Goal: Information Seeking & Learning: Learn about a topic

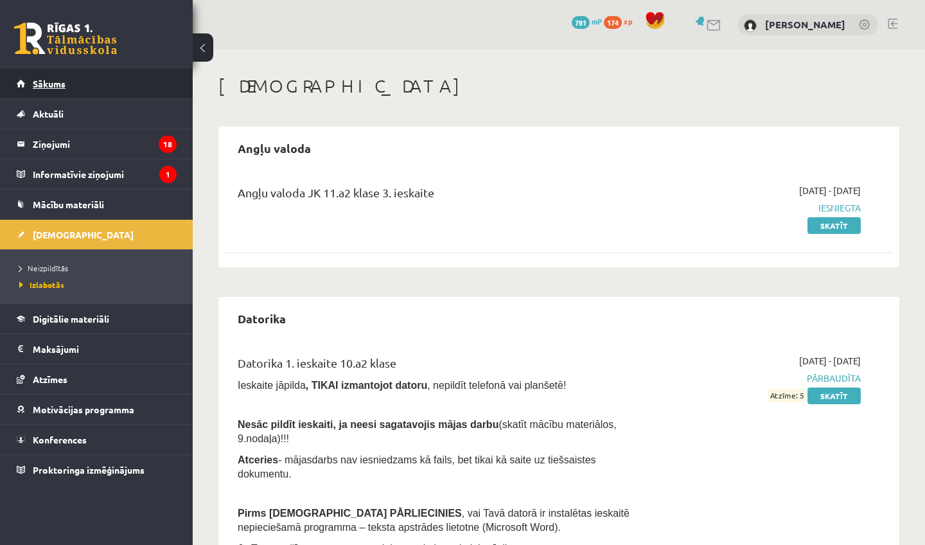
click at [117, 82] on link "Sākums" at bounding box center [97, 84] width 160 height 30
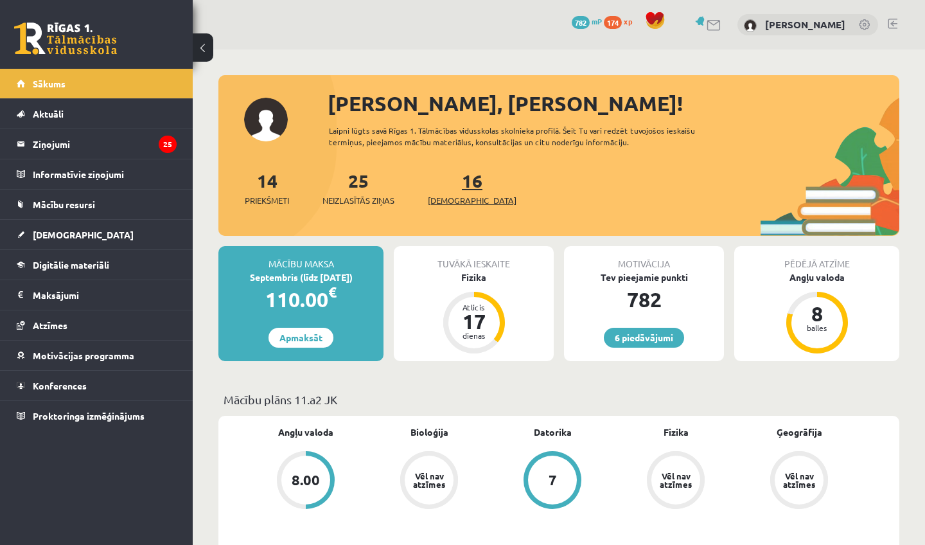
click at [453, 186] on link "16 Ieskaites" at bounding box center [472, 188] width 89 height 38
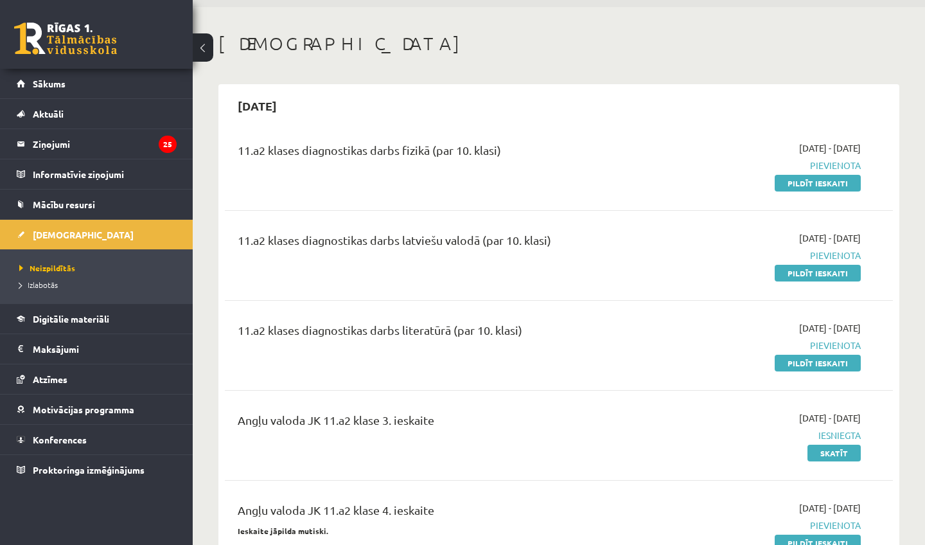
scroll to position [13, 0]
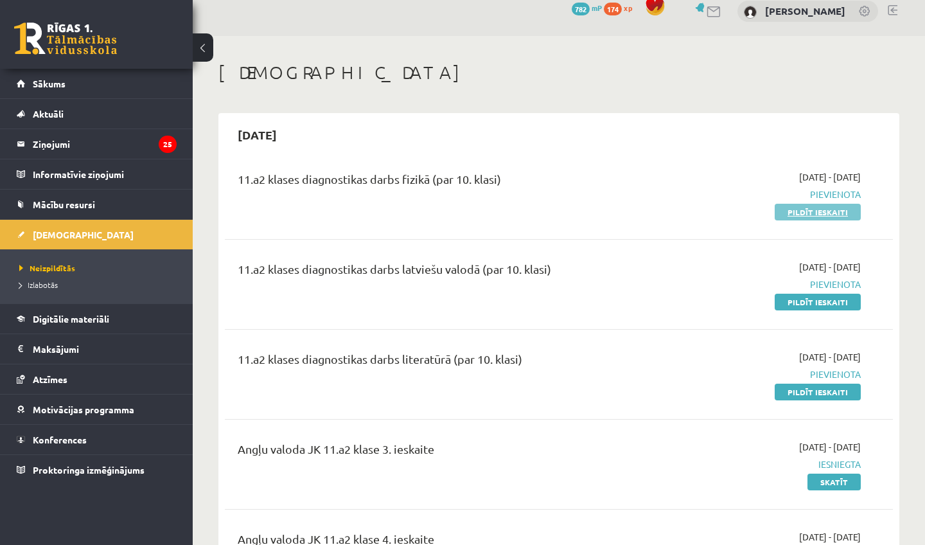
click at [796, 213] on link "Pildīt ieskaiti" at bounding box center [817, 212] width 86 height 17
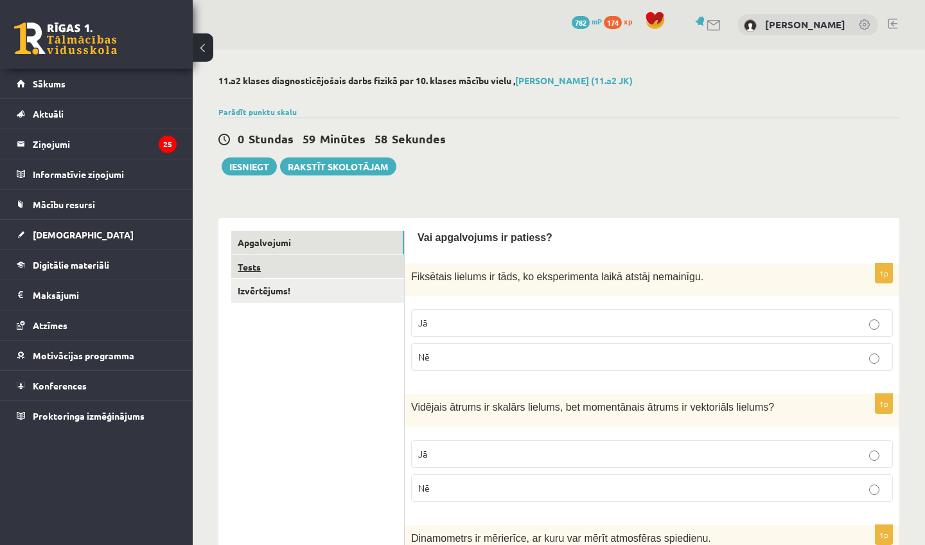
click at [297, 269] on link "Tests" at bounding box center [317, 267] width 173 height 24
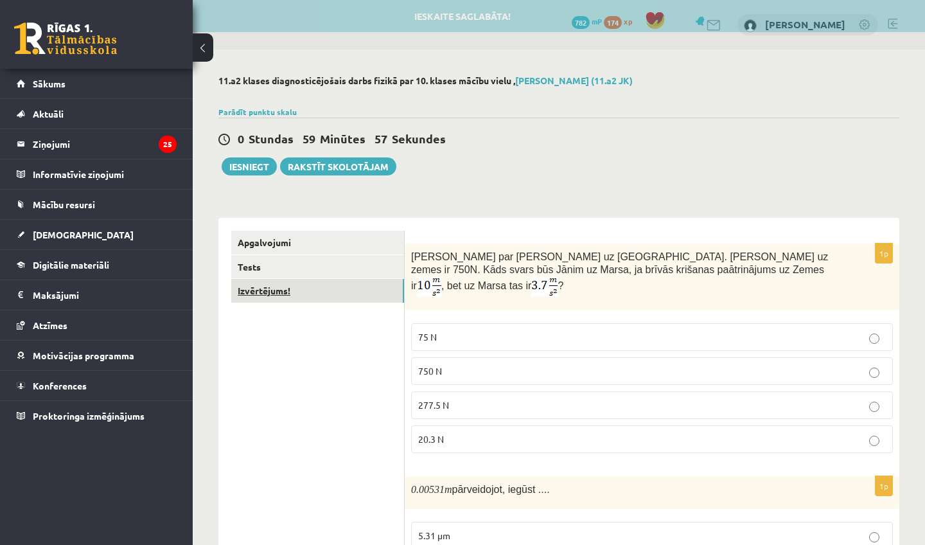
click at [277, 299] on link "Izvērtējums!" at bounding box center [317, 291] width 173 height 24
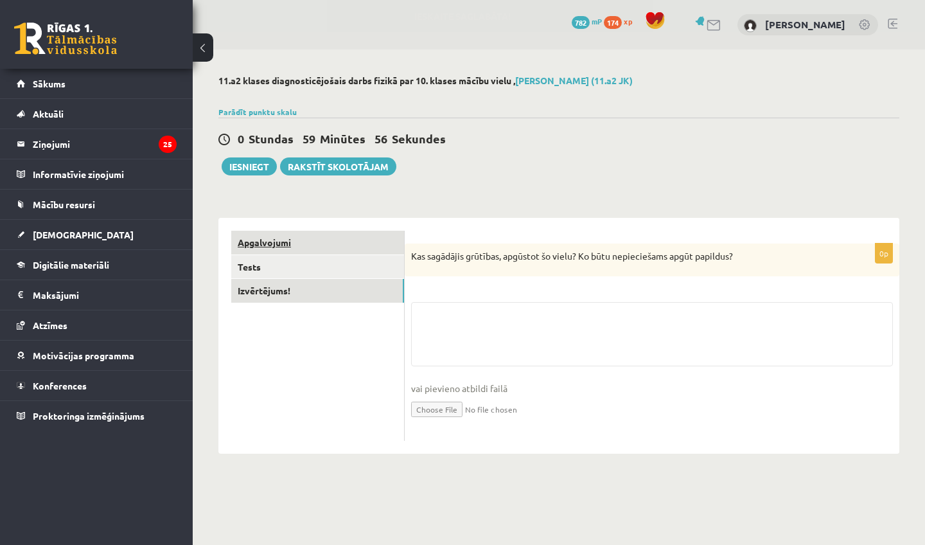
click at [288, 235] on link "Apgalvojumi" at bounding box center [317, 243] width 173 height 24
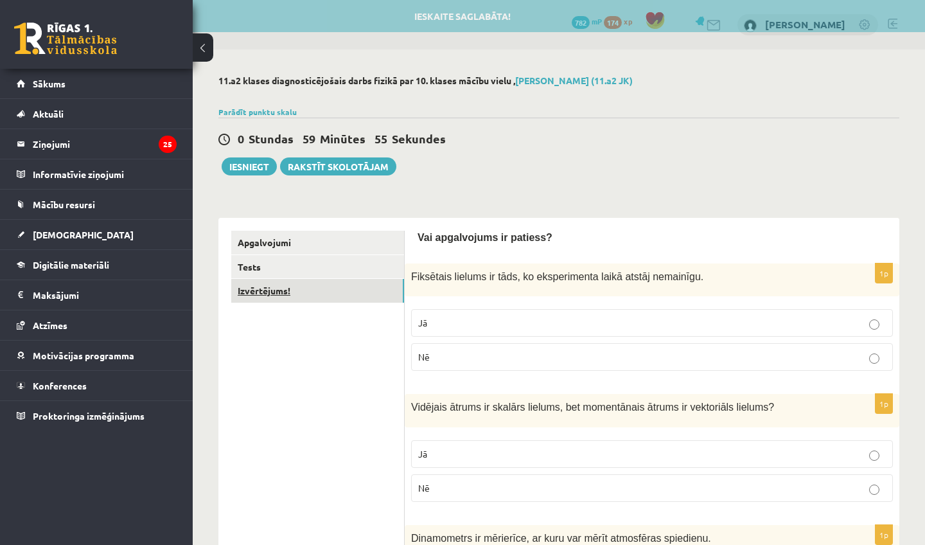
click at [283, 290] on link "Izvērtējums!" at bounding box center [317, 291] width 173 height 24
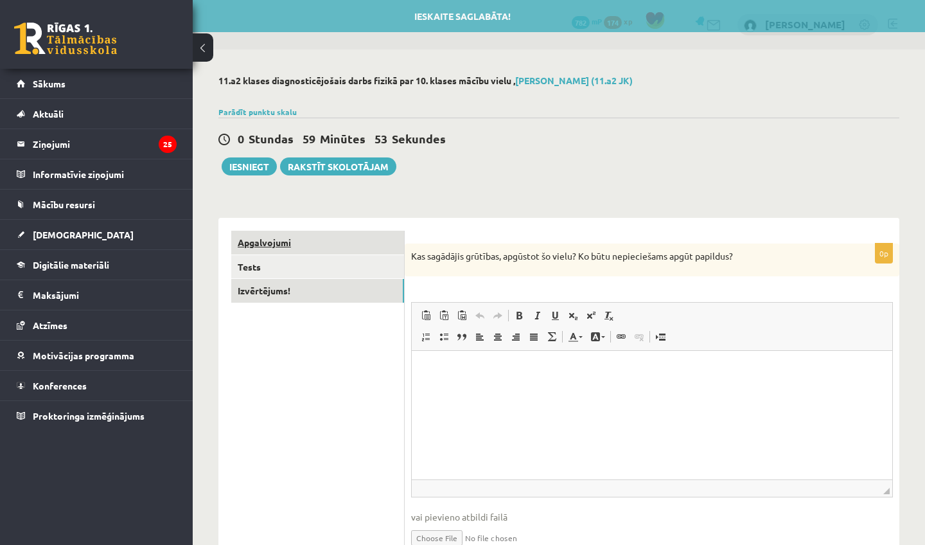
click at [302, 241] on link "Apgalvojumi" at bounding box center [317, 243] width 173 height 24
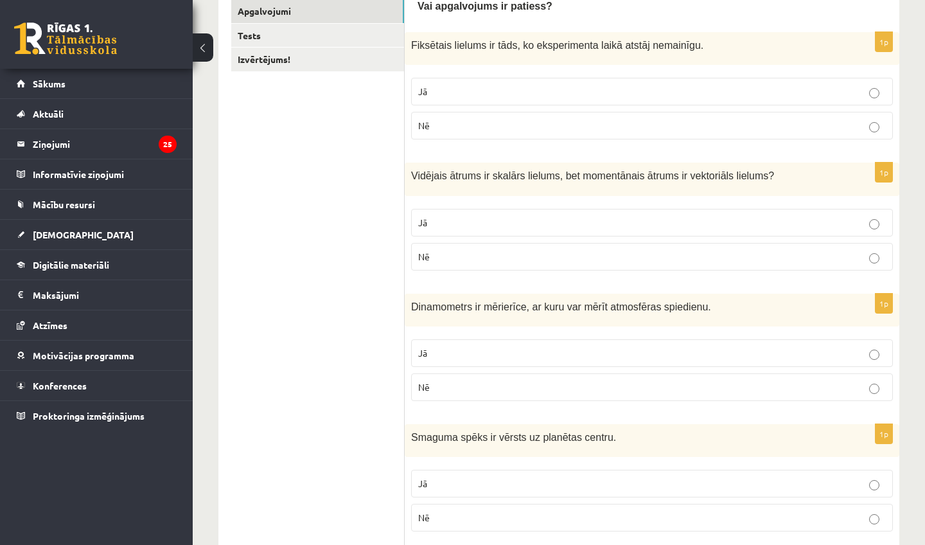
scroll to position [230, 0]
click at [558, 83] on label "Jā" at bounding box center [652, 93] width 482 height 28
click at [490, 223] on p "Jā" at bounding box center [651, 223] width 467 height 13
click at [460, 391] on p "Nē" at bounding box center [651, 387] width 467 height 13
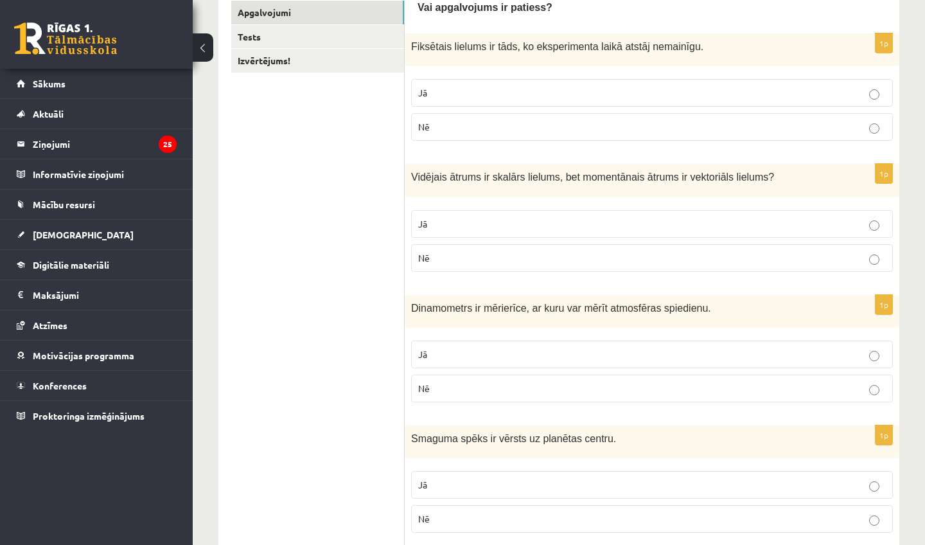
click at [444, 487] on p "Jā" at bounding box center [651, 484] width 467 height 13
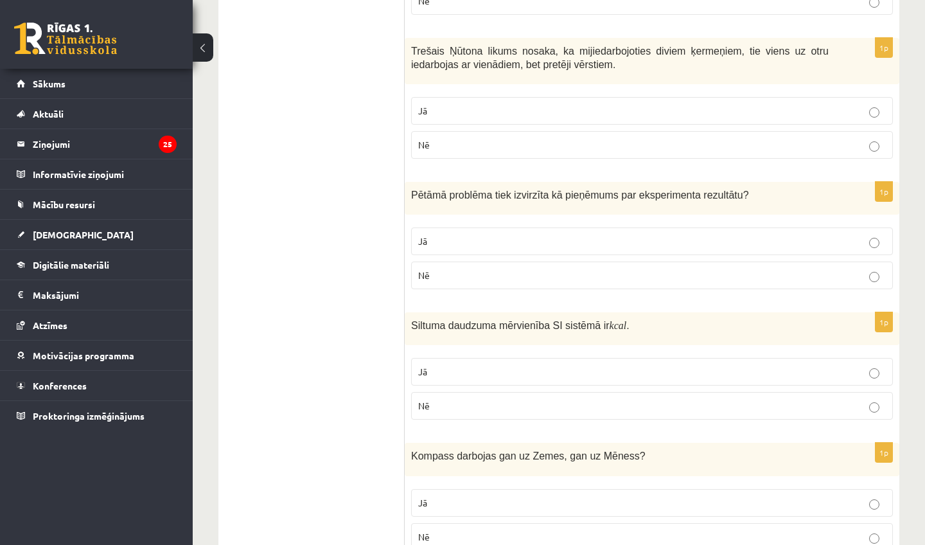
scroll to position [751, 0]
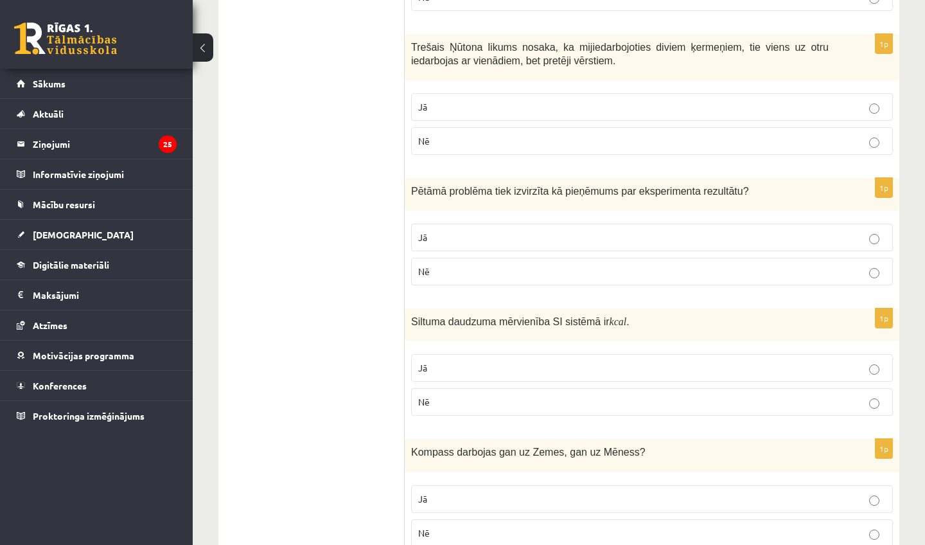
click at [469, 93] on label "Jā" at bounding box center [652, 107] width 482 height 28
click at [454, 235] on p "Jā" at bounding box center [651, 237] width 467 height 13
click at [444, 402] on p "Nē" at bounding box center [651, 401] width 467 height 13
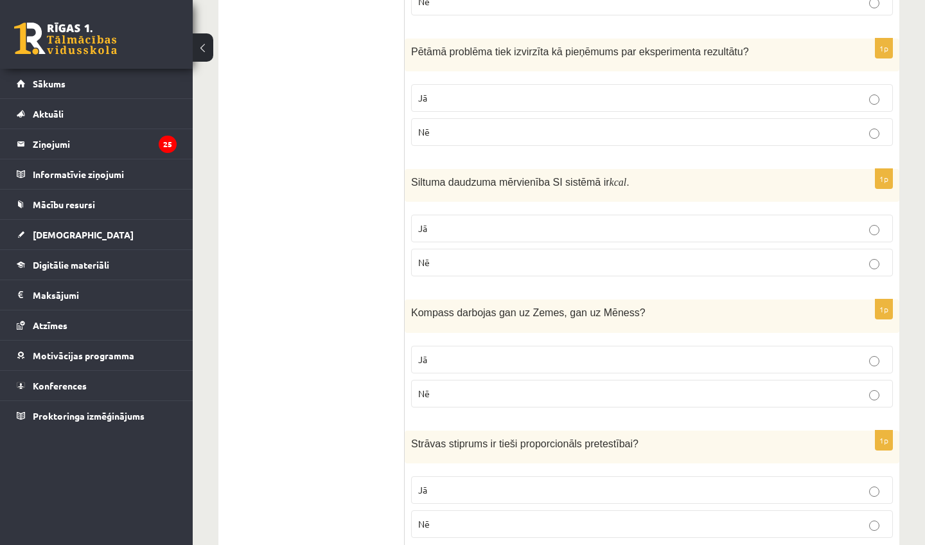
scroll to position [901, 0]
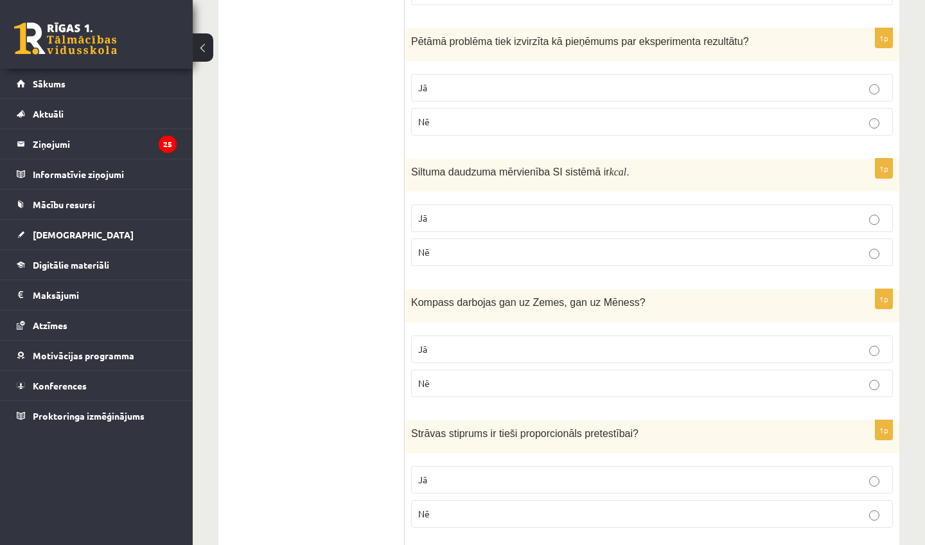
click at [471, 387] on label "Nē" at bounding box center [652, 383] width 482 height 28
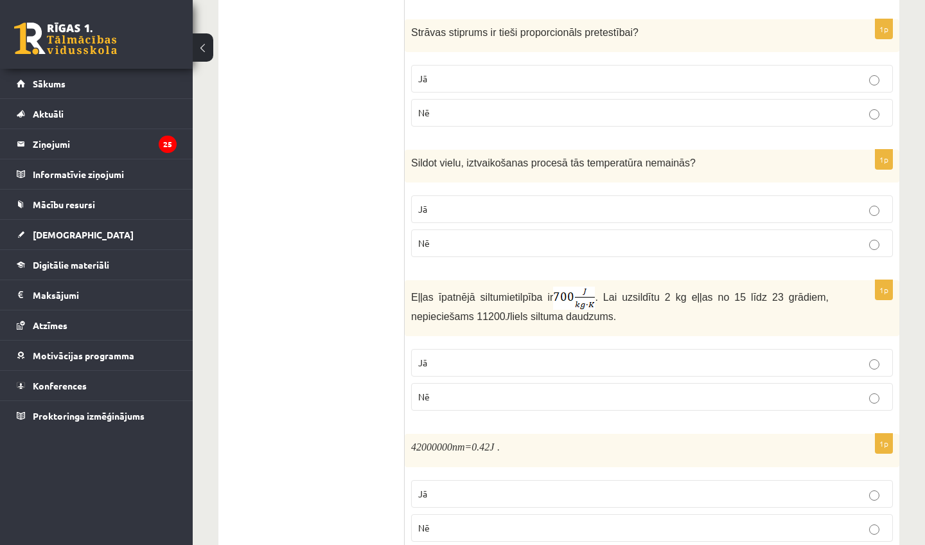
scroll to position [1303, 0]
click at [476, 105] on p "Nē" at bounding box center [651, 111] width 467 height 13
click at [459, 207] on p "Jā" at bounding box center [651, 207] width 467 height 13
click at [444, 354] on p "Jā" at bounding box center [651, 360] width 467 height 13
click at [435, 491] on p "Jā" at bounding box center [651, 491] width 467 height 13
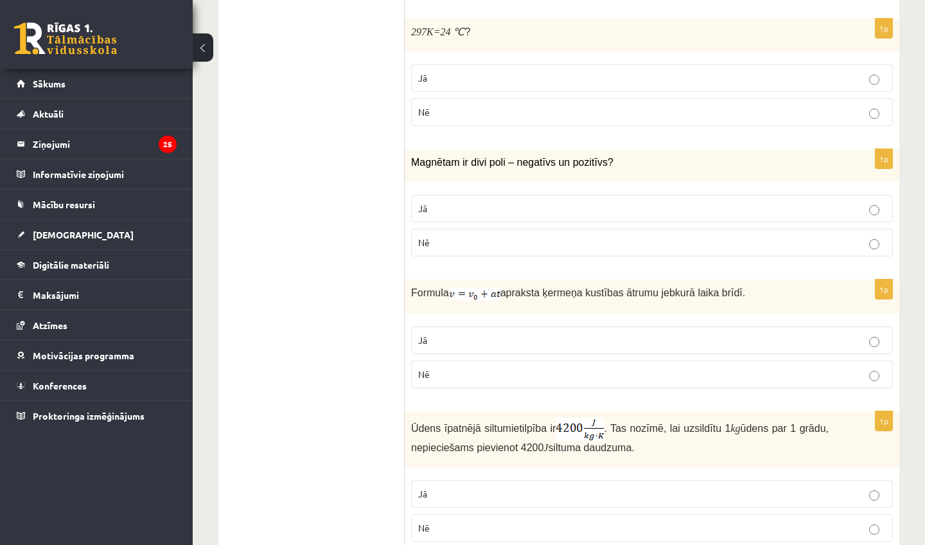
scroll to position [1846, 0]
click at [427, 73] on span "Jā" at bounding box center [422, 79] width 9 height 12
click at [435, 237] on p "Nē" at bounding box center [651, 243] width 467 height 13
click at [424, 335] on span "Jā" at bounding box center [422, 341] width 9 height 12
click at [435, 488] on p "Jā" at bounding box center [651, 494] width 467 height 13
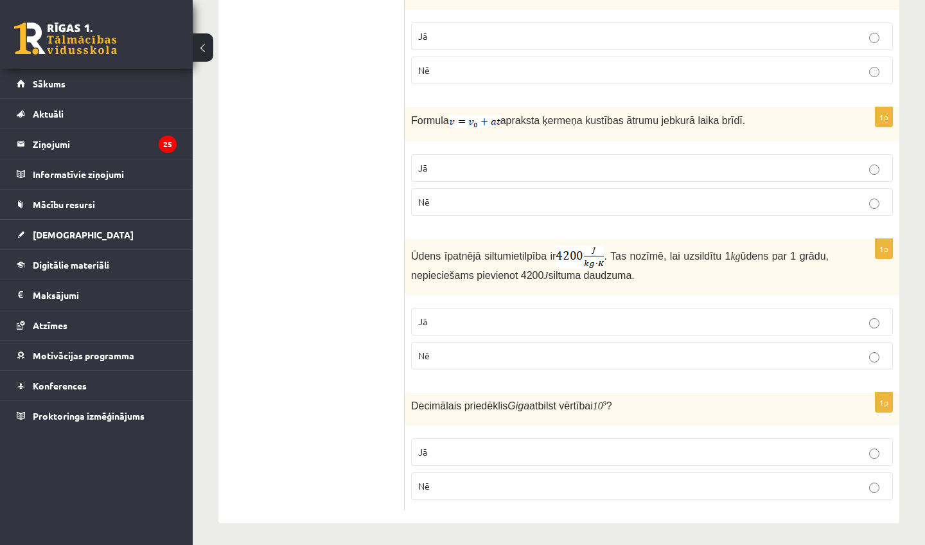
scroll to position [2017, 0]
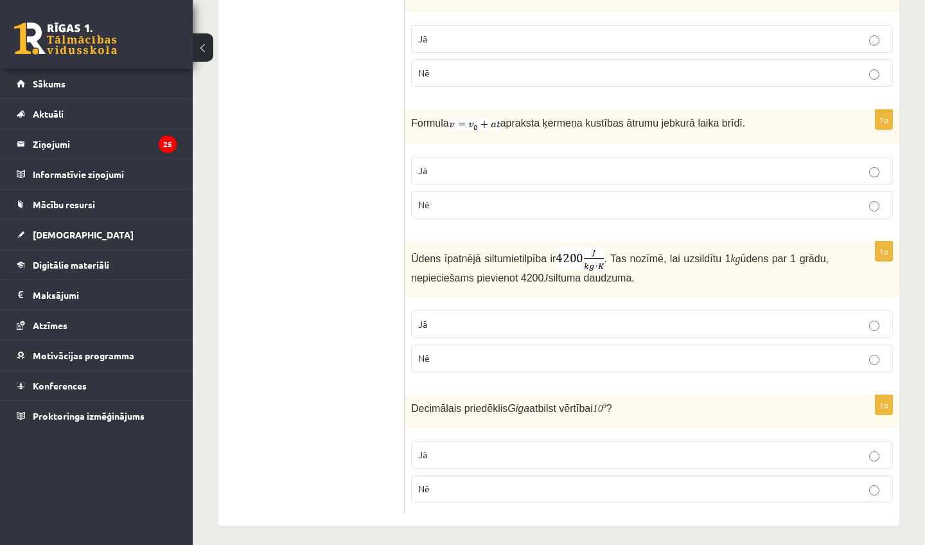
click at [435, 485] on p "Nē" at bounding box center [651, 488] width 467 height 13
click at [460, 451] on p "Jā" at bounding box center [651, 454] width 467 height 13
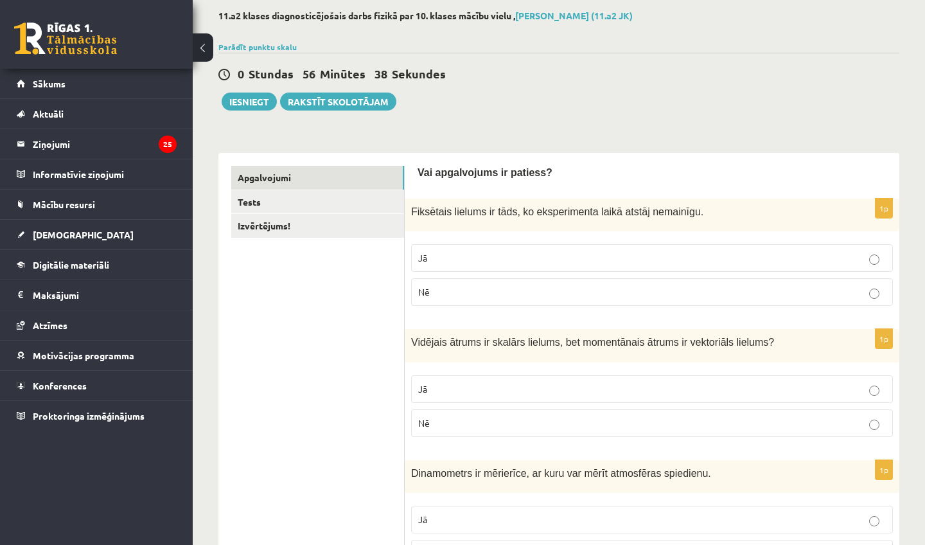
scroll to position [-1, 0]
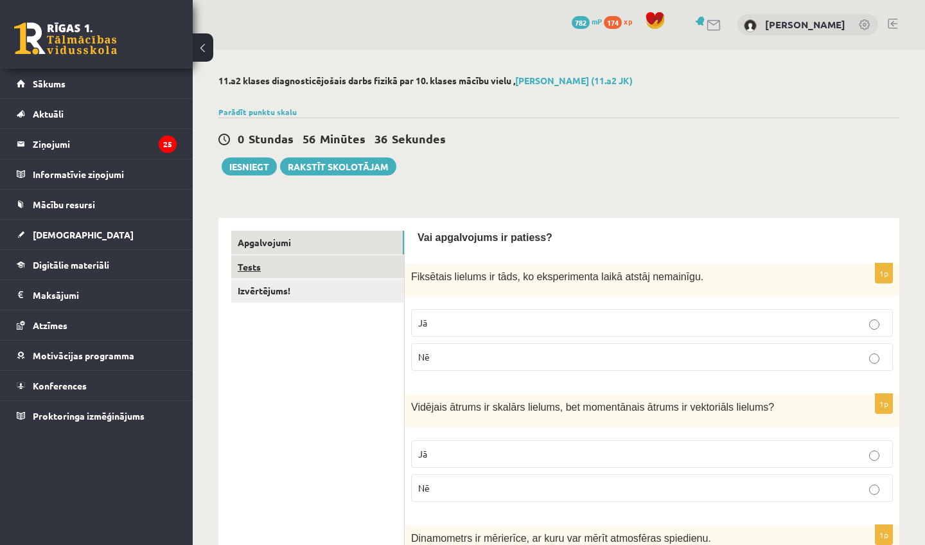
click at [269, 259] on link "Tests" at bounding box center [317, 267] width 173 height 24
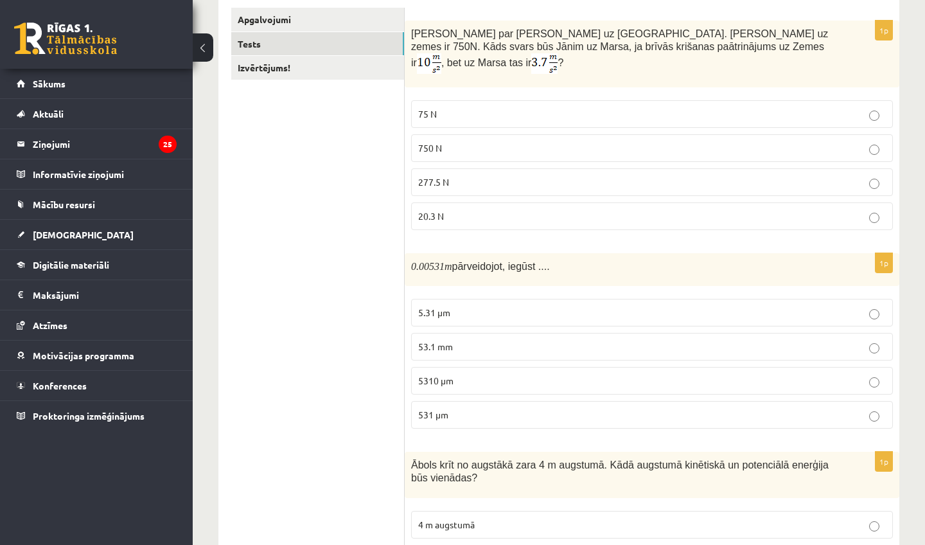
scroll to position [224, 0]
click at [425, 175] on span "277.5 N" at bounding box center [433, 181] width 31 height 12
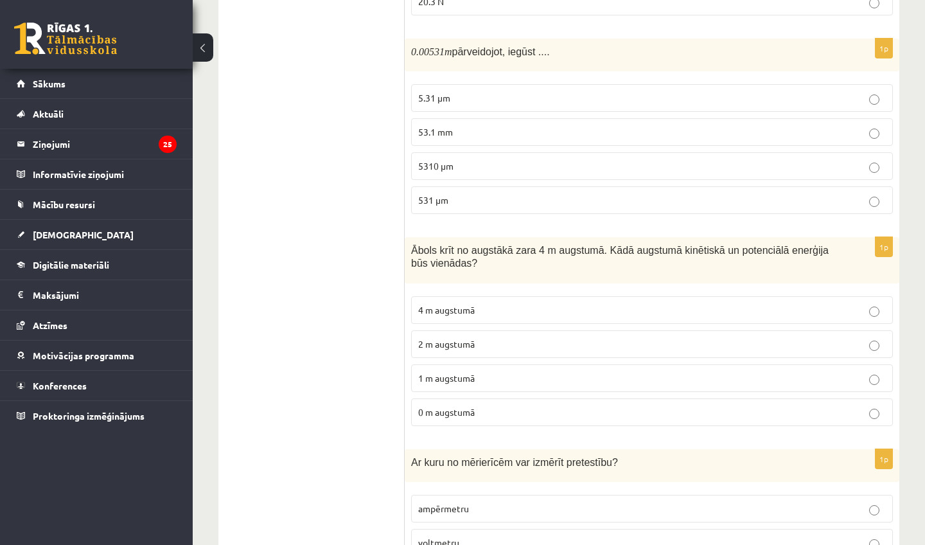
scroll to position [441, 0]
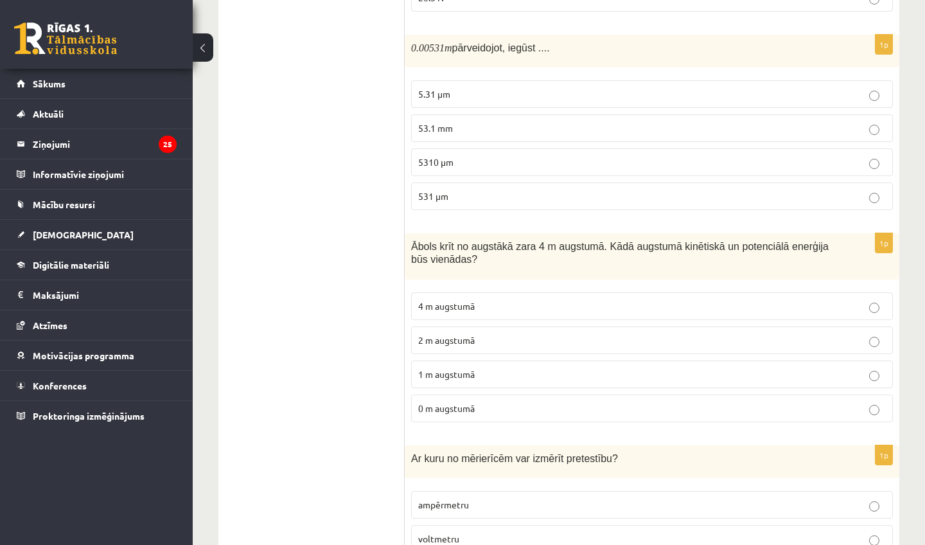
click at [443, 156] on span "5310 μm" at bounding box center [435, 162] width 35 height 12
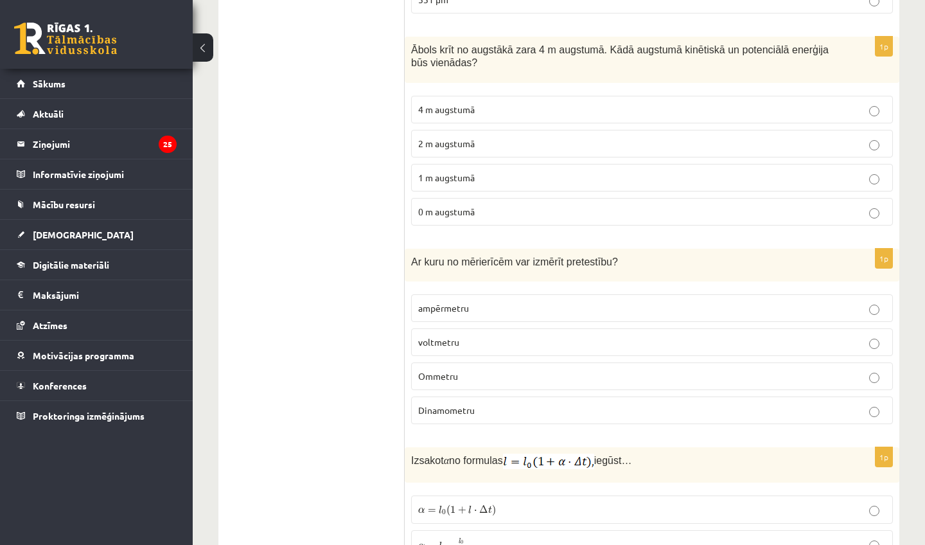
scroll to position [640, 0]
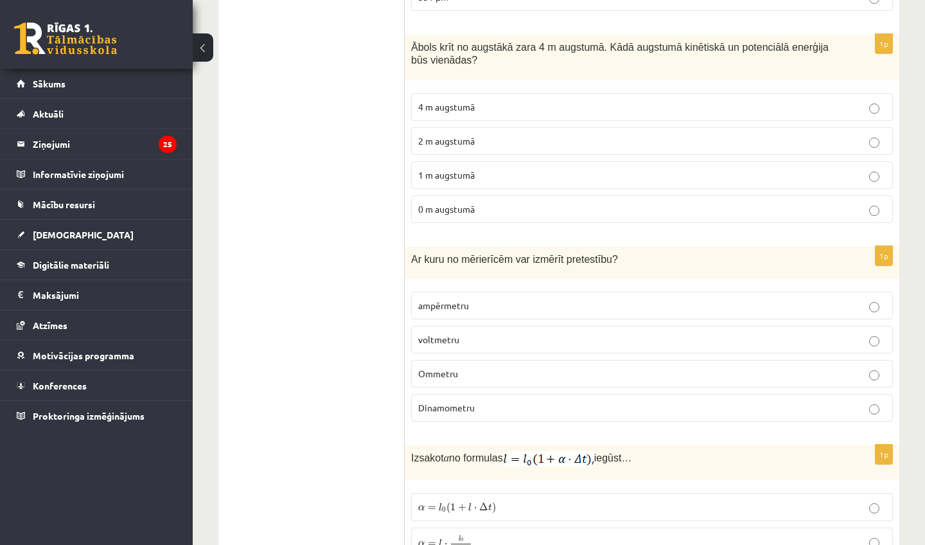
click at [436, 135] on span "2 m augstumā" at bounding box center [446, 141] width 57 height 12
click at [435, 371] on label "Ommetru" at bounding box center [652, 374] width 482 height 28
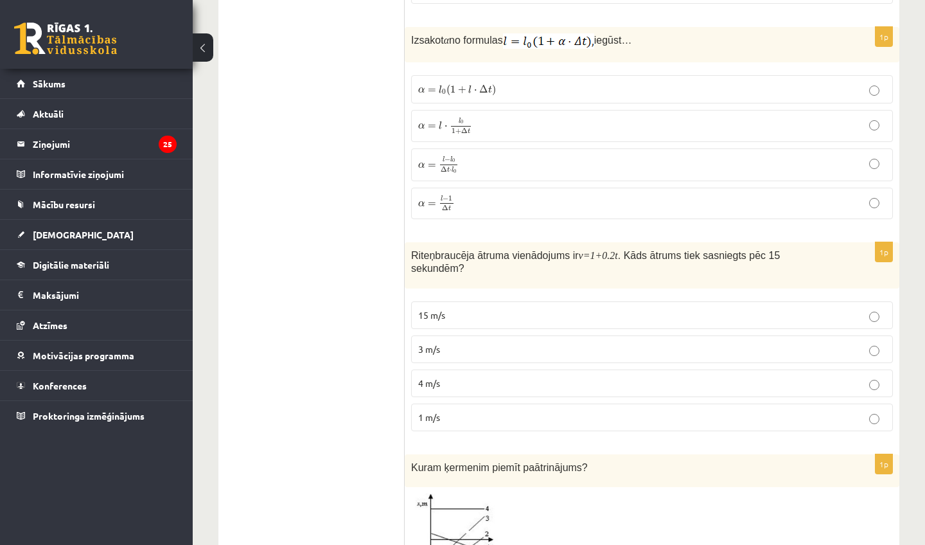
scroll to position [1058, 0]
click at [504, 155] on p "α = l − l 0 Δ t ⋅ l 0 α = l − l 0 Δ t ⋅ l 0" at bounding box center [651, 164] width 467 height 19
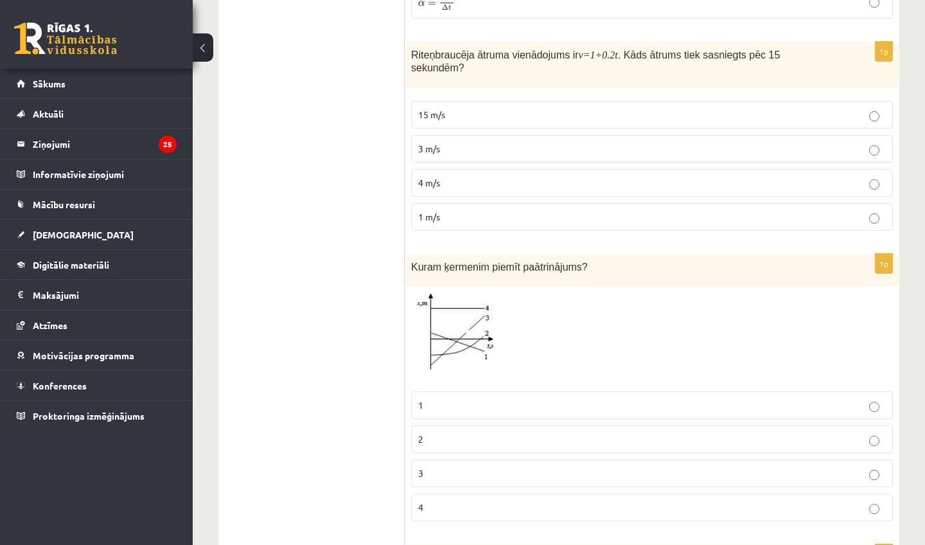
scroll to position [1259, 0]
click at [431, 175] on span "4 m/s" at bounding box center [429, 181] width 22 height 12
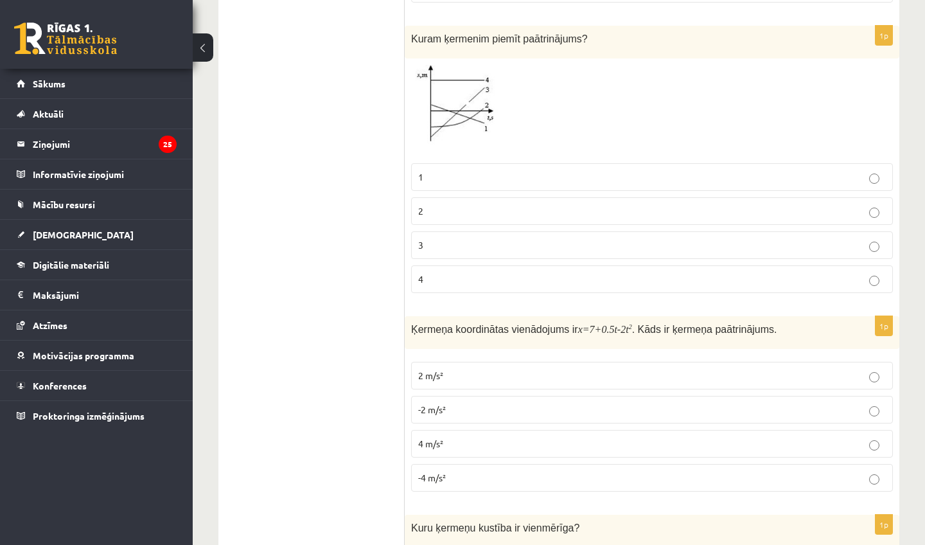
scroll to position [1488, 0]
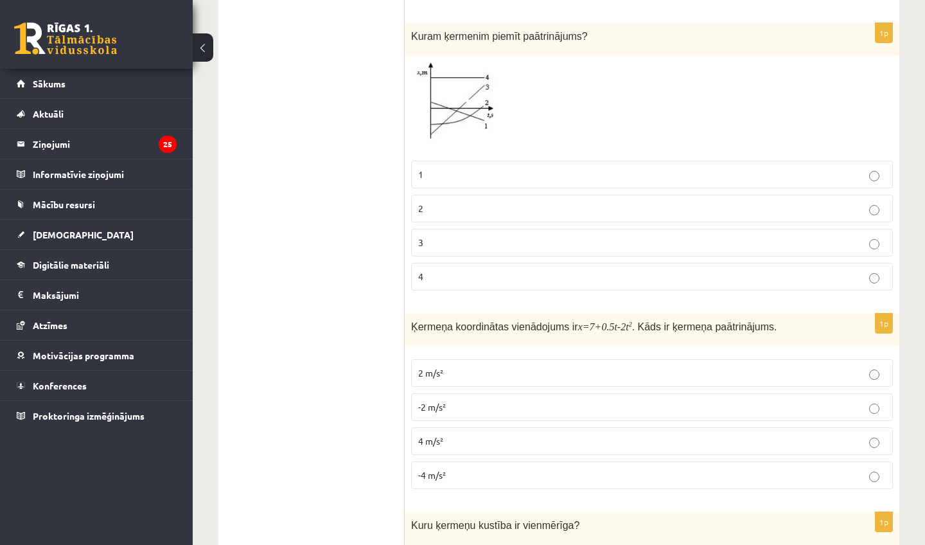
click at [450, 229] on label "3" at bounding box center [652, 243] width 482 height 28
click at [477, 468] on p "-4 m/s²" at bounding box center [651, 474] width 467 height 13
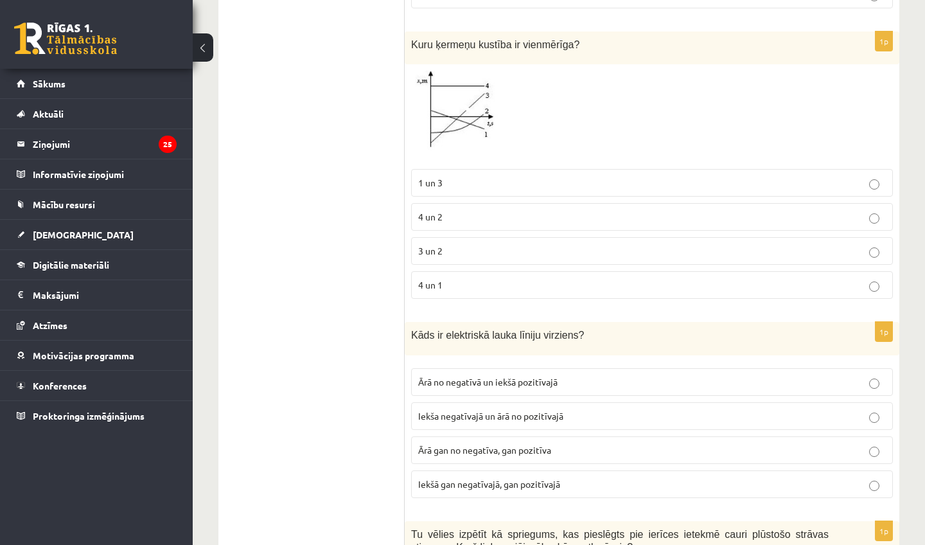
scroll to position [1972, 0]
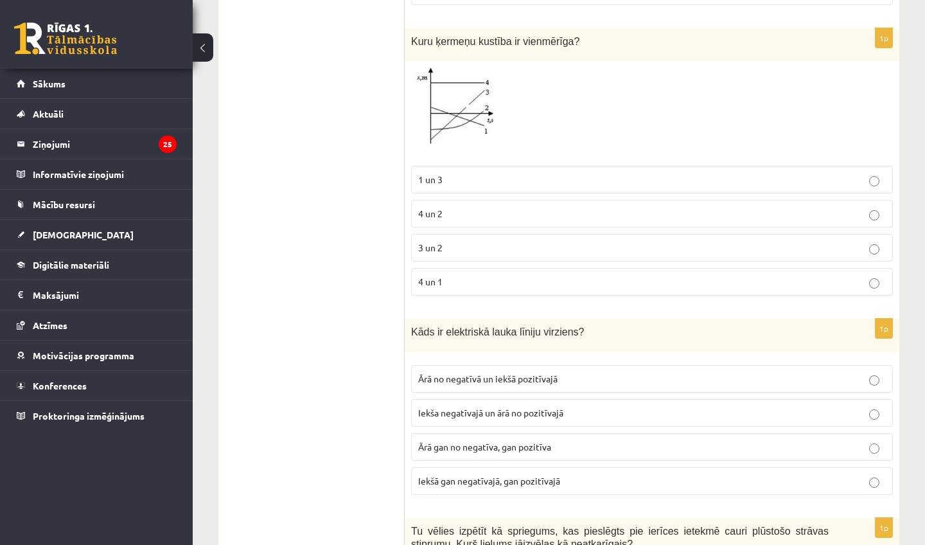
click at [441, 203] on label "4 un 2" at bounding box center [652, 214] width 482 height 28
click at [473, 441] on span "Ārā gan no negatīva, gan pozitīva" at bounding box center [484, 447] width 133 height 12
click at [469, 406] on p "Iekša negatīvajā un ārā no pozitīvajā" at bounding box center [651, 412] width 467 height 13
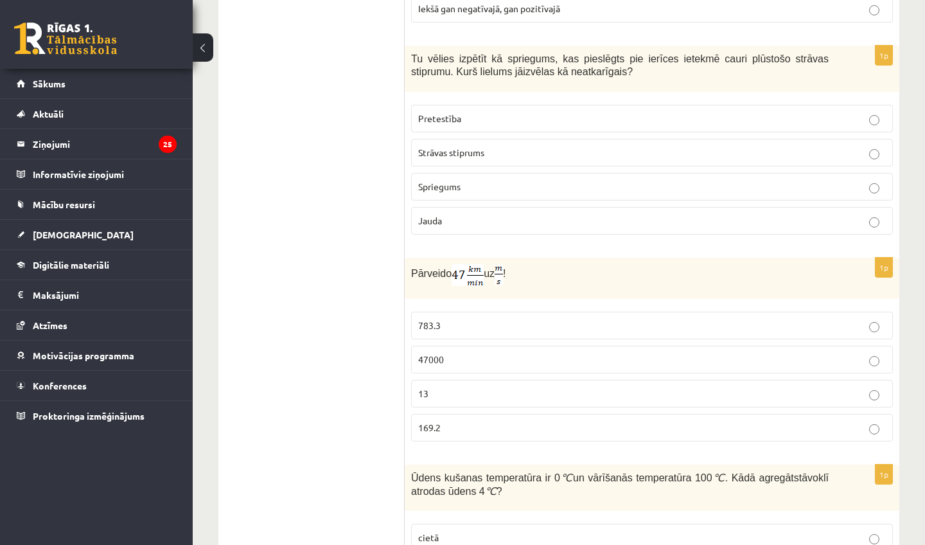
scroll to position [2452, 0]
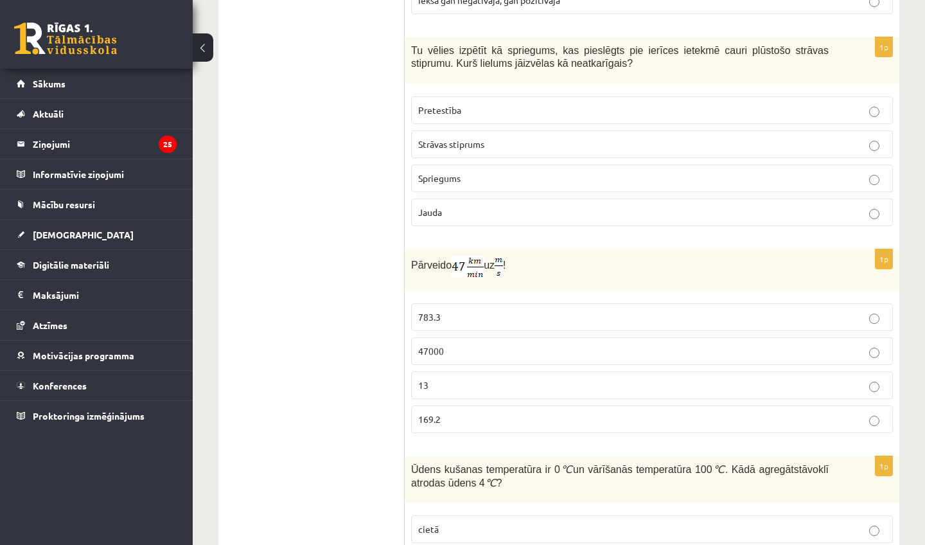
click at [457, 169] on label "Spriegums" at bounding box center [652, 178] width 482 height 28
click at [444, 303] on label "783.3" at bounding box center [652, 317] width 482 height 28
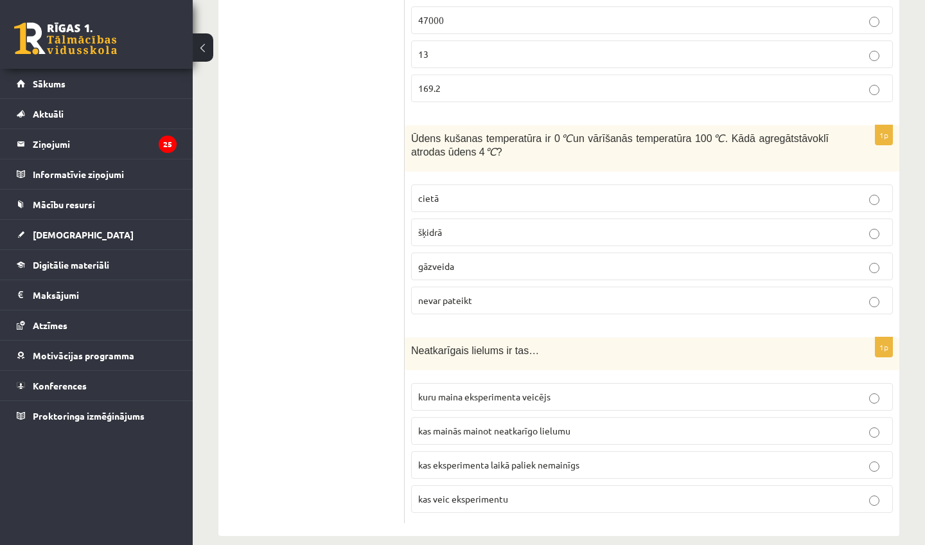
scroll to position [2780, 0]
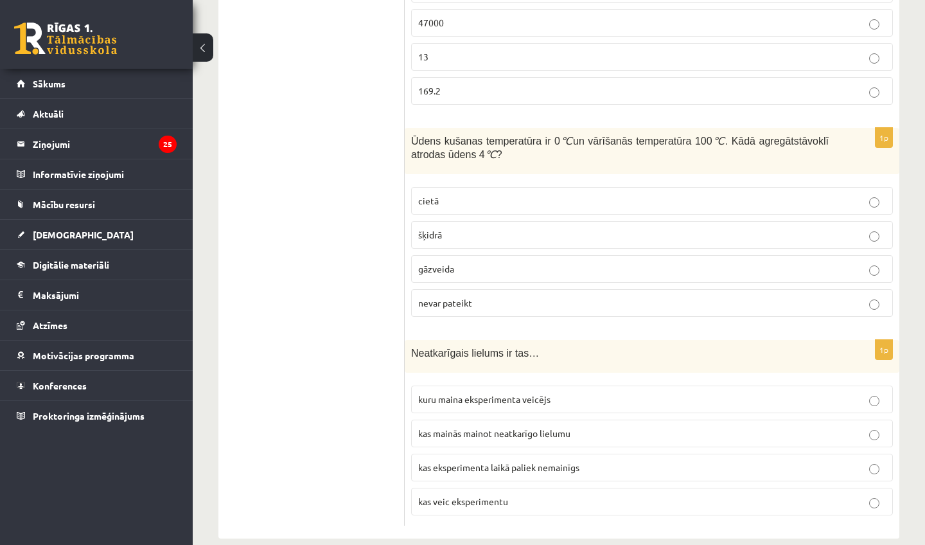
click at [450, 228] on p "šķidrā" at bounding box center [651, 234] width 467 height 13
click at [505, 393] on span "kuru maina eksperimenta veicējs" at bounding box center [484, 399] width 132 height 12
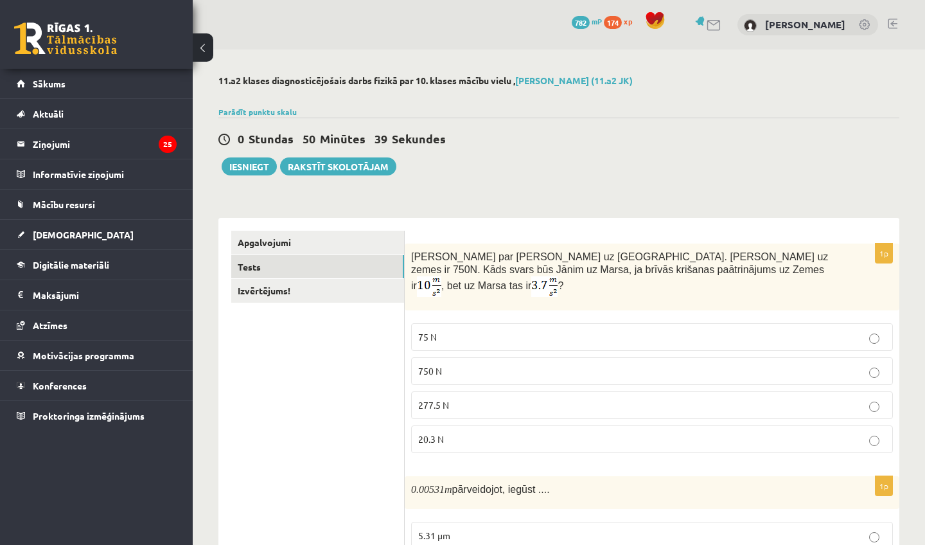
scroll to position [0, 0]
click at [288, 299] on link "Izvērtējums!" at bounding box center [317, 291] width 173 height 24
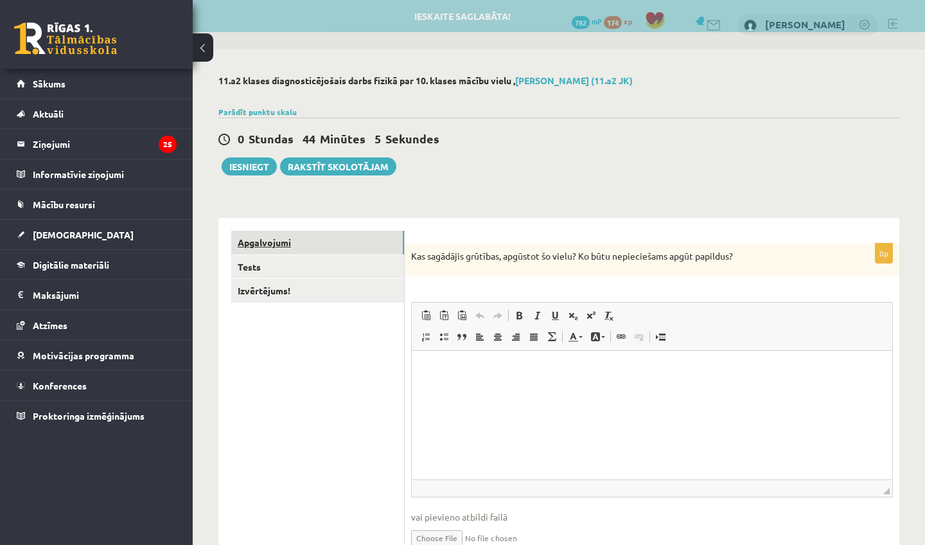
click at [292, 244] on link "Apgalvojumi" at bounding box center [317, 243] width 173 height 24
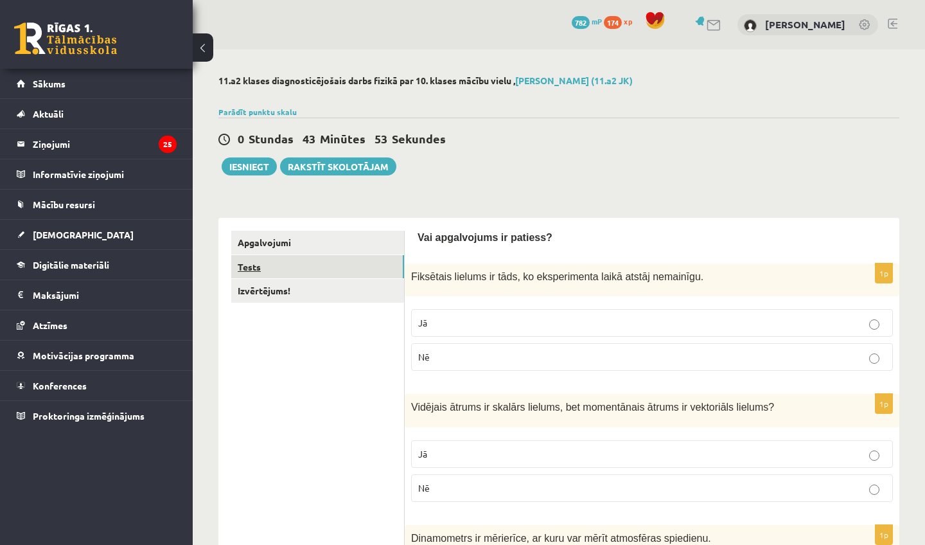
click at [288, 265] on link "Tests" at bounding box center [317, 267] width 173 height 24
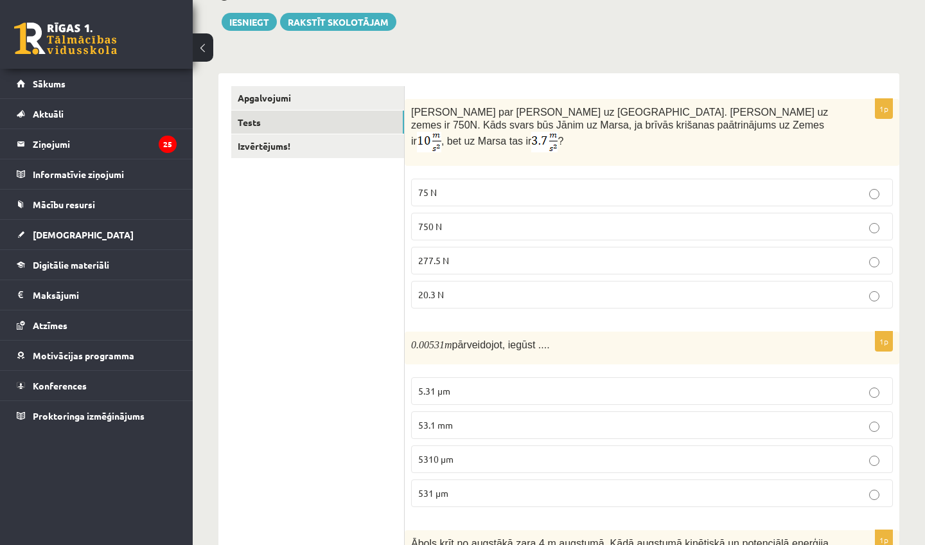
scroll to position [112, 0]
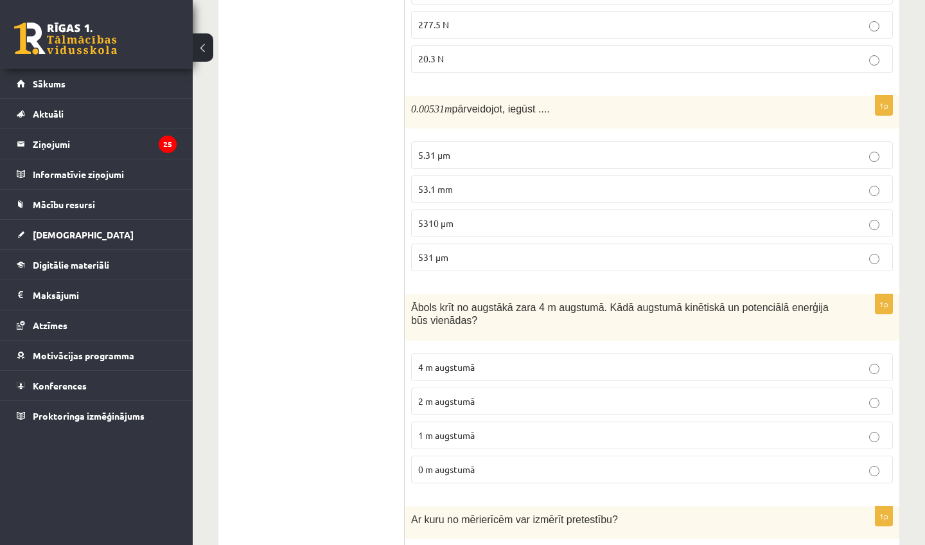
drag, startPoint x: 281, startPoint y: 496, endPoint x: 304, endPoint y: 544, distance: 53.1
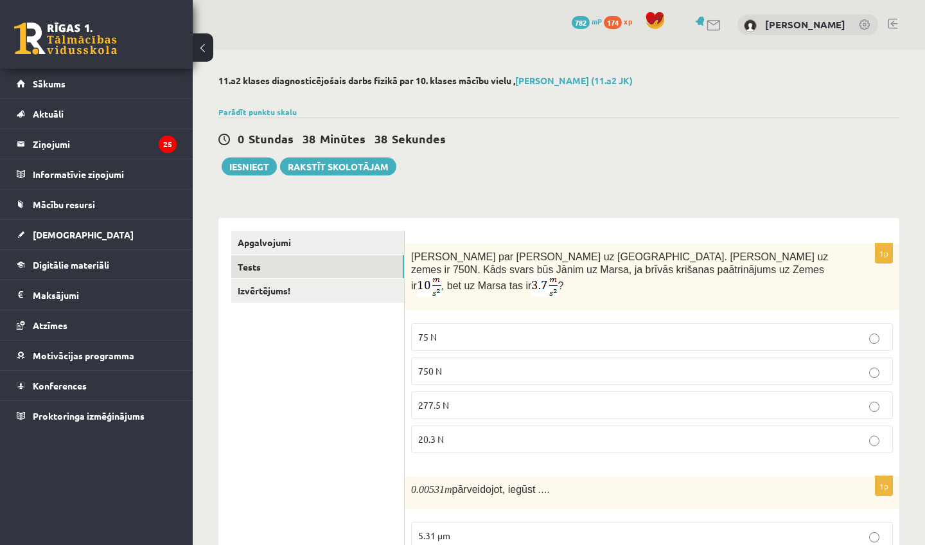
scroll to position [0, 0]
click at [255, 166] on button "Iesniegt" at bounding box center [249, 166] width 55 height 18
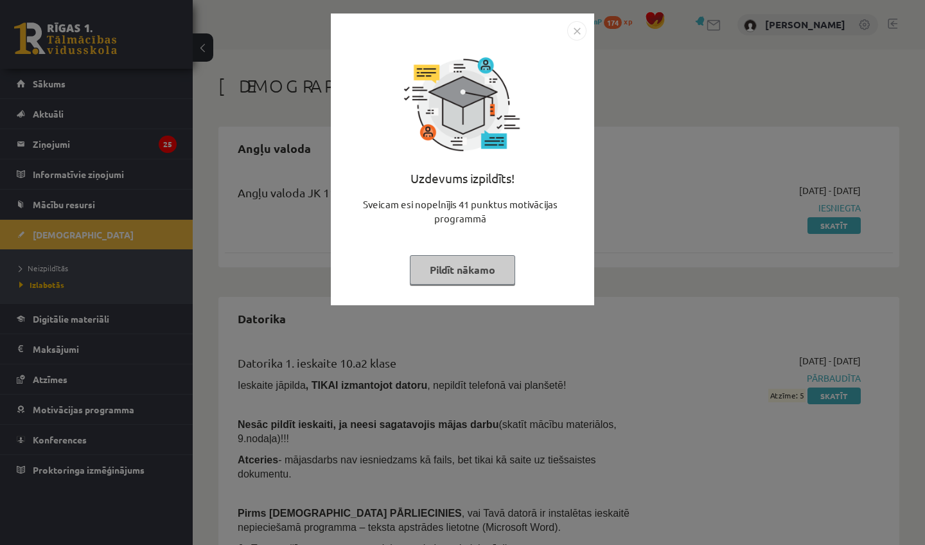
click at [577, 30] on img "Close" at bounding box center [576, 30] width 19 height 19
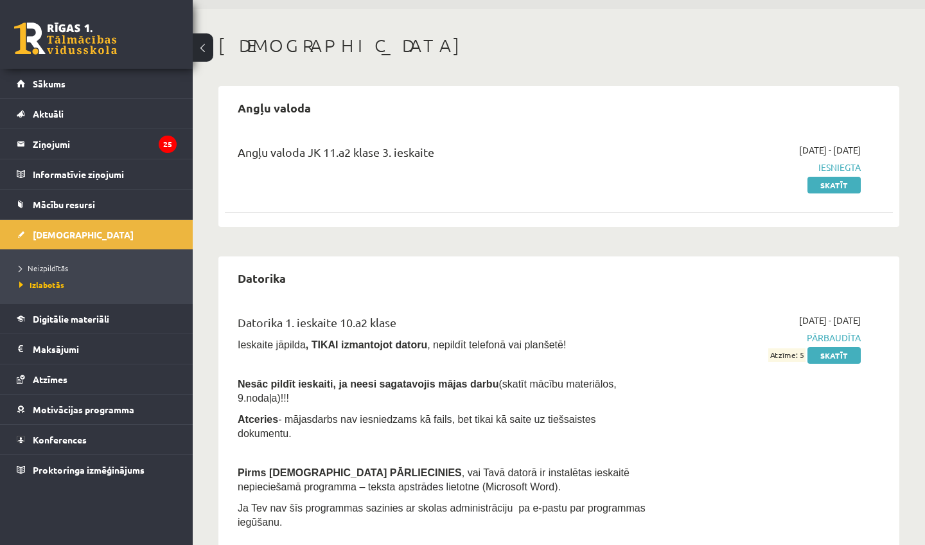
scroll to position [42, 0]
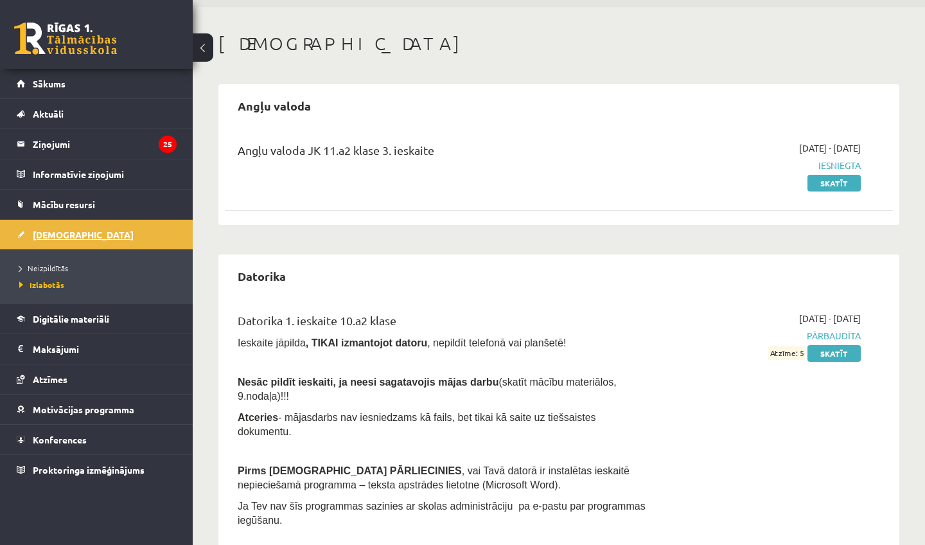
click at [51, 230] on span "[DEMOGRAPHIC_DATA]" at bounding box center [83, 235] width 101 height 12
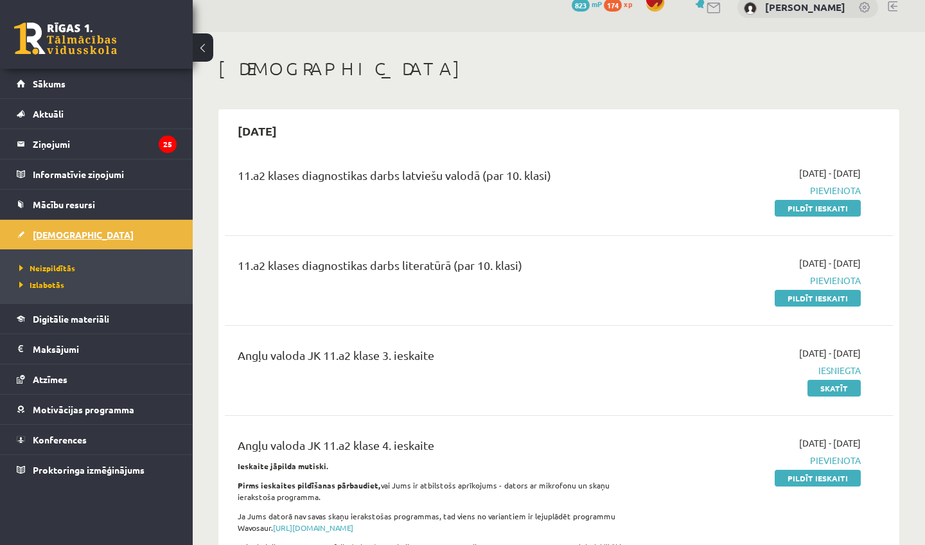
scroll to position [10, 0]
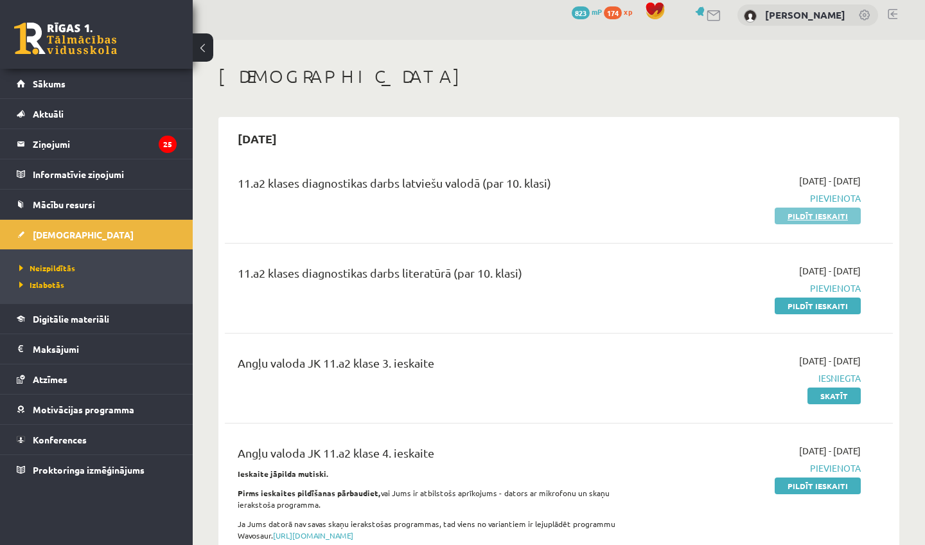
click at [803, 222] on link "Pildīt ieskaiti" at bounding box center [817, 215] width 86 height 17
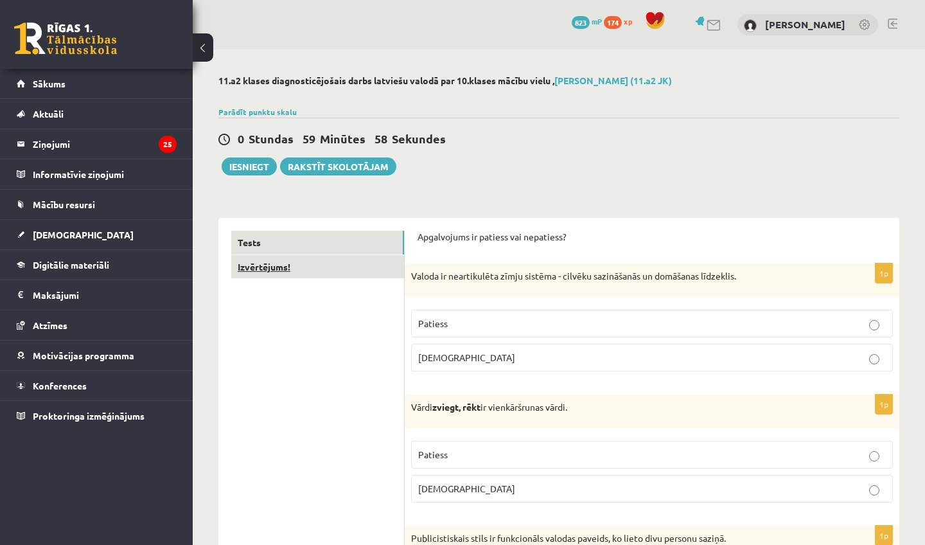
click at [390, 259] on link "Izvērtējums!" at bounding box center [317, 267] width 173 height 24
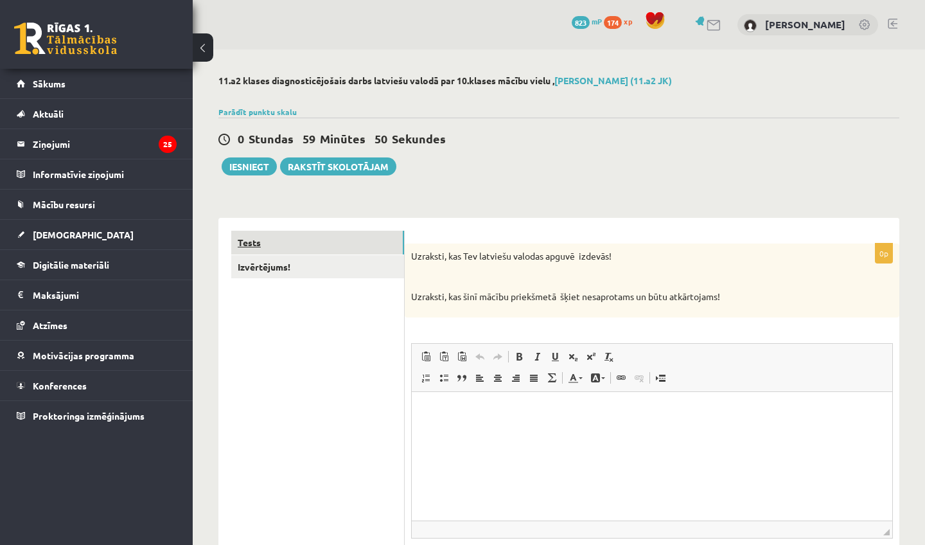
click at [385, 252] on link "Tests" at bounding box center [317, 243] width 173 height 24
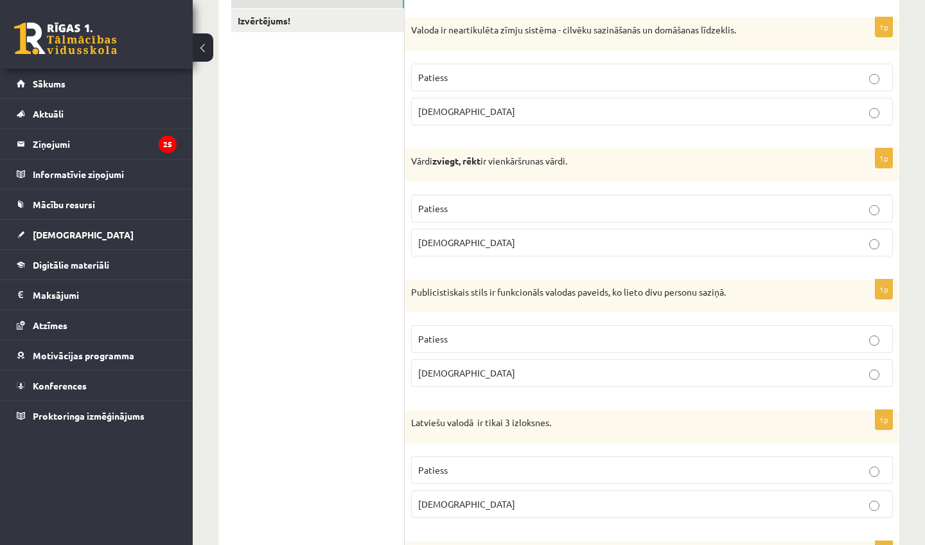
scroll to position [251, 0]
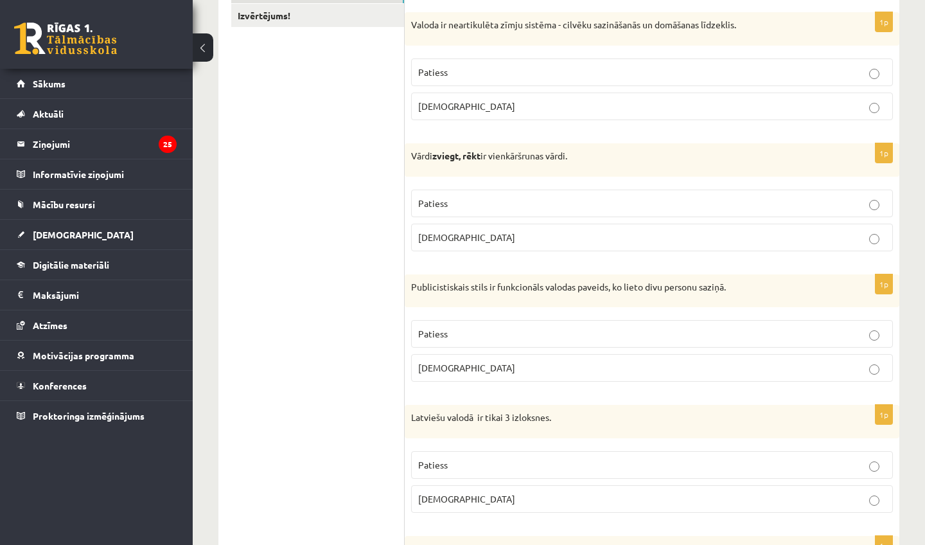
click at [740, 103] on p "Aplams" at bounding box center [651, 106] width 467 height 13
click at [675, 241] on p "Aplams" at bounding box center [651, 237] width 467 height 13
click at [639, 370] on p "Aplams" at bounding box center [651, 367] width 467 height 13
click at [547, 492] on p "Aplams" at bounding box center [651, 498] width 467 height 13
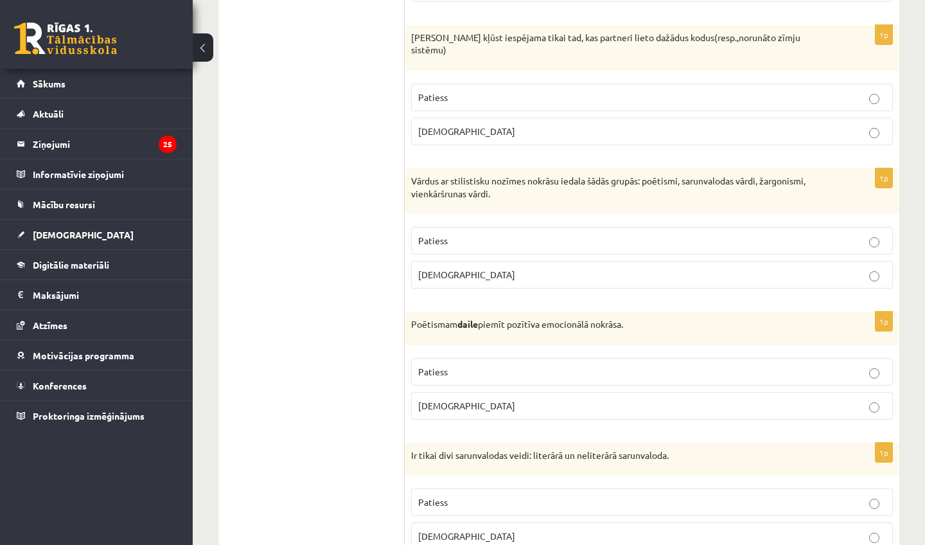
scroll to position [762, 0]
click at [555, 124] on p "Aplams" at bounding box center [651, 130] width 467 height 13
click at [491, 233] on p "Patiess" at bounding box center [651, 239] width 467 height 13
click at [474, 363] on label "Patiess" at bounding box center [652, 371] width 482 height 28
click at [441, 527] on label "Aplams" at bounding box center [652, 535] width 482 height 28
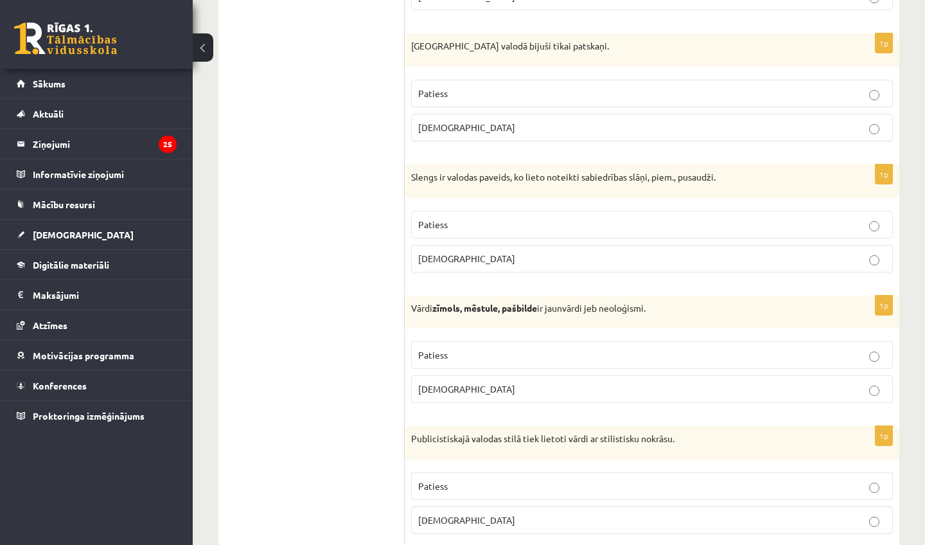
scroll to position [1311, 0]
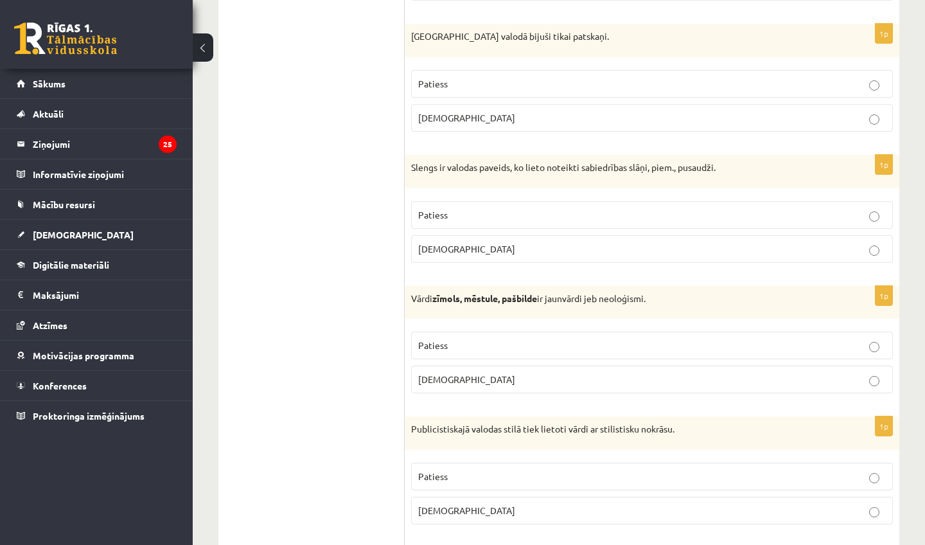
click at [432, 112] on label "Aplams" at bounding box center [652, 118] width 482 height 28
click at [426, 209] on span "Patiess" at bounding box center [433, 215] width 30 height 12
click at [445, 331] on label "Patiess" at bounding box center [652, 345] width 482 height 28
click at [461, 462] on label "Patiess" at bounding box center [652, 476] width 482 height 28
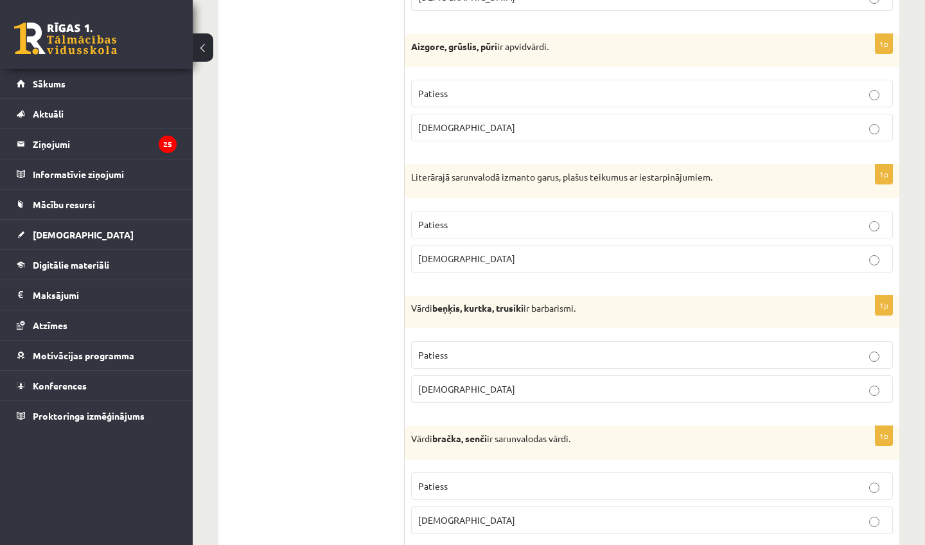
scroll to position [1823, 0]
click at [438, 88] on span "Patiess" at bounding box center [433, 94] width 30 height 12
click at [451, 252] on p "Aplams" at bounding box center [651, 258] width 467 height 13
click at [446, 349] on span "Patiess" at bounding box center [433, 355] width 30 height 12
click at [437, 480] on span "Patiess" at bounding box center [433, 486] width 30 height 12
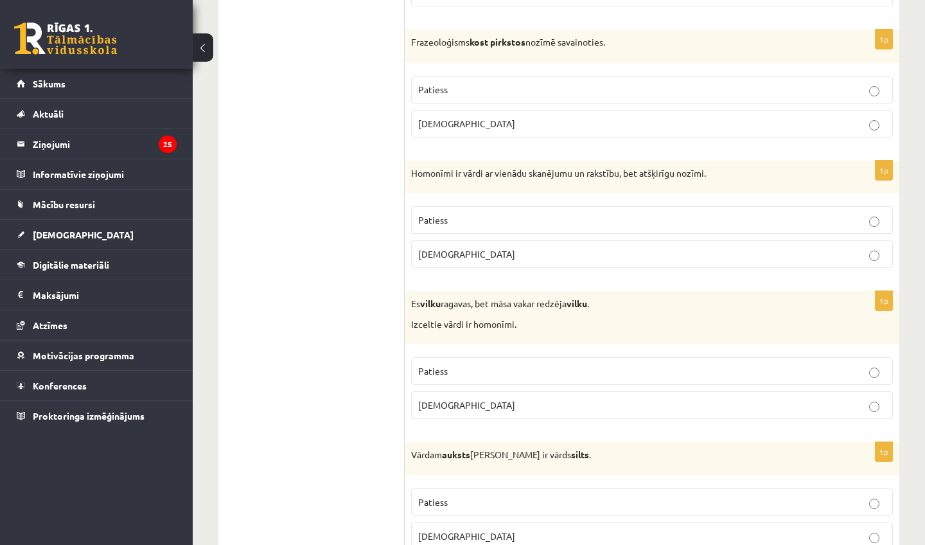
scroll to position [2350, 0]
click at [480, 114] on label "Aplams" at bounding box center [652, 125] width 482 height 28
click at [457, 214] on p "Patiess" at bounding box center [651, 220] width 467 height 13
click at [461, 358] on label "Patiess" at bounding box center [652, 372] width 482 height 28
click at [464, 496] on p "Patiess" at bounding box center [651, 502] width 467 height 13
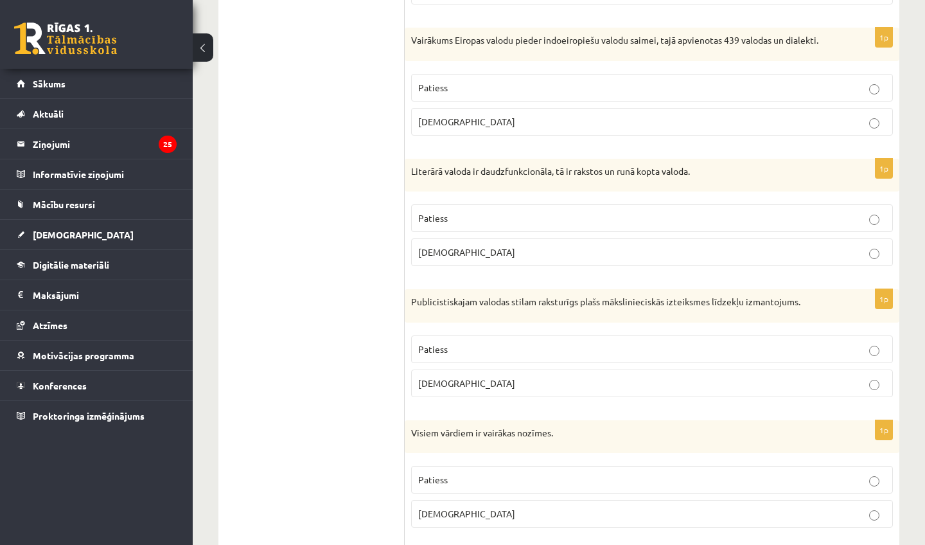
scroll to position [2898, 0]
click at [474, 72] on label "Patiess" at bounding box center [652, 86] width 482 height 28
click at [458, 202] on label "Patiess" at bounding box center [652, 216] width 482 height 28
click at [462, 374] on p "Aplams" at bounding box center [651, 380] width 467 height 13
click at [446, 505] on span "Aplams" at bounding box center [466, 511] width 97 height 12
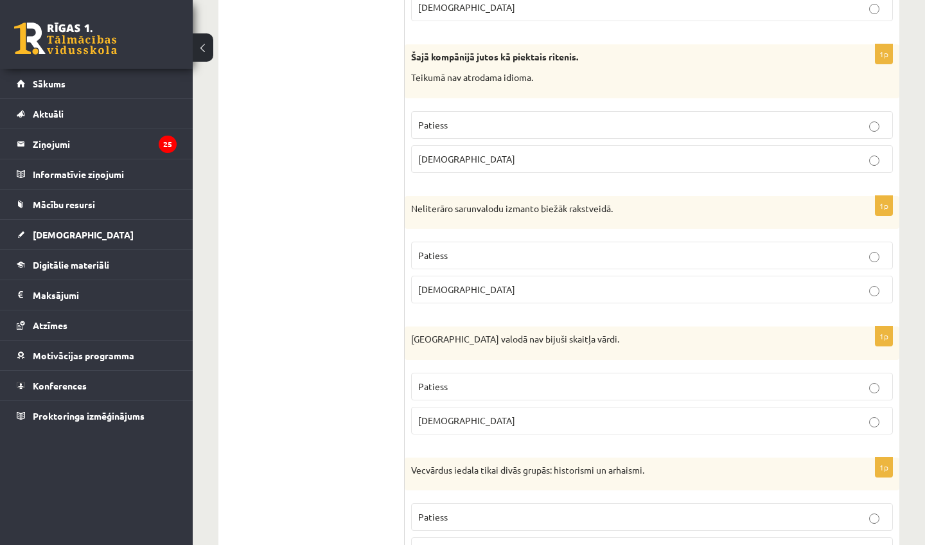
scroll to position [3420, 0]
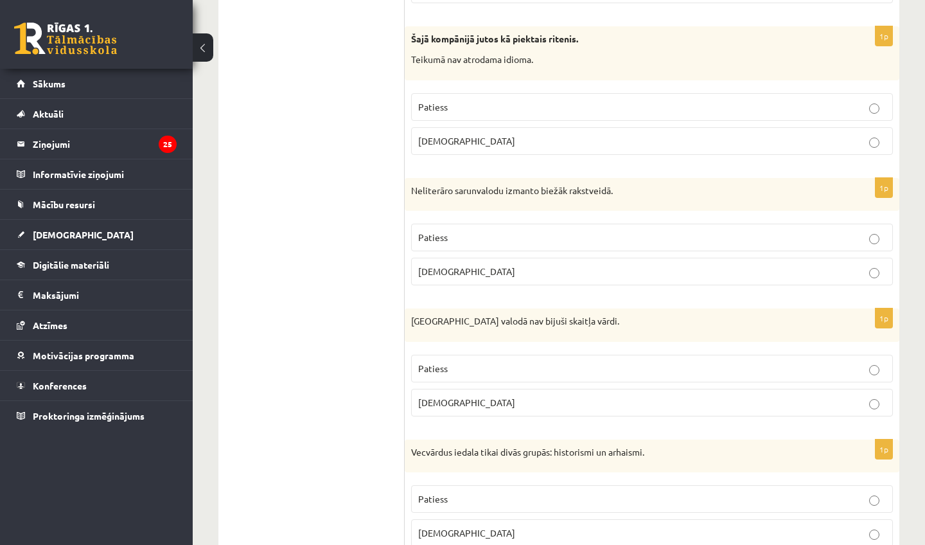
click at [505, 130] on label "Aplams" at bounding box center [652, 141] width 482 height 28
click at [482, 265] on p "Aplams" at bounding box center [651, 271] width 467 height 13
click at [461, 362] on p "Patiess" at bounding box center [651, 368] width 467 height 13
click at [460, 485] on label "Patiess" at bounding box center [652, 499] width 482 height 28
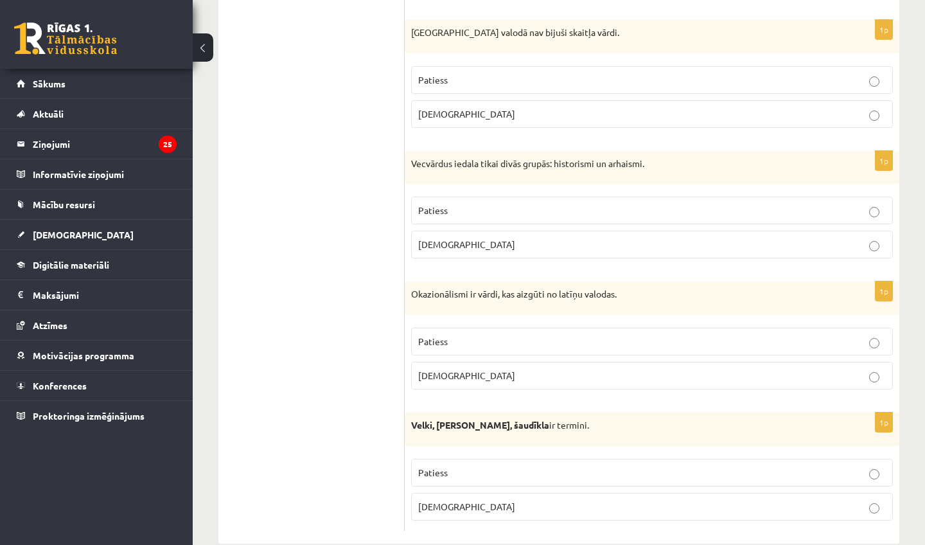
scroll to position [3708, 0]
click at [500, 369] on p "Aplams" at bounding box center [651, 375] width 467 height 13
click at [477, 459] on label "Patiess" at bounding box center [652, 473] width 482 height 28
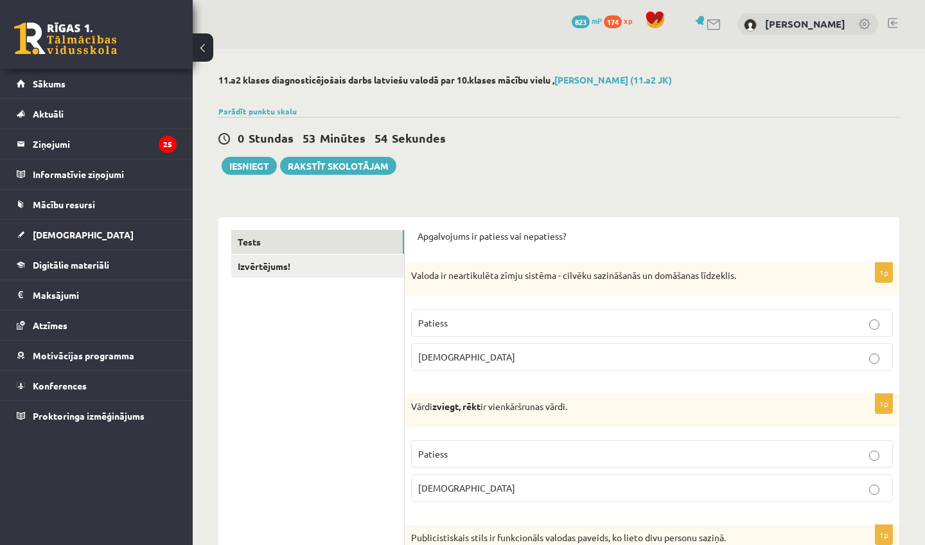
scroll to position [0, 0]
click at [263, 262] on link "Izvērtējums!" at bounding box center [317, 267] width 173 height 24
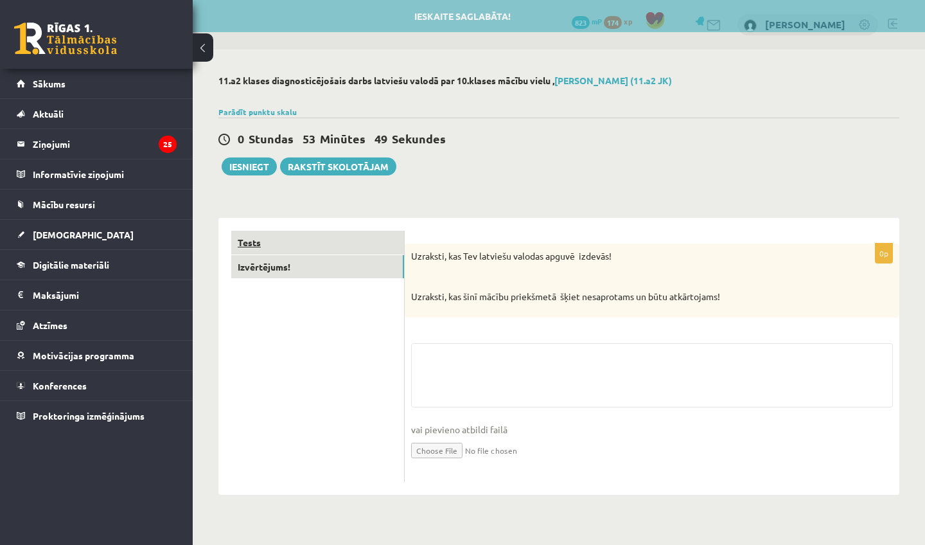
click at [259, 249] on link "Tests" at bounding box center [317, 243] width 173 height 24
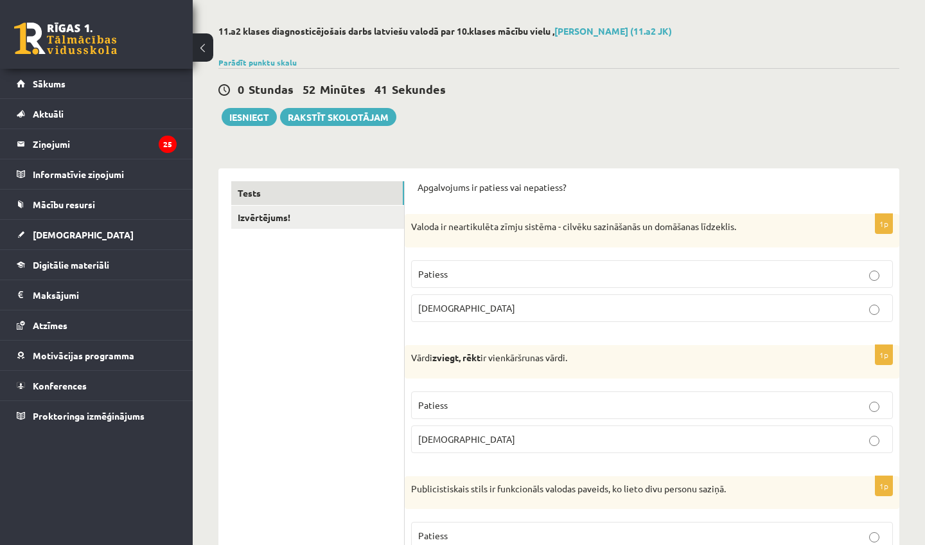
scroll to position [-1, 0]
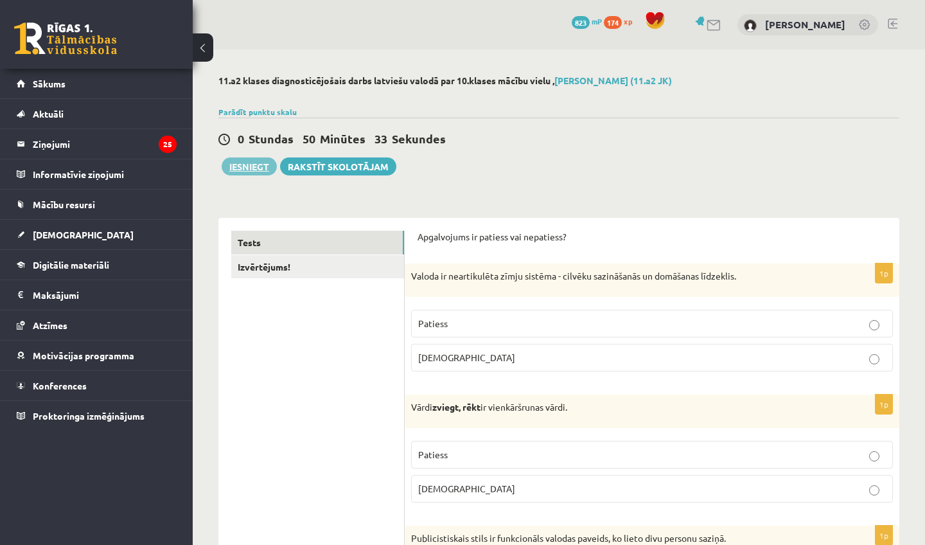
click at [249, 171] on button "Iesniegt" at bounding box center [249, 166] width 55 height 18
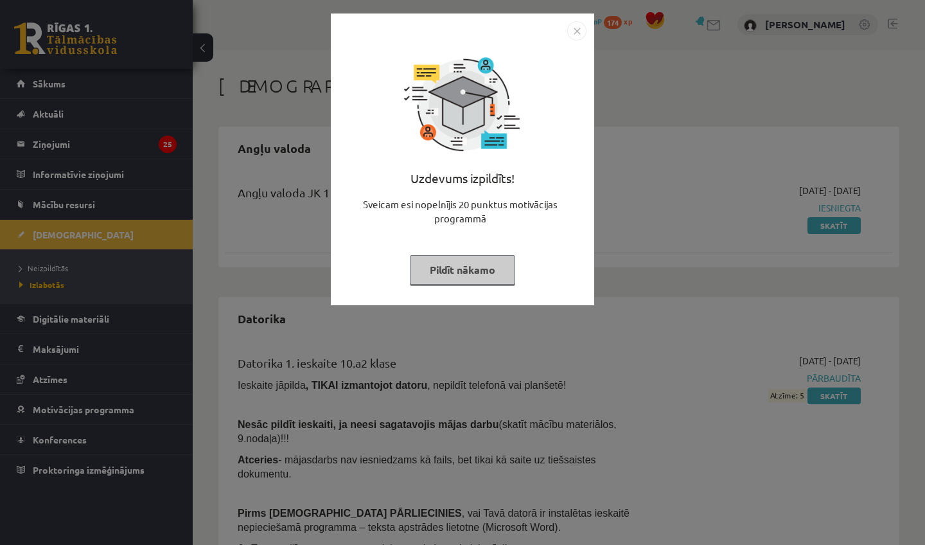
click at [584, 30] on img "Close" at bounding box center [576, 30] width 19 height 19
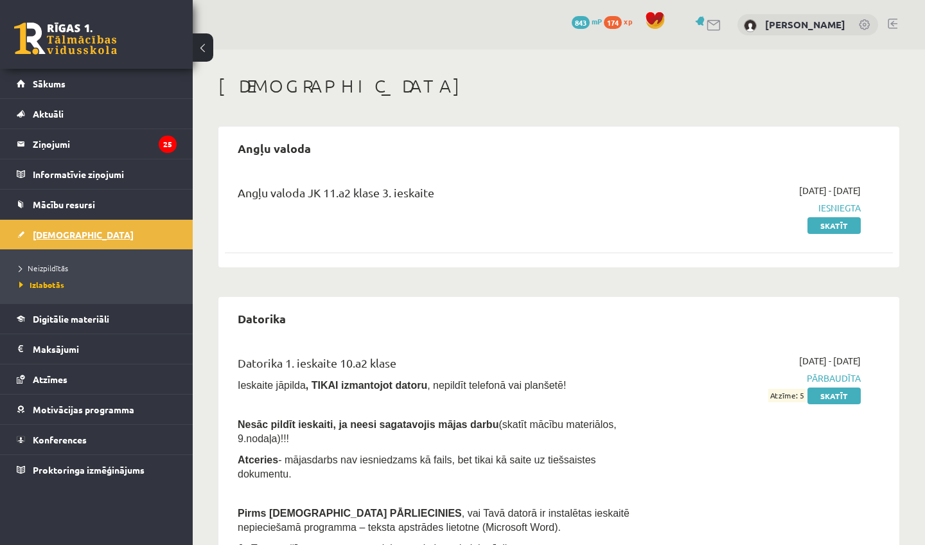
click at [131, 238] on link "[DEMOGRAPHIC_DATA]" at bounding box center [97, 235] width 160 height 30
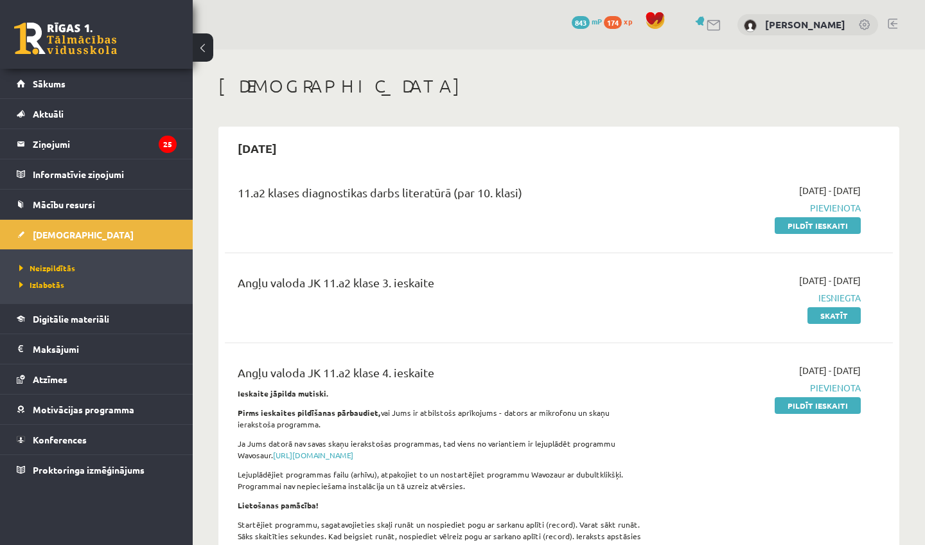
drag, startPoint x: 734, startPoint y: 209, endPoint x: 753, endPoint y: 211, distance: 19.4
click at [753, 211] on span "Pievienota" at bounding box center [763, 207] width 195 height 13
click at [787, 221] on link "Pildīt ieskaiti" at bounding box center [817, 225] width 86 height 17
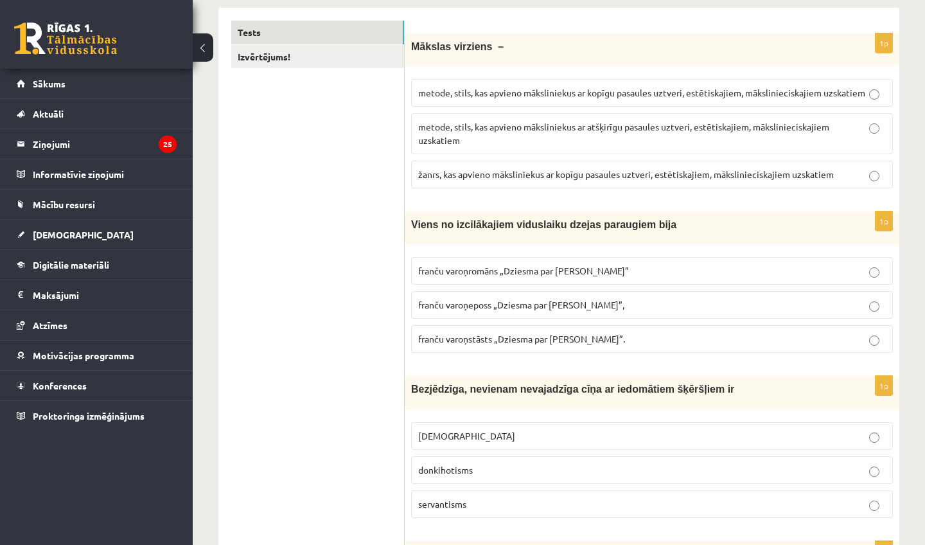
scroll to position [213, 0]
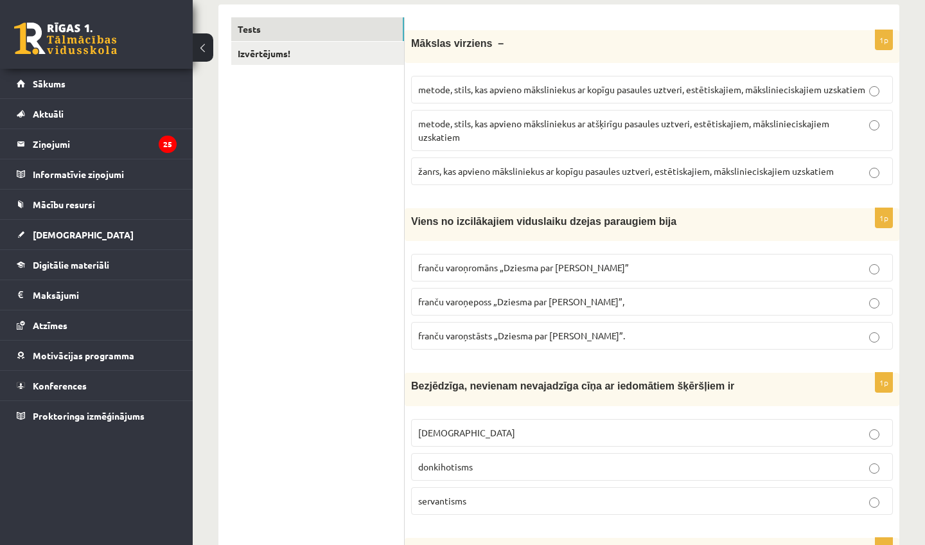
click at [448, 84] on span "metode, stils, kas apvieno māksliniekus ar kopīgu pasaules uztveri, estētiskaji…" at bounding box center [641, 89] width 447 height 12
click at [497, 299] on span "franču varoņeposs „Dziesma par [PERSON_NAME]”," at bounding box center [521, 301] width 206 height 12
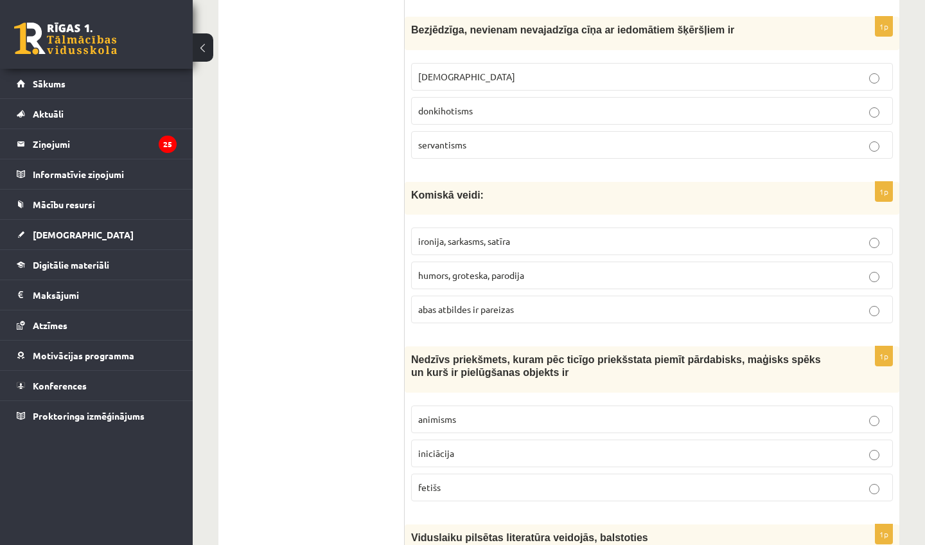
scroll to position [573, 0]
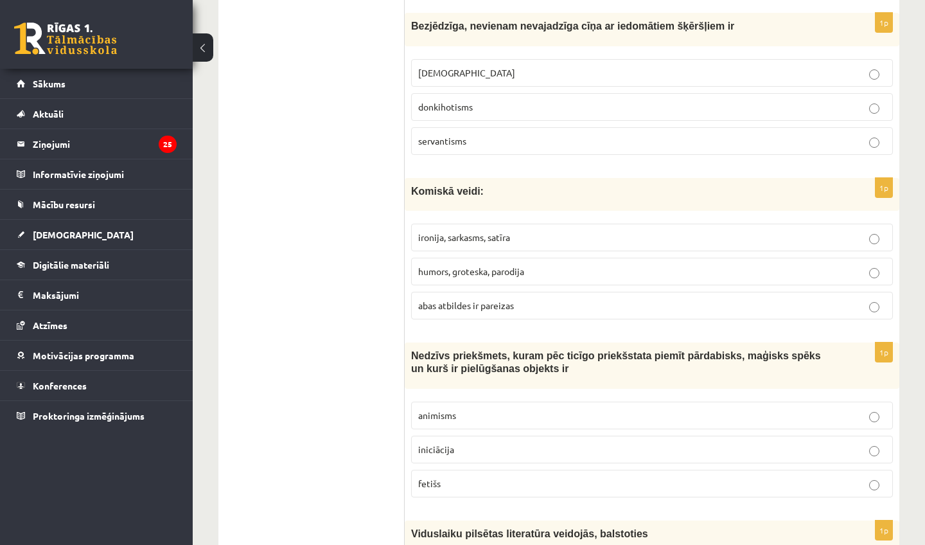
click at [467, 105] on span "donkihotisms" at bounding box center [445, 107] width 55 height 12
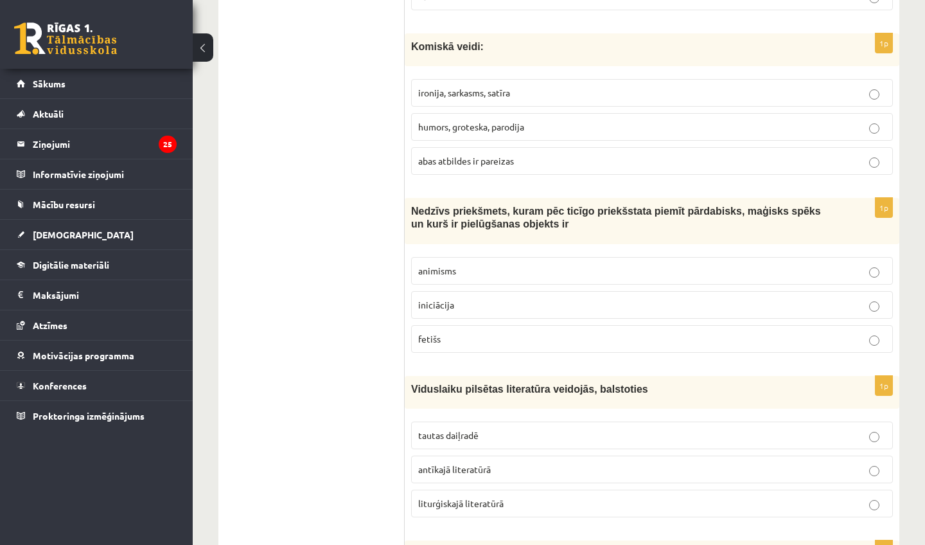
scroll to position [726, 0]
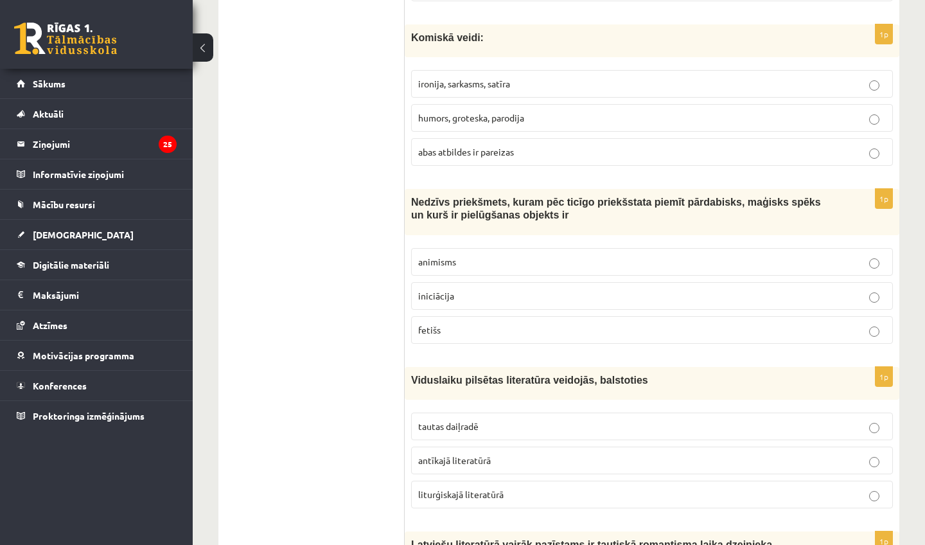
click at [485, 154] on span "abas atbildes ir pareizas" at bounding box center [466, 152] width 96 height 12
click at [460, 333] on p "fetišs" at bounding box center [651, 329] width 467 height 13
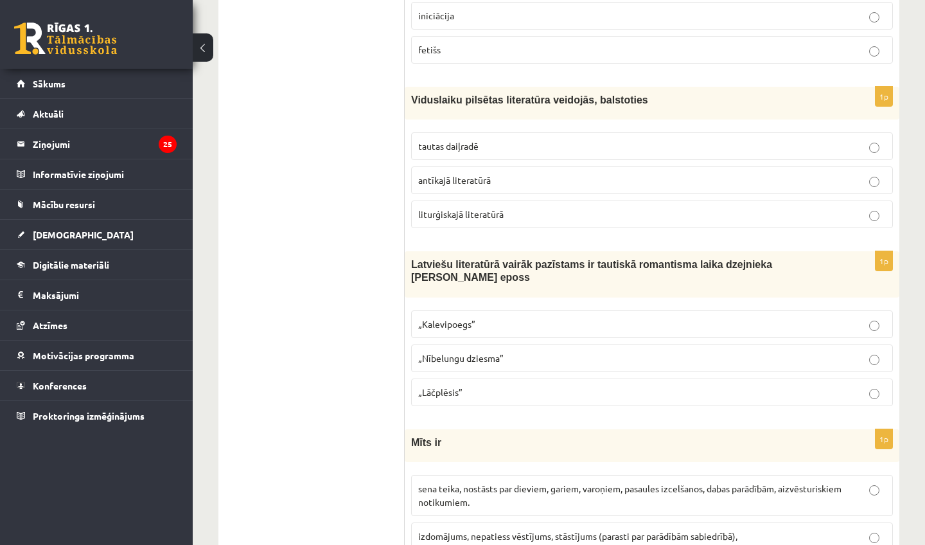
scroll to position [1018, 0]
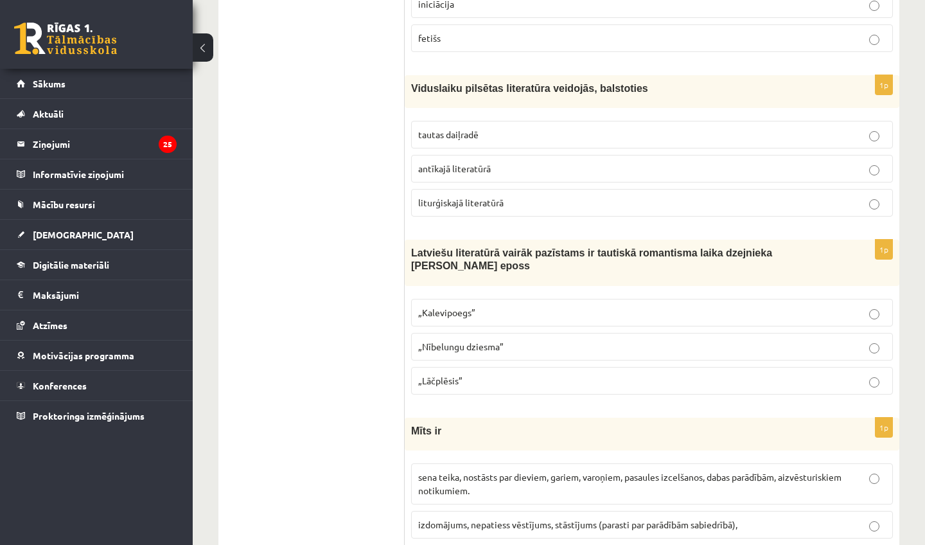
click at [550, 198] on p "liturģiskajā literatūrā" at bounding box center [651, 202] width 467 height 13
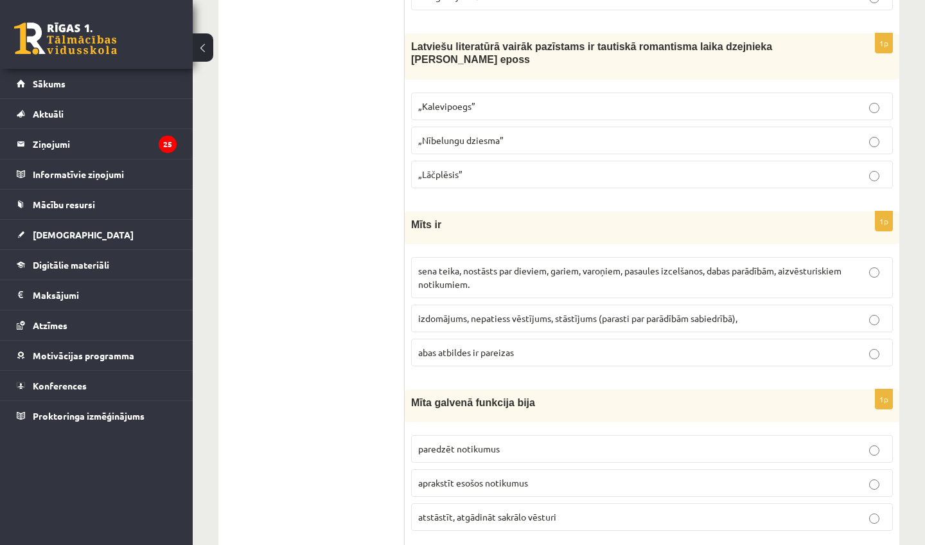
scroll to position [1246, 0]
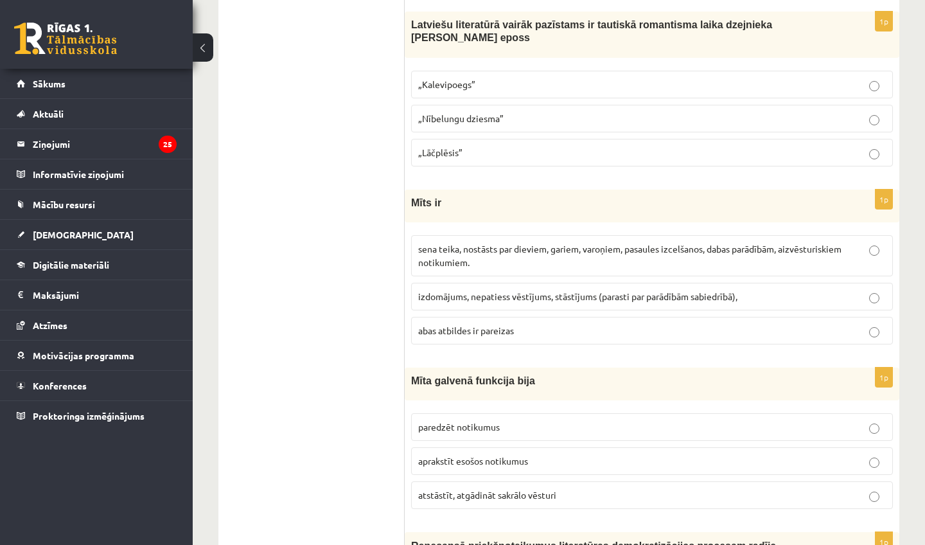
click at [509, 153] on p "„Lāčplēsis”" at bounding box center [651, 152] width 467 height 13
click at [480, 245] on span "sena teika, nostāsts par dieviem, gariem, varoņiem, pasaules izcelšanos, dabas …" at bounding box center [629, 255] width 423 height 25
click at [476, 494] on span "atstāstīt, atgādināt sakrālo vēsturi" at bounding box center [487, 495] width 138 height 12
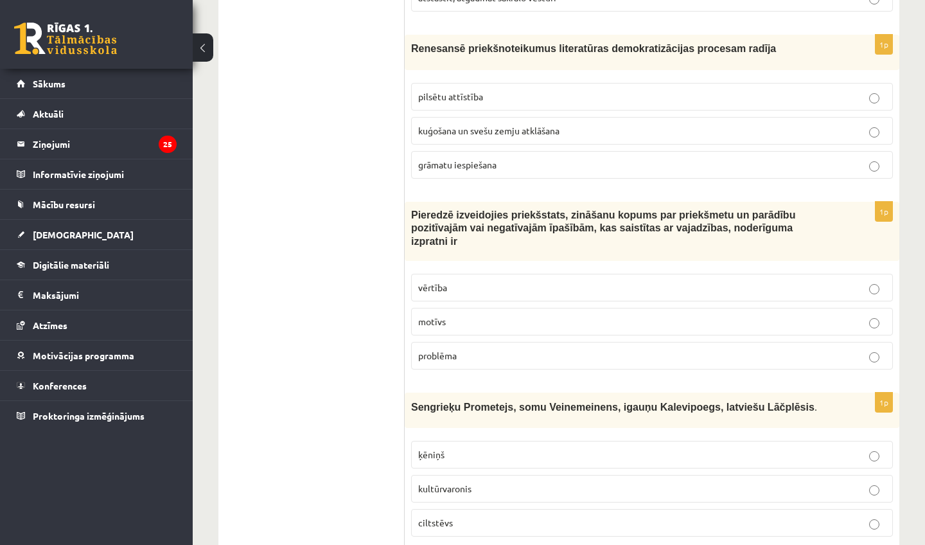
scroll to position [1749, 0]
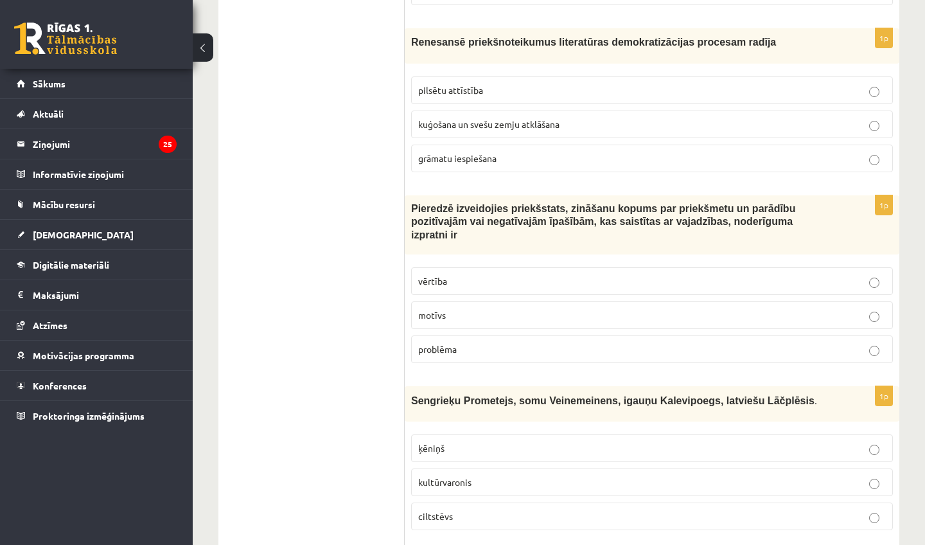
click at [469, 158] on span "grāmatu iespiešana" at bounding box center [457, 158] width 78 height 12
click at [455, 278] on p "vērtība" at bounding box center [651, 280] width 467 height 13
click at [443, 478] on span "kultūrvaronis" at bounding box center [444, 482] width 53 height 12
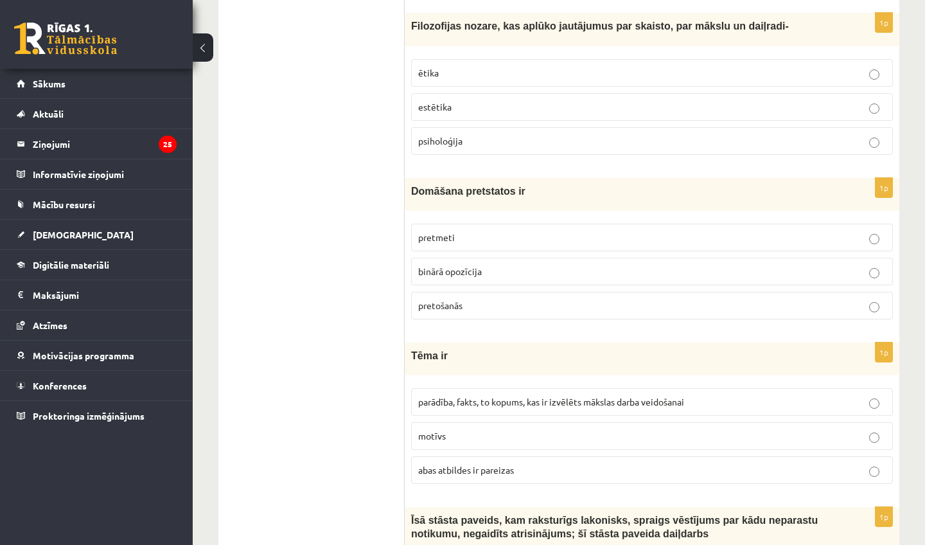
scroll to position [2291, 0]
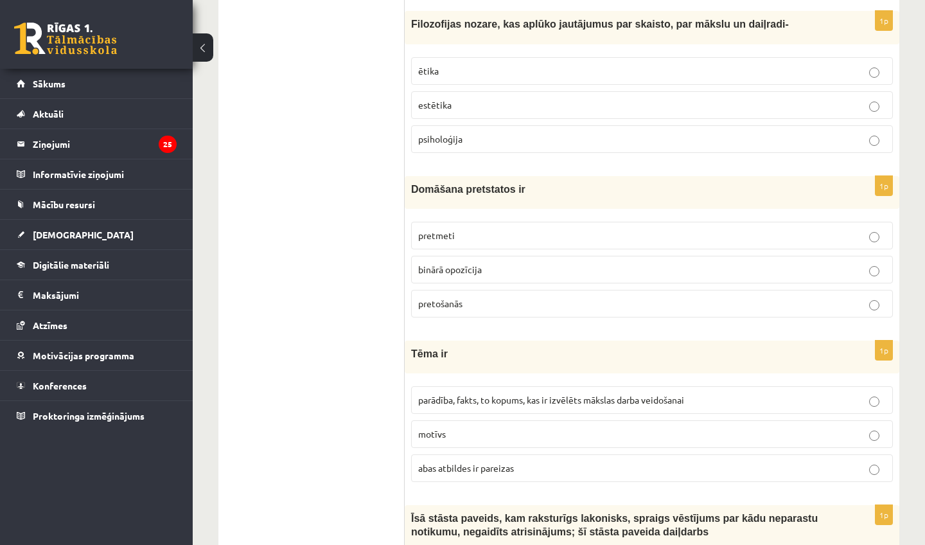
click at [496, 100] on p "estētika" at bounding box center [651, 104] width 467 height 13
click at [482, 263] on p "binārā opozīcija" at bounding box center [651, 269] width 467 height 13
click at [493, 464] on span "abas atbildes ir pareizas" at bounding box center [466, 468] width 96 height 12
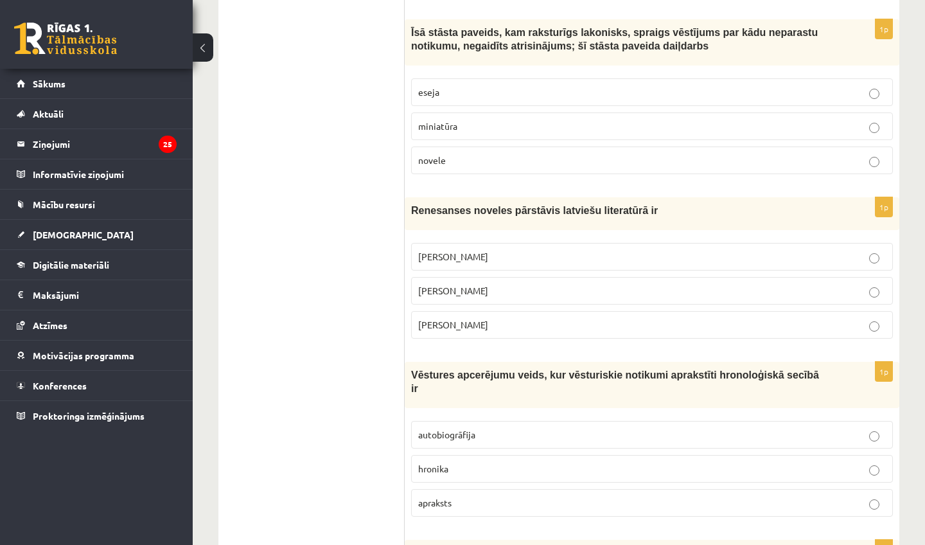
scroll to position [2779, 0]
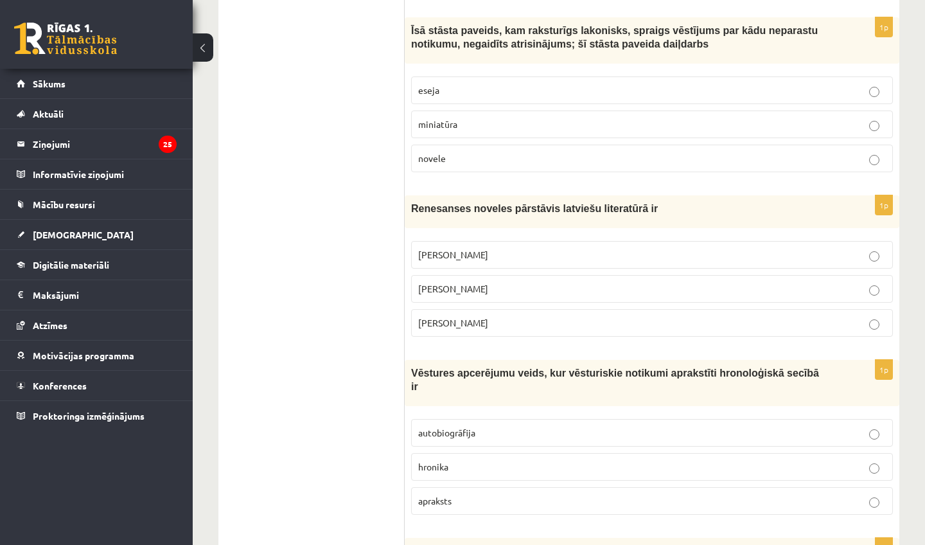
click at [475, 155] on p "novele" at bounding box center [651, 158] width 467 height 13
click at [477, 241] on label "Rūdolfs Blaumanis" at bounding box center [652, 255] width 482 height 28
click at [439, 467] on label "hronika" at bounding box center [652, 467] width 482 height 28
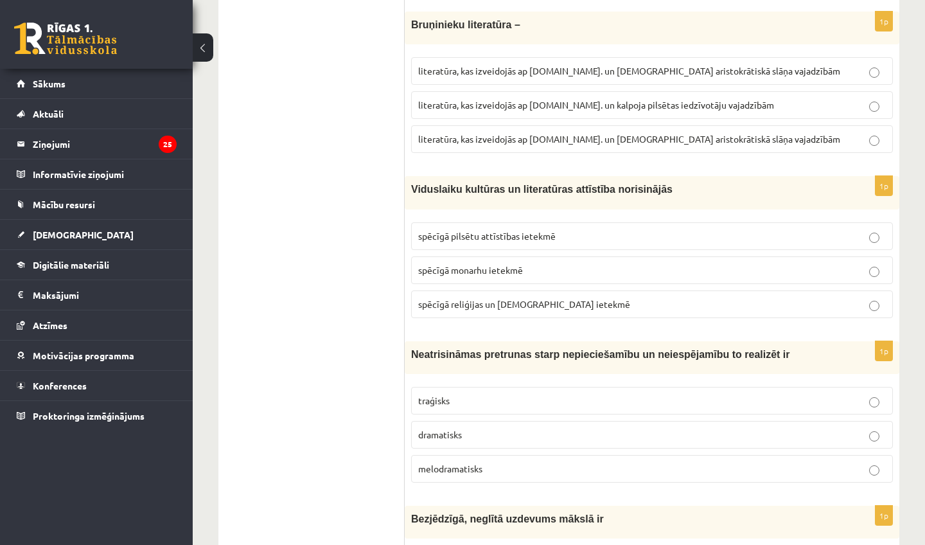
scroll to position [3306, 0]
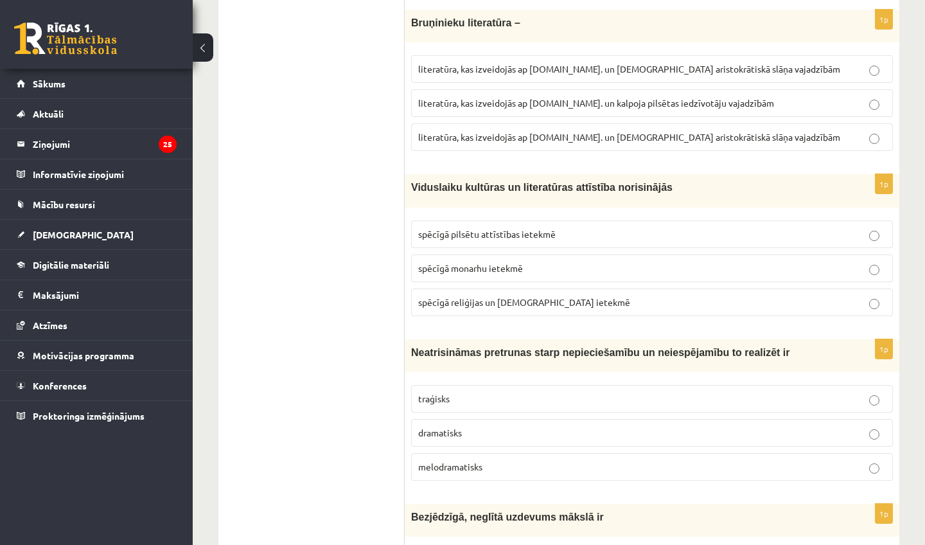
click at [503, 123] on label "literatūra, kas izveidojās ap 12.gs. un kalpoja aristokrātiskā slāņa vajadzībām" at bounding box center [652, 137] width 482 height 28
click at [526, 296] on span "spēcīgā reliģijas un baznīcas ietekmē" at bounding box center [524, 302] width 212 height 12
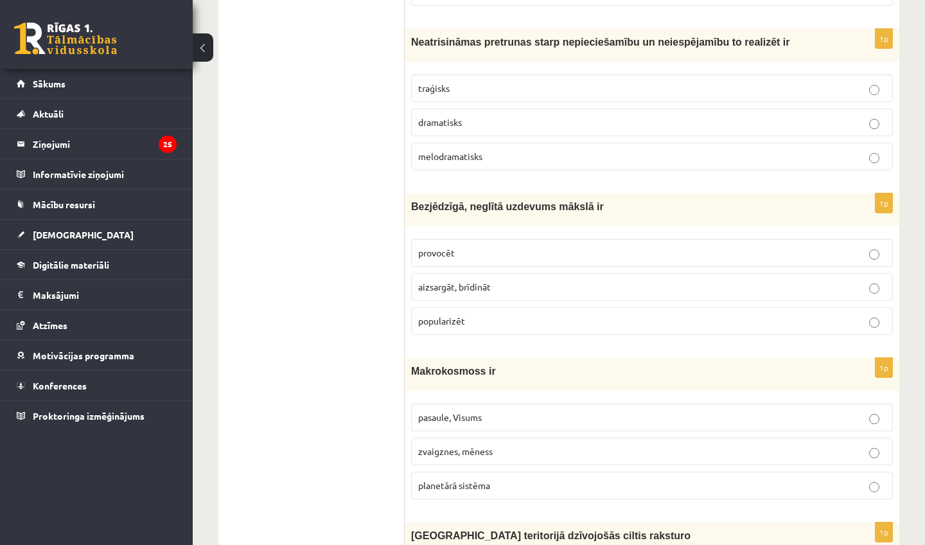
scroll to position [3623, 0]
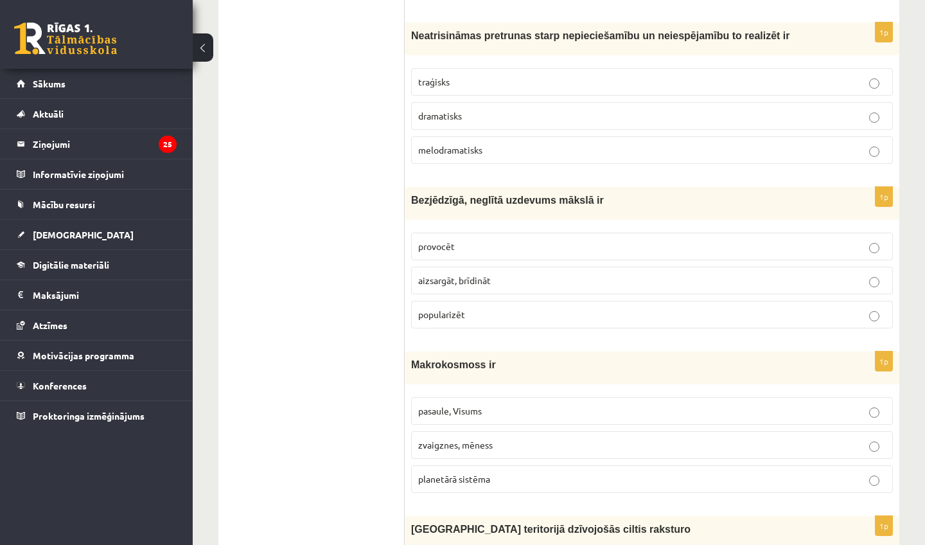
click at [433, 76] on span "traģisks" at bounding box center [433, 82] width 31 height 12
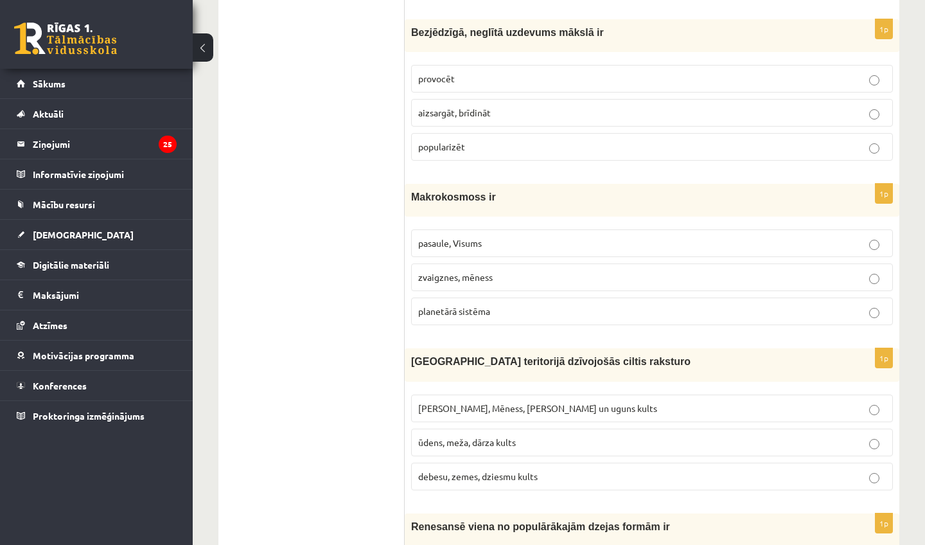
scroll to position [3791, 0]
click at [433, 64] on label "provocēt" at bounding box center [652, 78] width 482 height 28
click at [447, 236] on span "pasaule, Visums" at bounding box center [450, 242] width 64 height 12
click at [457, 401] on span "Saules, Mēness, Pērkona un uguns kults" at bounding box center [537, 407] width 239 height 12
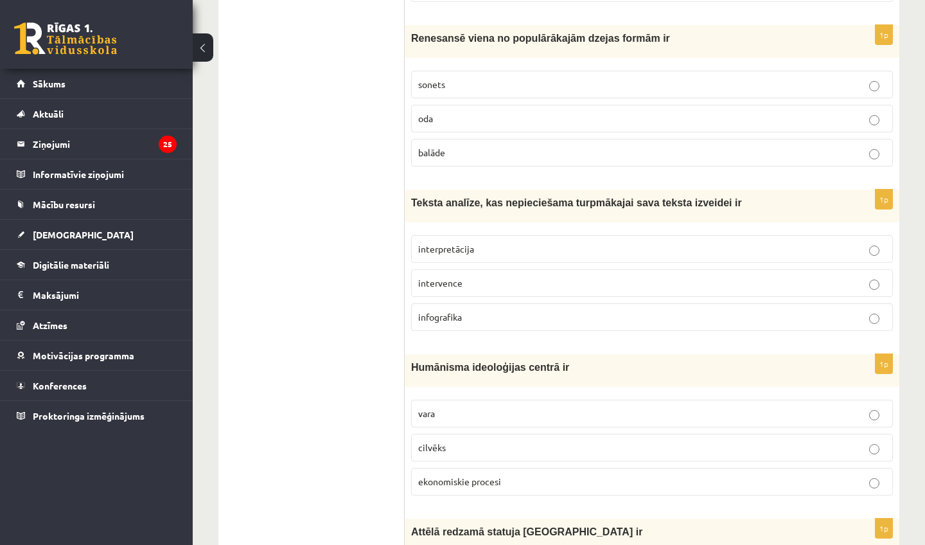
scroll to position [4284, 0]
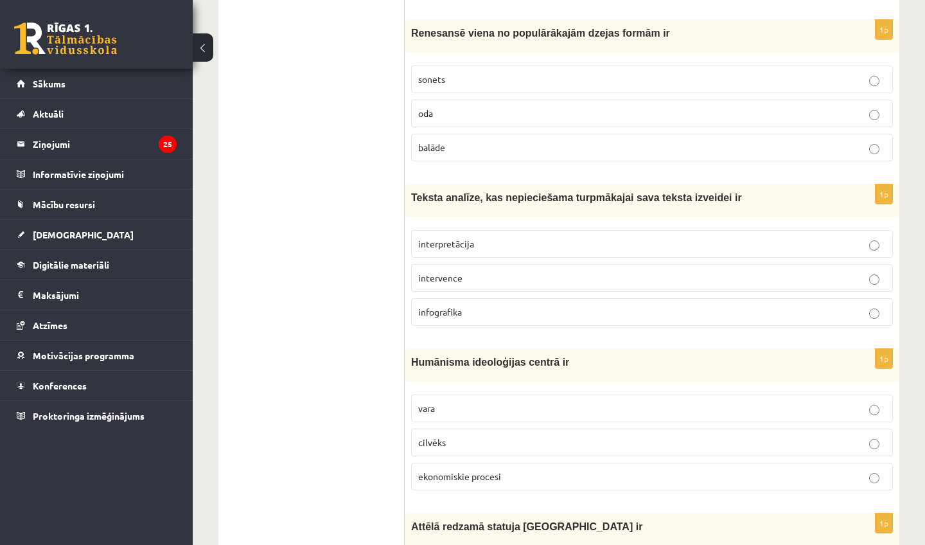
click at [446, 73] on p "sonets" at bounding box center [651, 79] width 467 height 13
click at [497, 237] on p "interpretācija" at bounding box center [651, 243] width 467 height 13
click at [448, 435] on p "cilvēks" at bounding box center [651, 441] width 467 height 13
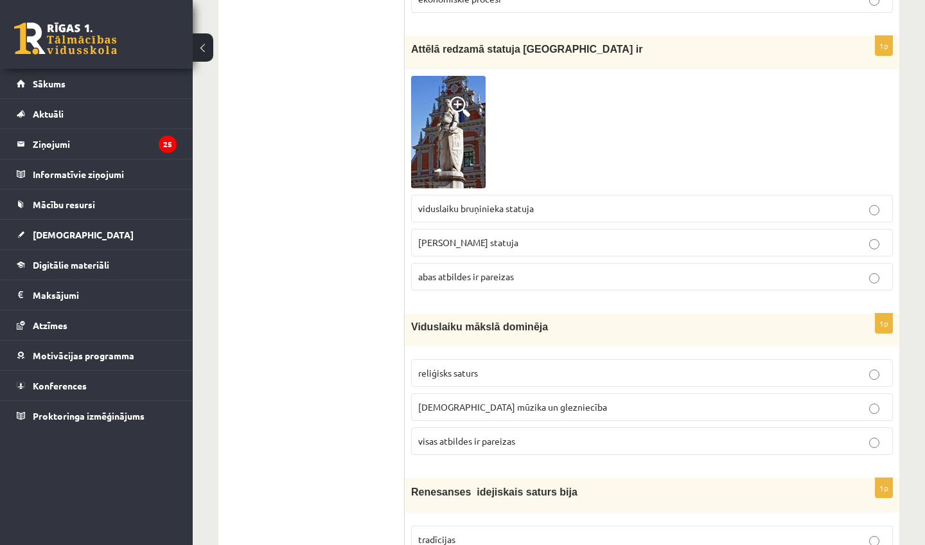
scroll to position [4769, 0]
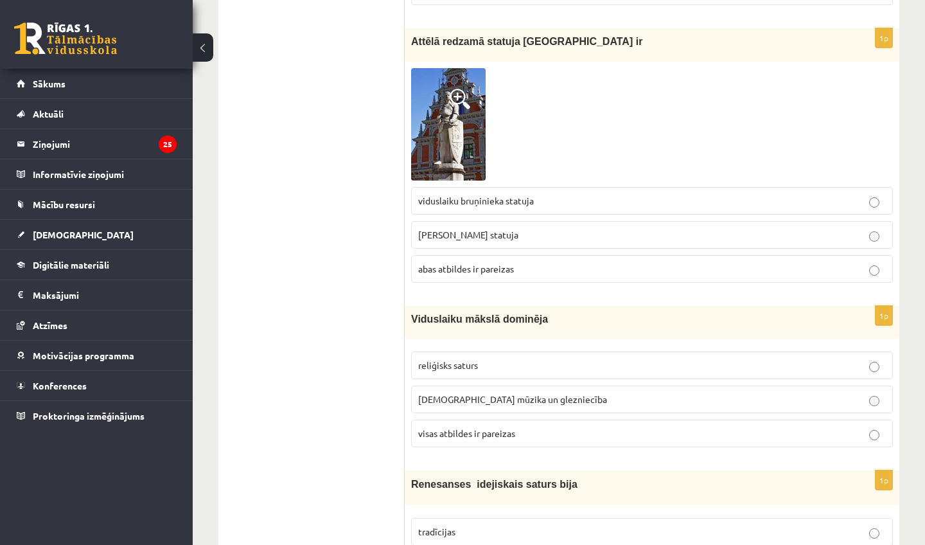
click at [638, 263] on label "abas atbildes ir pareizas" at bounding box center [652, 269] width 482 height 28
click at [540, 426] on p "visas atbildes ir pareizas" at bounding box center [651, 432] width 467 height 13
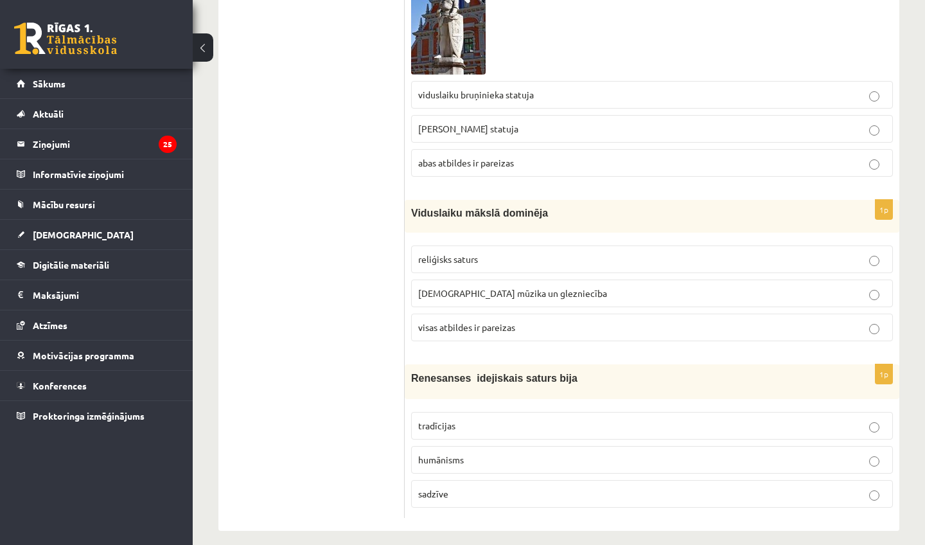
scroll to position [4873, 0]
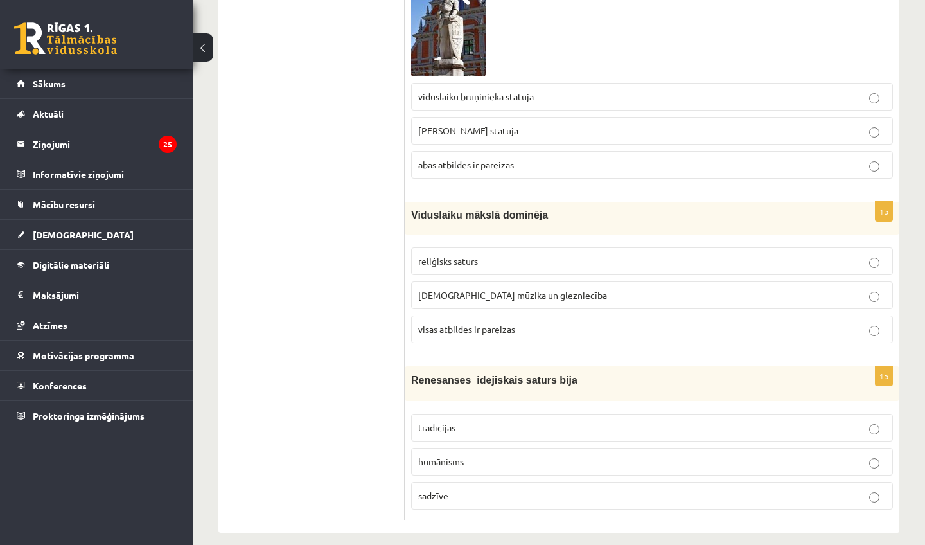
click at [532, 455] on p "humānisms" at bounding box center [651, 461] width 467 height 13
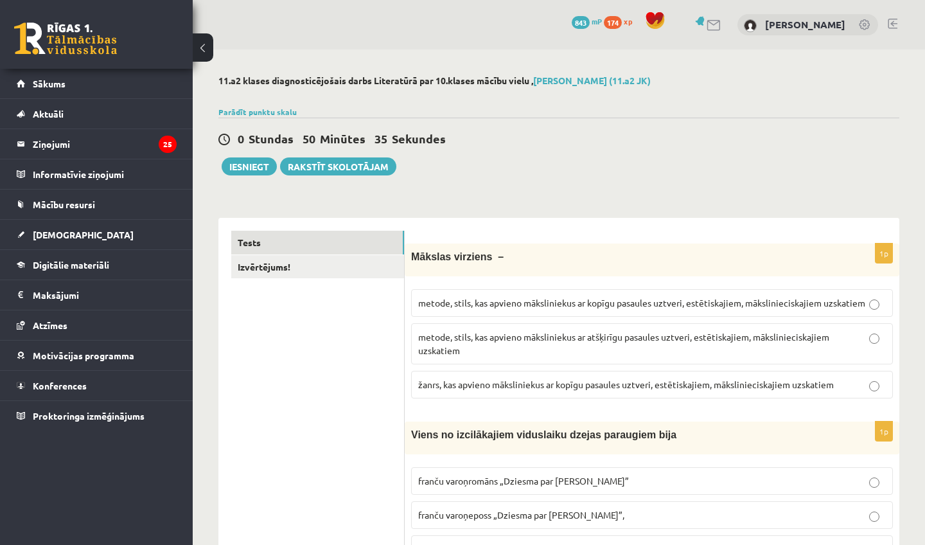
scroll to position [0, 0]
click at [347, 268] on link "Izvērtējums!" at bounding box center [317, 267] width 173 height 24
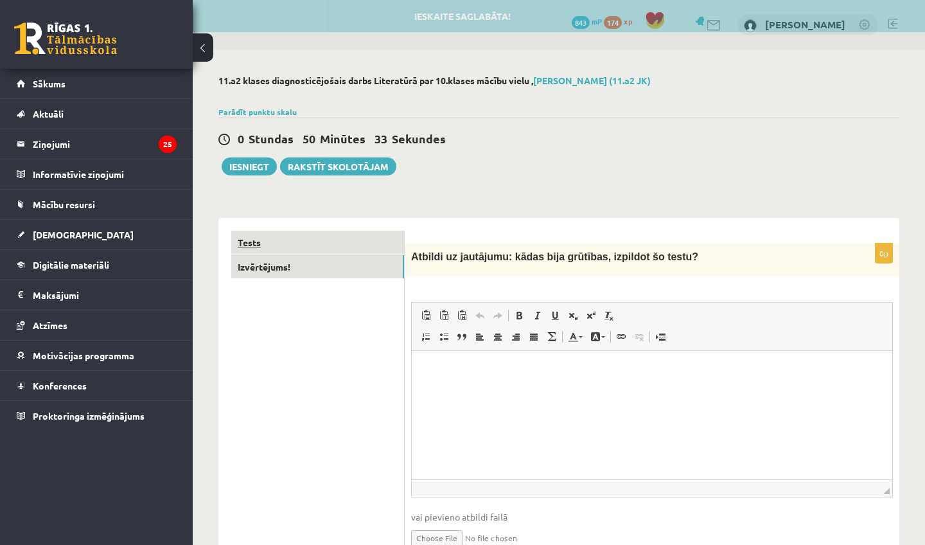
click at [345, 245] on link "Tests" at bounding box center [317, 243] width 173 height 24
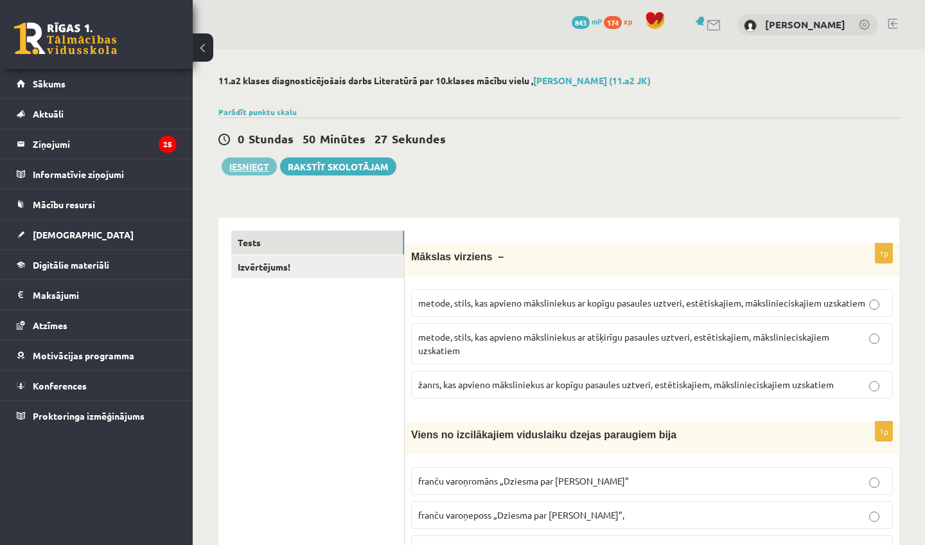
click at [254, 173] on button "Iesniegt" at bounding box center [249, 166] width 55 height 18
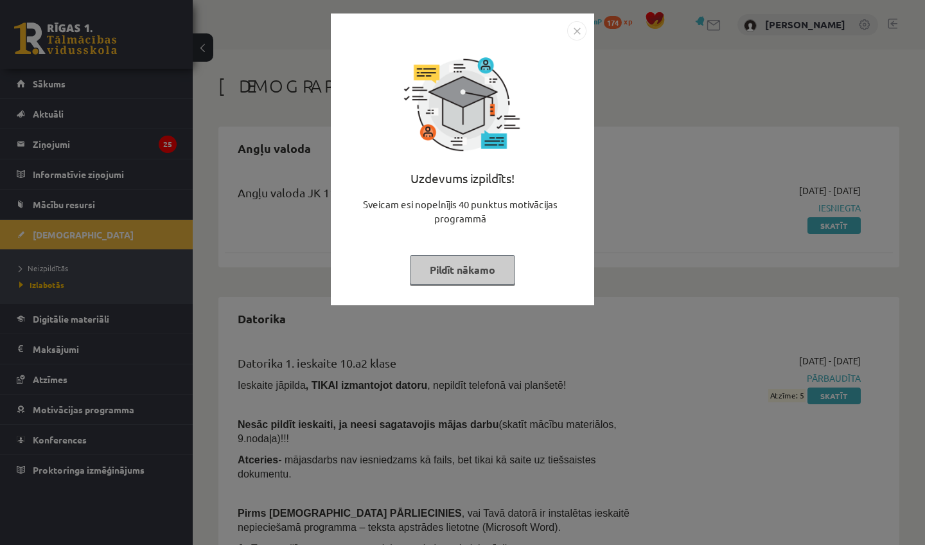
click at [573, 40] on img "Close" at bounding box center [576, 30] width 19 height 19
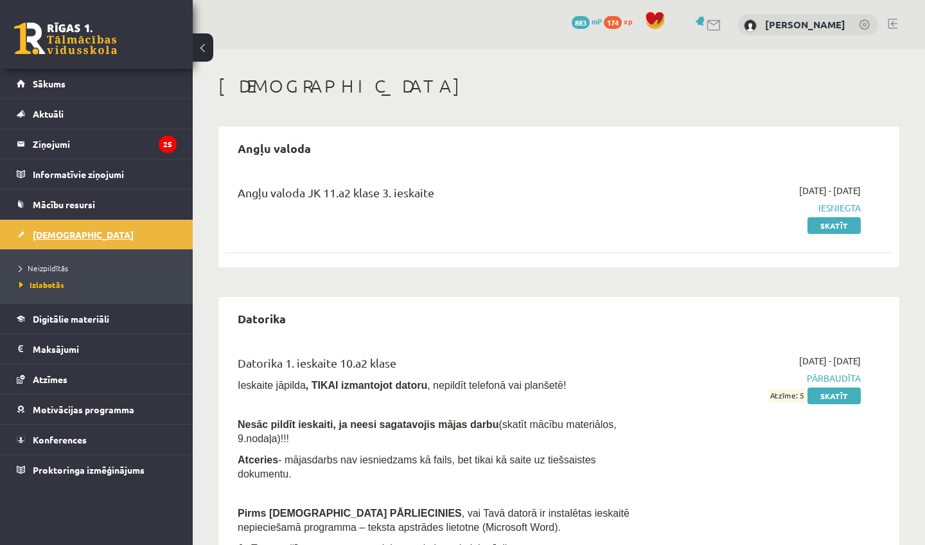
click at [58, 238] on span "[DEMOGRAPHIC_DATA]" at bounding box center [83, 235] width 101 height 12
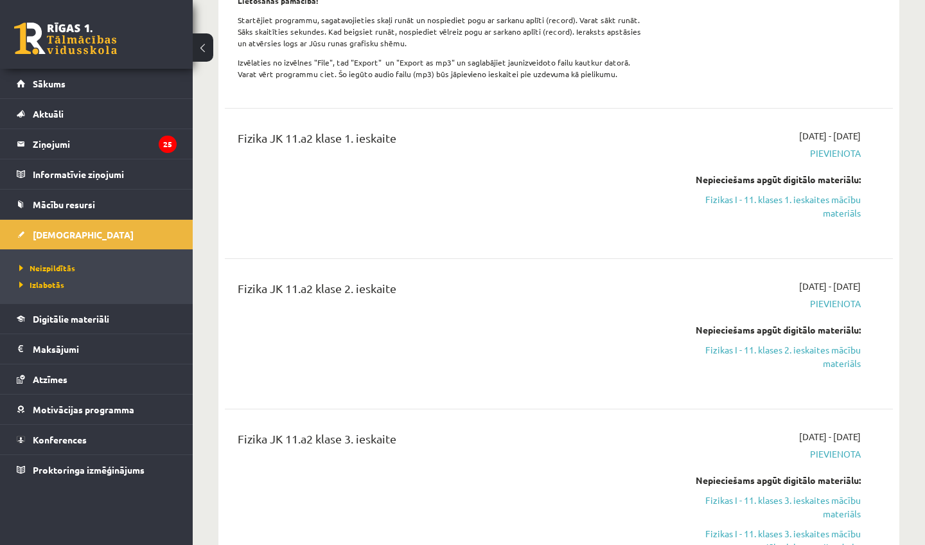
scroll to position [415, 0]
click at [128, 306] on link "Digitālie materiāli" at bounding box center [97, 319] width 160 height 30
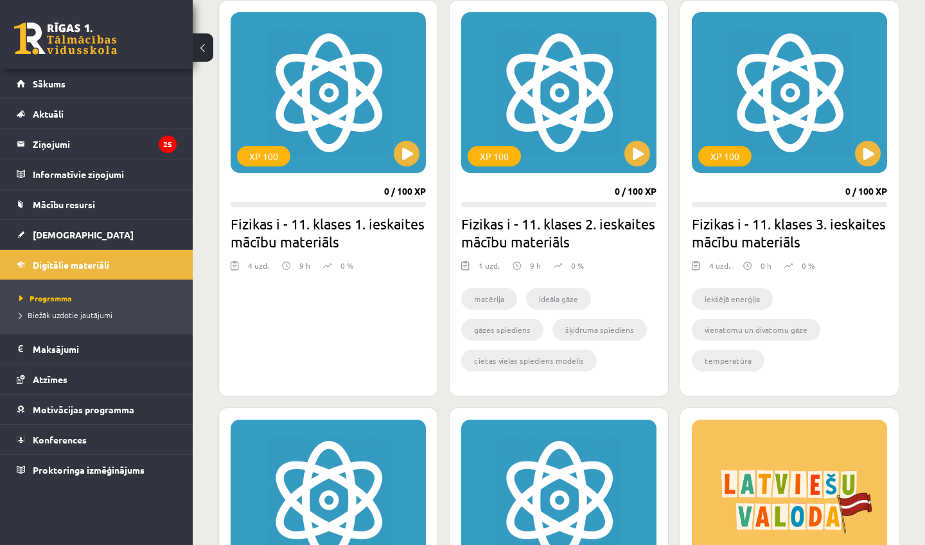
scroll to position [370, 0]
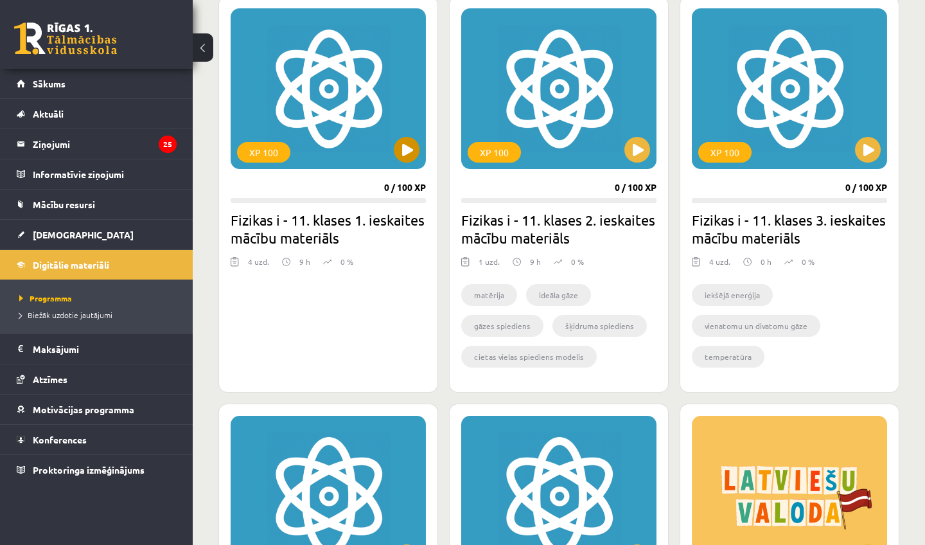
click at [404, 166] on div "XP 100" at bounding box center [328, 88] width 195 height 161
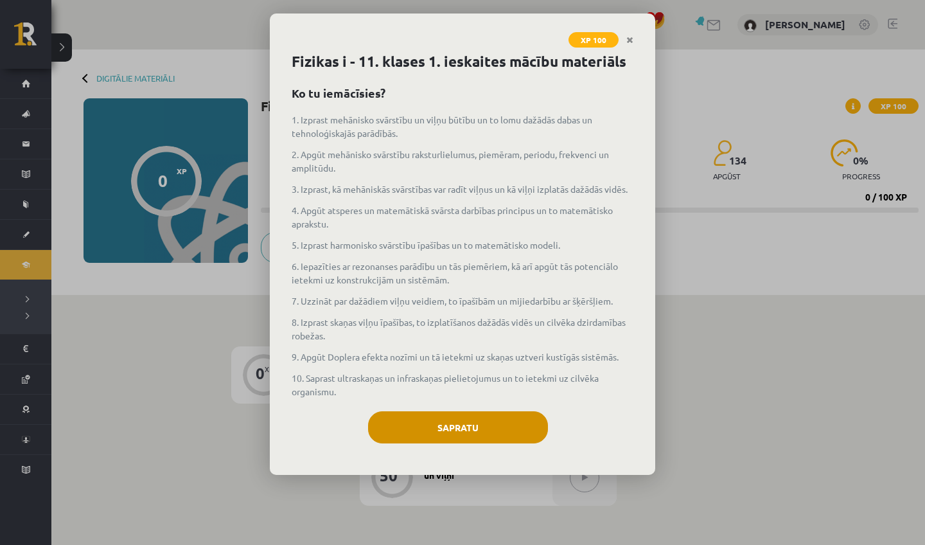
click at [452, 416] on button "Sapratu" at bounding box center [458, 427] width 180 height 32
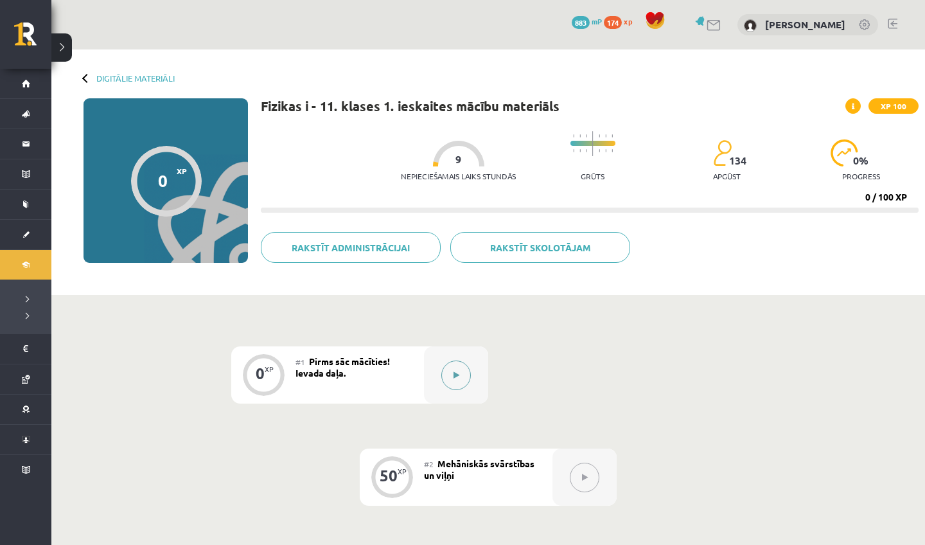
click at [451, 391] on div at bounding box center [456, 374] width 64 height 57
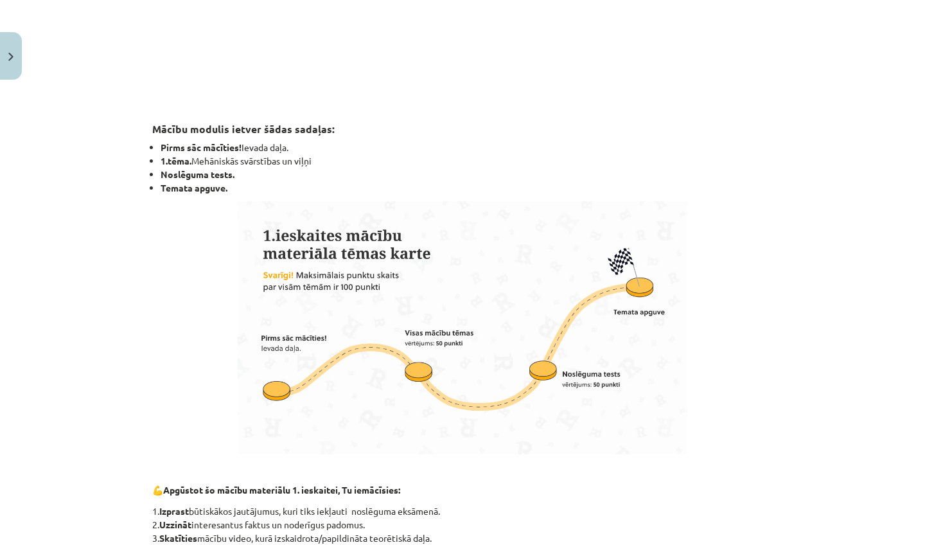
scroll to position [464, 0]
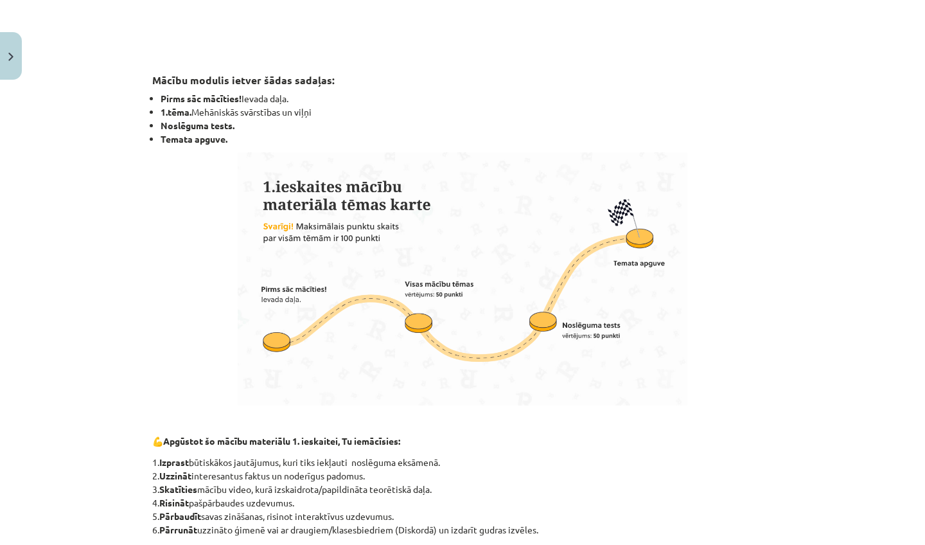
drag, startPoint x: 778, startPoint y: 509, endPoint x: 751, endPoint y: 544, distance: 44.4
click at [751, 544] on div "0 XP Saņemsi Viegls 134 pilda Apraksts Uzdevums Palīdzība Esi sveicināts priekš…" at bounding box center [462, 211] width 636 height 1178
click at [804, 419] on div "Mācību tēma: Fizikas i - 11. klases 1. ieskaites mācību materiāls #1 Pirms sāc …" at bounding box center [462, 272] width 925 height 545
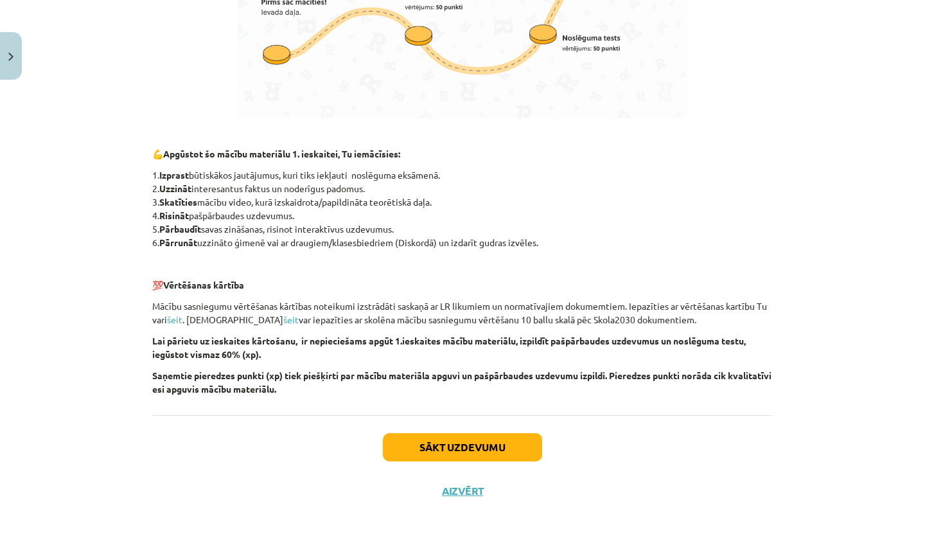
scroll to position [765, 0]
drag, startPoint x: 802, startPoint y: 473, endPoint x: 758, endPoint y: 544, distance: 83.0
click at [758, 544] on div "Mācību tēma: Fizikas i - 11. klases 1. ieskaites mācību materiāls #1 Pirms sāc …" at bounding box center [462, 272] width 925 height 545
click at [444, 457] on button "Sākt uzdevumu" at bounding box center [462, 447] width 159 height 28
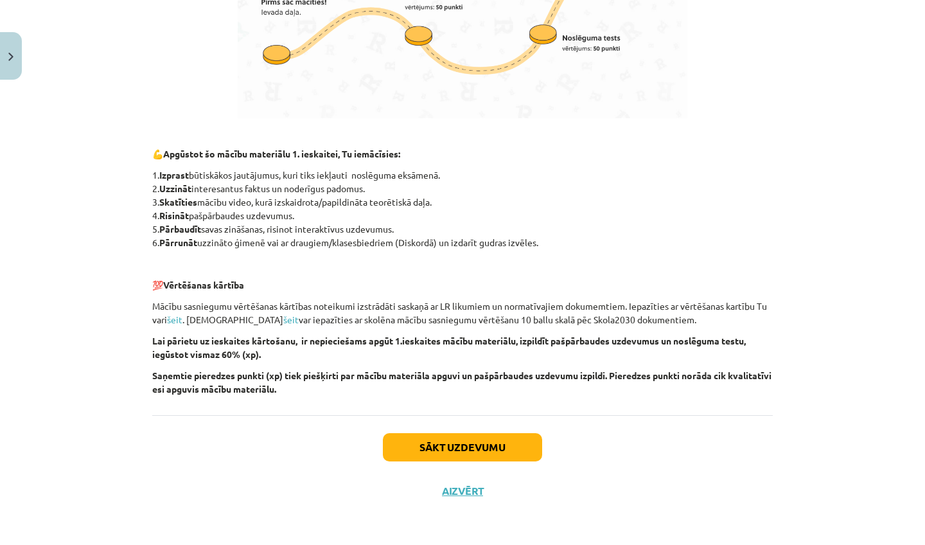
scroll to position [0, 0]
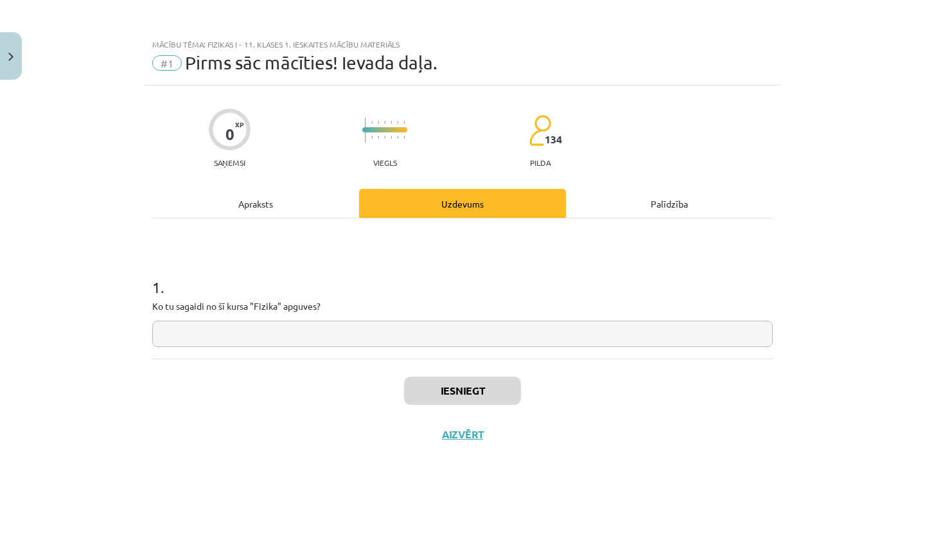
click at [425, 347] on div "1 . Ko tu sagaidi no šī kursa "Fizika" apguves?" at bounding box center [462, 288] width 620 height 140
click at [420, 344] on input "text" at bounding box center [462, 333] width 620 height 26
type input "*"
click at [462, 404] on button "Iesniegt" at bounding box center [462, 390] width 117 height 28
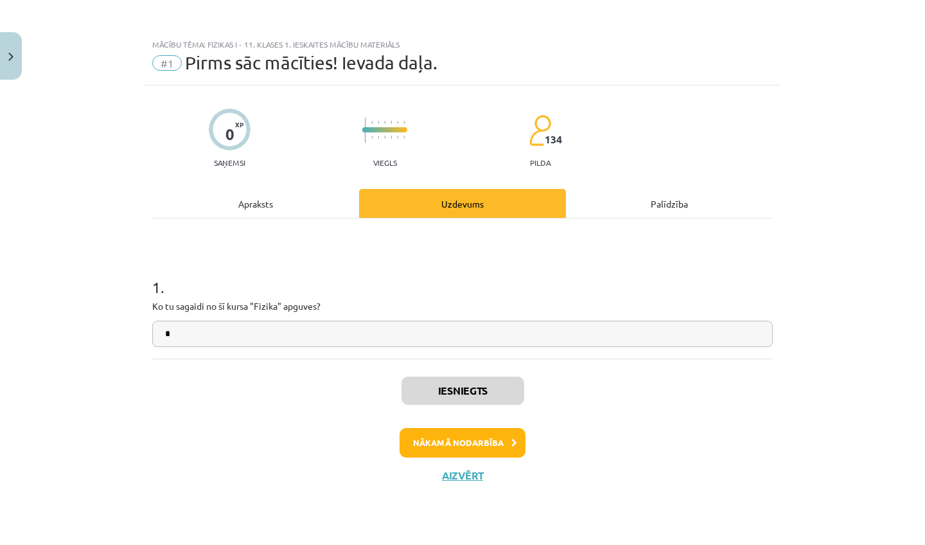
click at [445, 439] on button "Nākamā nodarbība" at bounding box center [462, 443] width 126 height 30
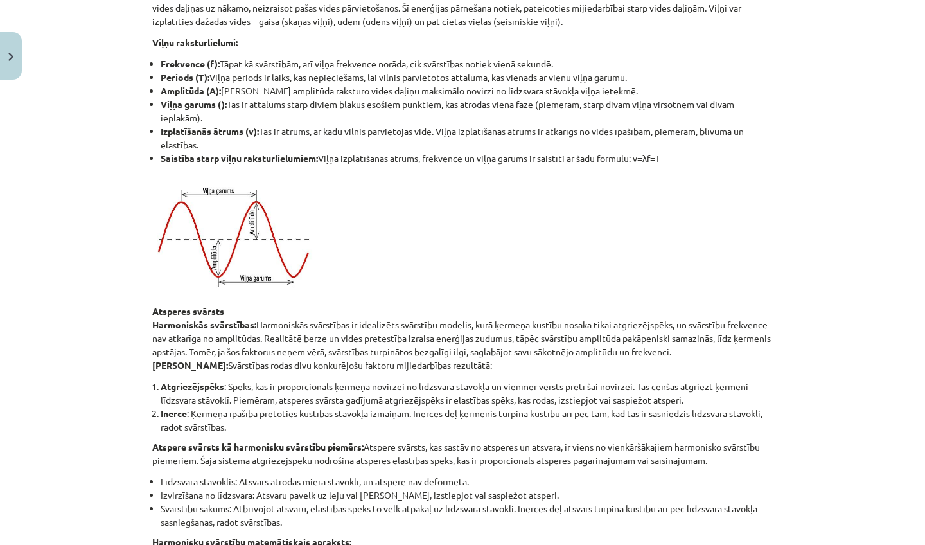
drag, startPoint x: 515, startPoint y: 500, endPoint x: 518, endPoint y: 544, distance: 44.4
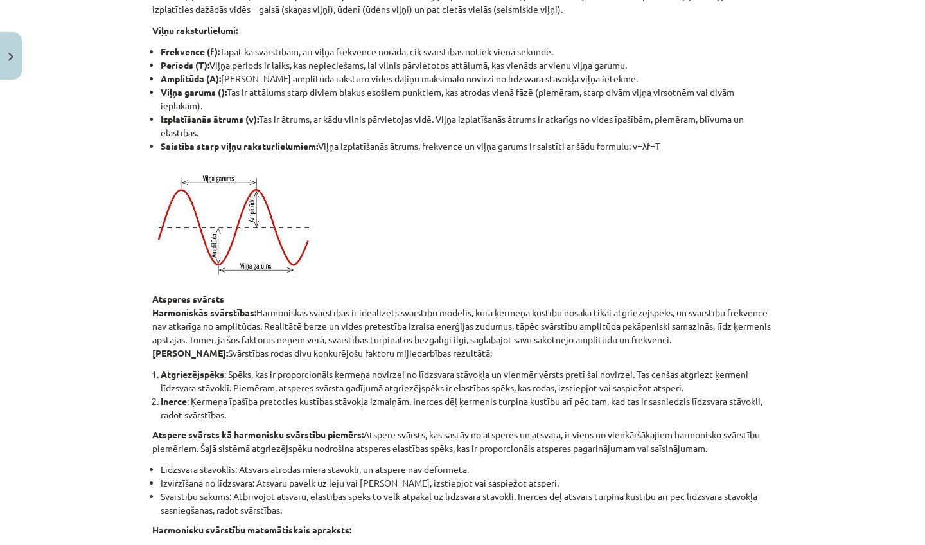
click at [856, 286] on div "Mācību tēma: Fizikas i - 11. klases 1. ieskaites mācību materiāls #2 Mehāniskās…" at bounding box center [462, 272] width 925 height 545
drag, startPoint x: 922, startPoint y: 92, endPoint x: 779, endPoint y: 349, distance: 294.6
click at [915, 155] on div "Mācību tēma: Fizikas i - 11. klases 1. ieskaites mācību materiāls #2 Mehāniskās…" at bounding box center [462, 272] width 925 height 545
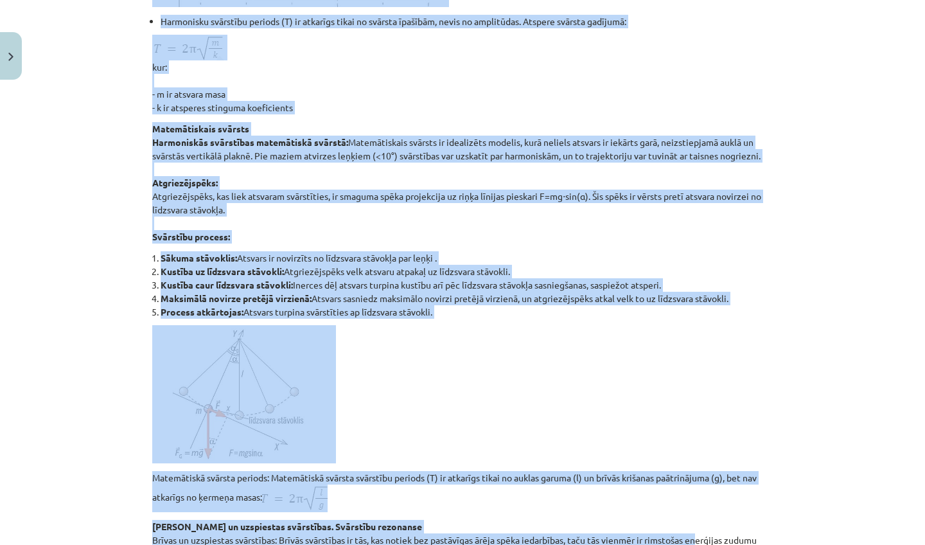
drag, startPoint x: 761, startPoint y: 382, endPoint x: 699, endPoint y: 544, distance: 173.2
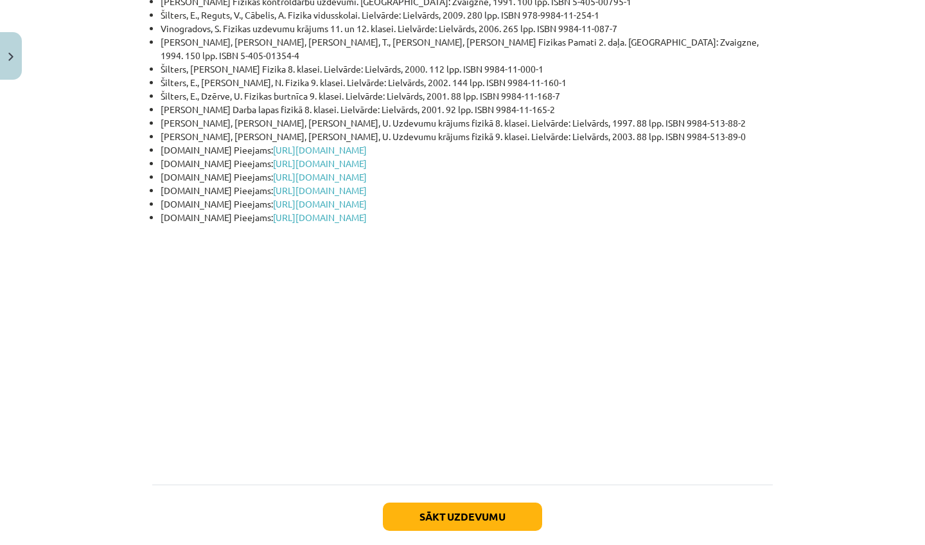
scroll to position [3099, 0]
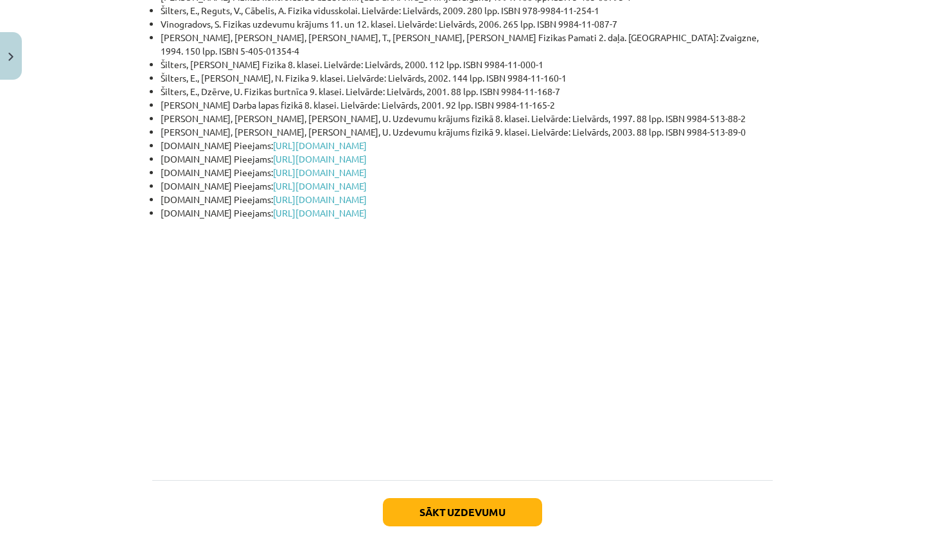
click at [530, 498] on button "Sākt uzdevumu" at bounding box center [462, 512] width 159 height 28
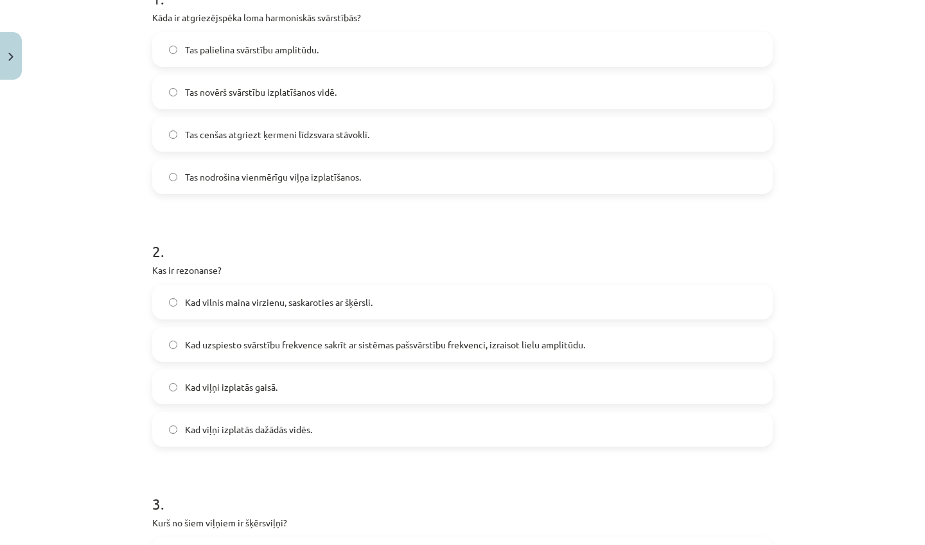
scroll to position [279, 0]
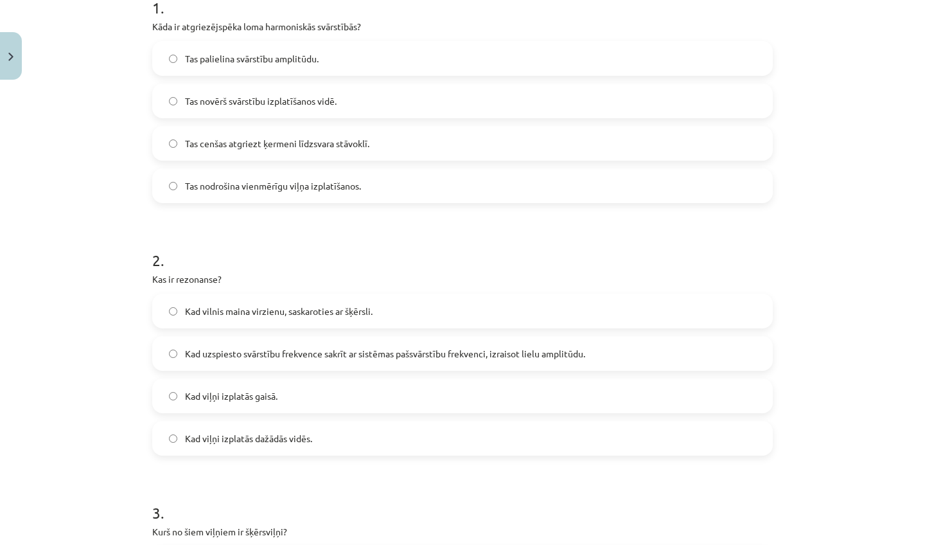
drag, startPoint x: 830, startPoint y: 66, endPoint x: 801, endPoint y: 26, distance: 49.6
click at [801, 26] on div "Mācību tēma: Fizikas i - 11. klases 1. ieskaites mācību materiāls #2 Mehāniskās…" at bounding box center [462, 272] width 925 height 545
click at [495, 132] on label "Tas cenšas atgriezt ķermeni līdzsvara stāvoklī." at bounding box center [462, 143] width 618 height 32
click at [347, 351] on span "Kad uzspiesto svārstību frekvence sakrīt ar sistēmas pašsvārstību frekvenci, iz…" at bounding box center [385, 353] width 400 height 13
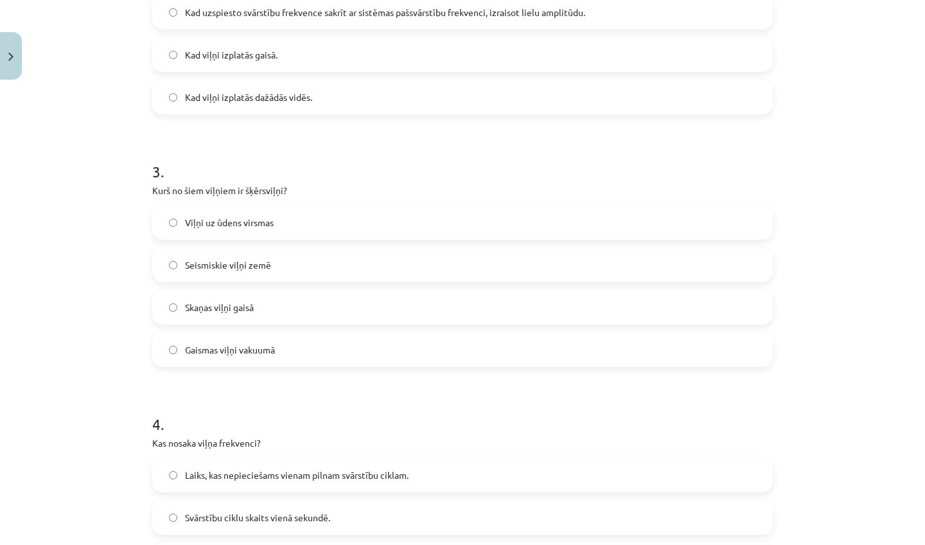
drag, startPoint x: 840, startPoint y: 506, endPoint x: 821, endPoint y: 544, distance: 42.5
click at [821, 544] on div "Mācību tēma: Fizikas i - 11. klases 1. ieskaites mācību materiāls #2 Mehāniskās…" at bounding box center [462, 272] width 925 height 545
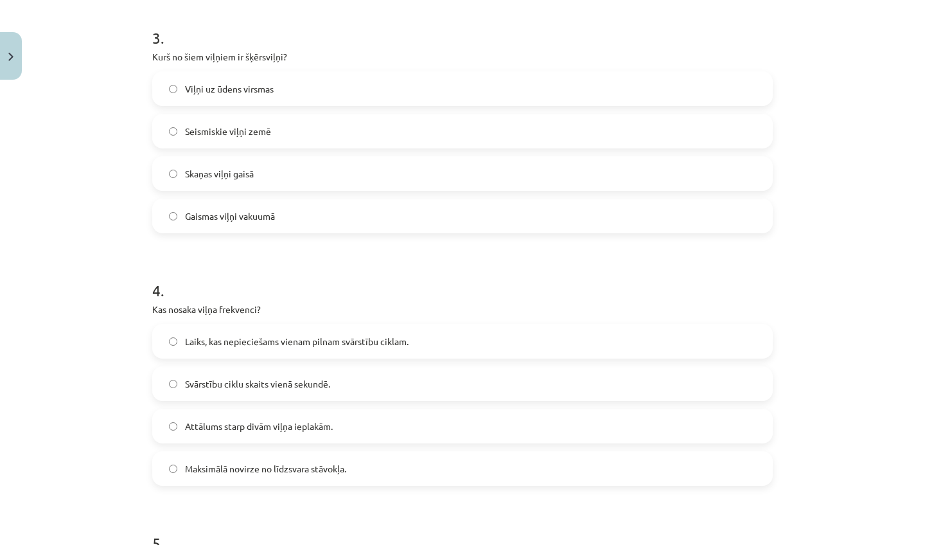
scroll to position [778, 0]
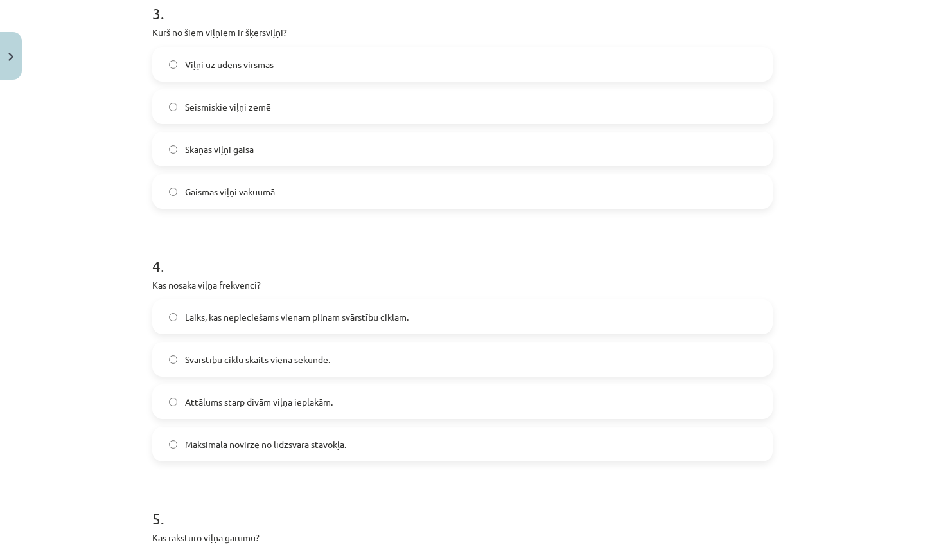
drag, startPoint x: 821, startPoint y: 482, endPoint x: 804, endPoint y: 544, distance: 64.0
click at [804, 544] on div "Mācību tēma: Fizikas i - 11. klases 1. ieskaites mācību materiāls #2 Mehāniskās…" at bounding box center [462, 272] width 925 height 545
click at [490, 197] on label "Gaismas viļņi vakuumā" at bounding box center [462, 191] width 618 height 32
click at [369, 351] on label "Svārstību ciklu skaits vienā sekundē." at bounding box center [462, 359] width 618 height 32
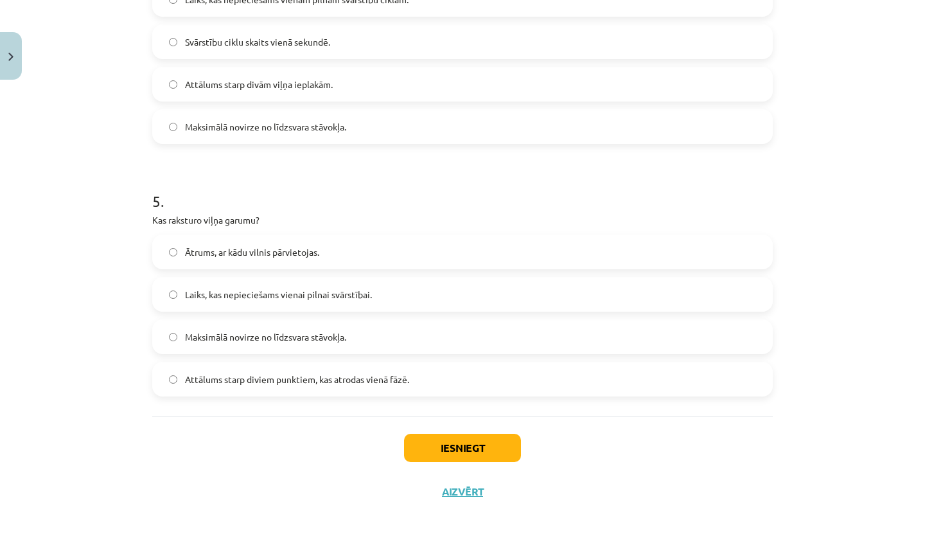
scroll to position [1098, 0]
drag, startPoint x: 830, startPoint y: 534, endPoint x: 784, endPoint y: 544, distance: 46.7
click at [784, 544] on div "Mācību tēma: Fizikas i - 11. klases 1. ieskaites mācību materiāls #2 Mehāniskās…" at bounding box center [462, 272] width 925 height 545
click at [374, 381] on span "Attālums starp diviem punktiem, kas atrodas vienā fāzē." at bounding box center [297, 378] width 224 height 13
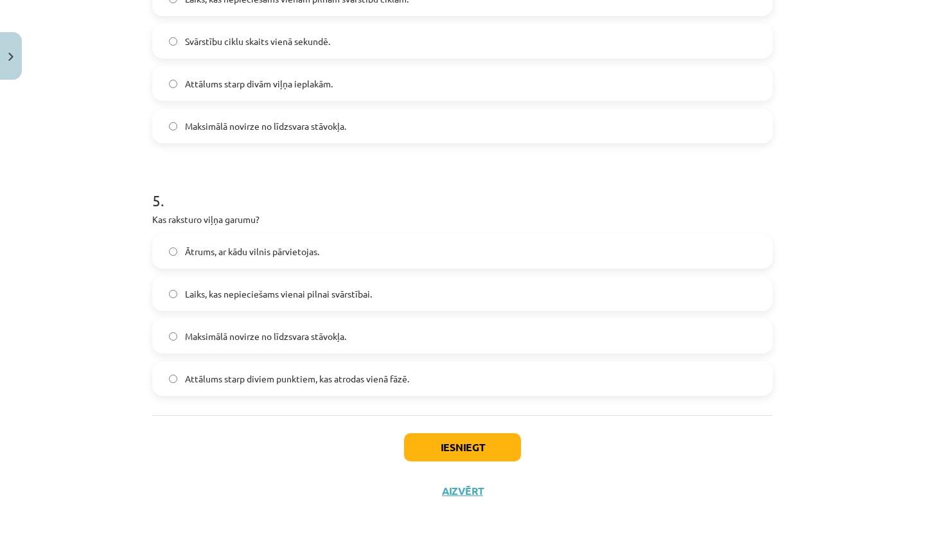
click at [448, 439] on button "Iesniegt" at bounding box center [462, 447] width 117 height 28
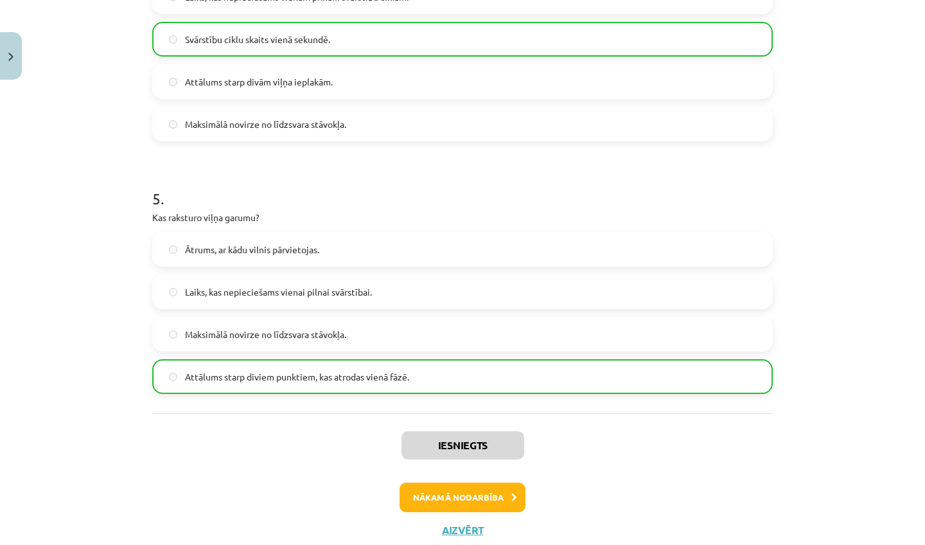
click at [424, 496] on button "Nākamā nodarbība" at bounding box center [462, 497] width 126 height 30
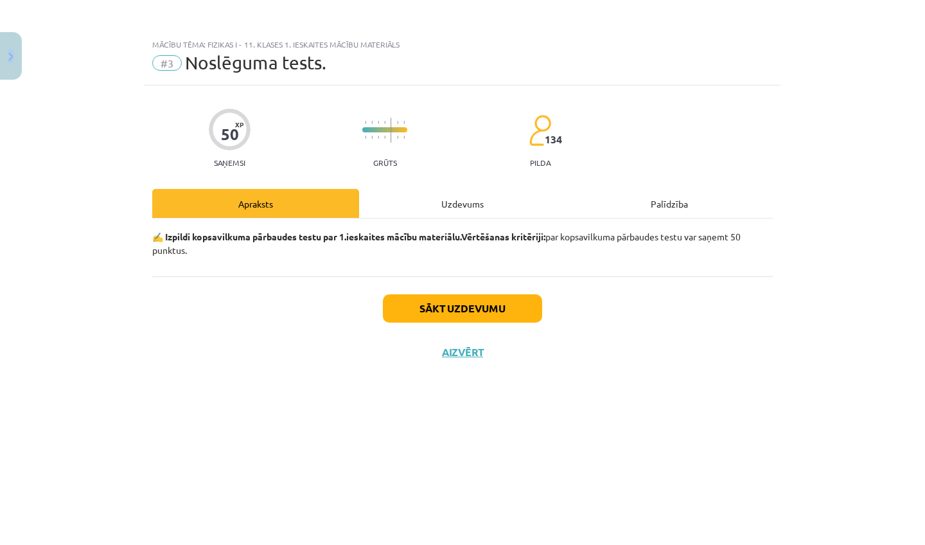
click at [424, 496] on div "50 XP Saņemsi Grūts 134 pilda Apraksts Uzdevums Palīdzība ✍️ Izpildi kopsavilku…" at bounding box center [462, 298] width 636 height 427
click at [65, 420] on div "Mācību tēma: Fizikas i - 11. klases 1. ieskaites mācību materiāls #3 Noslēguma …" at bounding box center [462, 272] width 925 height 545
click at [455, 325] on div "Sākt uzdevumu Aizvērt" at bounding box center [462, 321] width 620 height 90
click at [449, 316] on button "Sākt uzdevumu" at bounding box center [462, 308] width 159 height 28
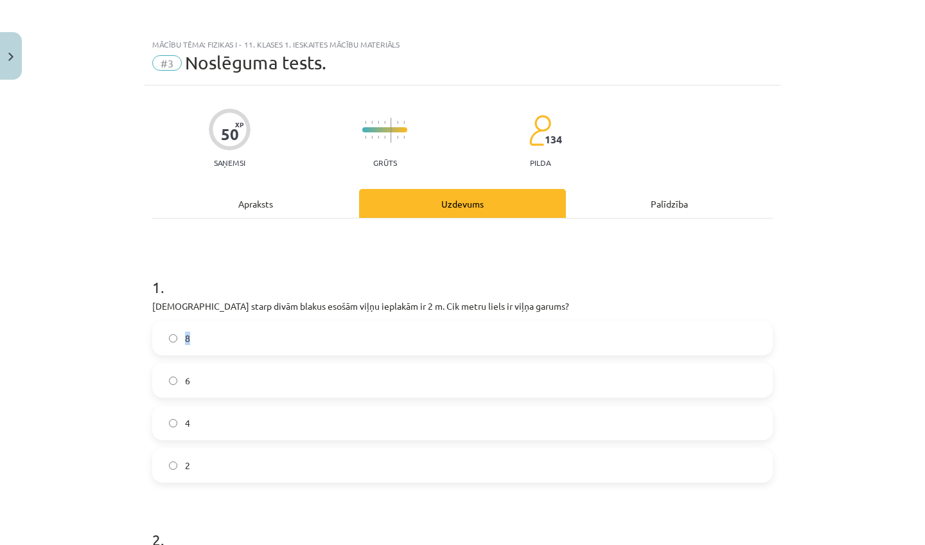
click at [449, 316] on div "1 . Attālums starp divām blakus esošām viļņu ieplakām ir 2 m. Cik metru liels i…" at bounding box center [462, 369] width 620 height 227
click at [442, 280] on h1 "1 ." at bounding box center [462, 276] width 620 height 40
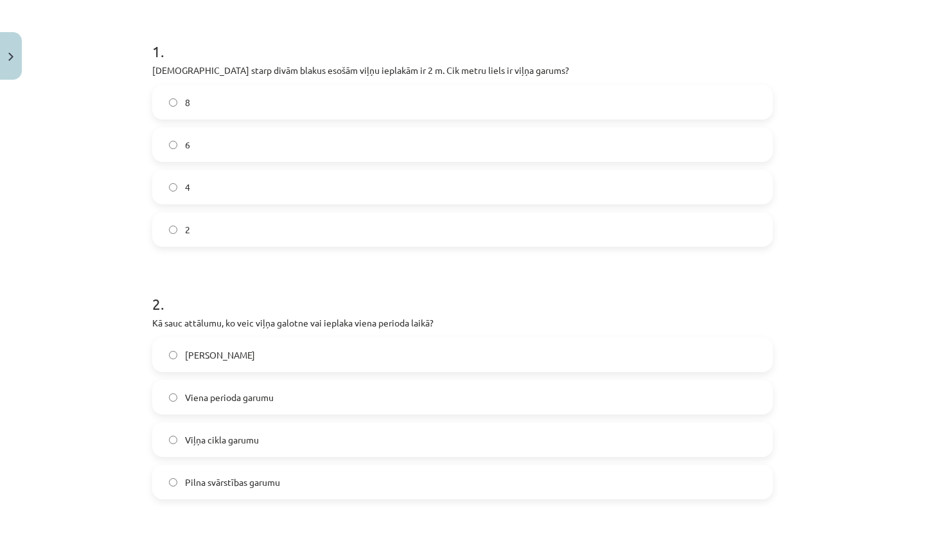
drag, startPoint x: 878, startPoint y: 534, endPoint x: 884, endPoint y: 543, distance: 10.2
click at [884, 543] on div "Mācību tēma: Fizikas i - 11. klases 1. ieskaites mācību materiāls #3 Noslēguma …" at bounding box center [462, 272] width 925 height 545
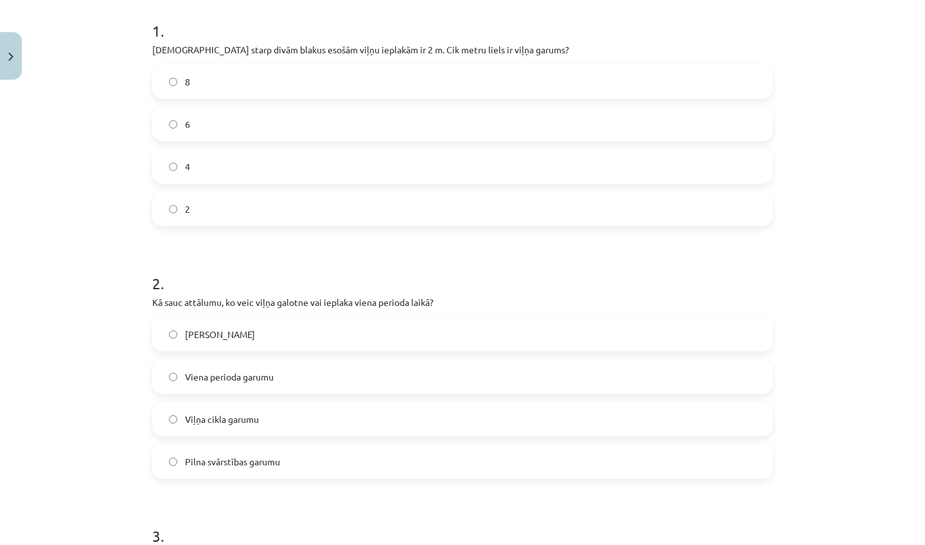
click at [444, 207] on label "2" at bounding box center [462, 209] width 618 height 32
click at [320, 341] on label "Viļņa garumu" at bounding box center [462, 334] width 618 height 32
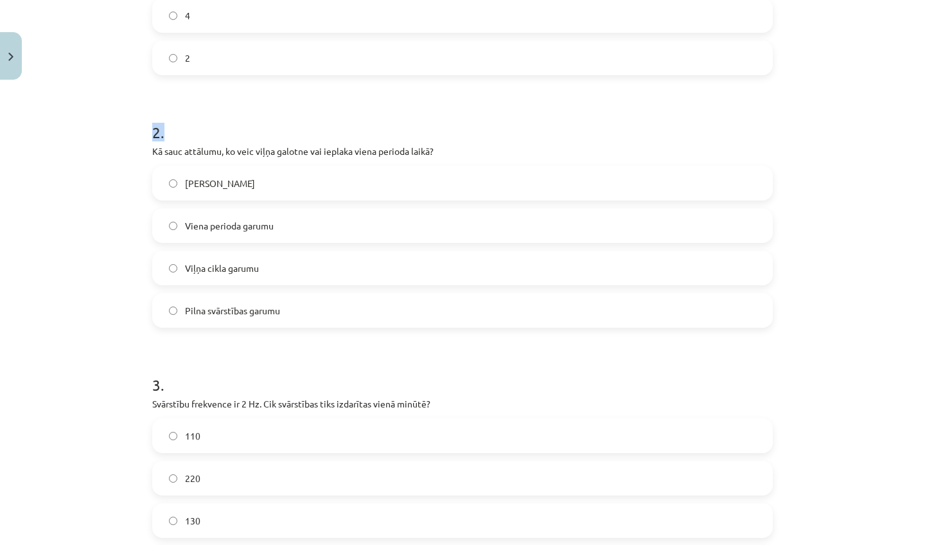
drag, startPoint x: 884, startPoint y: 510, endPoint x: 861, endPoint y: 544, distance: 41.1
click at [861, 544] on div "Mācību tēma: Fizikas i - 11. klases 1. ieskaites mācību materiāls #3 Noslēguma …" at bounding box center [462, 272] width 925 height 545
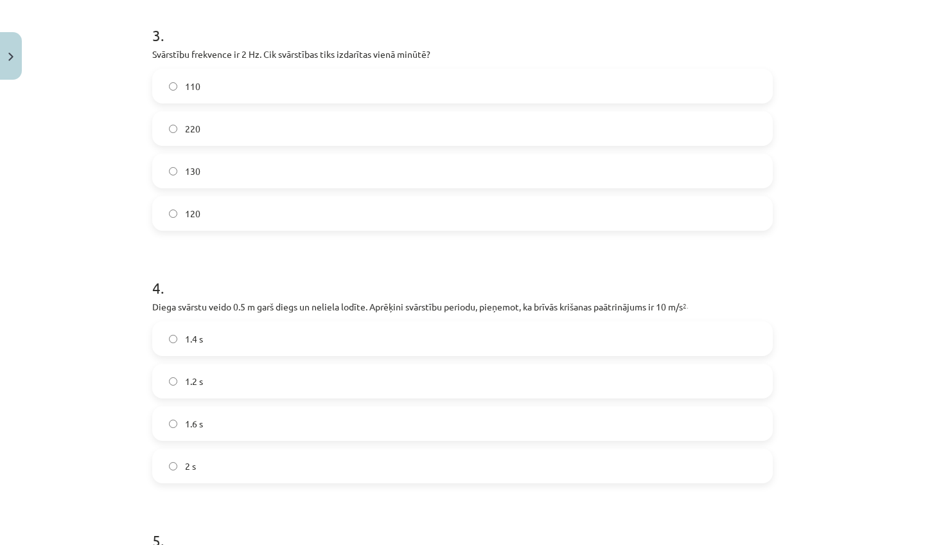
scroll to position [764, 0]
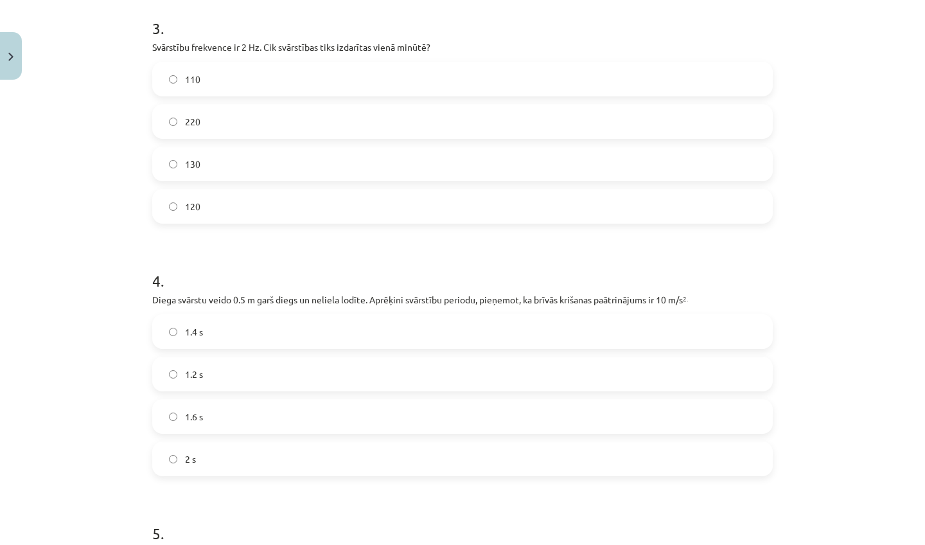
click at [634, 204] on label "120" at bounding box center [462, 206] width 618 height 32
click at [461, 348] on div "1.4 s" at bounding box center [462, 331] width 620 height 35
click at [453, 339] on label "1.4 s" at bounding box center [462, 331] width 618 height 32
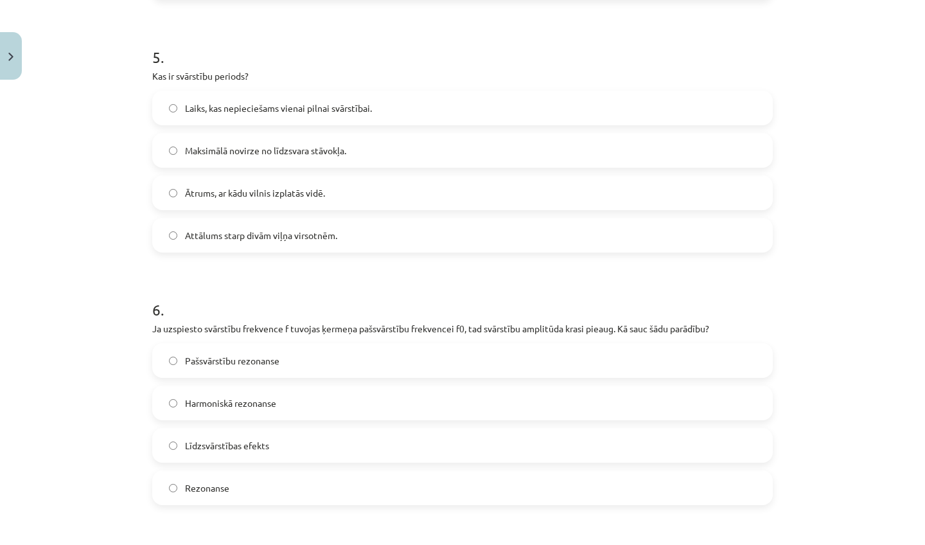
scroll to position [1264, 0]
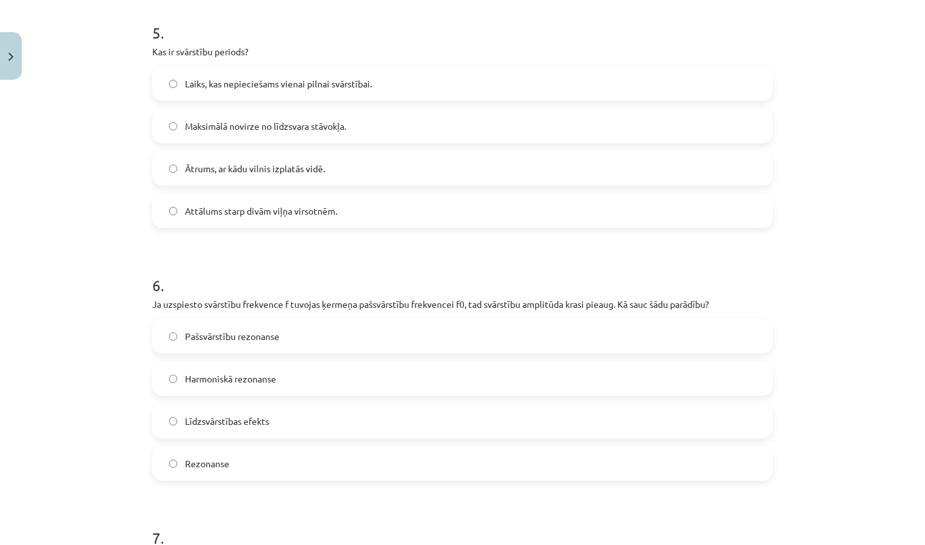
drag, startPoint x: 835, startPoint y: 509, endPoint x: 810, endPoint y: 544, distance: 43.3
click at [810, 544] on div "Mācību tēma: Fizikas i - 11. klases 1. ieskaites mācību materiāls #3 Noslēguma …" at bounding box center [462, 272] width 925 height 545
click at [390, 121] on label "Maksimālā novirze no līdzsvara stāvokļa." at bounding box center [462, 126] width 618 height 32
click at [382, 86] on label "Laiks, kas nepieciešams vienai pilnai svārstībai." at bounding box center [462, 83] width 618 height 32
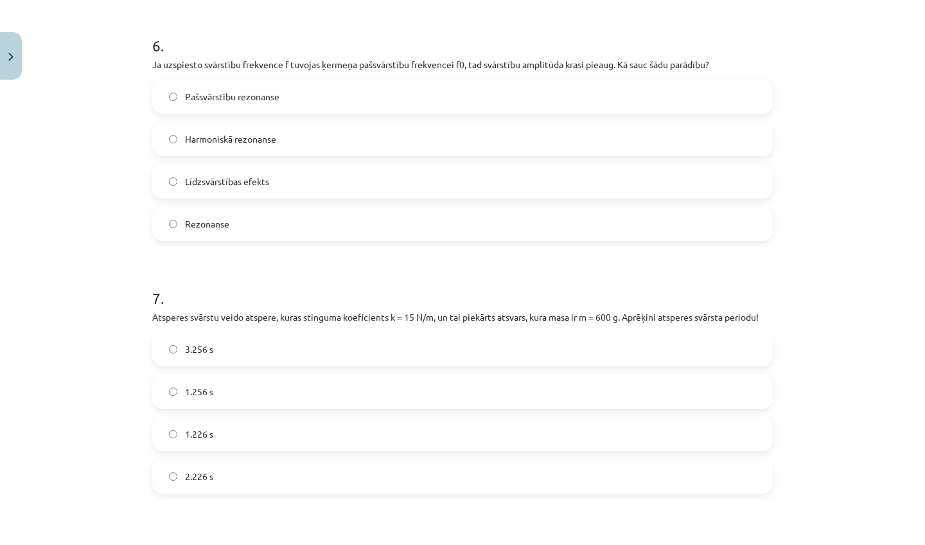
scroll to position [1538, 0]
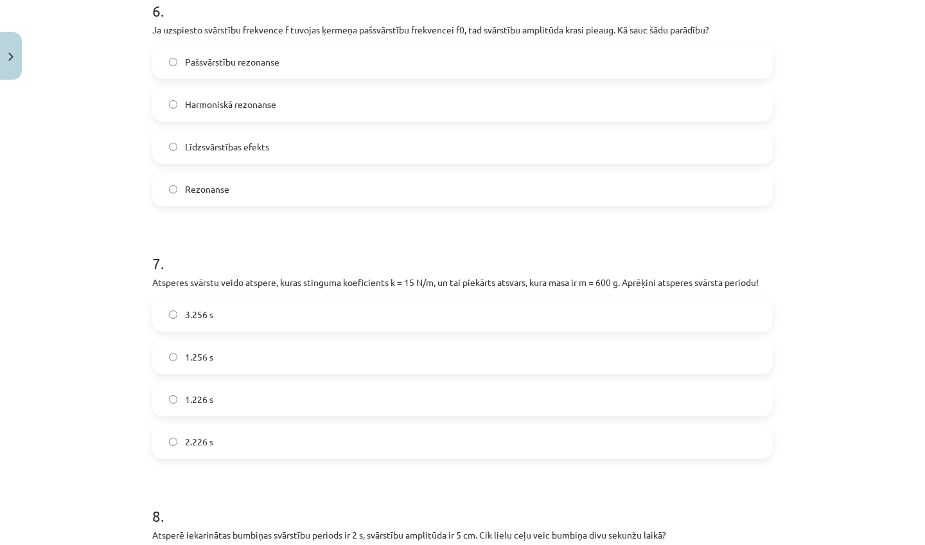
drag, startPoint x: 822, startPoint y: 532, endPoint x: 821, endPoint y: 543, distance: 11.6
click at [821, 543] on div "Mācību tēma: Fizikas i - 11. klases 1. ieskaites mācību materiāls #3 Noslēguma …" at bounding box center [462, 272] width 925 height 545
click at [512, 197] on label "Rezonanse" at bounding box center [462, 189] width 618 height 32
click at [357, 356] on label "1.256 s" at bounding box center [462, 356] width 618 height 32
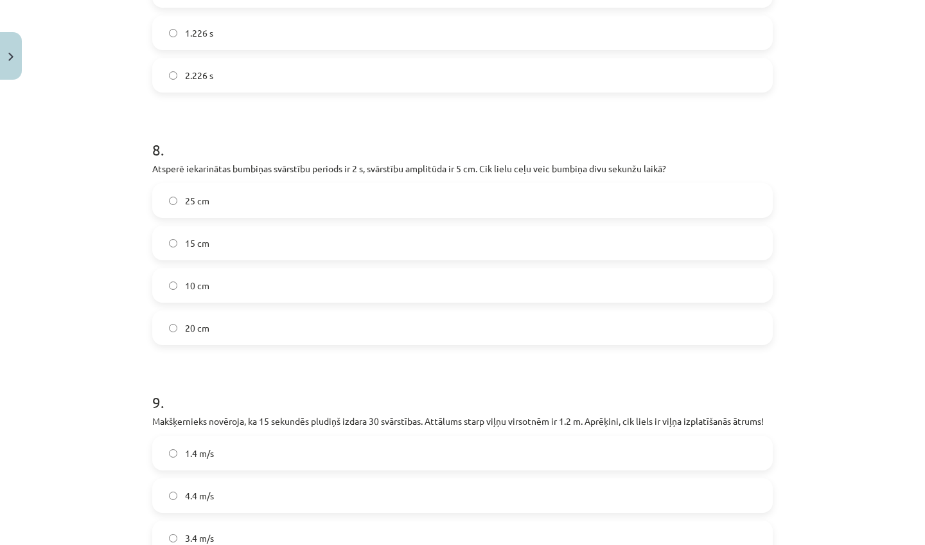
drag, startPoint x: 902, startPoint y: 522, endPoint x: 877, endPoint y: 544, distance: 33.7
click at [877, 544] on div "Mācību tēma: Fizikas i - 11. klases 1. ieskaites mācību materiāls #3 Noslēguma …" at bounding box center [462, 272] width 925 height 545
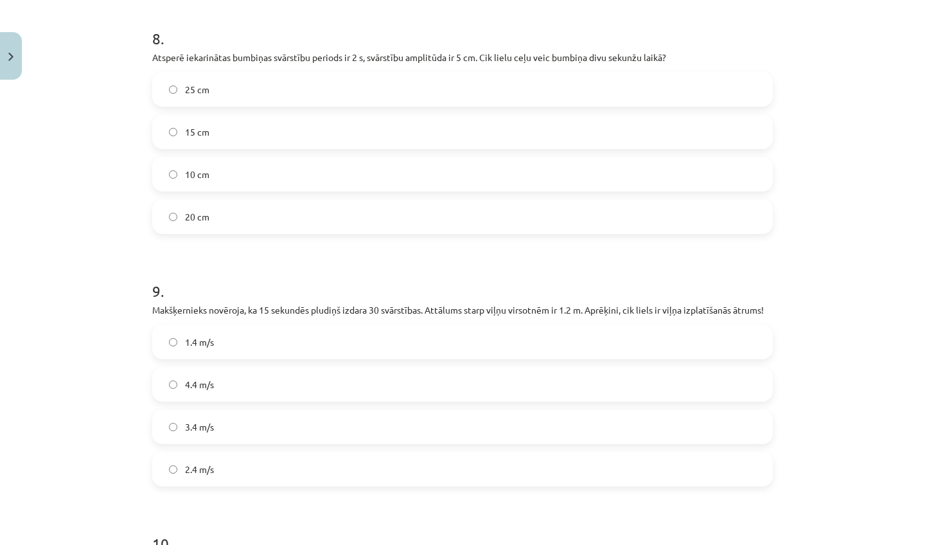
drag, startPoint x: 875, startPoint y: 537, endPoint x: 869, endPoint y: 544, distance: 9.1
click at [869, 544] on div "Mācību tēma: Fizikas i - 11. klases 1. ieskaites mācību materiāls #3 Noslēguma …" at bounding box center [462, 272] width 925 height 545
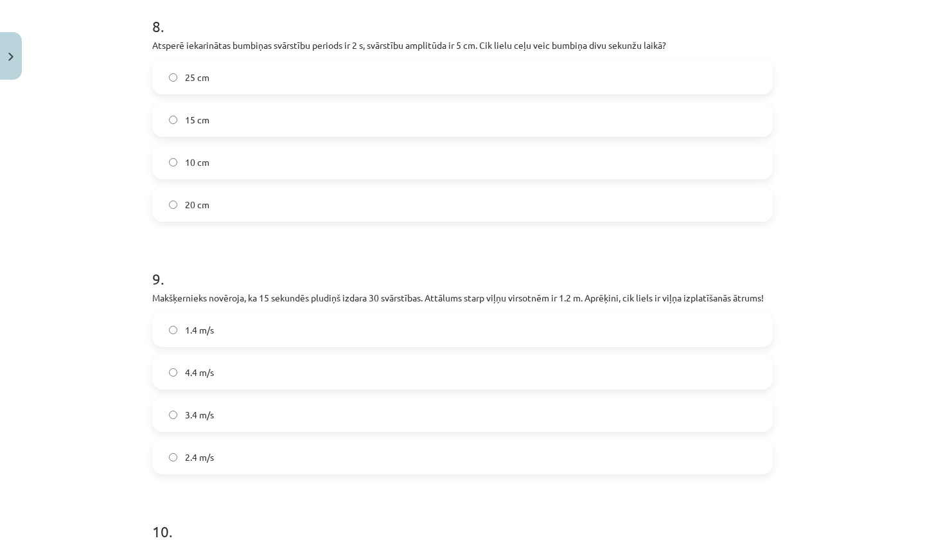
click at [408, 195] on label "20 cm" at bounding box center [462, 204] width 618 height 32
click at [290, 453] on label "2.4 m/s" at bounding box center [462, 457] width 618 height 32
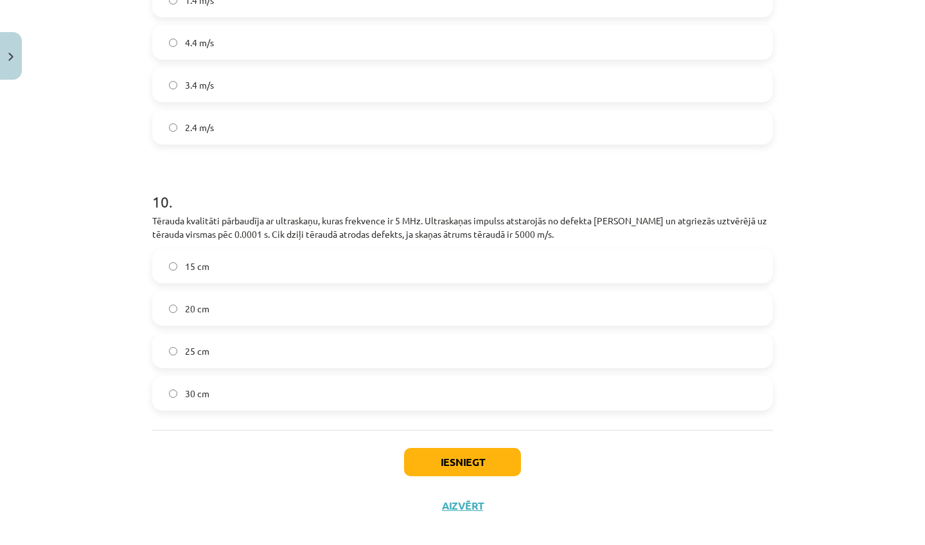
scroll to position [2373, 0]
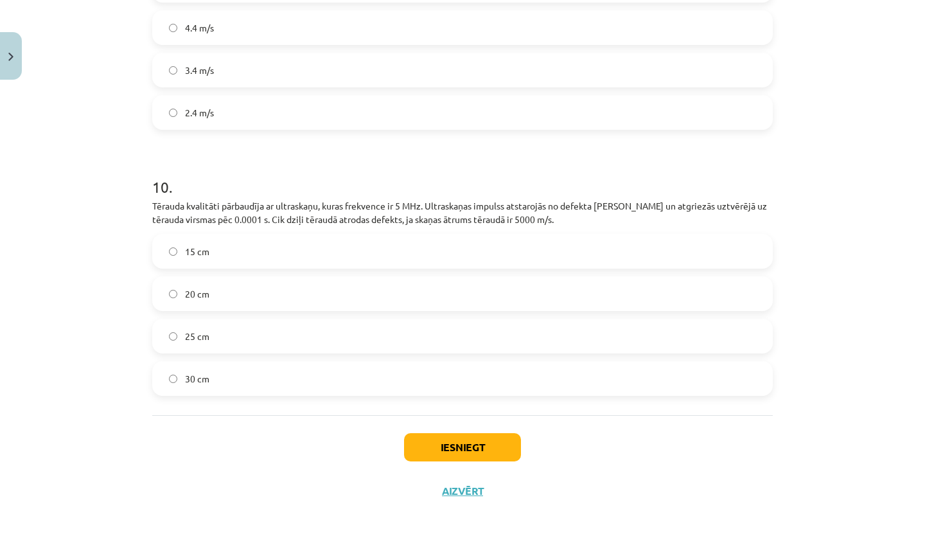
drag, startPoint x: 871, startPoint y: 483, endPoint x: 830, endPoint y: 544, distance: 73.2
click at [830, 544] on div "Mācību tēma: Fizikas i - 11. klases 1. ieskaites mācību materiāls #3 Noslēguma …" at bounding box center [462, 272] width 925 height 545
click at [214, 324] on label "25 cm" at bounding box center [462, 336] width 618 height 32
click at [444, 433] on button "Iesniegt" at bounding box center [462, 447] width 117 height 28
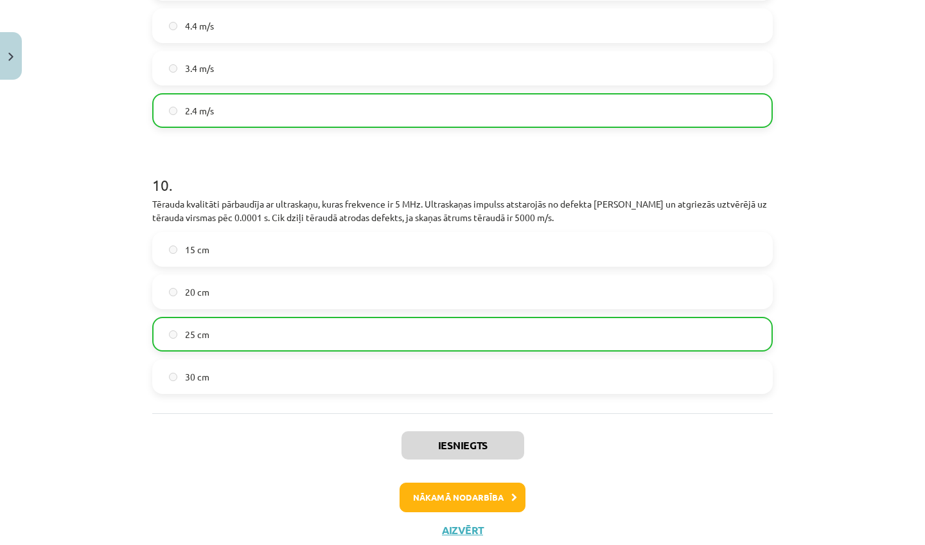
click at [463, 490] on button "Nākamā nodarbība" at bounding box center [462, 497] width 126 height 30
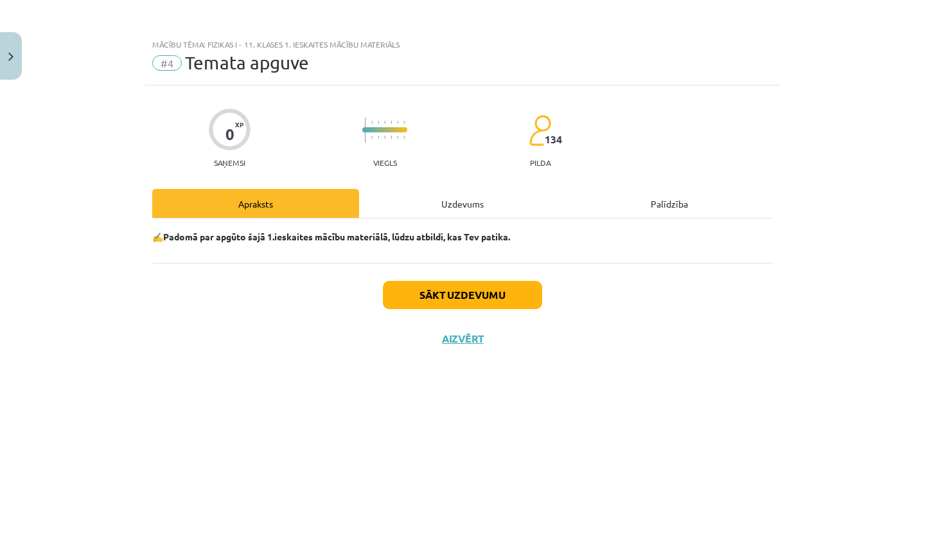
click at [489, 297] on button "Sākt uzdevumu" at bounding box center [462, 295] width 159 height 28
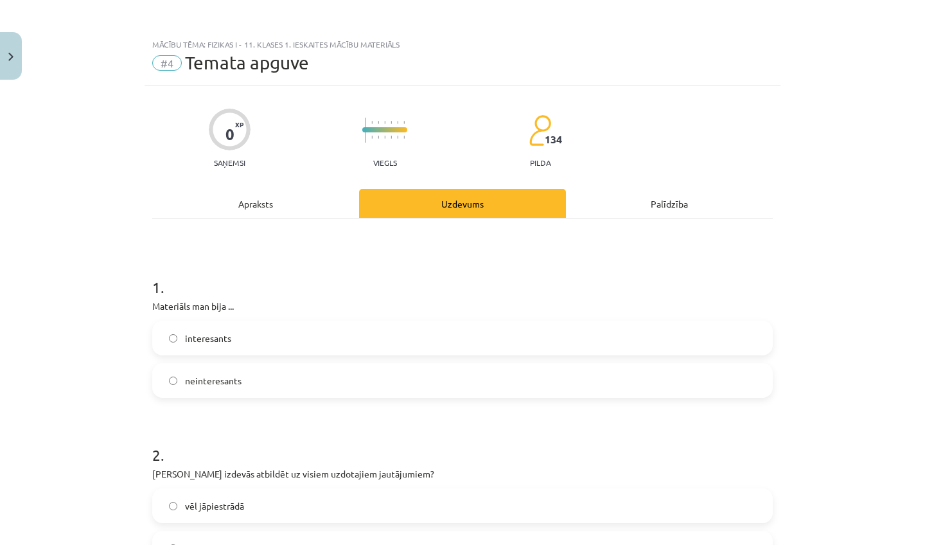
click at [313, 333] on label "interesants" at bounding box center [462, 338] width 618 height 32
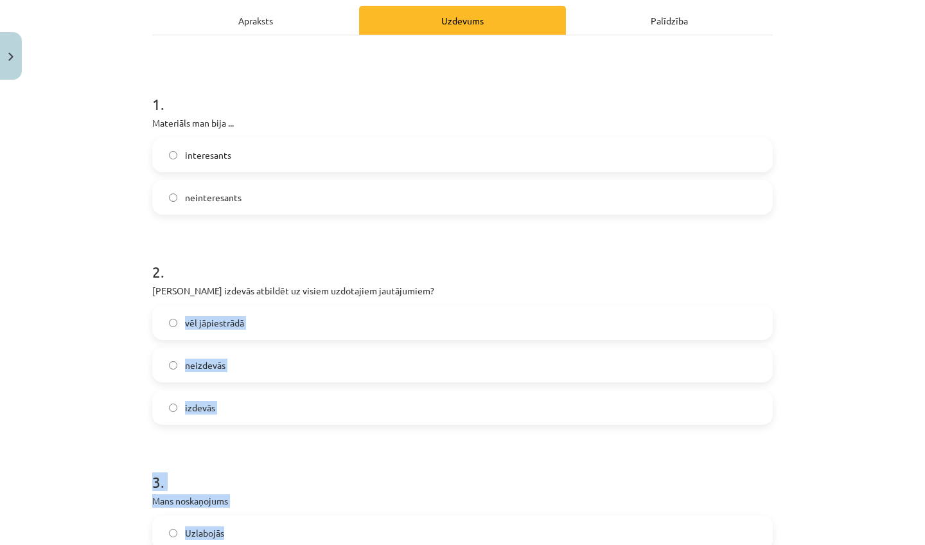
drag, startPoint x: 588, startPoint y: 493, endPoint x: 604, endPoint y: 544, distance: 53.6
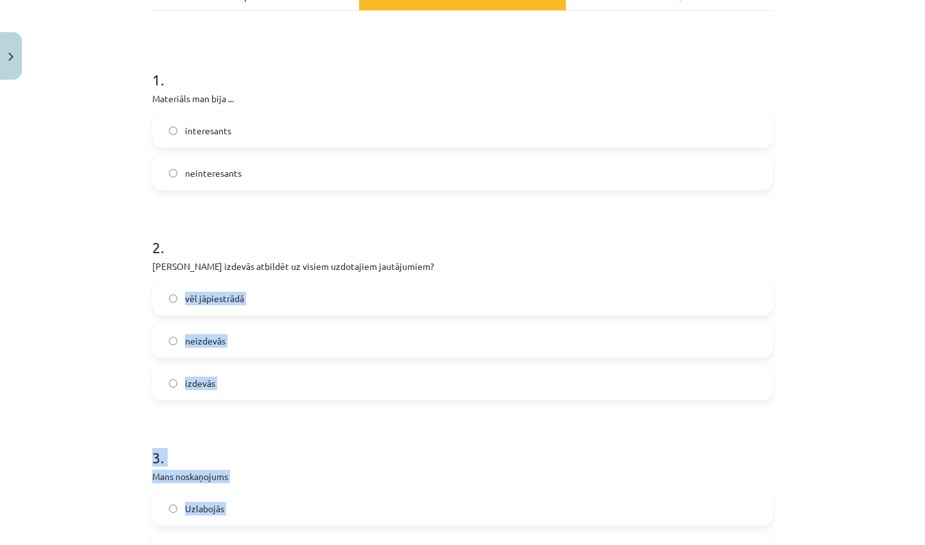
click at [761, 469] on div "3 . Mans noskaņojums Uzlabojās Pasliktinājās" at bounding box center [462, 497] width 620 height 142
click at [447, 315] on div "vēl jāpiestrādā" at bounding box center [462, 298] width 620 height 35
click at [442, 302] on label "vēl jāpiestrādā" at bounding box center [462, 298] width 618 height 32
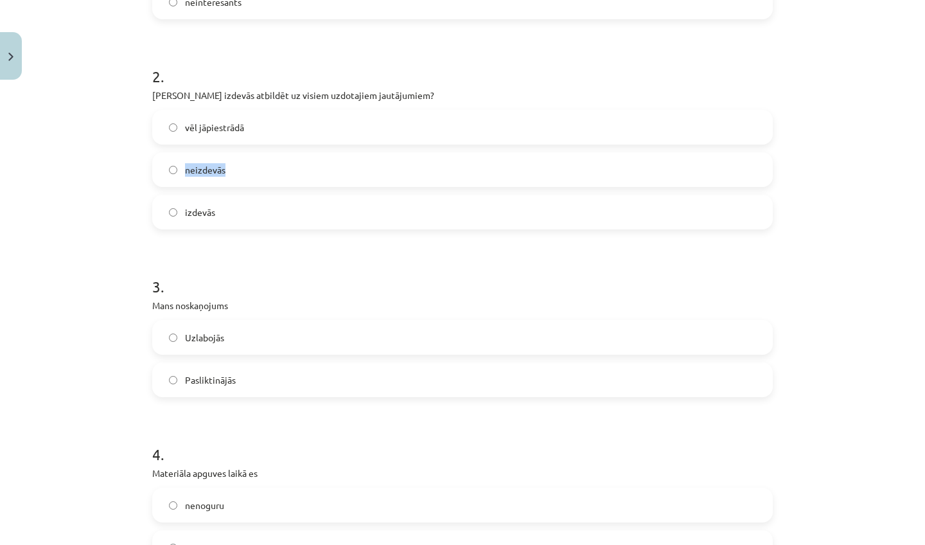
scroll to position [415, 0]
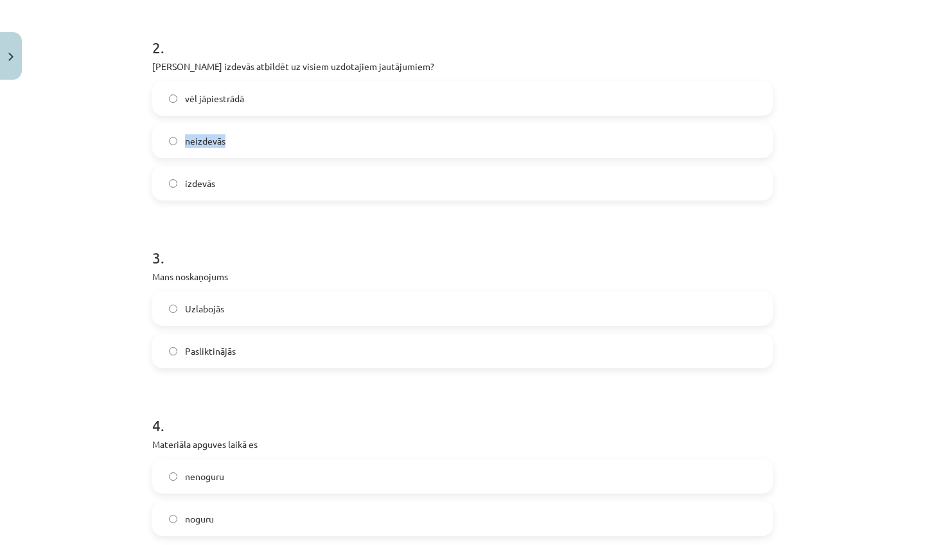
drag, startPoint x: 839, startPoint y: 519, endPoint x: 855, endPoint y: 544, distance: 29.2
click at [855, 544] on div "Mācību tēma: Fizikas i - 11. klases 1. ieskaites mācību materiāls #4 Temata apg…" at bounding box center [462, 272] width 925 height 545
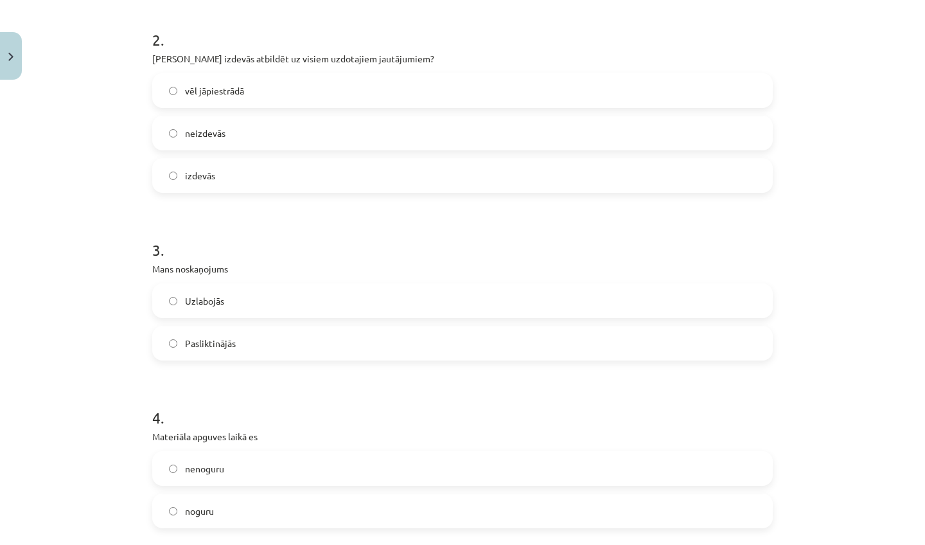
click at [437, 283] on div "Uzlabojās" at bounding box center [462, 300] width 620 height 35
click at [394, 306] on label "Uzlabojās" at bounding box center [462, 300] width 618 height 32
click at [290, 467] on label "nenoguru" at bounding box center [462, 468] width 618 height 32
drag, startPoint x: 872, startPoint y: 541, endPoint x: 860, endPoint y: 527, distance: 18.3
click at [860, 527] on div "Mācību tēma: Fizikas i - 11. klases 1. ieskaites mācību materiāls #4 Temata apg…" at bounding box center [462, 272] width 925 height 545
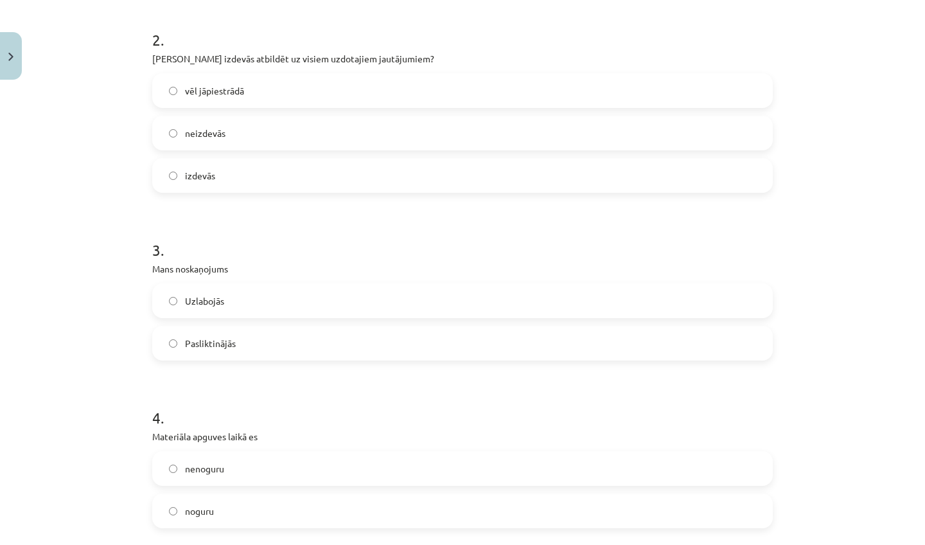
click at [468, 515] on label "noguru" at bounding box center [462, 510] width 618 height 32
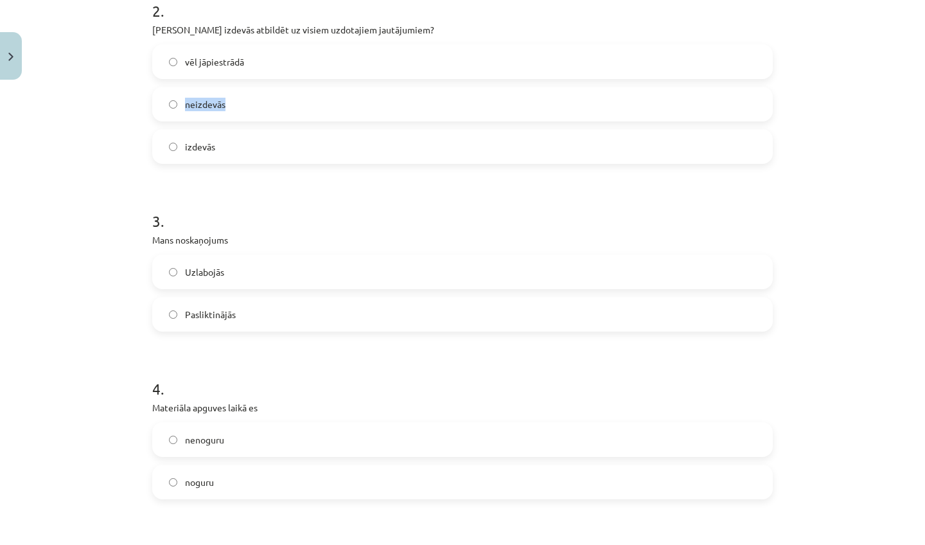
scroll to position [505, 0]
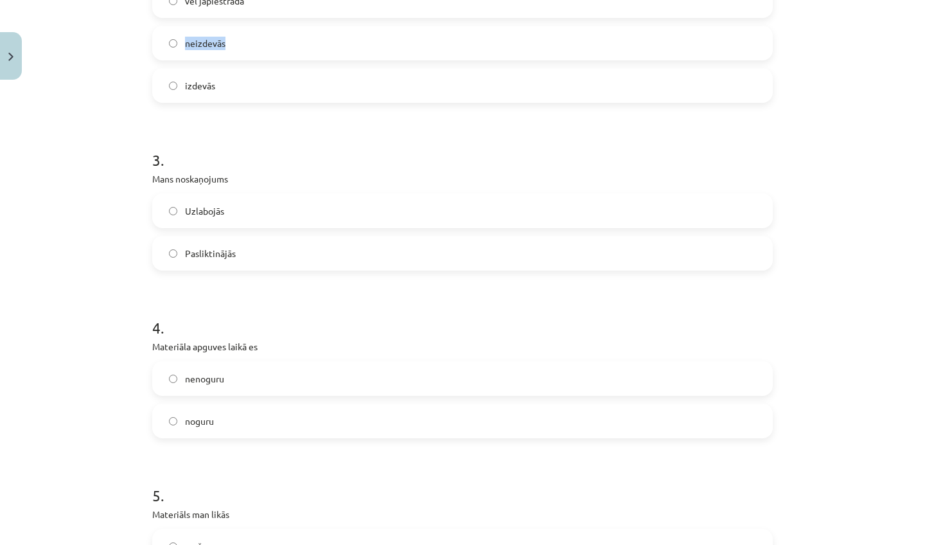
drag, startPoint x: 851, startPoint y: 509, endPoint x: 854, endPoint y: 544, distance: 35.5
click at [854, 544] on div "Mācību tēma: Fizikas i - 11. klases 1. ieskaites mācību materiāls #4 Temata apg…" at bounding box center [462, 272] width 925 height 545
click at [516, 272] on form "1 . Materiāls man bija ... interesants neinteresants 2 . Vai Tev izdevās atbild…" at bounding box center [462, 350] width 620 height 1198
click at [514, 263] on label "Pasliktinājās" at bounding box center [462, 253] width 618 height 32
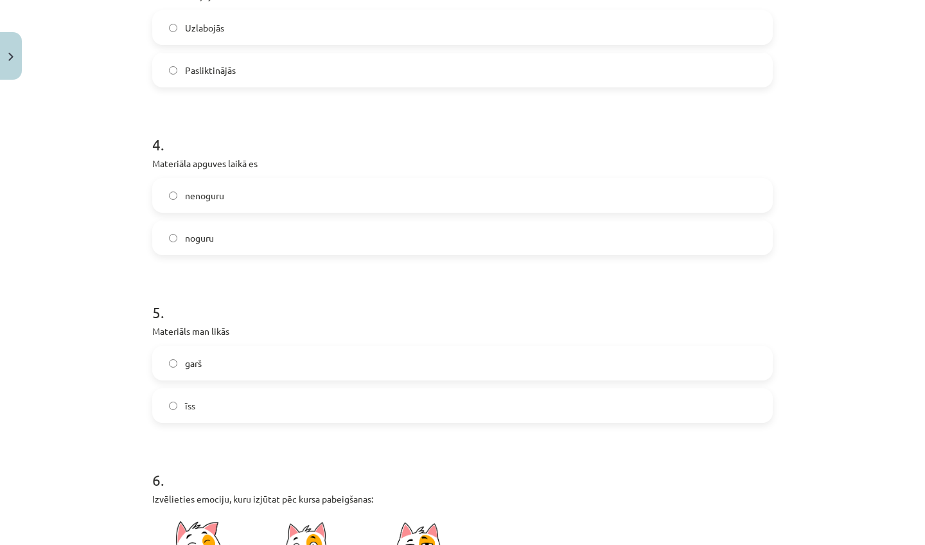
drag, startPoint x: 850, startPoint y: 493, endPoint x: 851, endPoint y: 544, distance: 51.4
click at [851, 544] on div "Mācību tēma: Fizikas i - 11. klases 1. ieskaites mācību materiāls #4 Temata apg…" at bounding box center [462, 272] width 925 height 545
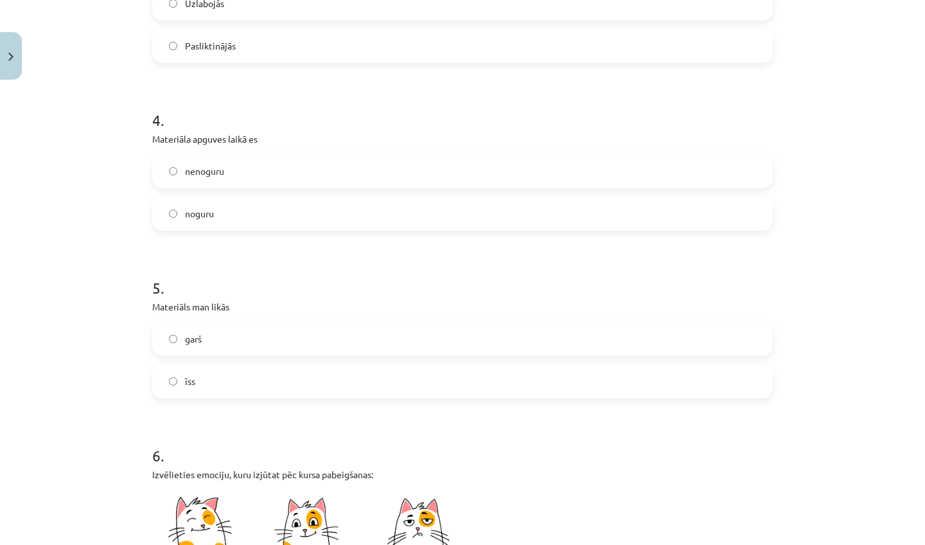
click at [259, 333] on label "garš" at bounding box center [462, 338] width 618 height 32
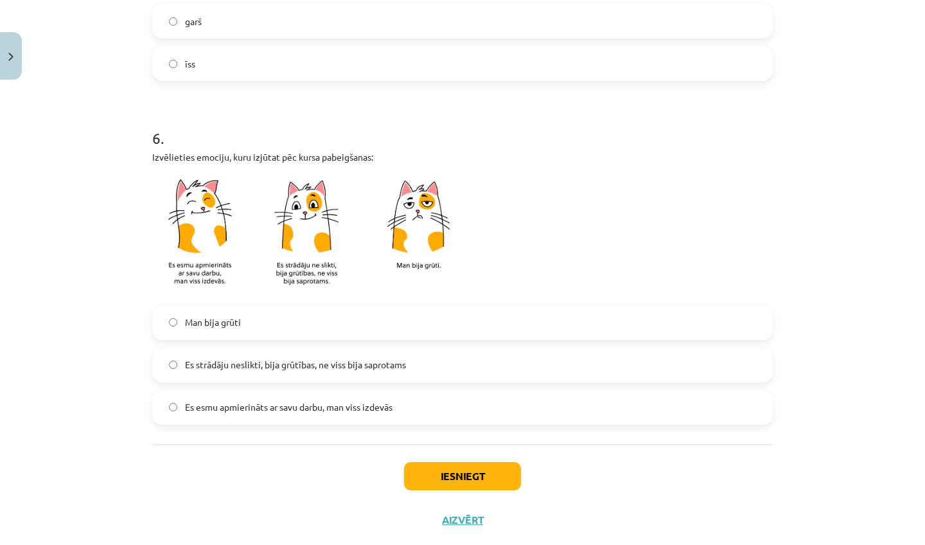
drag, startPoint x: 822, startPoint y: 526, endPoint x: 830, endPoint y: 544, distance: 19.8
click at [830, 544] on div "Mācību tēma: Fizikas i - 11. klases 1. ieskaites mācību materiāls #4 Temata apg…" at bounding box center [462, 272] width 925 height 545
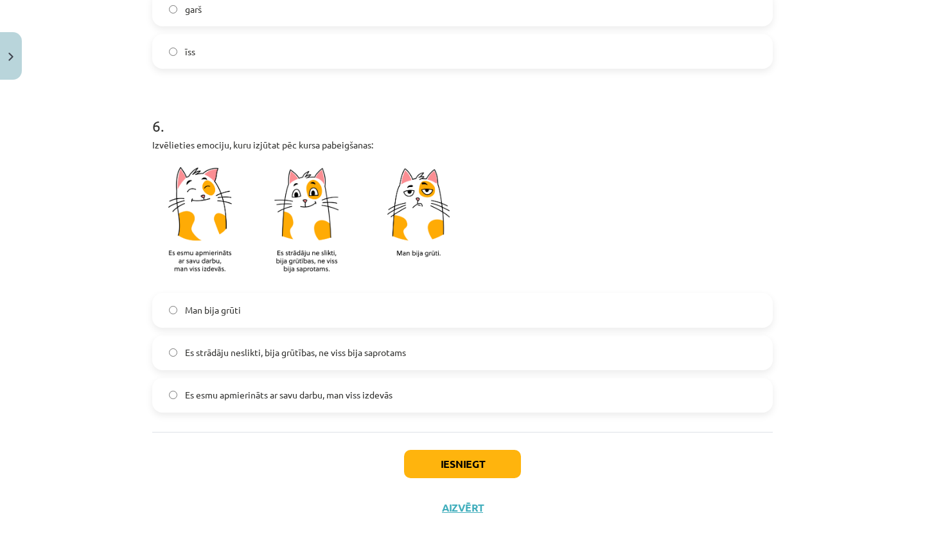
click at [315, 392] on span "Es esmu apmierināts ar savu darbu, man viss izdevās" at bounding box center [288, 394] width 207 height 13
click at [391, 367] on label "Es strādāju neslikti, bija grūtības, ne viss bija saprotams" at bounding box center [462, 352] width 618 height 32
click at [452, 480] on div "Iesniegt Aizvērt" at bounding box center [462, 477] width 620 height 90
click at [444, 468] on button "Iesniegt" at bounding box center [462, 464] width 117 height 28
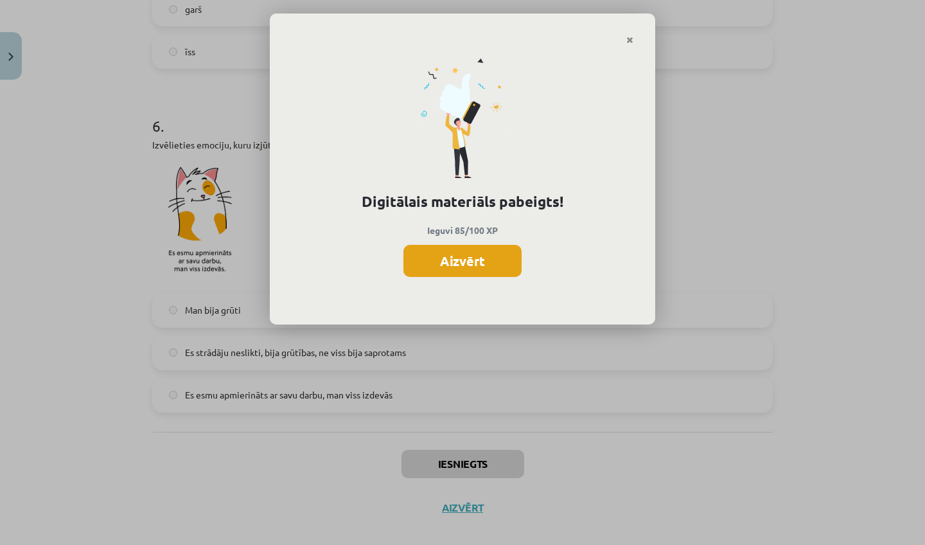
click at [469, 256] on button "Aizvērt" at bounding box center [462, 261] width 118 height 32
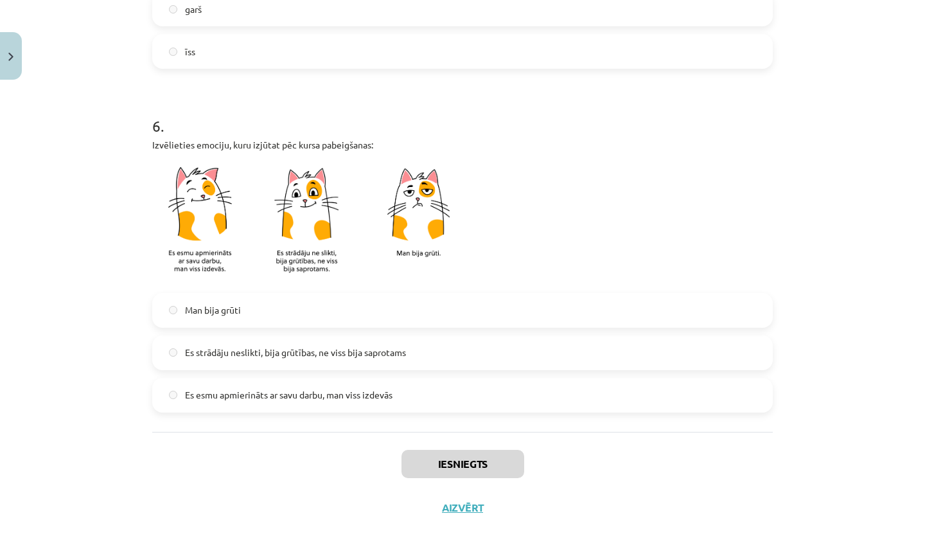
click at [442, 509] on button "Aizvērt" at bounding box center [462, 507] width 49 height 13
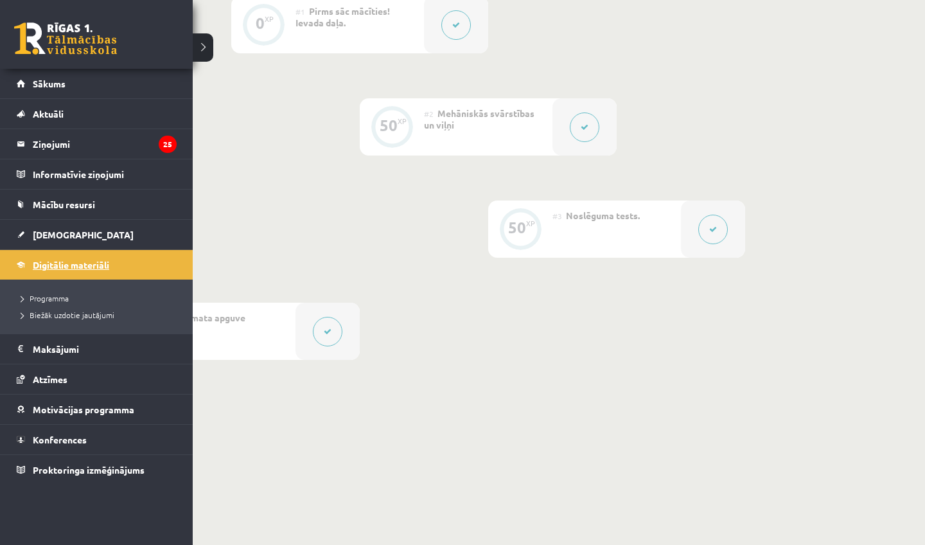
click at [57, 269] on span "Digitālie materiāli" at bounding box center [71, 265] width 76 height 12
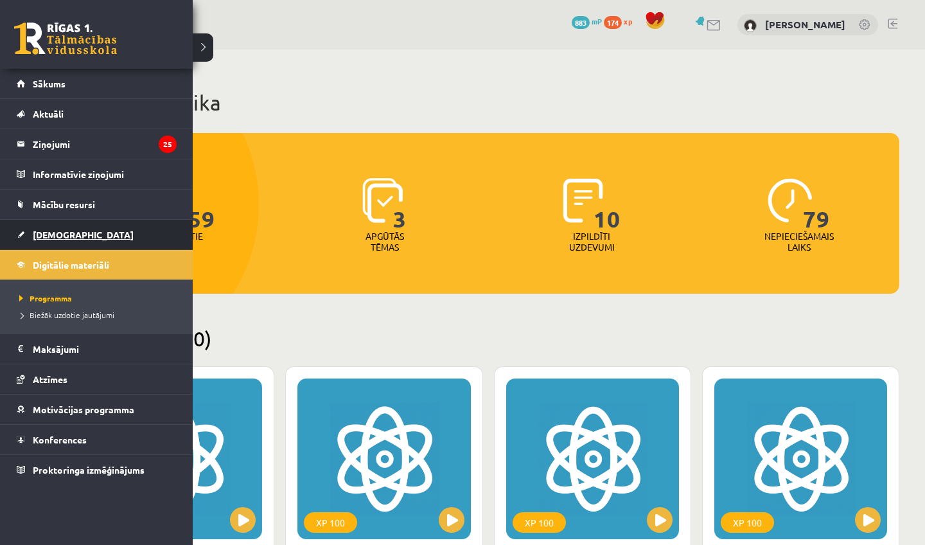
click at [49, 242] on link "[DEMOGRAPHIC_DATA]" at bounding box center [97, 235] width 160 height 30
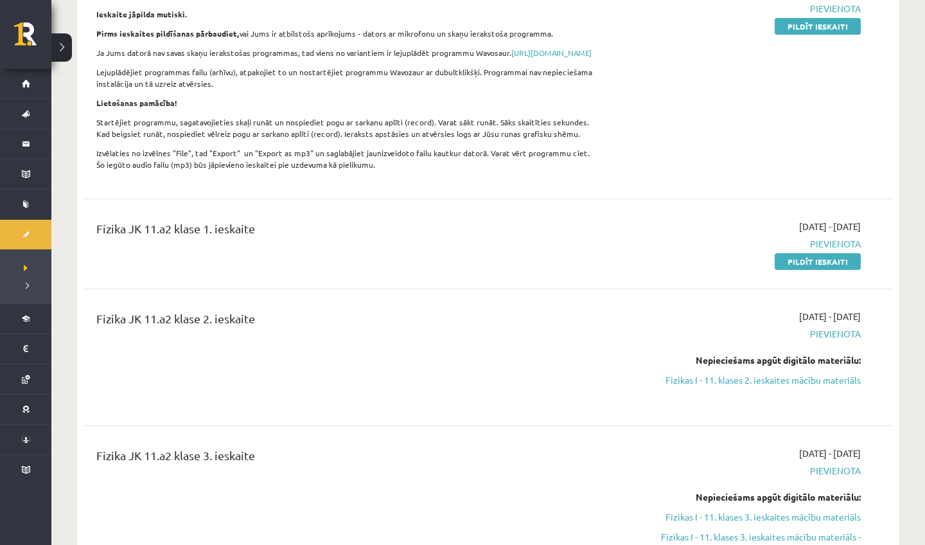
scroll to position [294, 0]
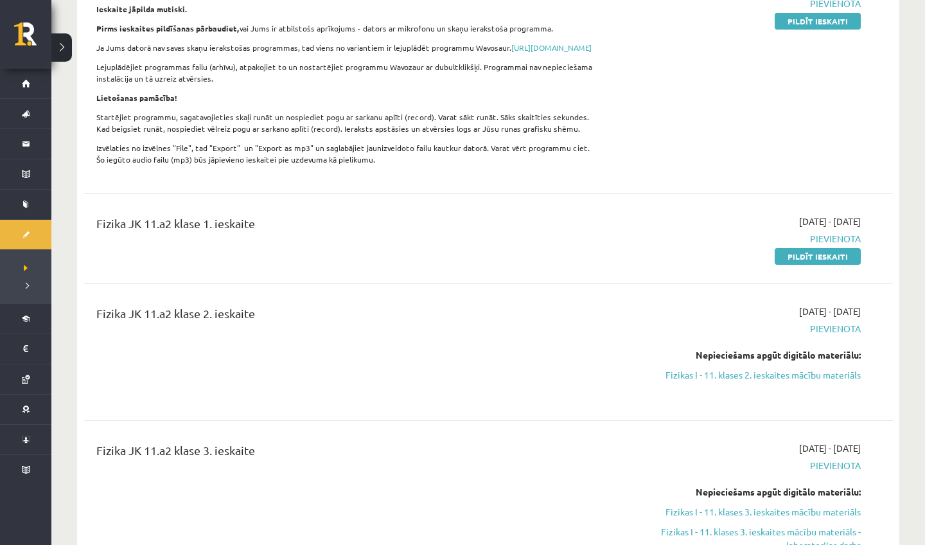
click at [800, 274] on div "Fizika JK 11.a2 klase 1. ieskaite 2025-09-01 - 2025-09-30 Pievienota Pildīt ies…" at bounding box center [487, 239] width 809 height 74
click at [800, 265] on link "Pildīt ieskaiti" at bounding box center [817, 256] width 86 height 17
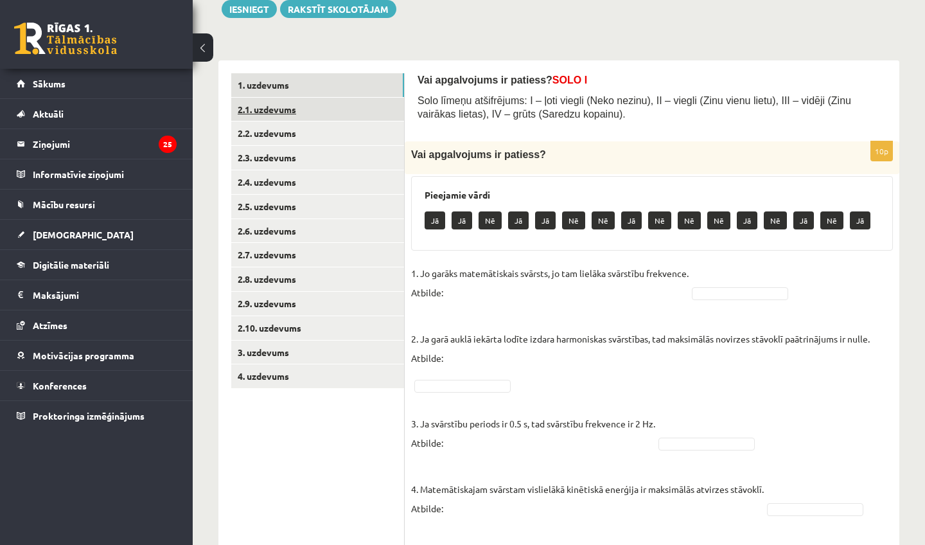
scroll to position [176, 0]
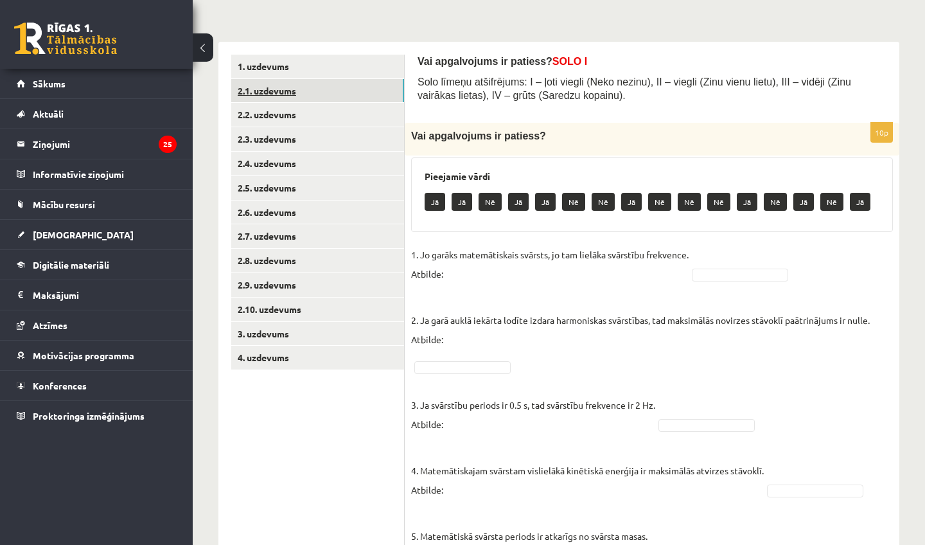
click at [258, 87] on link "2.1. uzdevums" at bounding box center [317, 91] width 173 height 24
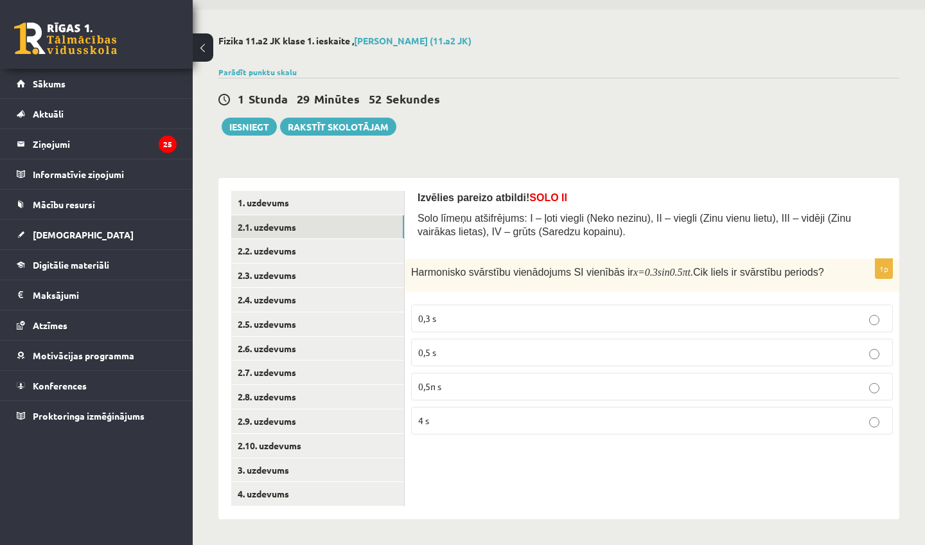
scroll to position [33, 0]
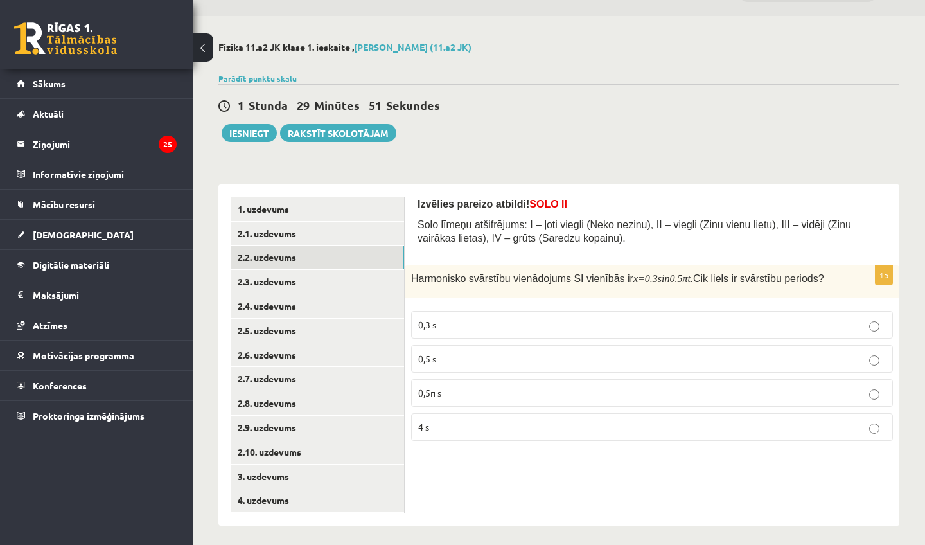
click at [295, 252] on link "2.2. uzdevums" at bounding box center [317, 257] width 173 height 24
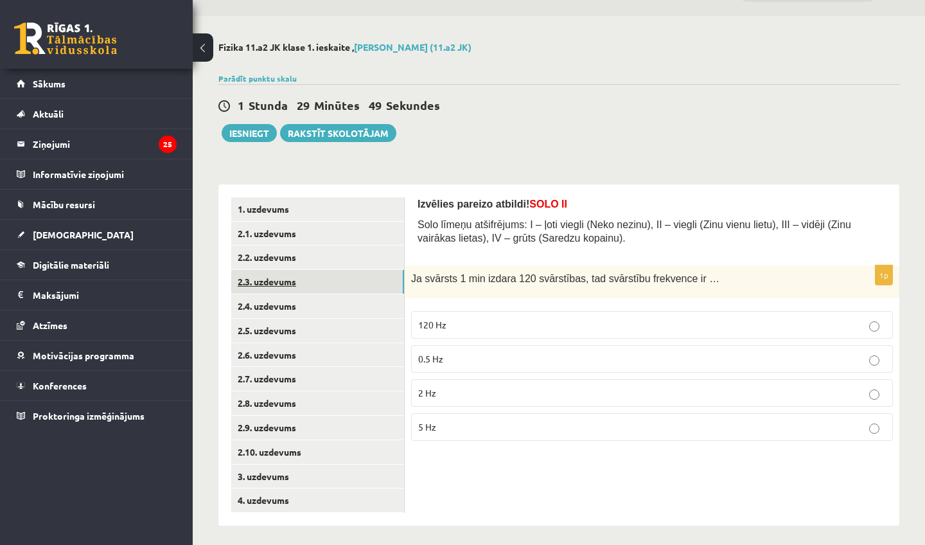
click at [299, 283] on link "2.3. uzdevums" at bounding box center [317, 282] width 173 height 24
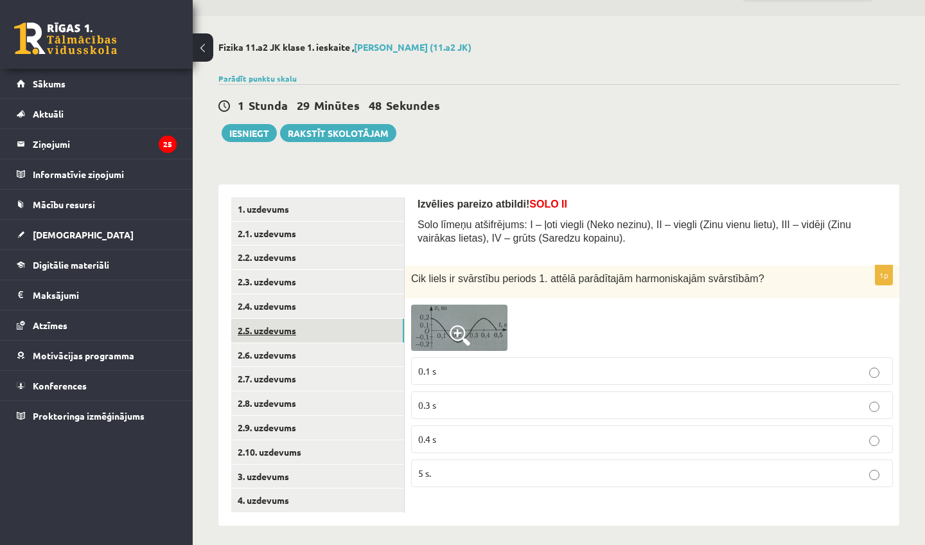
click at [301, 328] on link "2.5. uzdevums" at bounding box center [317, 331] width 173 height 24
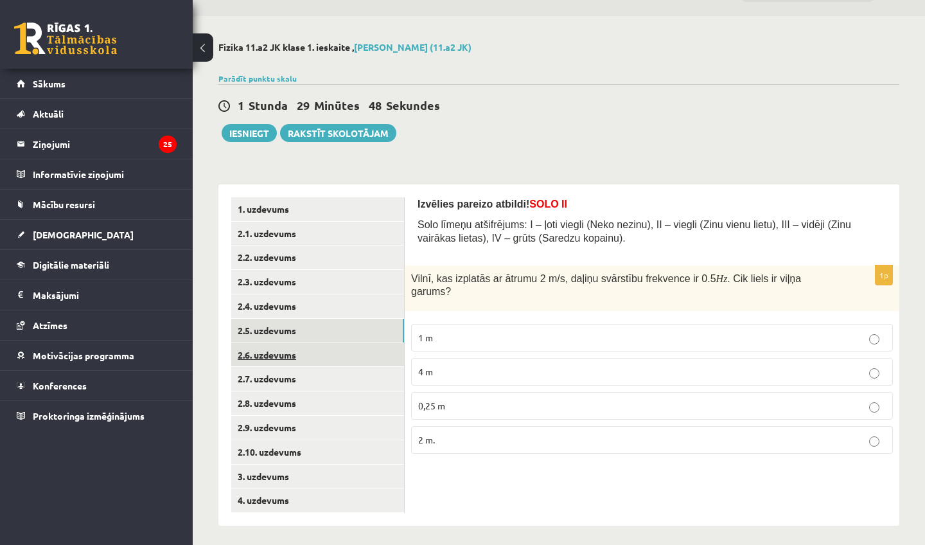
click at [294, 362] on link "2.6. uzdevums" at bounding box center [317, 355] width 173 height 24
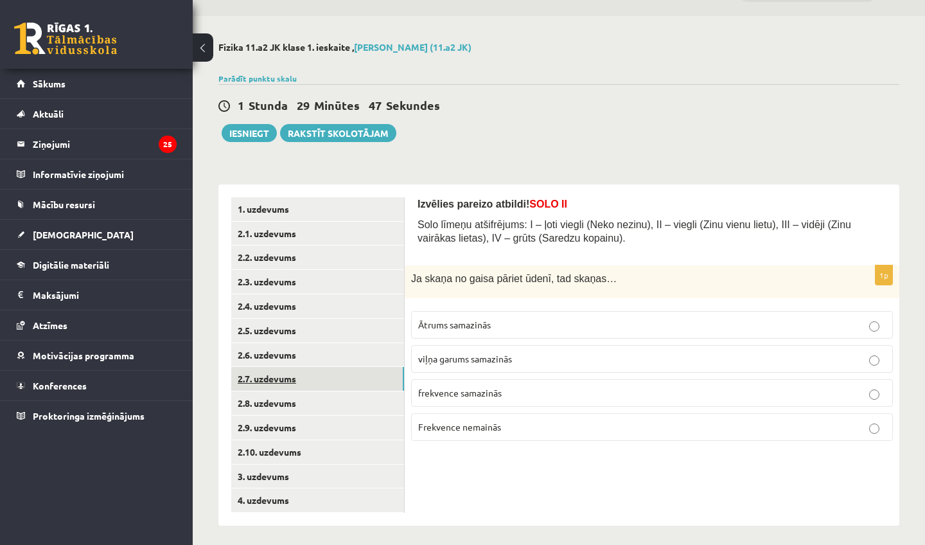
click at [292, 385] on link "2.7. uzdevums" at bounding box center [317, 379] width 173 height 24
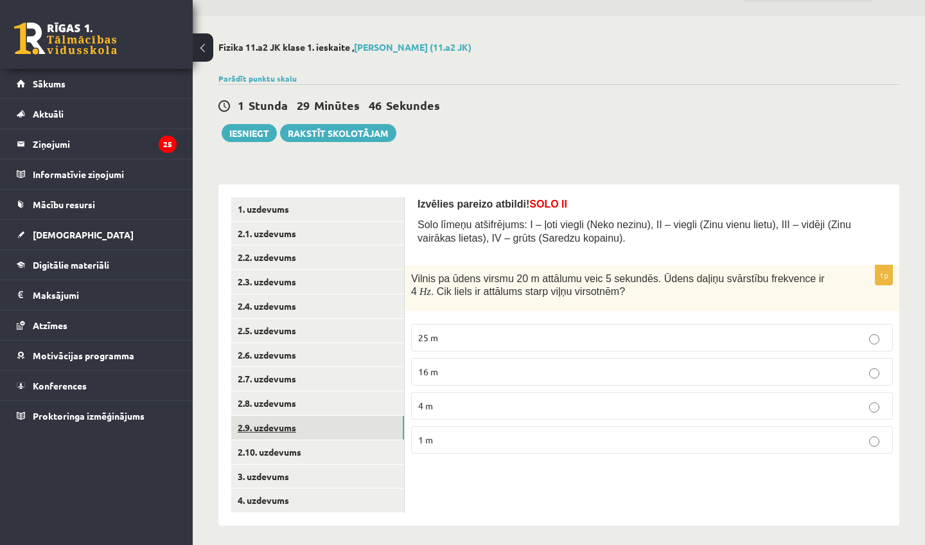
click at [295, 415] on link "2.9. uzdevums" at bounding box center [317, 427] width 173 height 24
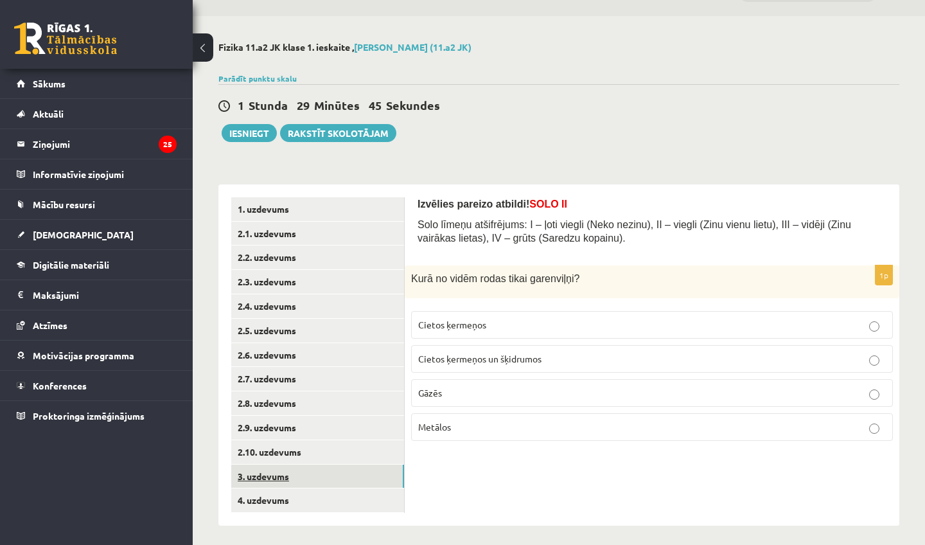
click at [271, 466] on link "3. uzdevums" at bounding box center [317, 476] width 173 height 24
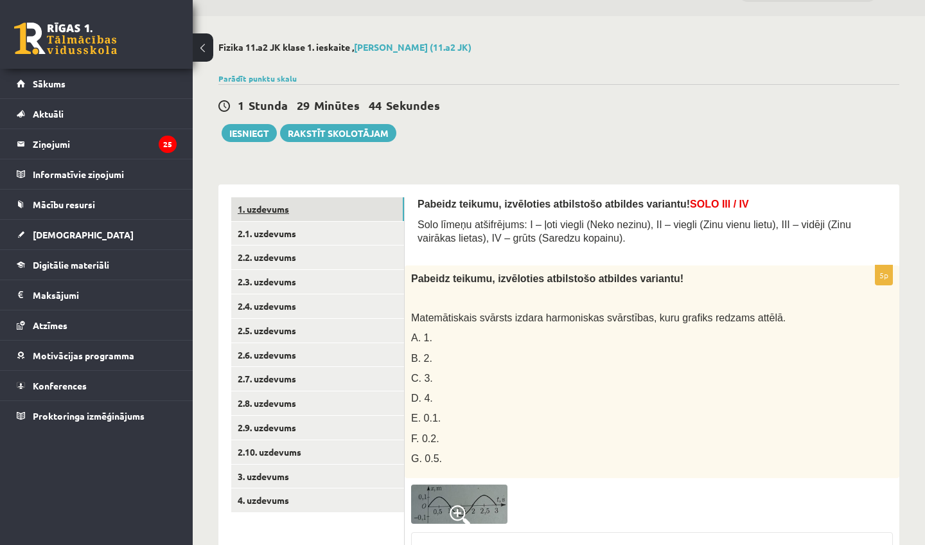
click at [272, 218] on link "1. uzdevums" at bounding box center [317, 209] width 173 height 24
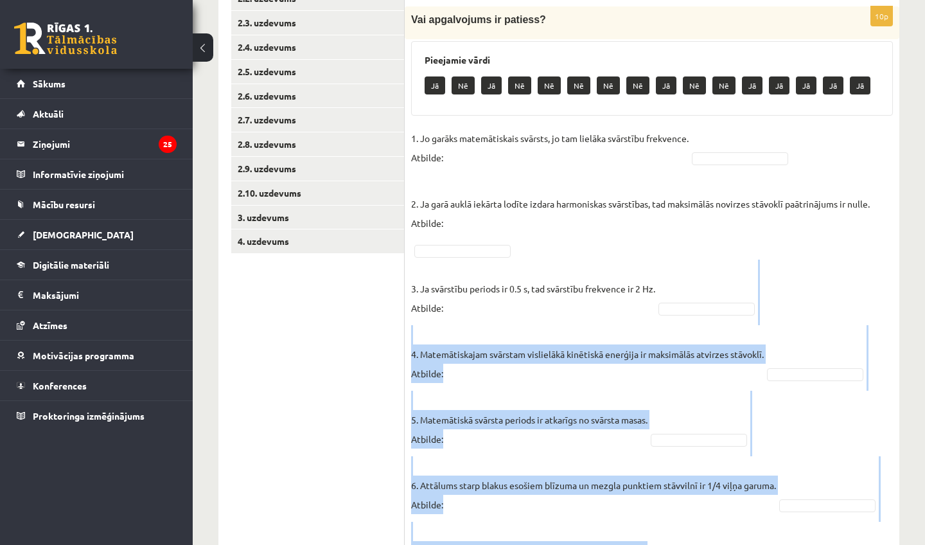
drag, startPoint x: 896, startPoint y: 517, endPoint x: 898, endPoint y: 543, distance: 26.4
click at [898, 543] on div "10p Vai apgalvojums ir patiess? Pieejamie vārdi Jā Nē Jā Nē Nē Nē Nē Nē Jā Nē N…" at bounding box center [652, 407] width 494 height 803
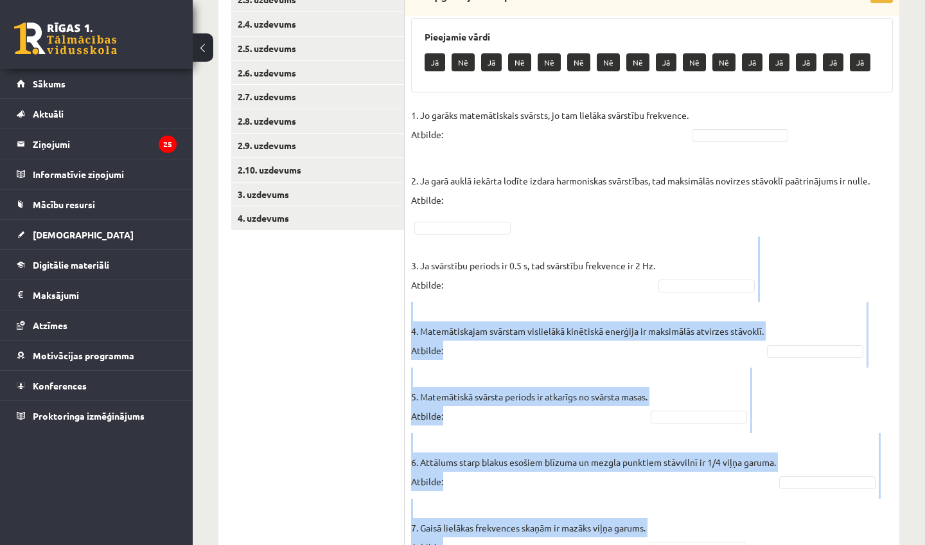
click at [905, 366] on div "Fizika 11.a2 JK klase 1. ieskaite , [PERSON_NAME] (11.a2 JK) Parādīt punktu ska…" at bounding box center [559, 279] width 732 height 1090
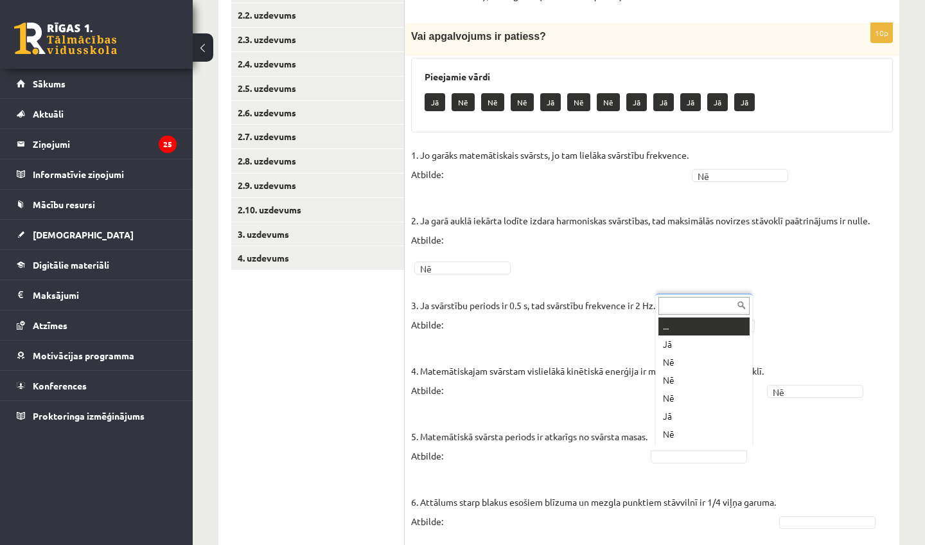
scroll to position [15, 0]
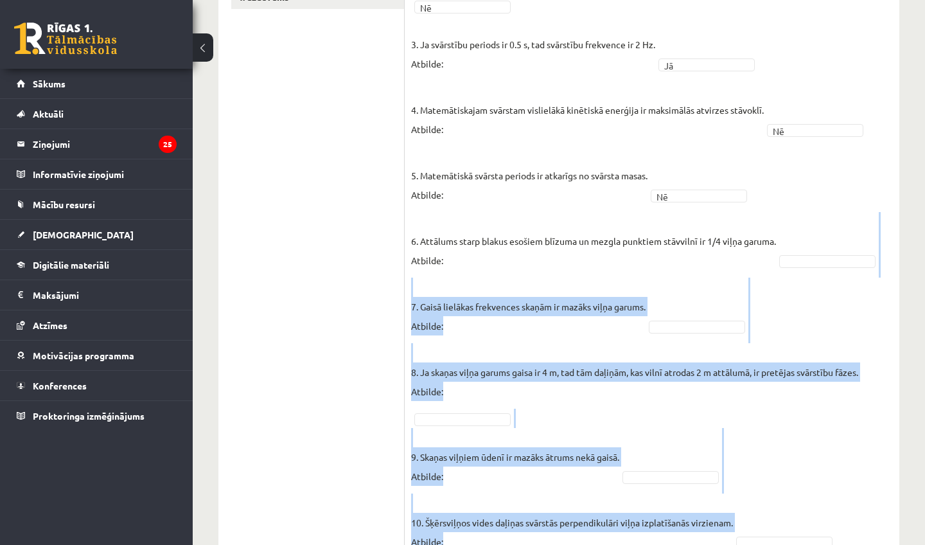
drag, startPoint x: 903, startPoint y: 527, endPoint x: 891, endPoint y: 544, distance: 21.2
click at [891, 544] on div "Fizika 11.a2 JK klase 1. ieskaite , Viktorija Nikonorova (11.a2 JK) Parādīt pun…" at bounding box center [559, 58] width 732 height 1090
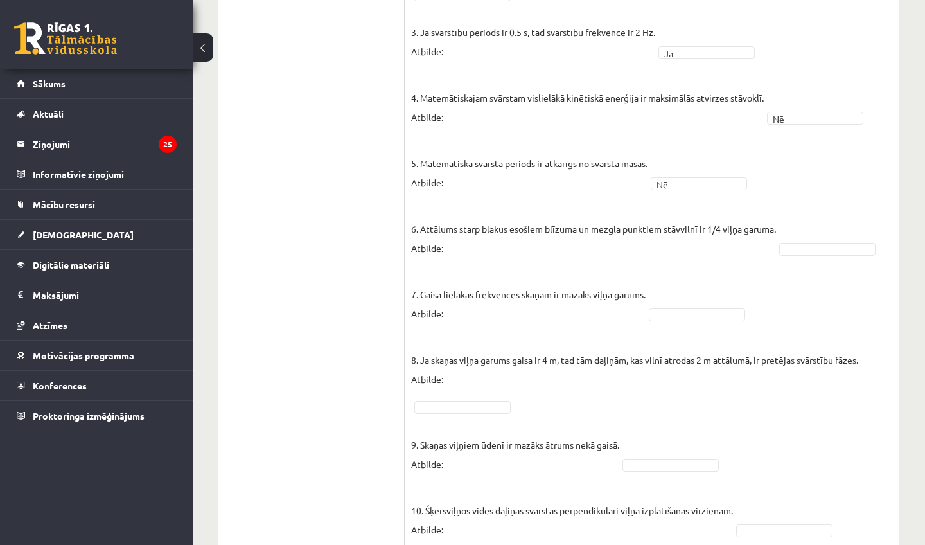
click at [382, 391] on ul "1. uzdevums 2.1. uzdevums 2.2. uzdevums 2.3. uzdevums 2.4. uzdevums 2.5. uzdevu…" at bounding box center [317, 117] width 173 height 871
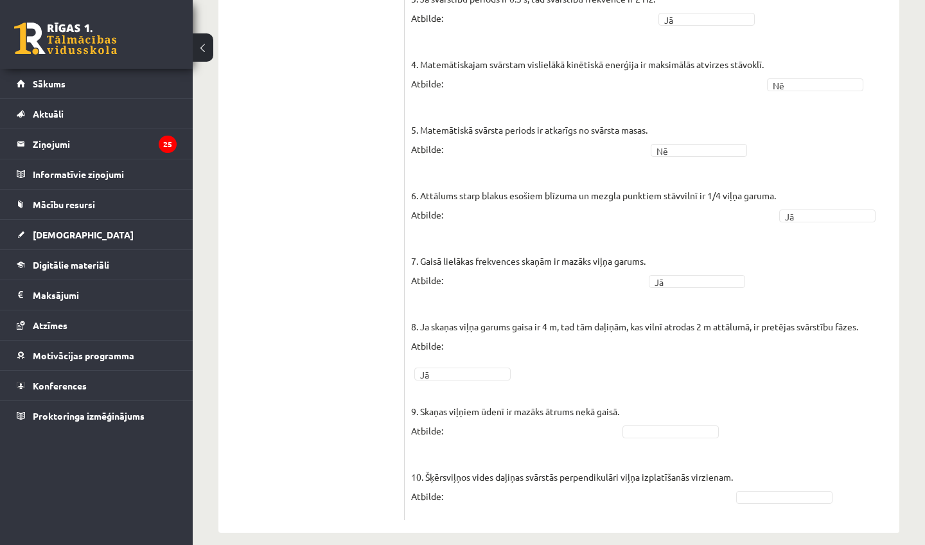
scroll to position [593, 0]
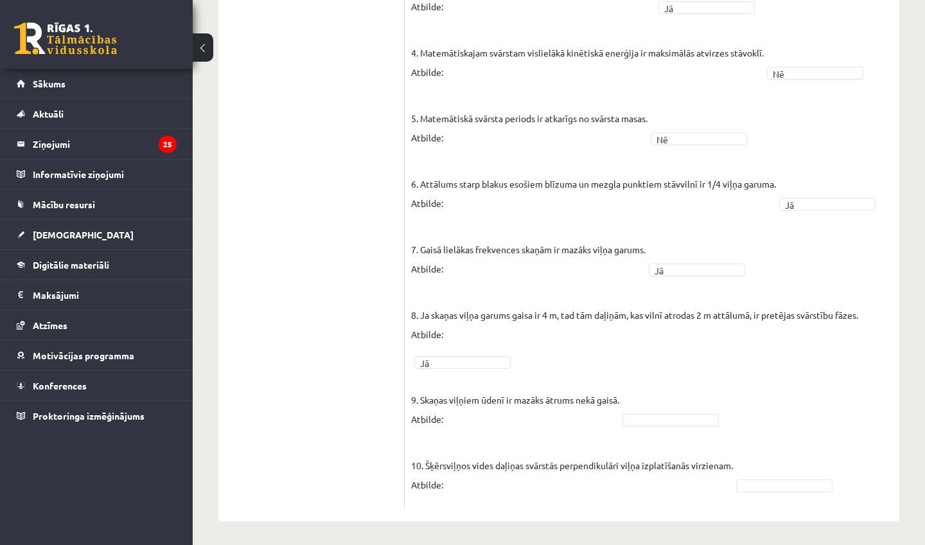
drag, startPoint x: 892, startPoint y: 525, endPoint x: 875, endPoint y: 544, distance: 25.4
click at [875, 544] on div "Fizika 11.a2 JK klase 1. ieskaite , Viktorija Nikonorova (11.a2 JK) Parādīt pun…" at bounding box center [559, 1] width 732 height 1090
click at [729, 355] on fieldset "1. Jo garāks matemātiskais svārsts, jo tam lielāka svārstību frekvence. Atbilde…" at bounding box center [652, 164] width 482 height 674
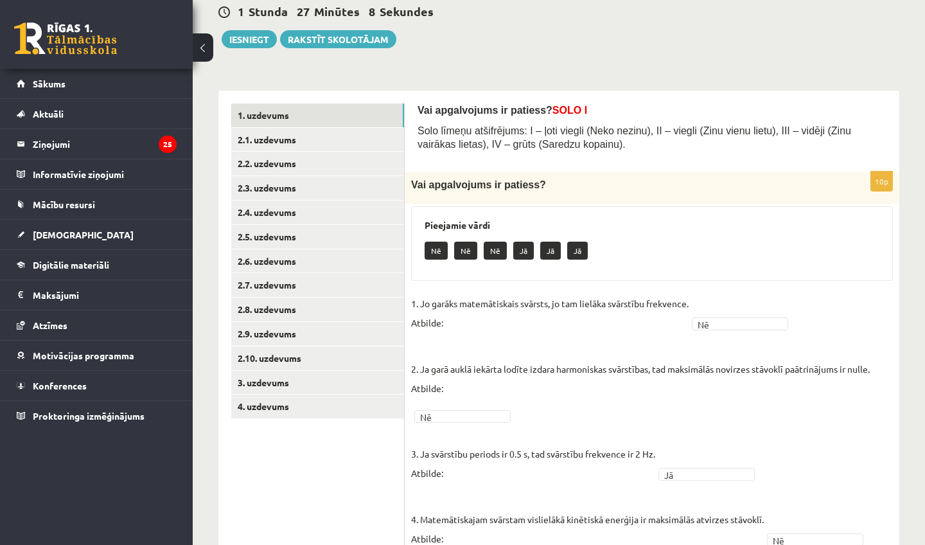
scroll to position [96, 0]
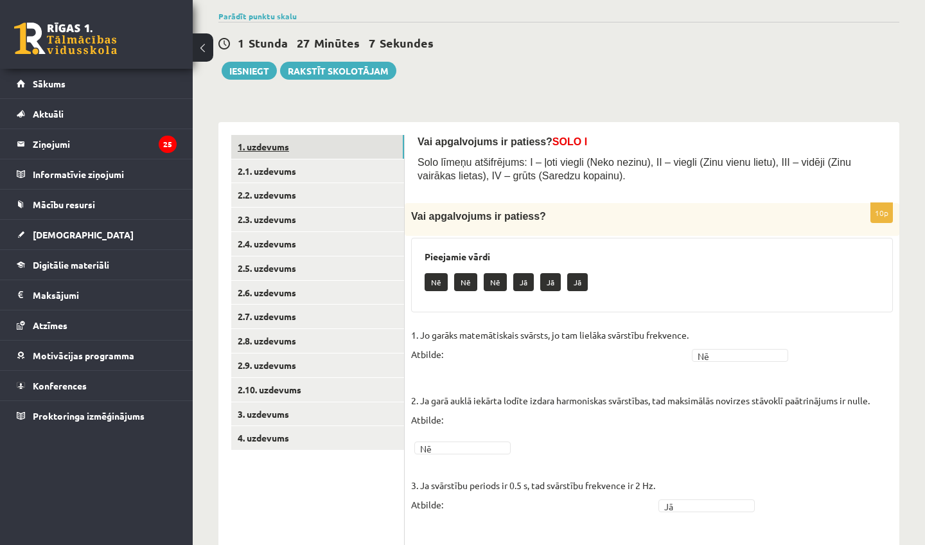
drag, startPoint x: 324, startPoint y: 49, endPoint x: 358, endPoint y: 137, distance: 93.7
click at [333, 165] on link "2.1. uzdevums" at bounding box center [317, 171] width 173 height 24
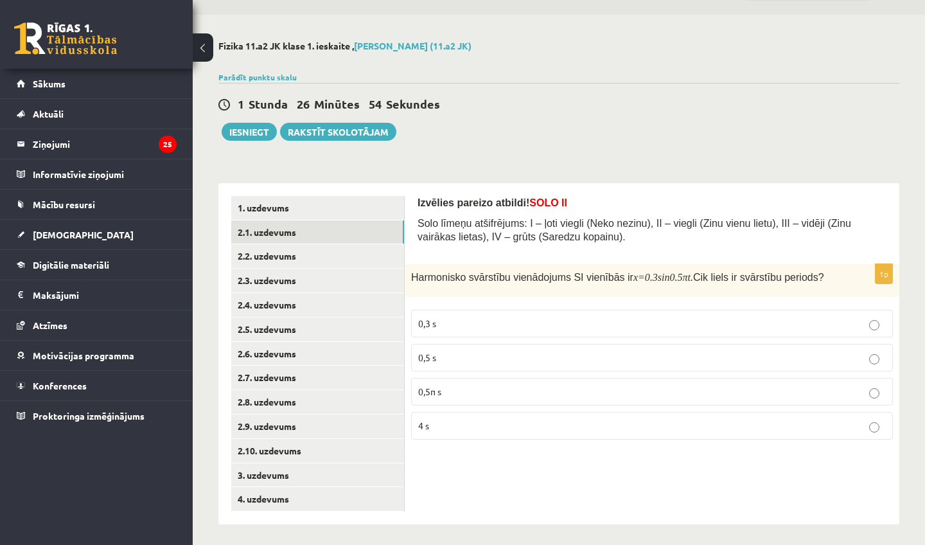
scroll to position [33, 0]
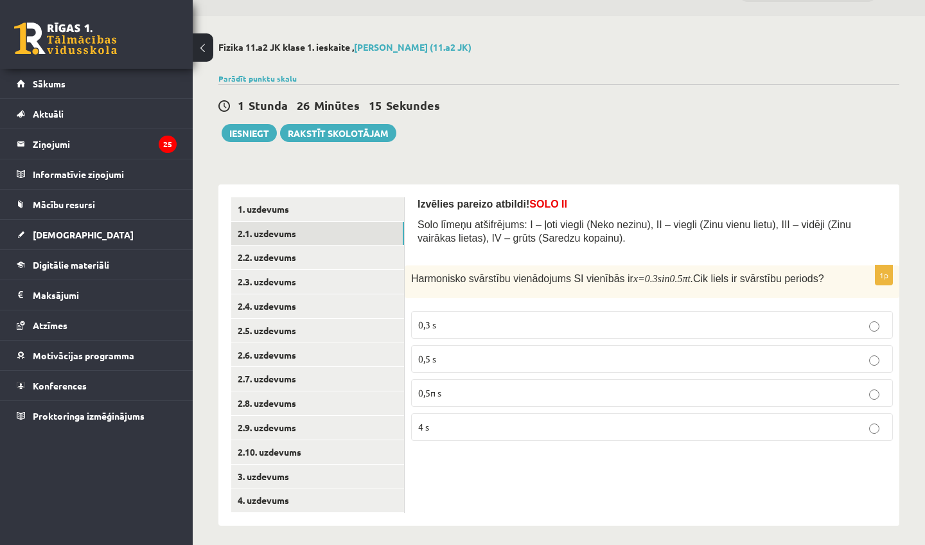
click at [453, 429] on label "4 s" at bounding box center [652, 427] width 482 height 28
click at [336, 252] on link "2.2. uzdevums" at bounding box center [317, 257] width 173 height 24
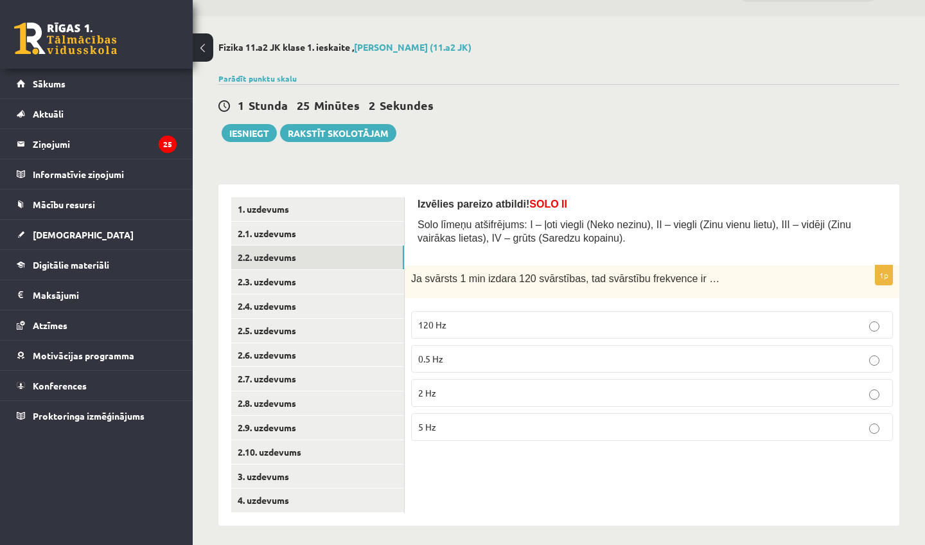
click at [445, 390] on p "2 Hz" at bounding box center [651, 392] width 467 height 13
click at [327, 290] on link "2.3. uzdevums" at bounding box center [317, 282] width 173 height 24
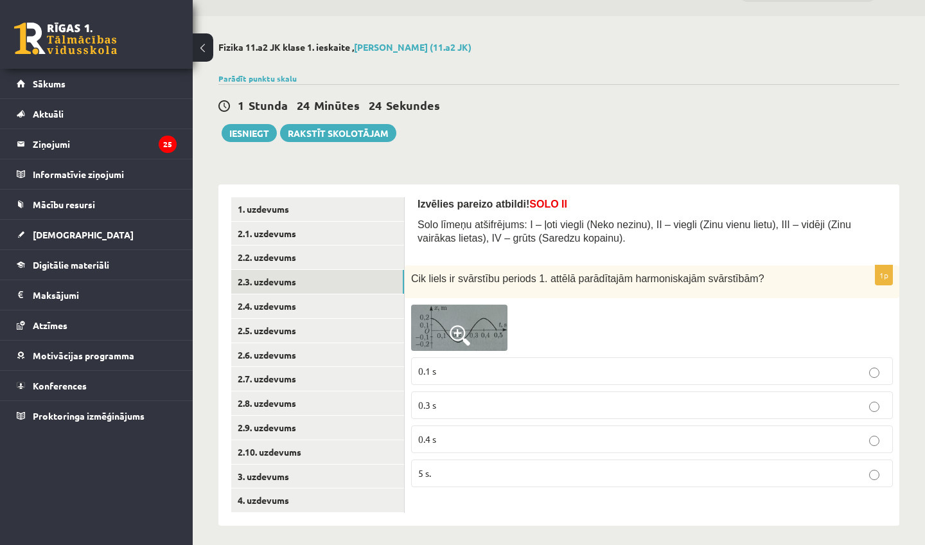
click at [451, 330] on span at bounding box center [460, 335] width 21 height 21
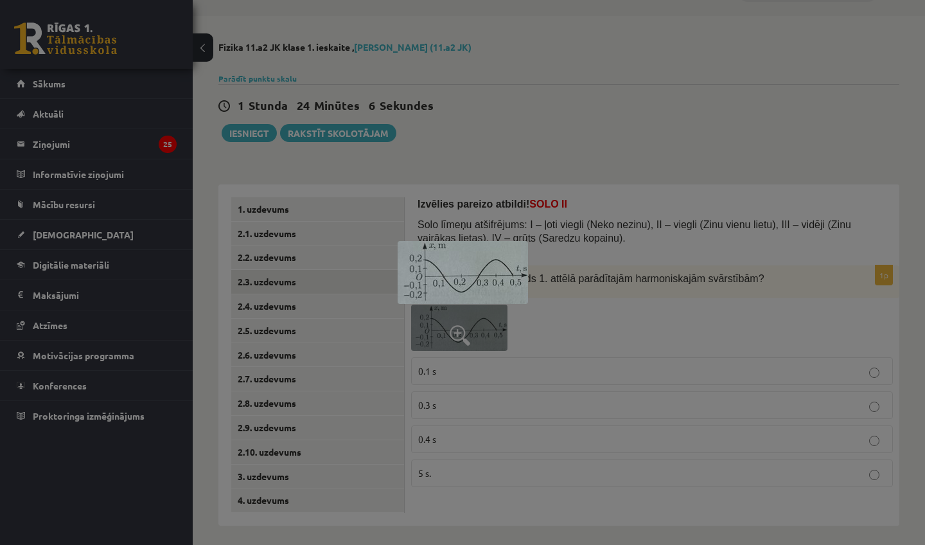
click at [616, 205] on div at bounding box center [462, 272] width 925 height 545
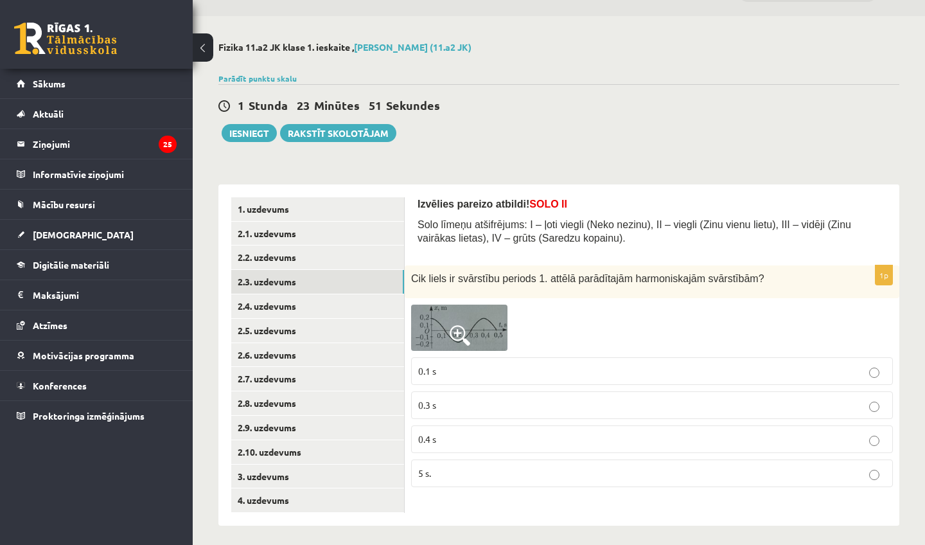
click at [570, 441] on p "0.4 s" at bounding box center [651, 438] width 467 height 13
click at [339, 304] on link "2.4. uzdevums" at bounding box center [317, 306] width 173 height 24
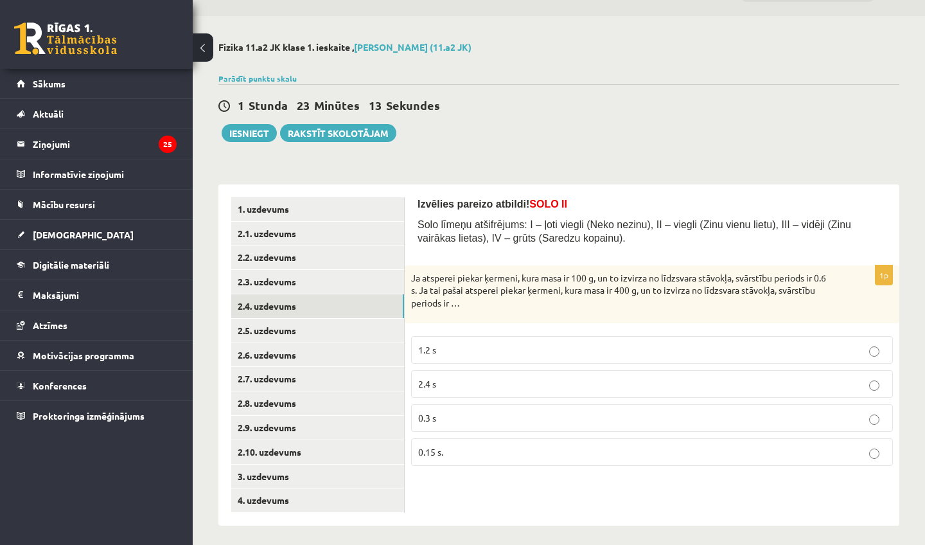
click at [473, 350] on p "1.2 s" at bounding box center [651, 349] width 467 height 13
click at [371, 327] on link "2.5. uzdevums" at bounding box center [317, 331] width 173 height 24
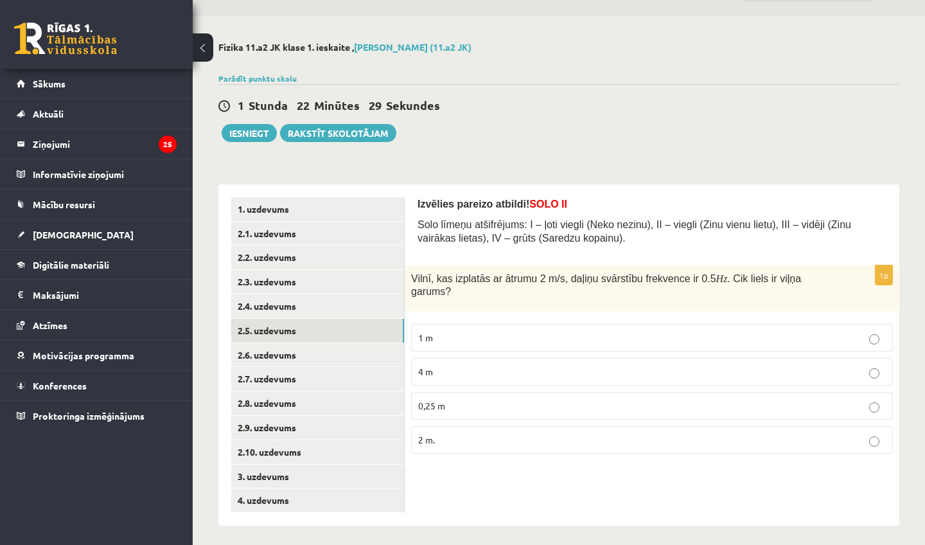
click at [467, 381] on label "4 m" at bounding box center [652, 372] width 482 height 28
click at [311, 356] on link "2.6. uzdevums" at bounding box center [317, 355] width 173 height 24
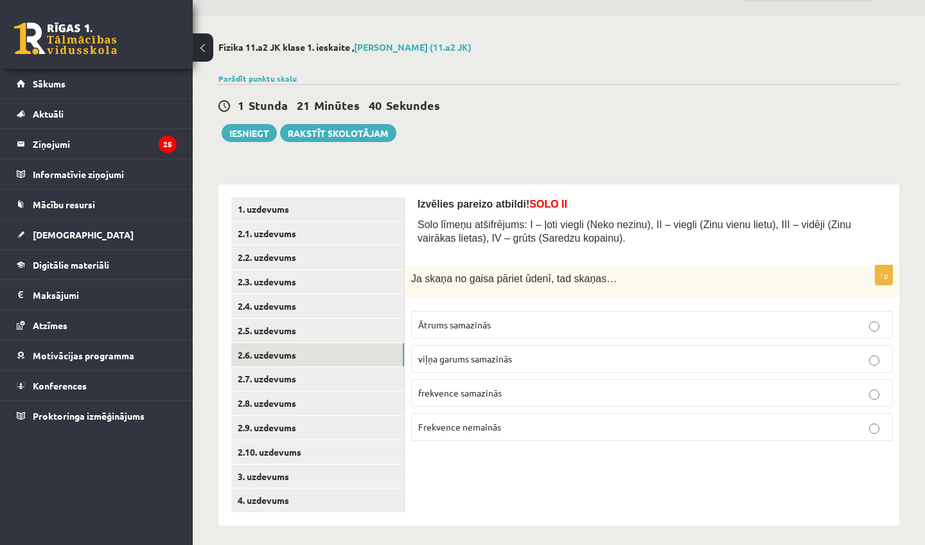
click at [473, 417] on label "Frekvence nemainās" at bounding box center [652, 427] width 482 height 28
click at [345, 367] on link "2.7. uzdevums" at bounding box center [317, 379] width 173 height 24
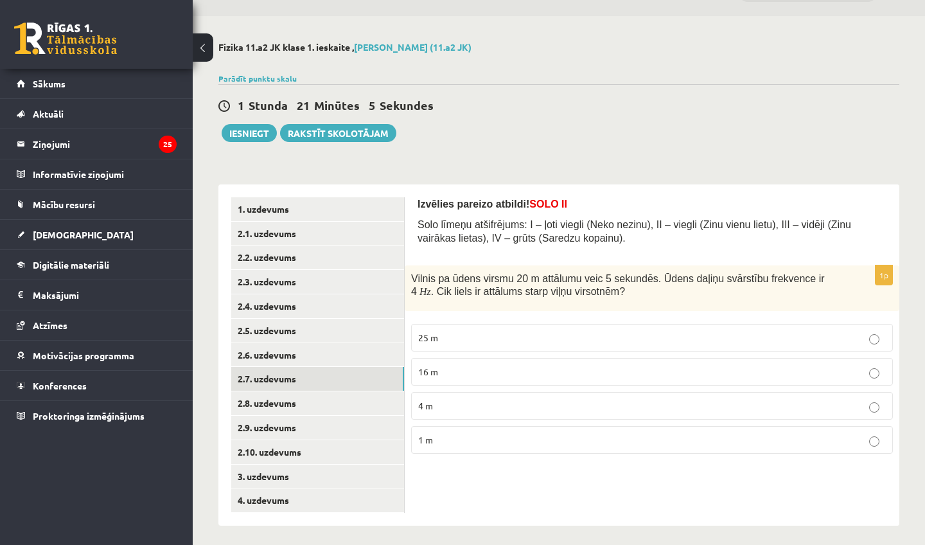
click at [448, 433] on p "1 m" at bounding box center [651, 439] width 467 height 13
click at [369, 392] on link "2.8. uzdevums" at bounding box center [317, 403] width 173 height 24
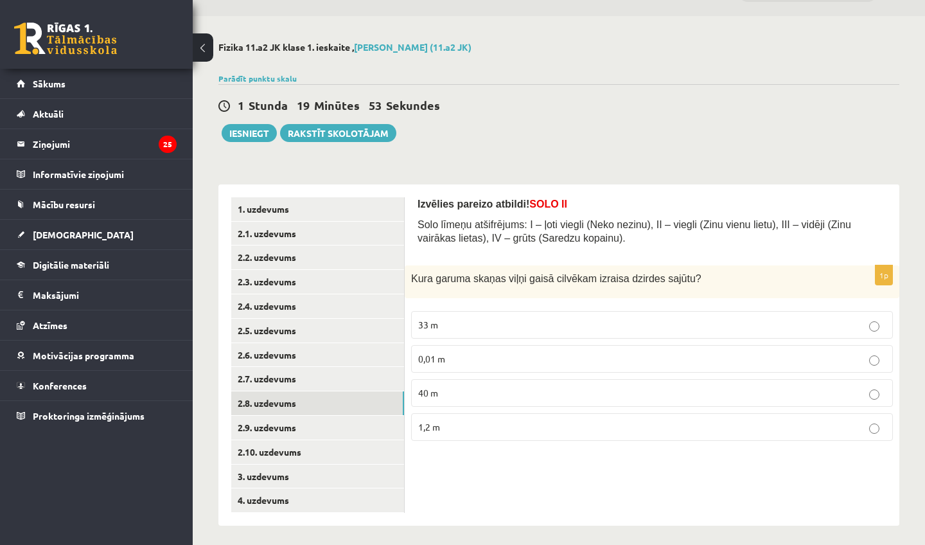
click at [454, 355] on p "0,01 m" at bounding box center [651, 358] width 467 height 13
click at [456, 429] on p "1,2 m" at bounding box center [651, 426] width 467 height 13
click at [439, 362] on span "0,01 m" at bounding box center [431, 359] width 27 height 12
click at [335, 424] on link "2.9. uzdevums" at bounding box center [317, 427] width 173 height 24
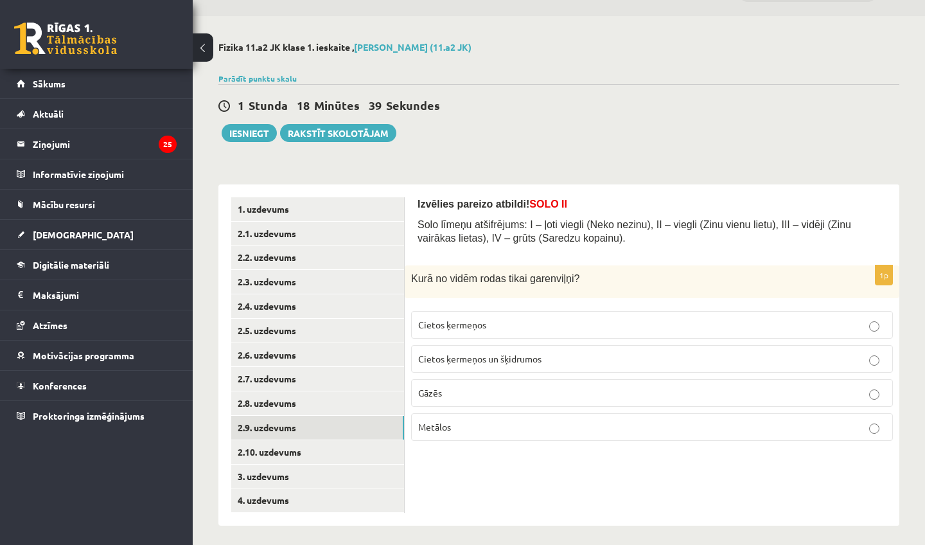
click at [430, 402] on label "Gāzēs" at bounding box center [652, 393] width 482 height 28
click at [299, 442] on link "2.10. uzdevums" at bounding box center [317, 452] width 173 height 24
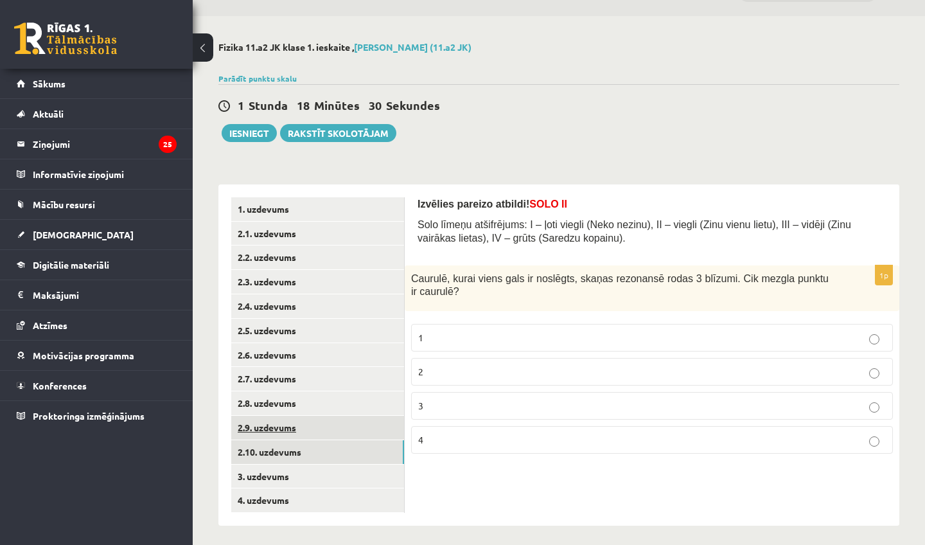
click at [291, 426] on link "2.9. uzdevums" at bounding box center [317, 427] width 173 height 24
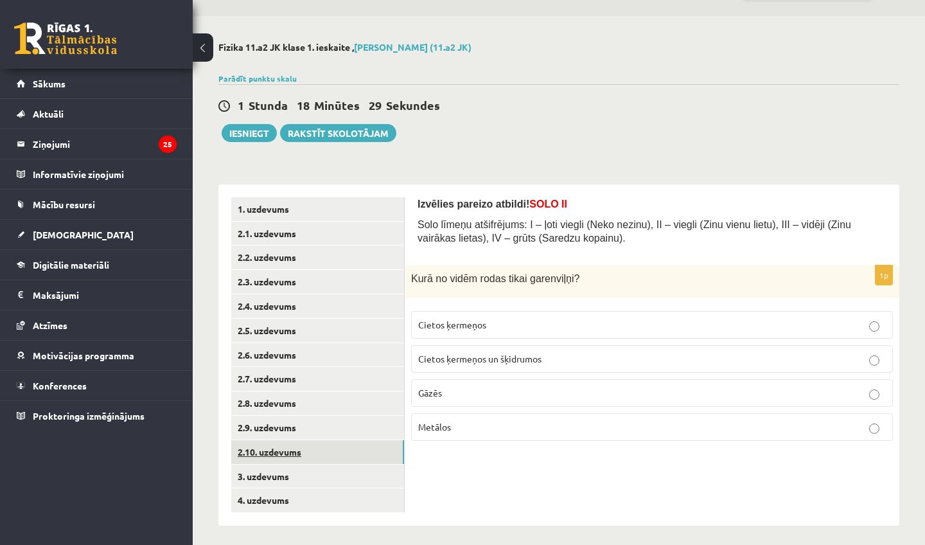
click at [293, 448] on link "2.10. uzdevums" at bounding box center [317, 452] width 173 height 24
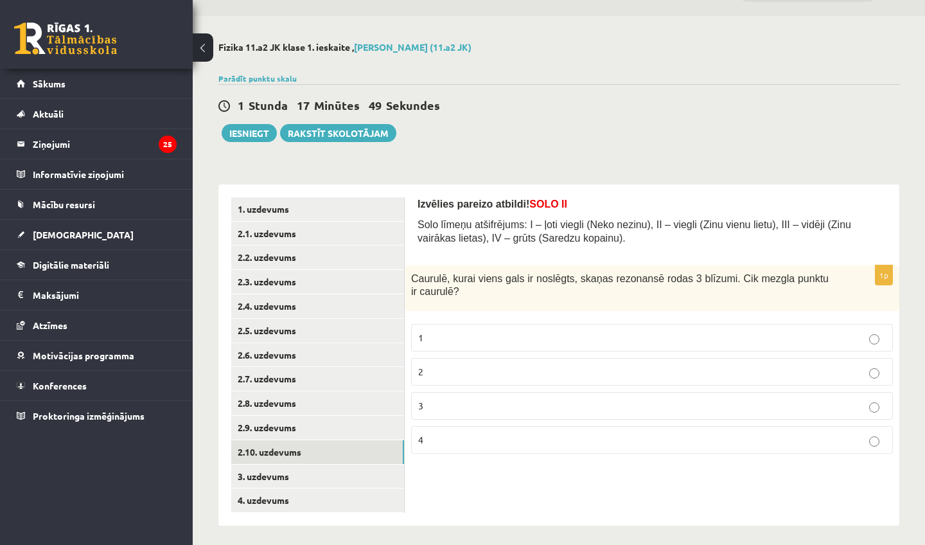
click at [450, 408] on p "3" at bounding box center [651, 405] width 467 height 13
click at [317, 466] on link "3. uzdevums" at bounding box center [317, 476] width 173 height 24
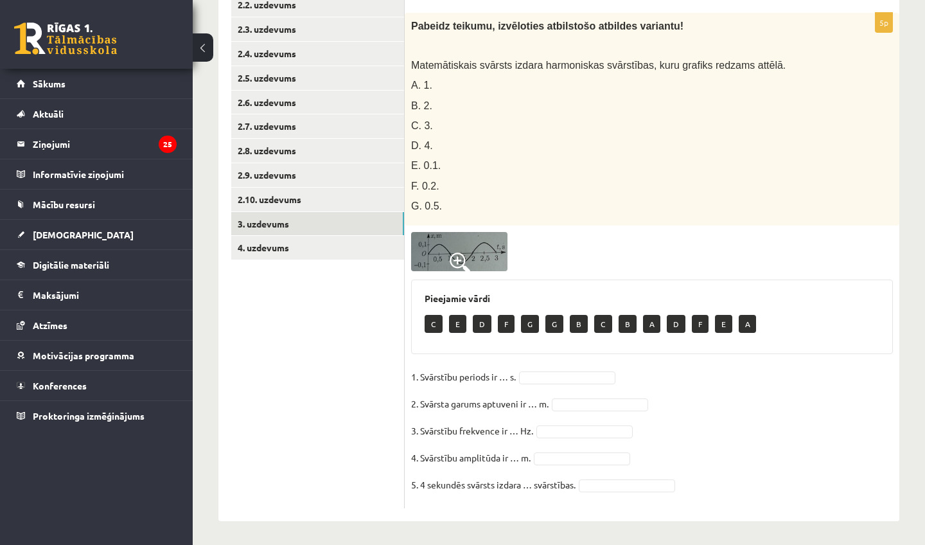
scroll to position [283, 0]
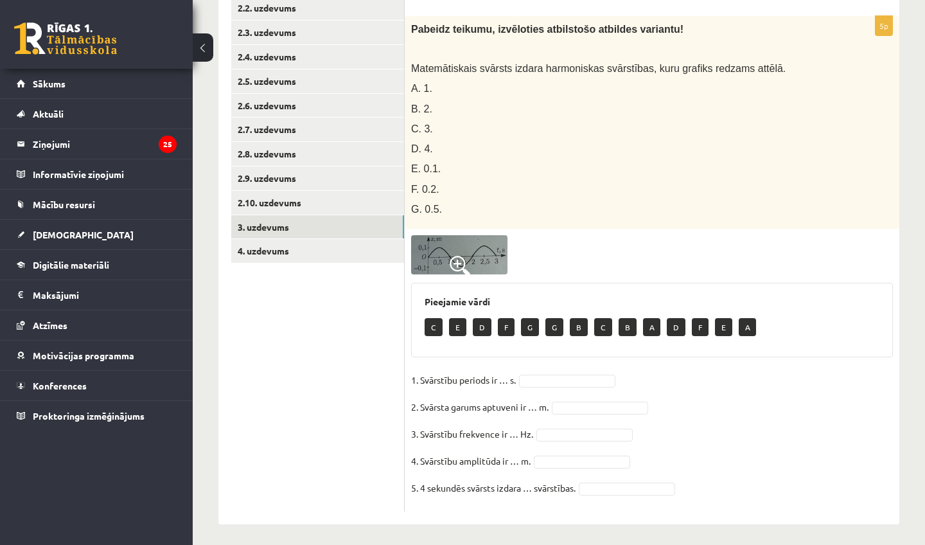
click at [442, 243] on img at bounding box center [459, 254] width 96 height 39
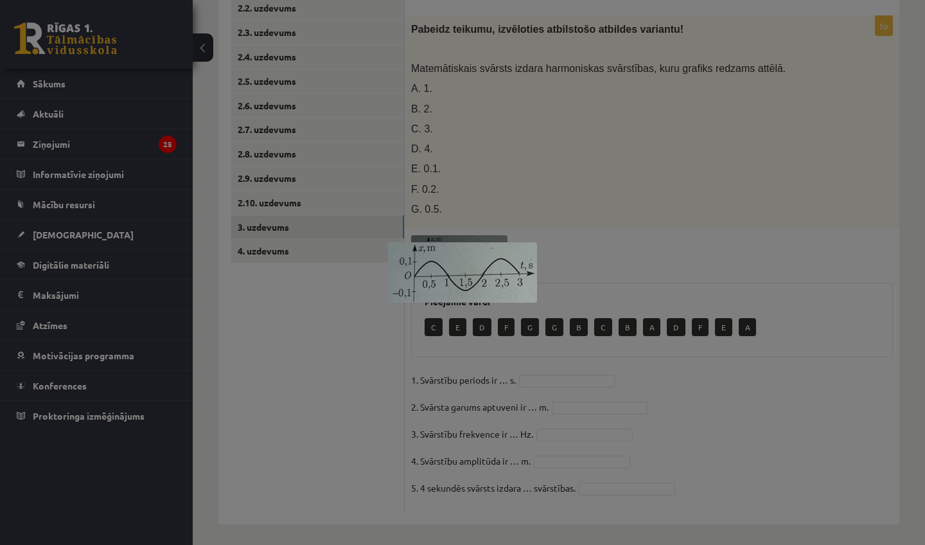
click at [329, 322] on div at bounding box center [462, 272] width 925 height 545
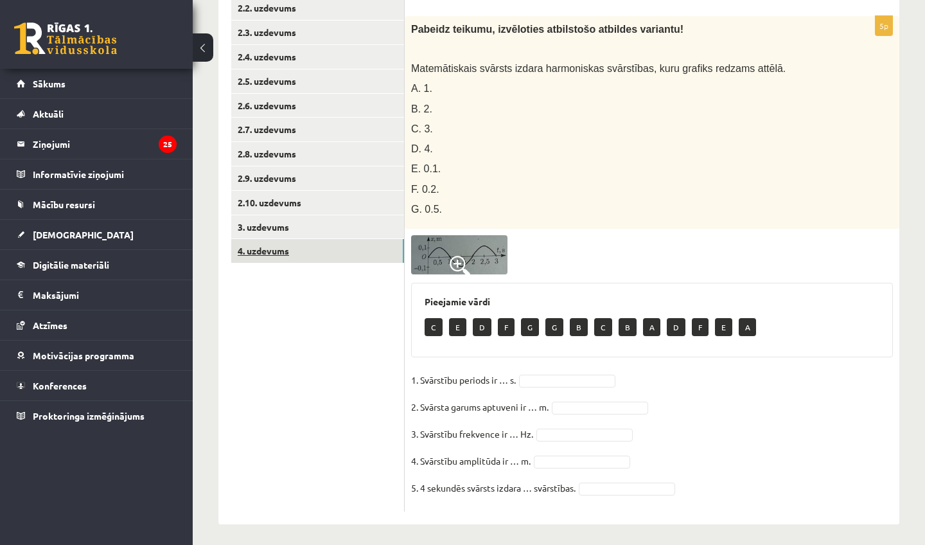
click at [313, 252] on link "4. uzdevums" at bounding box center [317, 251] width 173 height 24
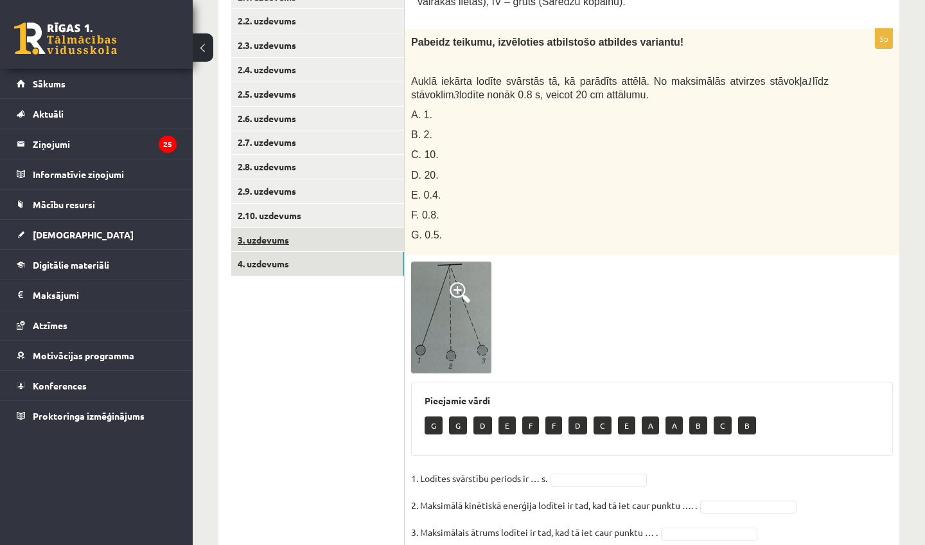
click at [305, 240] on link "3. uzdevums" at bounding box center [317, 240] width 173 height 24
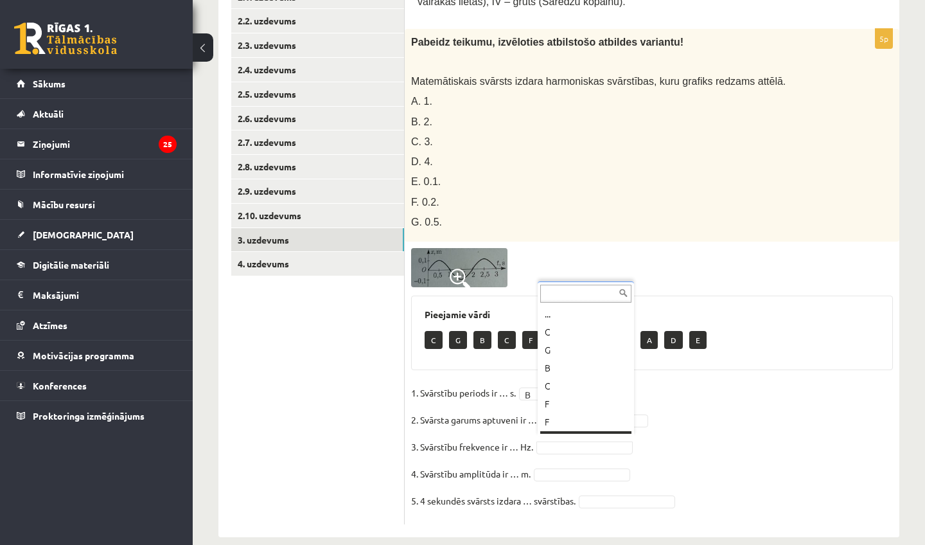
scroll to position [15, 0]
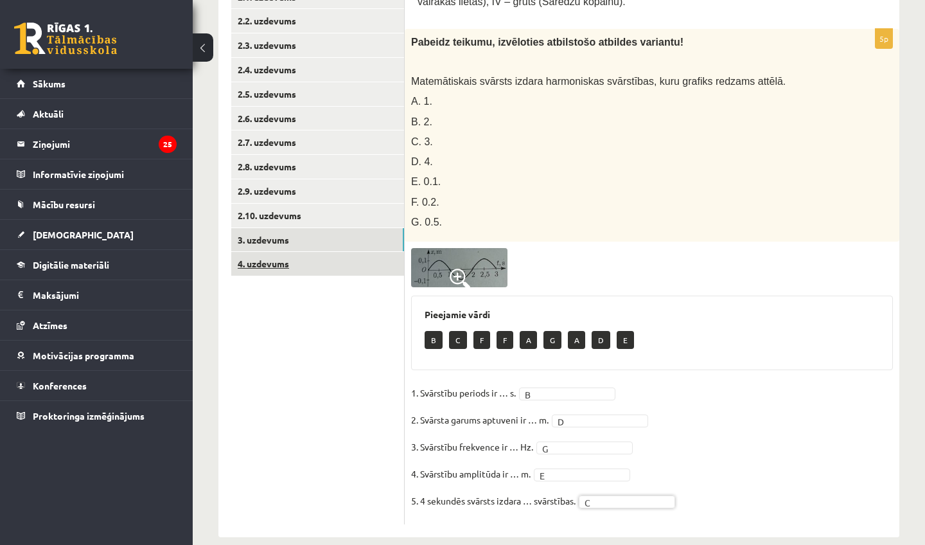
click at [251, 265] on link "4. uzdevums" at bounding box center [317, 264] width 173 height 24
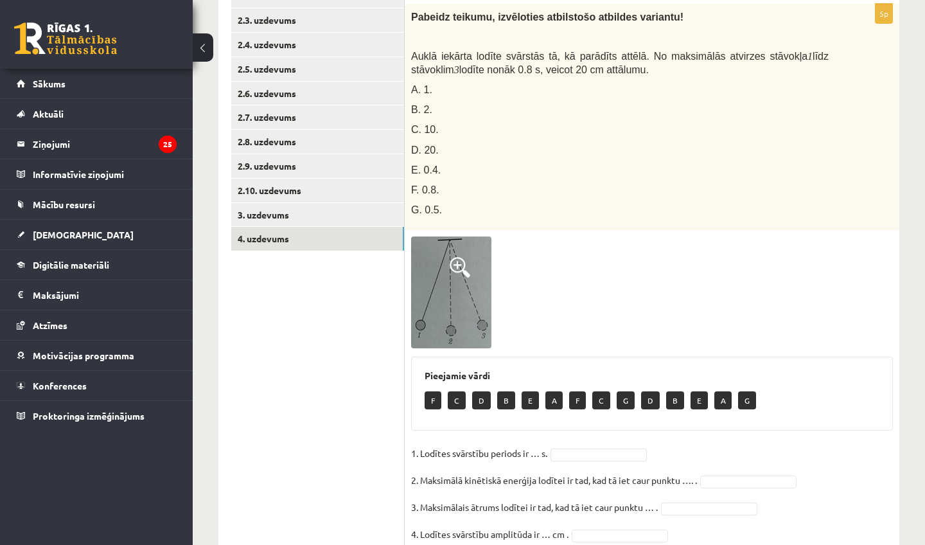
scroll to position [295, 0]
click at [482, 314] on img at bounding box center [451, 292] width 80 height 112
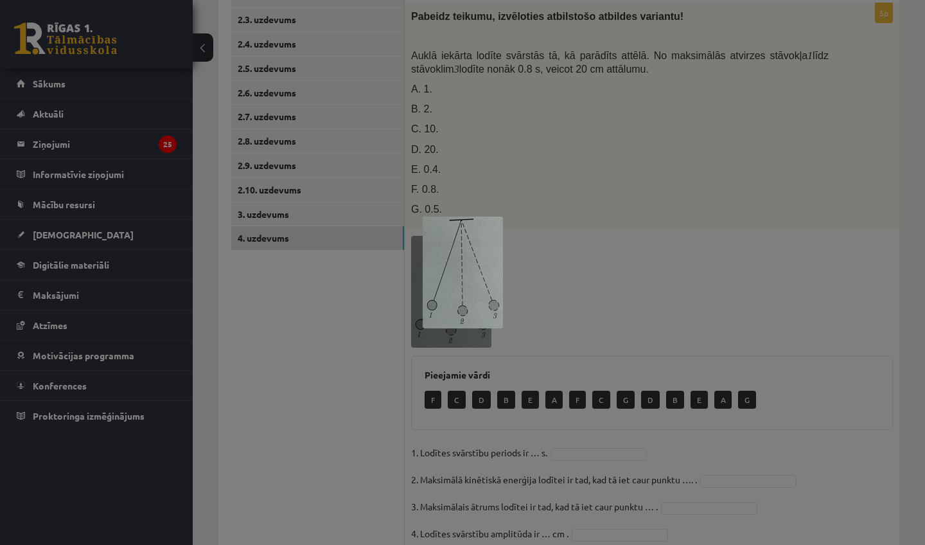
click at [802, 314] on div at bounding box center [462, 272] width 925 height 545
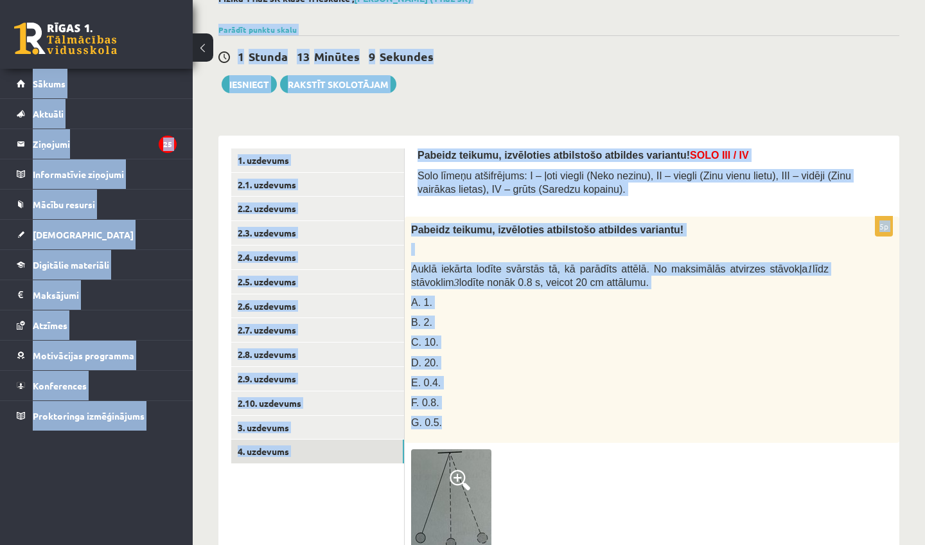
scroll to position [51, 0]
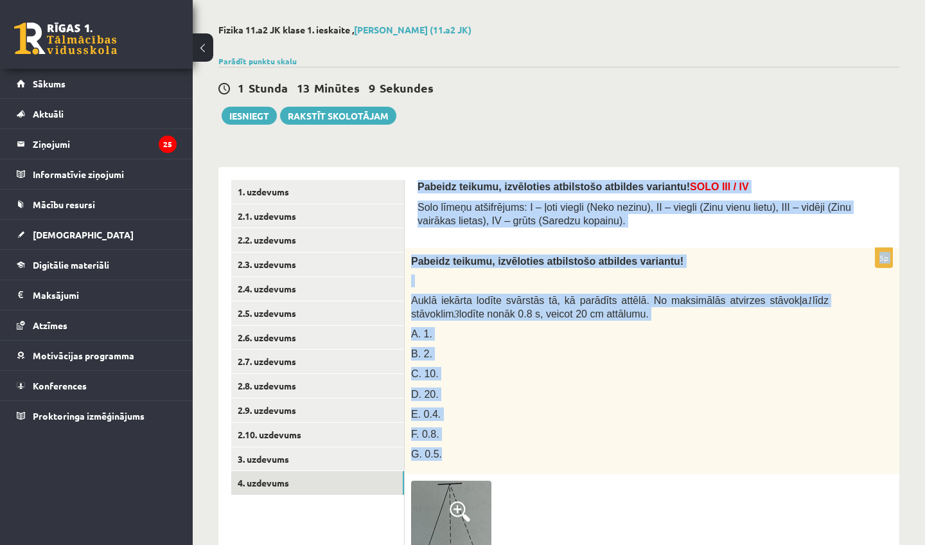
drag, startPoint x: 681, startPoint y: 127, endPoint x: 670, endPoint y: 128, distance: 10.5
click at [670, 128] on div "Fizika 11.a2 JK klase 1. ieskaite , Viktorija Nikonorova (11.a2 JK) Parādīt pun…" at bounding box center [559, 433] width 732 height 868
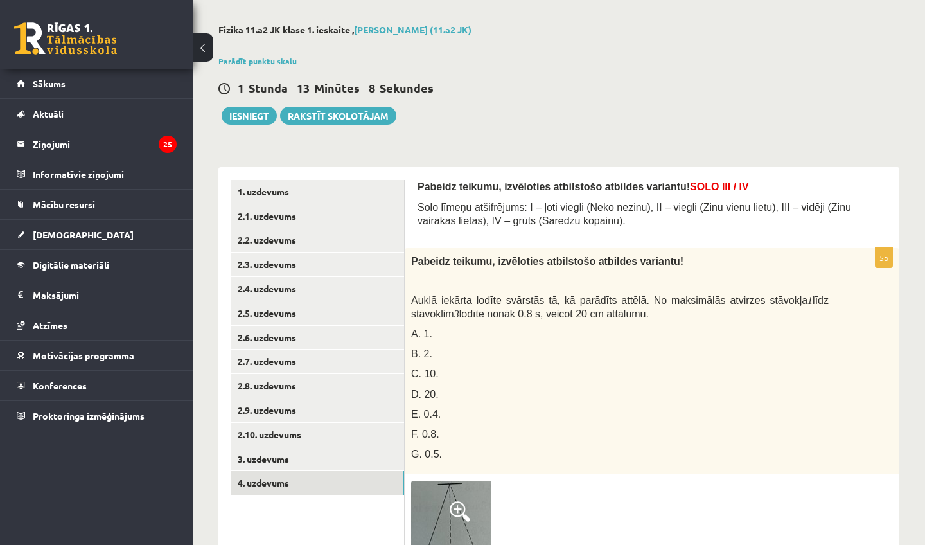
click at [646, 100] on div "1 Stunda 13 Minūtes 8 Sekundes Ieskaite saglabāta! Iesniegt Rakstīt skolotājam" at bounding box center [558, 96] width 681 height 58
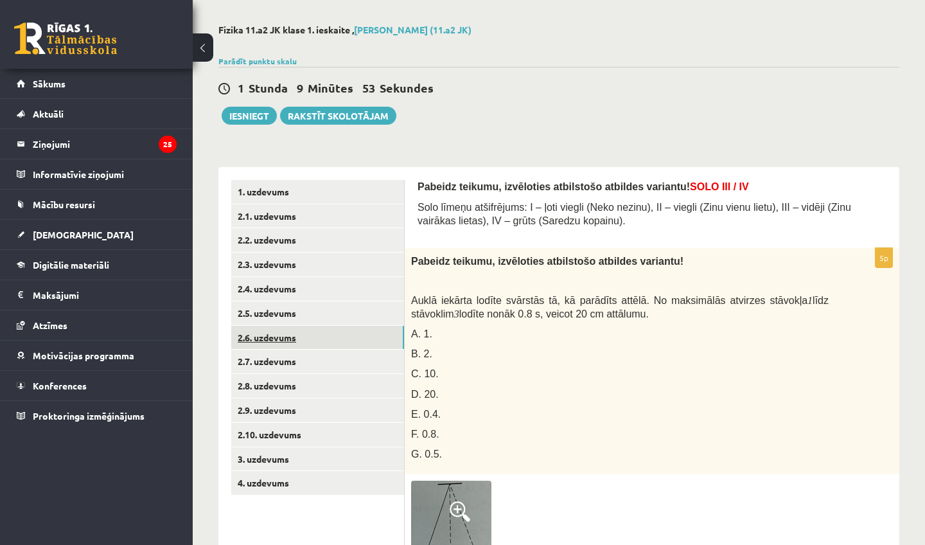
click at [339, 341] on link "2.6. uzdevums" at bounding box center [317, 338] width 173 height 24
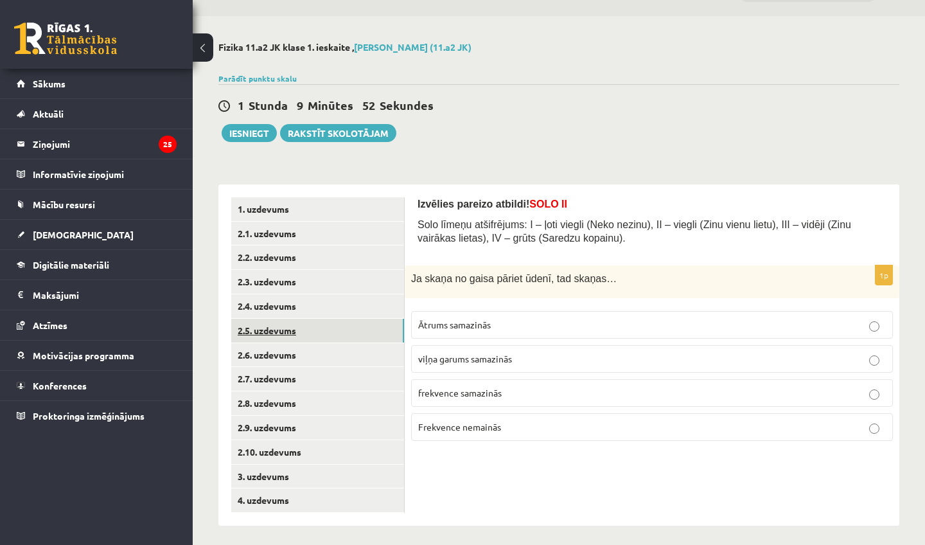
click at [336, 319] on link "2.5. uzdevums" at bounding box center [317, 331] width 173 height 24
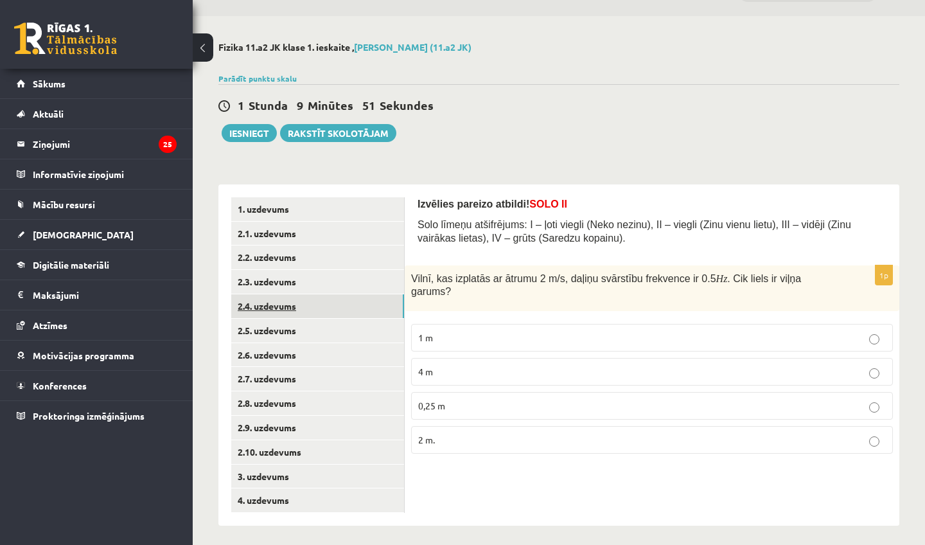
click at [334, 302] on link "2.4. uzdevums" at bounding box center [317, 306] width 173 height 24
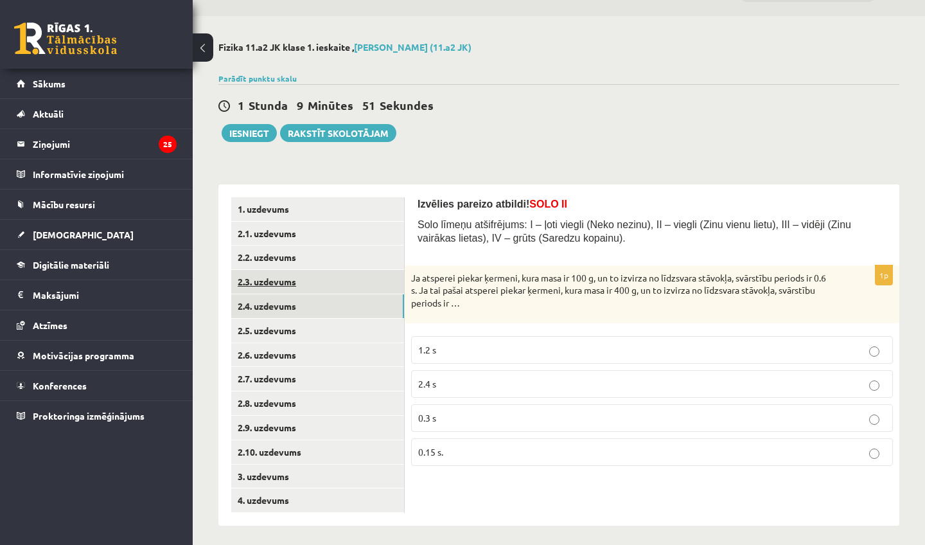
click at [330, 281] on link "2.3. uzdevums" at bounding box center [317, 282] width 173 height 24
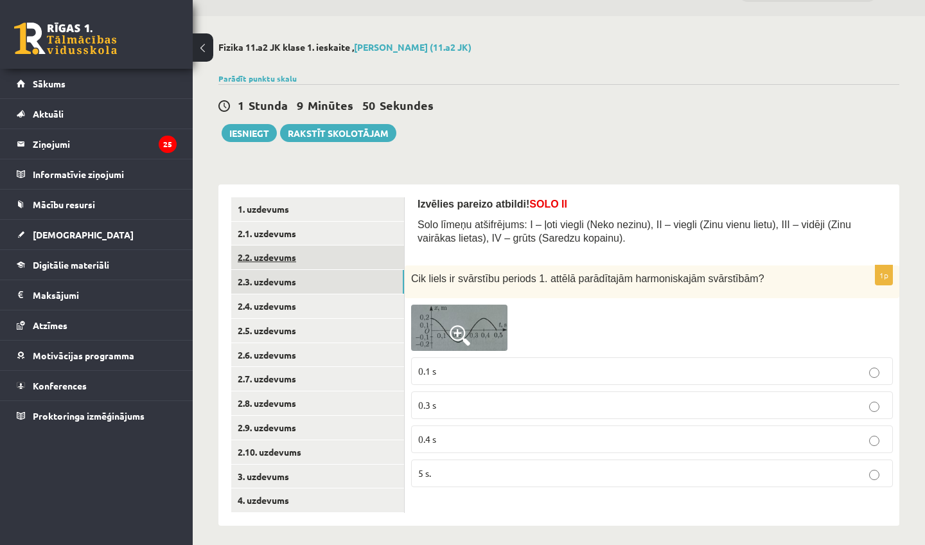
click at [327, 254] on link "2.2. uzdevums" at bounding box center [317, 257] width 173 height 24
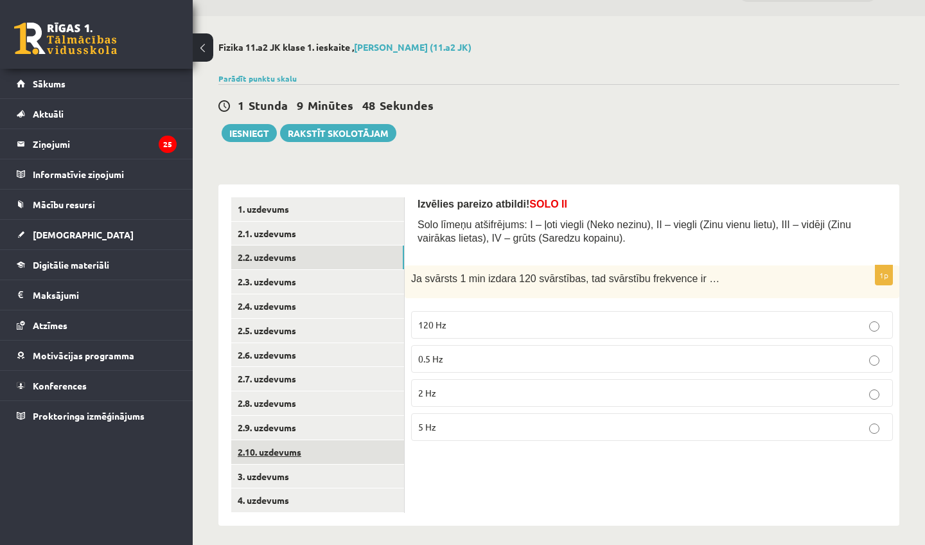
click at [291, 451] on link "2.10. uzdevums" at bounding box center [317, 452] width 173 height 24
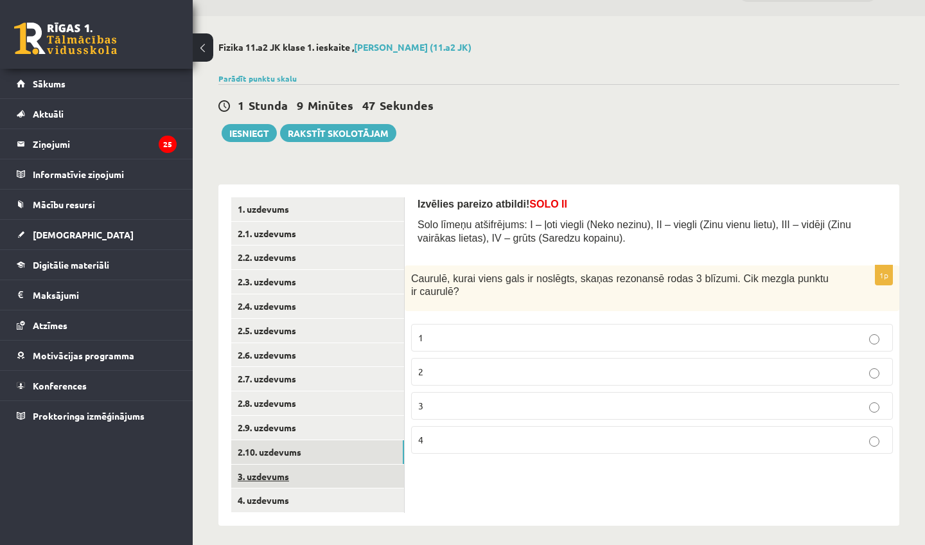
click at [291, 471] on link "3. uzdevums" at bounding box center [317, 476] width 173 height 24
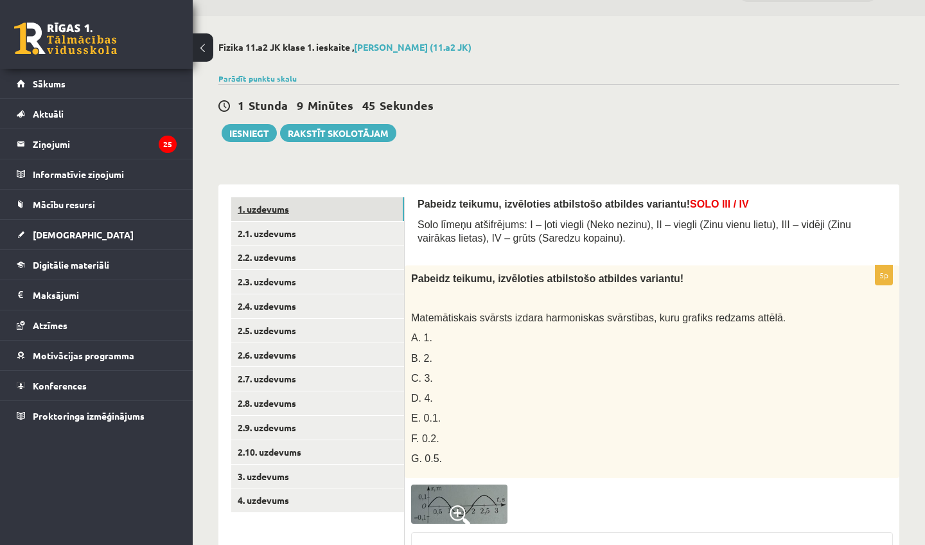
click at [286, 205] on link "1. uzdevums" at bounding box center [317, 209] width 173 height 24
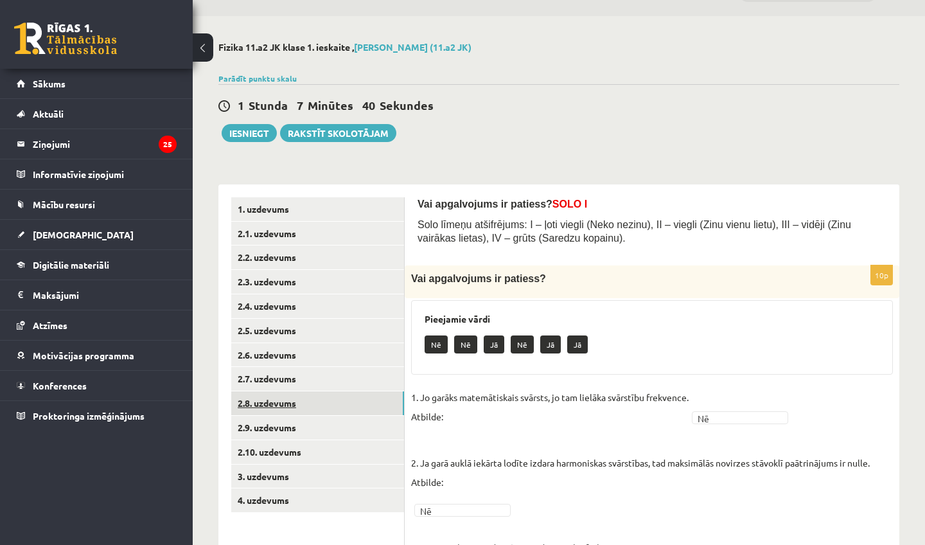
click at [276, 405] on link "2.8. uzdevums" at bounding box center [317, 403] width 173 height 24
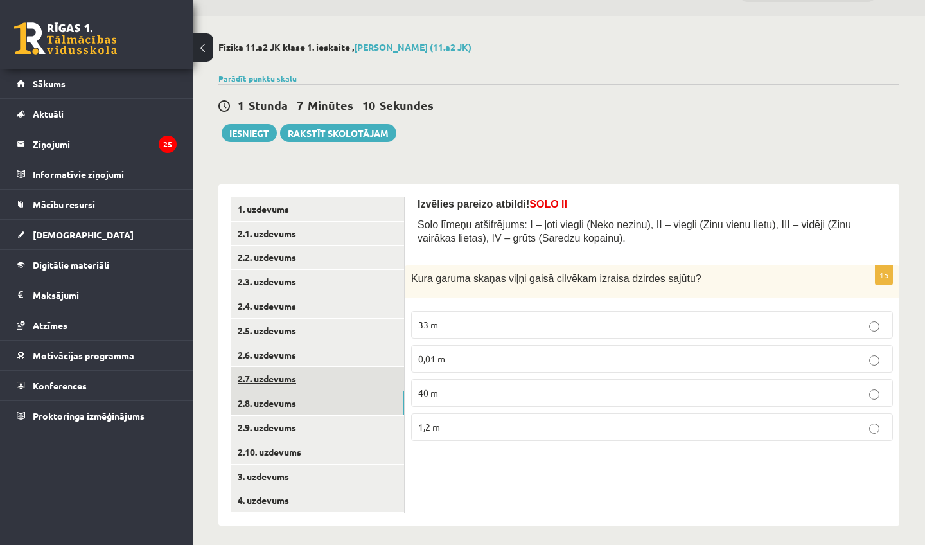
click at [288, 373] on link "2.7. uzdevums" at bounding box center [317, 379] width 173 height 24
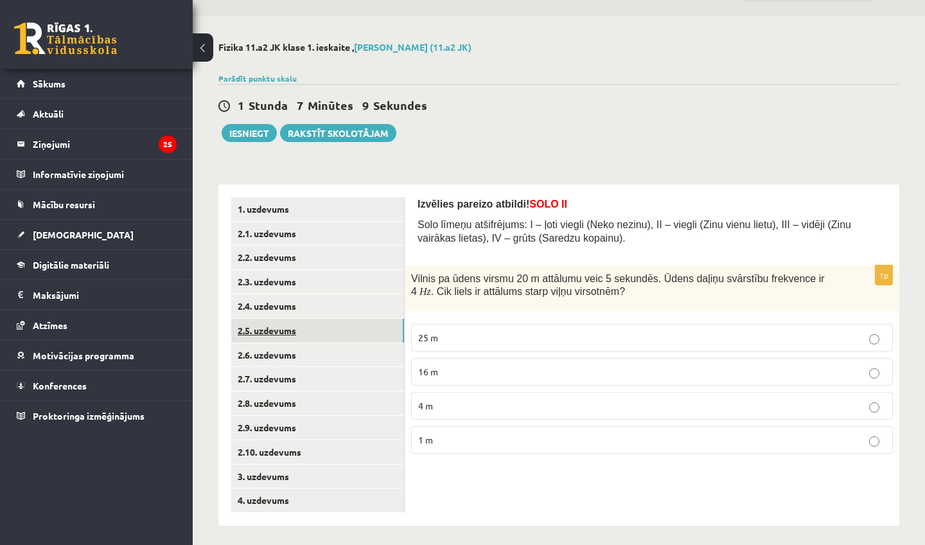
click at [280, 338] on link "2.5. uzdevums" at bounding box center [317, 331] width 173 height 24
click at [297, 228] on link "2.1. uzdevums" at bounding box center [317, 234] width 173 height 24
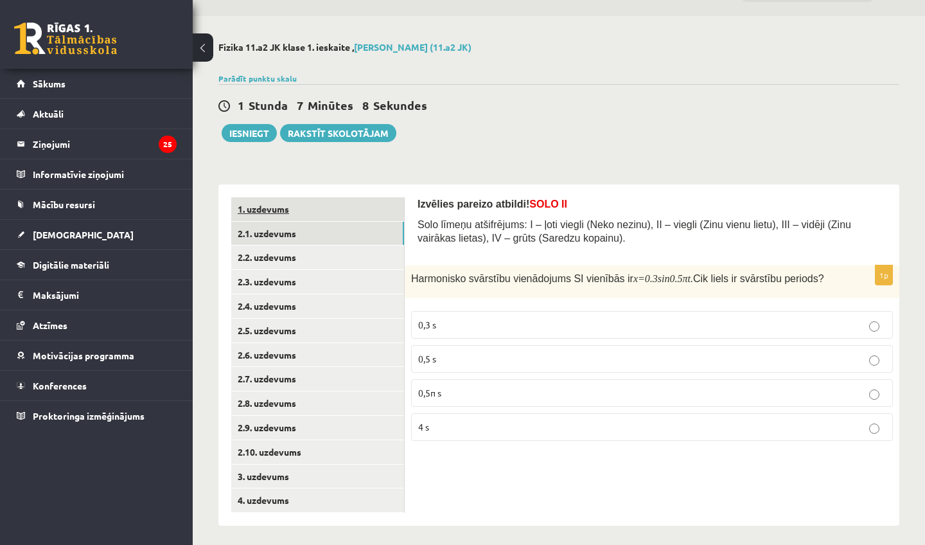
click at [295, 213] on link "1. uzdevums" at bounding box center [317, 209] width 173 height 24
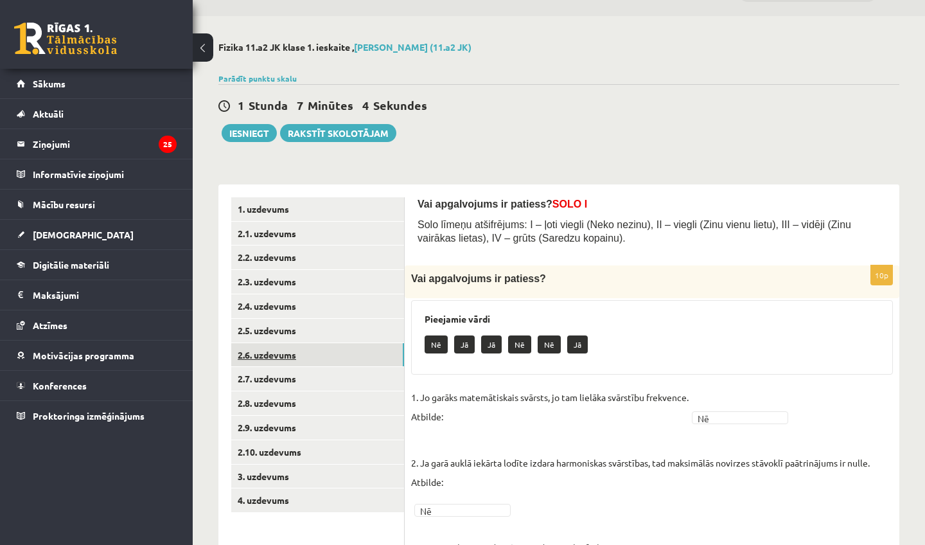
click at [302, 347] on link "2.6. uzdevums" at bounding box center [317, 355] width 173 height 24
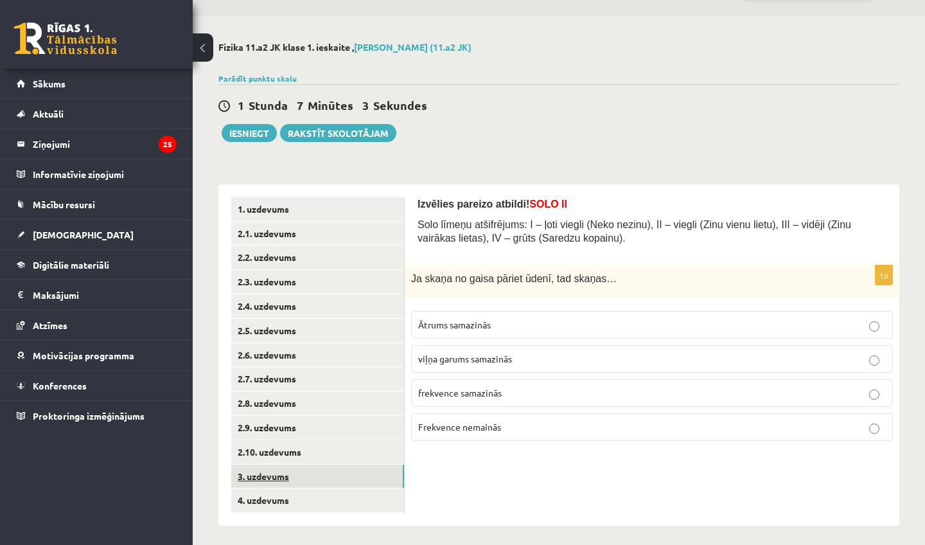
click at [301, 464] on link "3. uzdevums" at bounding box center [317, 476] width 173 height 24
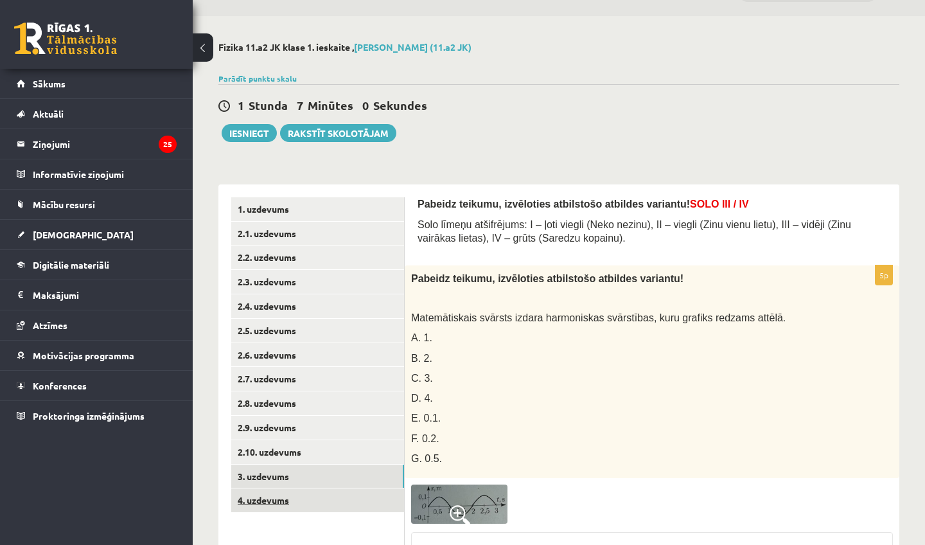
click at [296, 488] on link "4. uzdevums" at bounding box center [317, 500] width 173 height 24
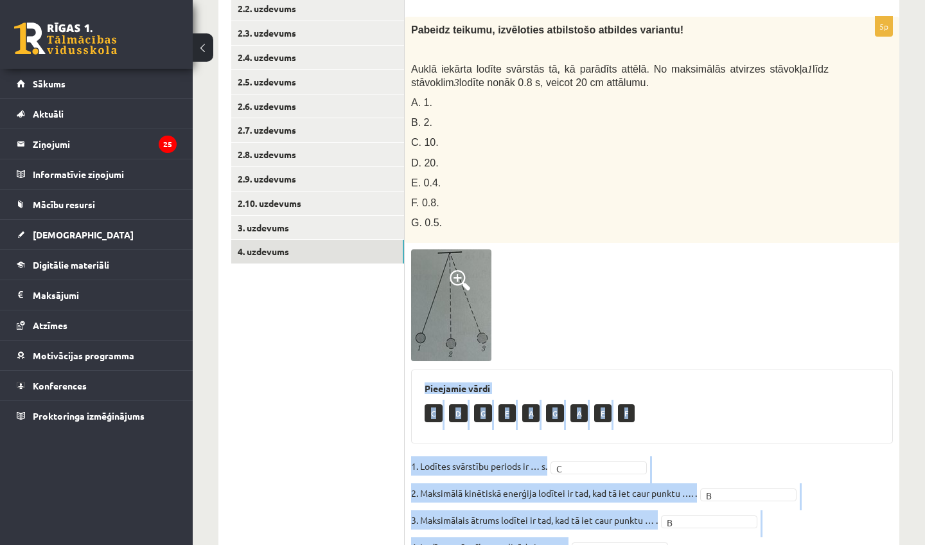
scroll to position [294, 0]
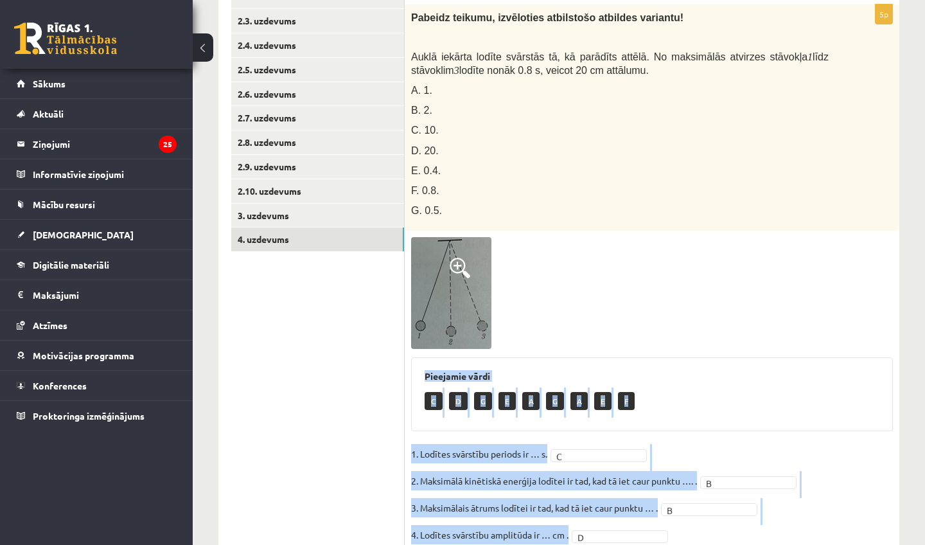
drag, startPoint x: 902, startPoint y: 500, endPoint x: 896, endPoint y: 544, distance: 44.0
click at [896, 544] on div "Fizika 11.a2 JK klase 1. ieskaite , Viktorija Nikonorova (11.a2 JK) Parādīt pun…" at bounding box center [559, 189] width 732 height 868
click at [878, 485] on fieldset "1. Lodītes svārstību periods ir … s. C * 2. Maksimālā kinētiskā enerģija lodīte…" at bounding box center [652, 511] width 482 height 135
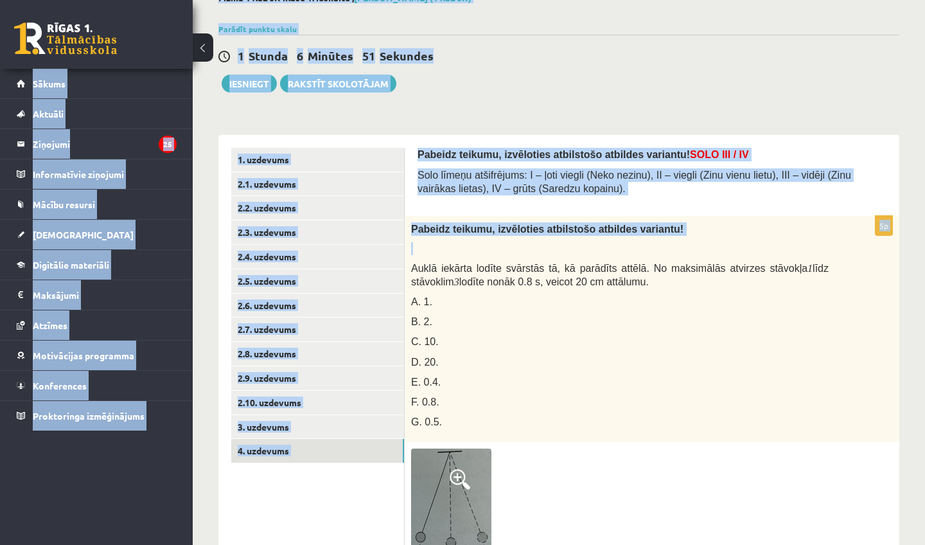
scroll to position [0, 0]
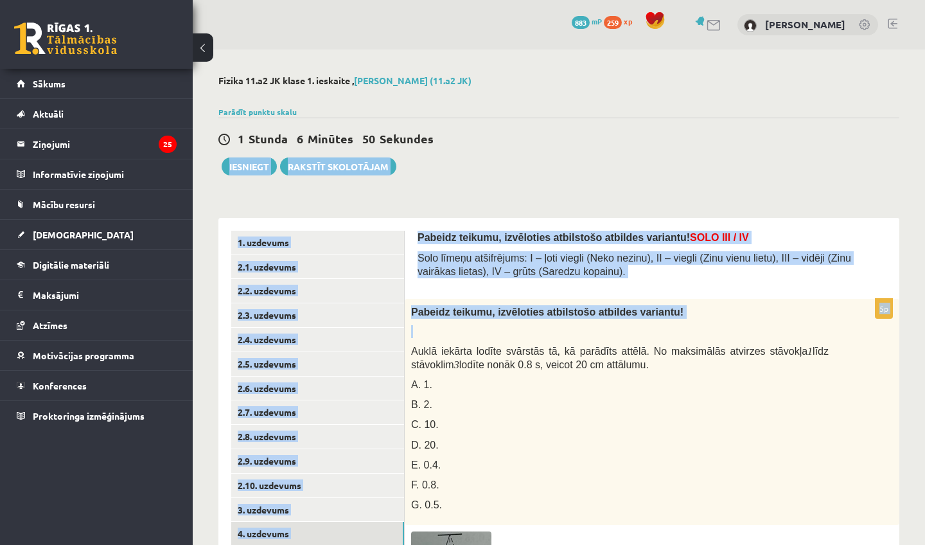
drag, startPoint x: 762, startPoint y: 39, endPoint x: 713, endPoint y: 136, distance: 108.8
click at [713, 136] on div "Fizika 11.a2 JK klase 1. ieskaite , Viktorija Nikonorova (11.a2 JK) Parādīt pun…" at bounding box center [559, 483] width 732 height 868
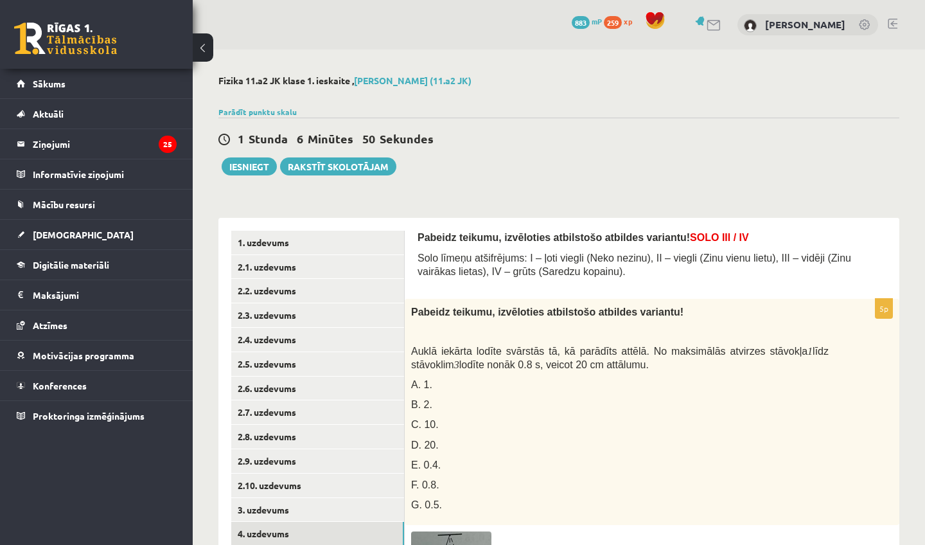
click at [710, 356] on p "Auklā iekārta lodīte svārstās tā, kā parādīts attēlā . No maksimālās atvirzes s…" at bounding box center [619, 357] width 417 height 26
click at [323, 244] on link "1. uzdevums" at bounding box center [317, 243] width 173 height 24
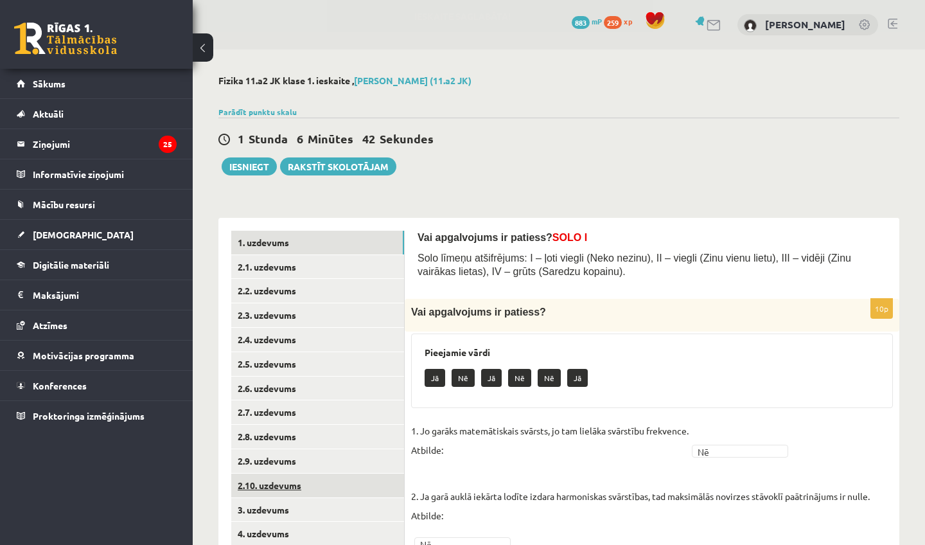
click at [311, 477] on link "2.10. uzdevums" at bounding box center [317, 485] width 173 height 24
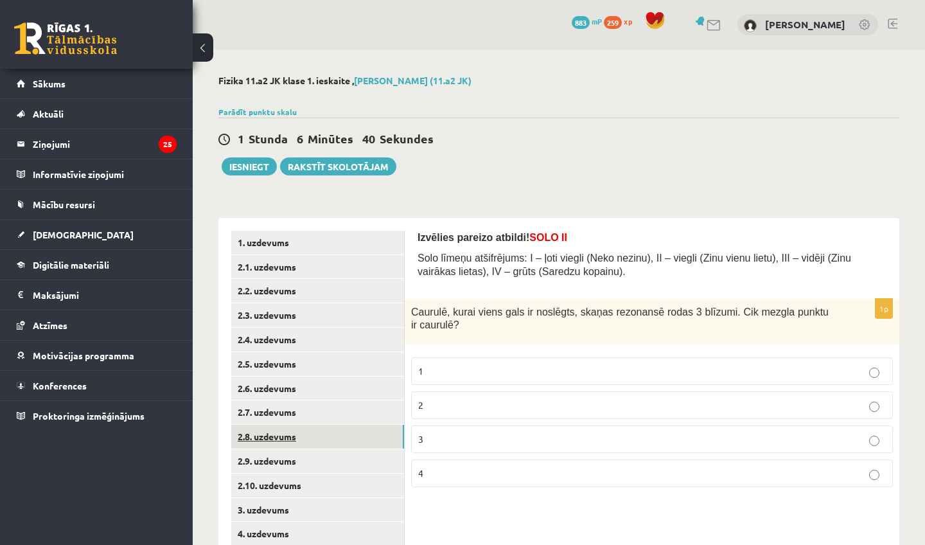
click at [306, 428] on link "2.8. uzdevums" at bounding box center [317, 436] width 173 height 24
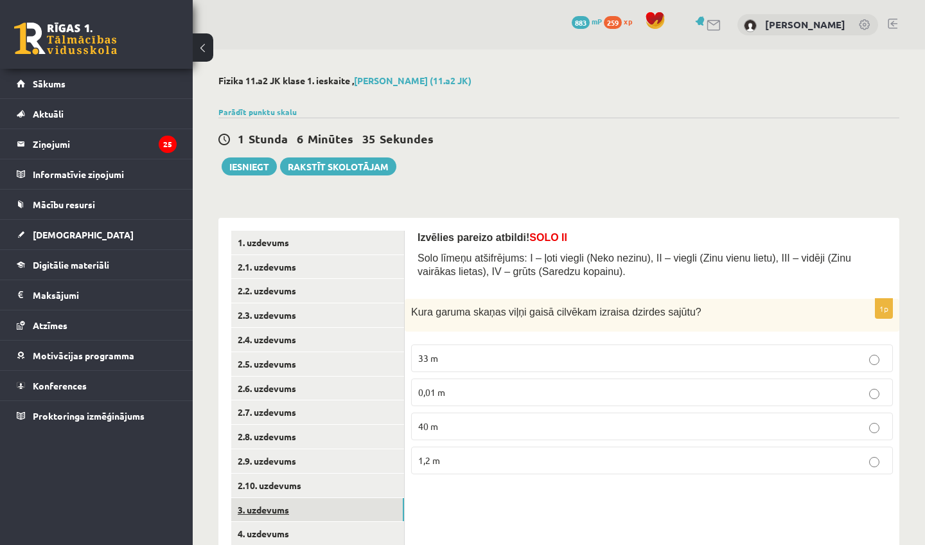
click at [304, 503] on link "3. uzdevums" at bounding box center [317, 510] width 173 height 24
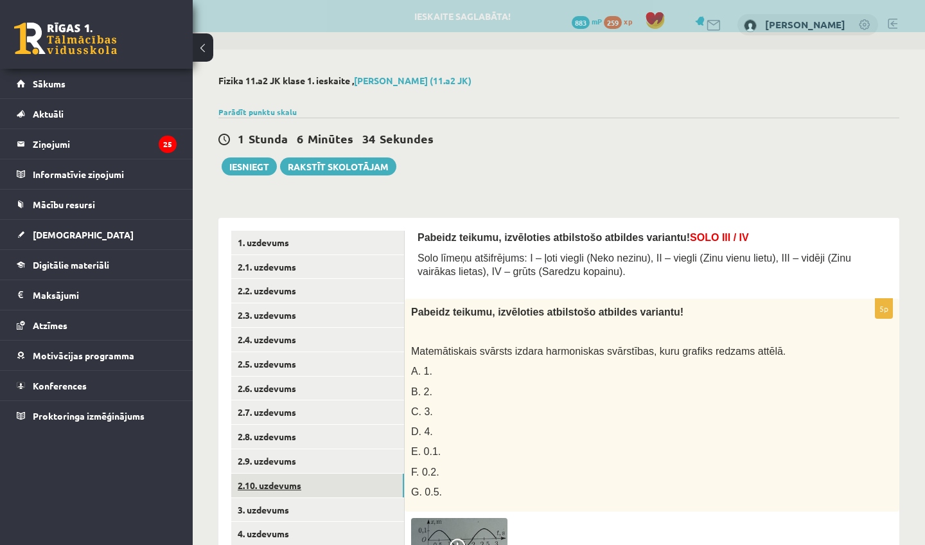
click at [304, 486] on link "2.10. uzdevums" at bounding box center [317, 485] width 173 height 24
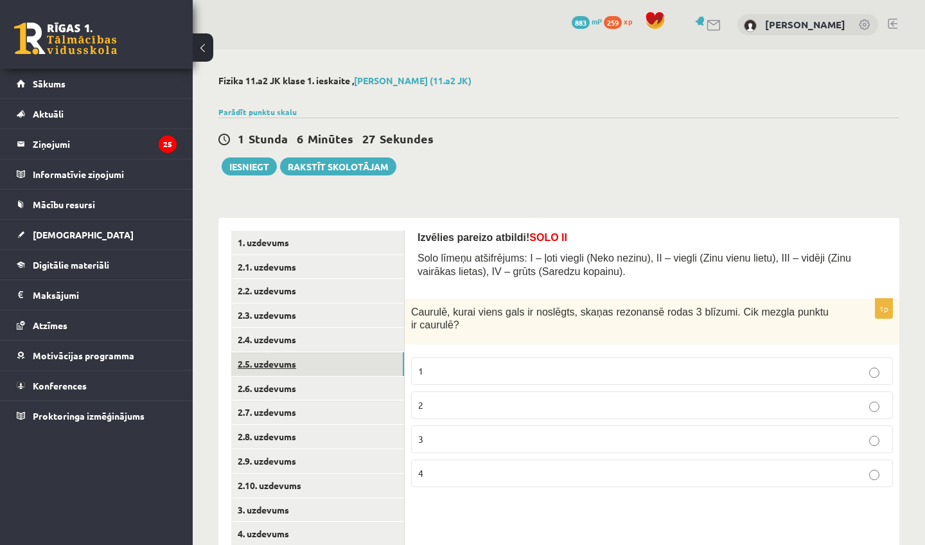
click at [331, 356] on link "2.5. uzdevums" at bounding box center [317, 364] width 173 height 24
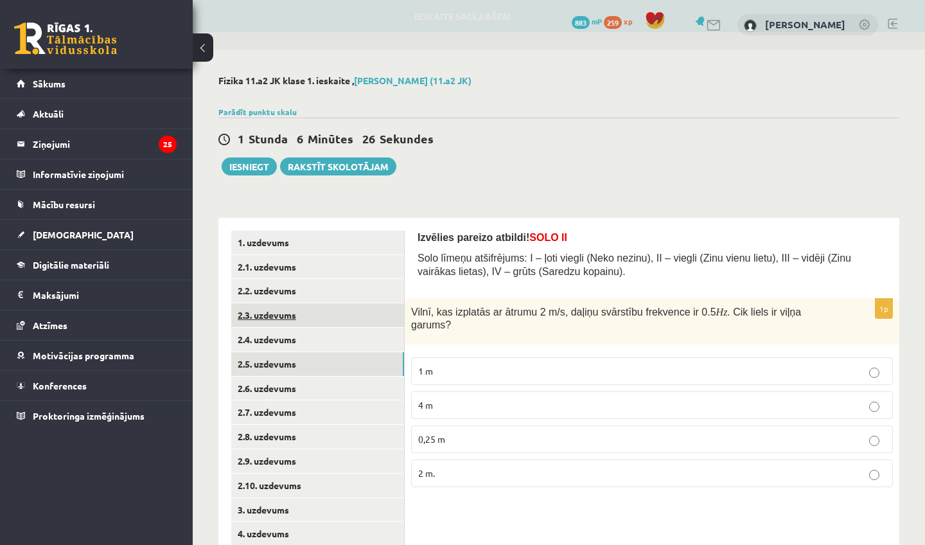
click at [326, 321] on link "2.3. uzdevums" at bounding box center [317, 315] width 173 height 24
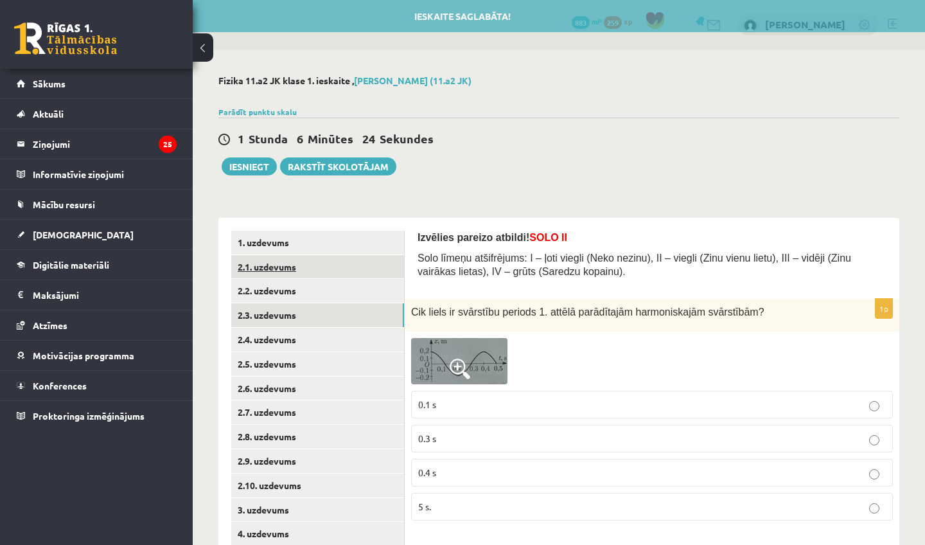
click at [334, 269] on link "2.1. uzdevums" at bounding box center [317, 267] width 173 height 24
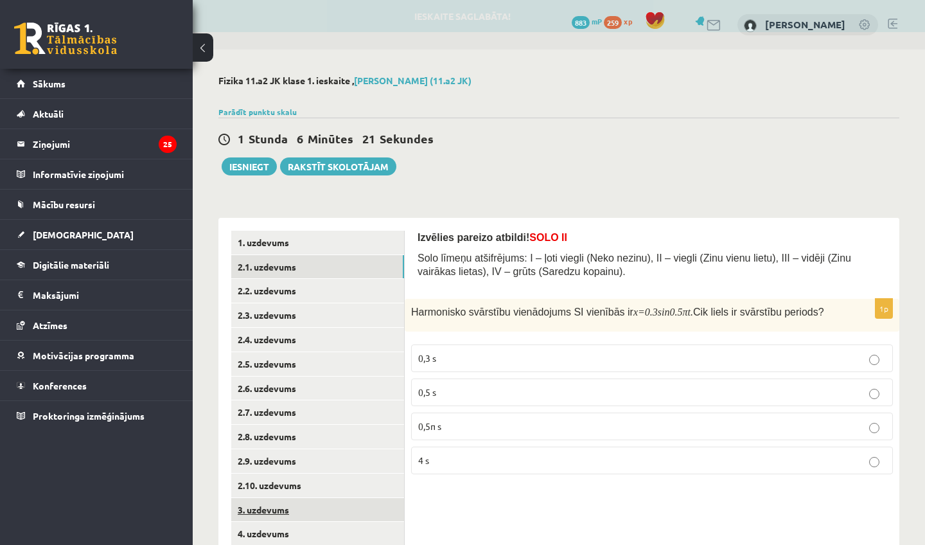
click at [320, 498] on link "3. uzdevums" at bounding box center [317, 510] width 173 height 24
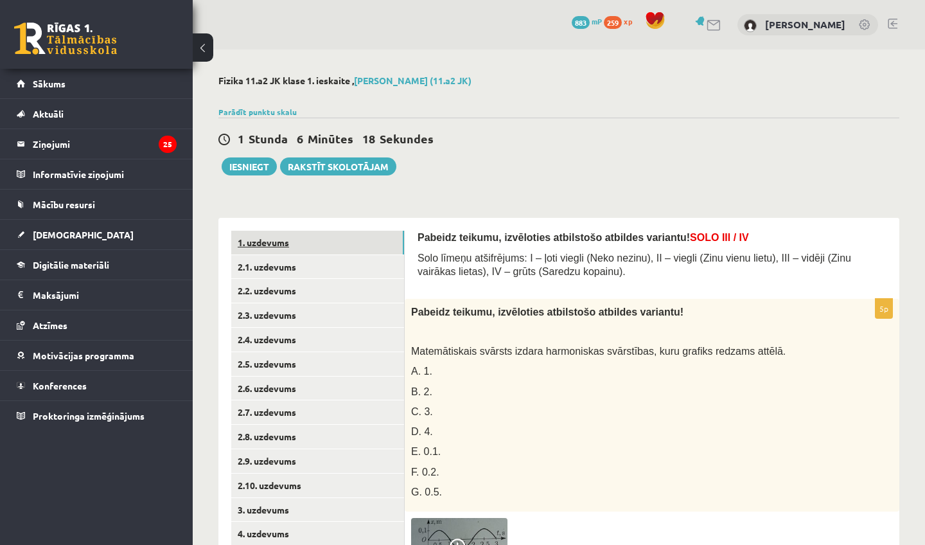
click at [349, 246] on link "1. uzdevums" at bounding box center [317, 243] width 173 height 24
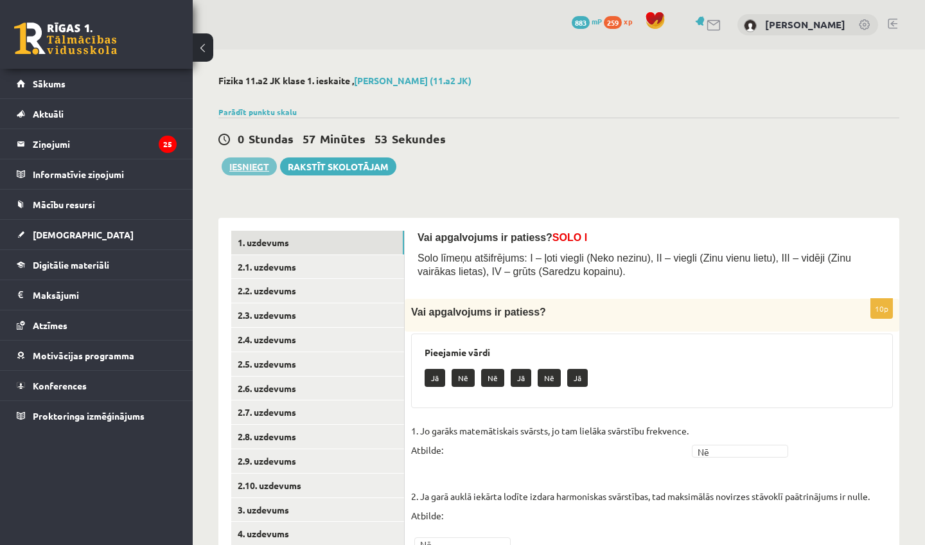
click at [263, 170] on button "Iesniegt" at bounding box center [249, 166] width 55 height 18
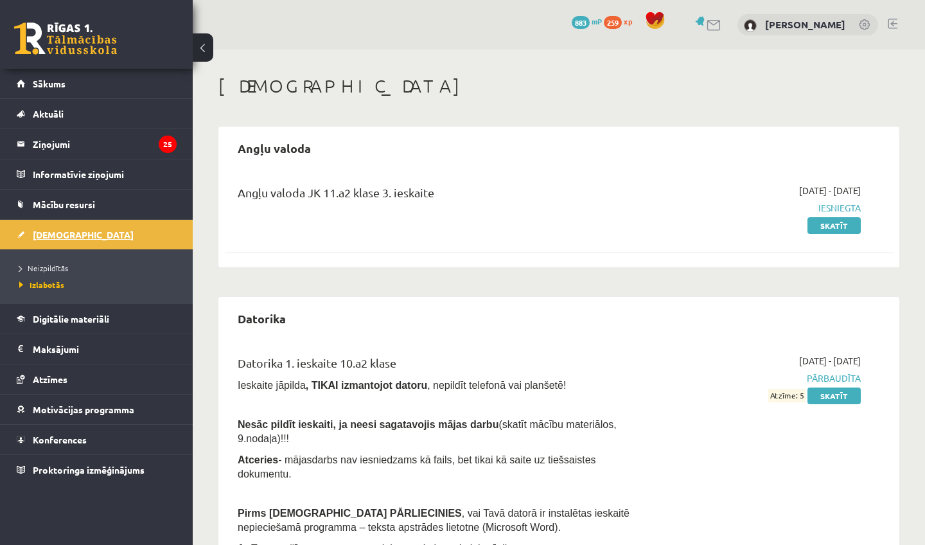
click at [61, 246] on link "[DEMOGRAPHIC_DATA]" at bounding box center [97, 235] width 160 height 30
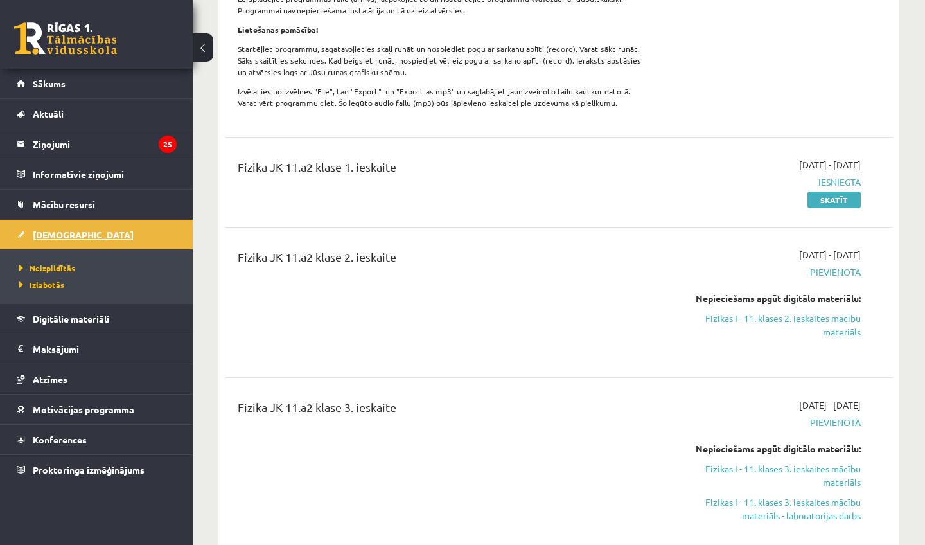
scroll to position [400, 0]
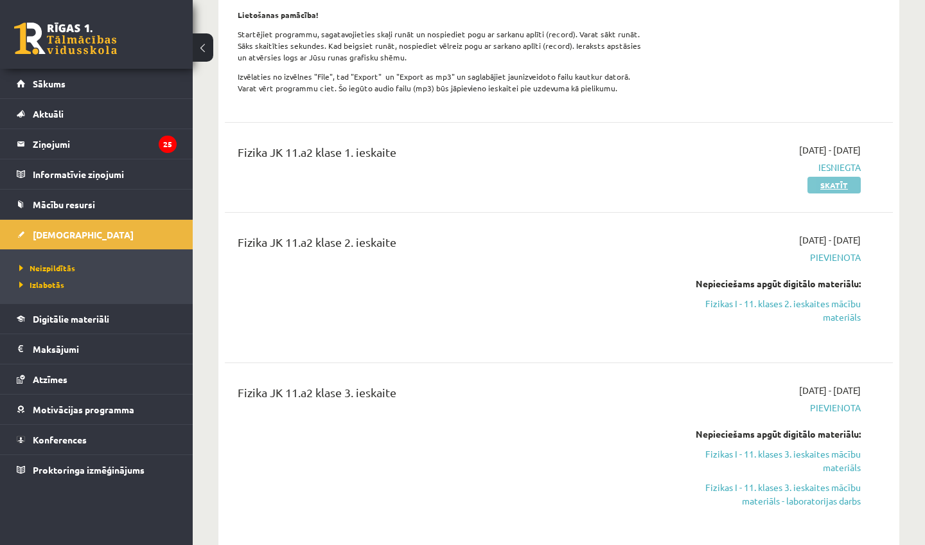
click at [855, 178] on link "Skatīt" at bounding box center [833, 185] width 53 height 17
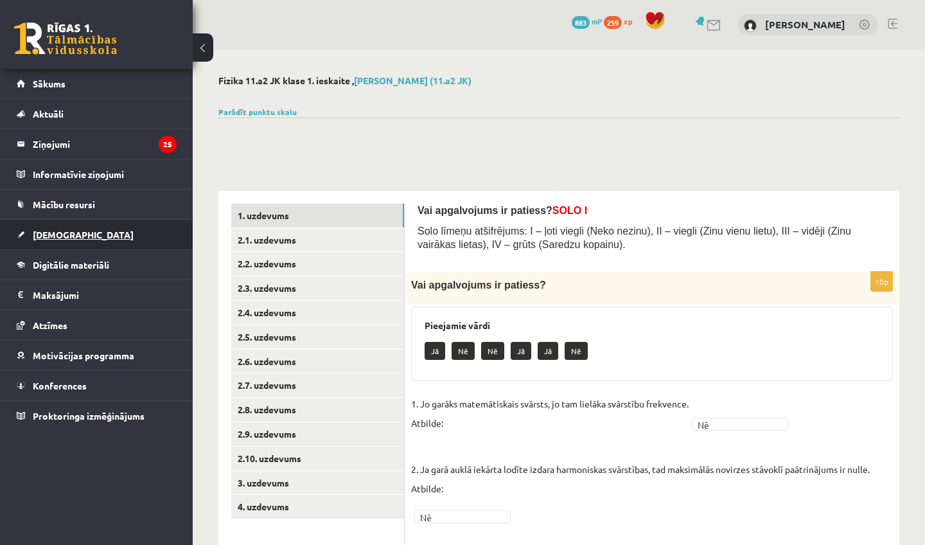
click at [70, 243] on link "[DEMOGRAPHIC_DATA]" at bounding box center [97, 235] width 160 height 30
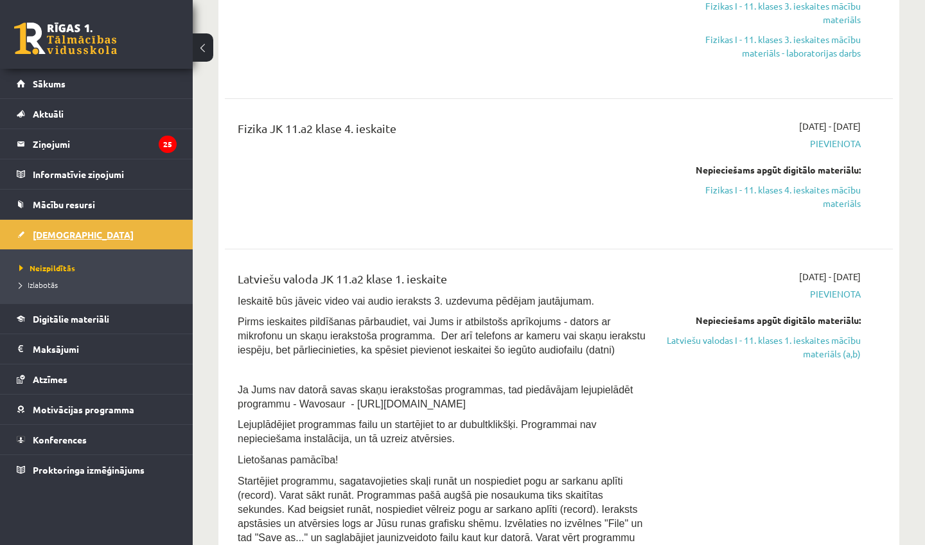
scroll to position [850, 0]
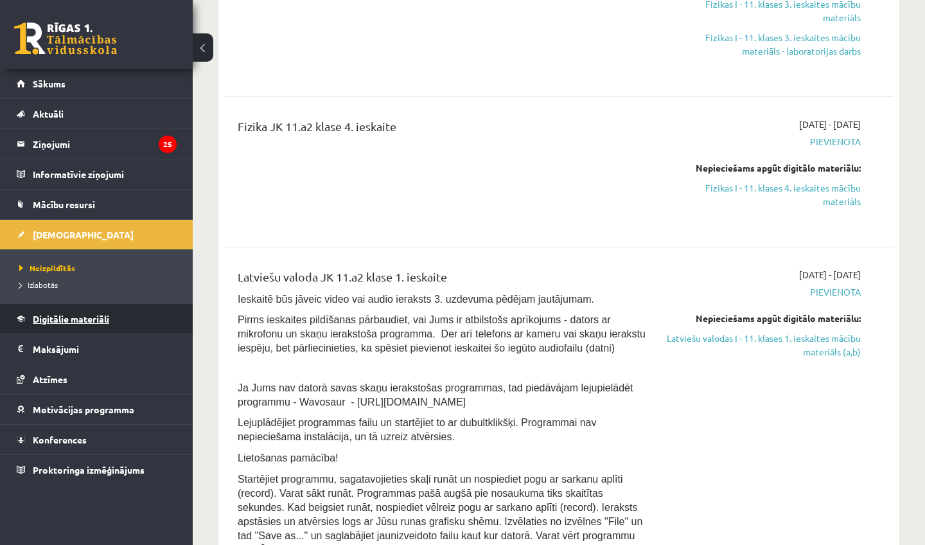
click at [69, 313] on span "Digitālie materiāli" at bounding box center [71, 319] width 76 height 12
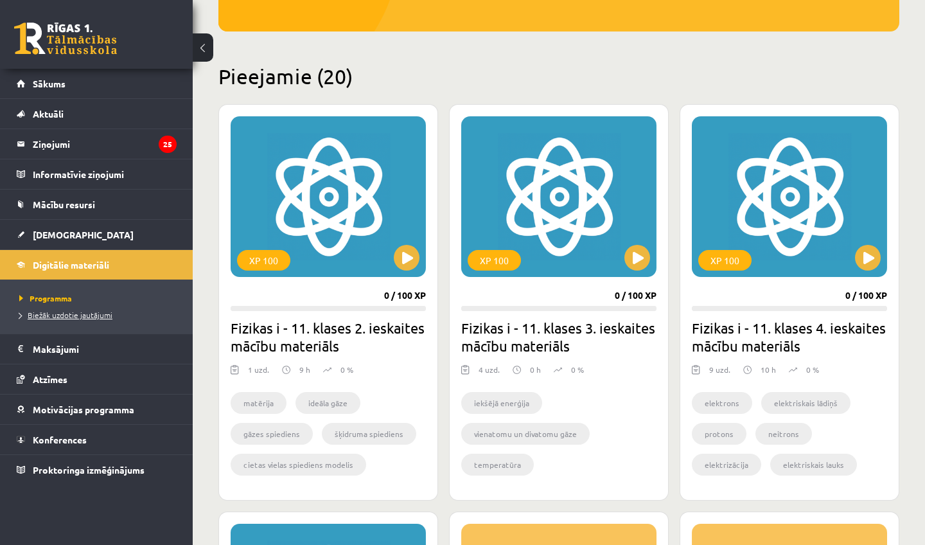
scroll to position [251, 0]
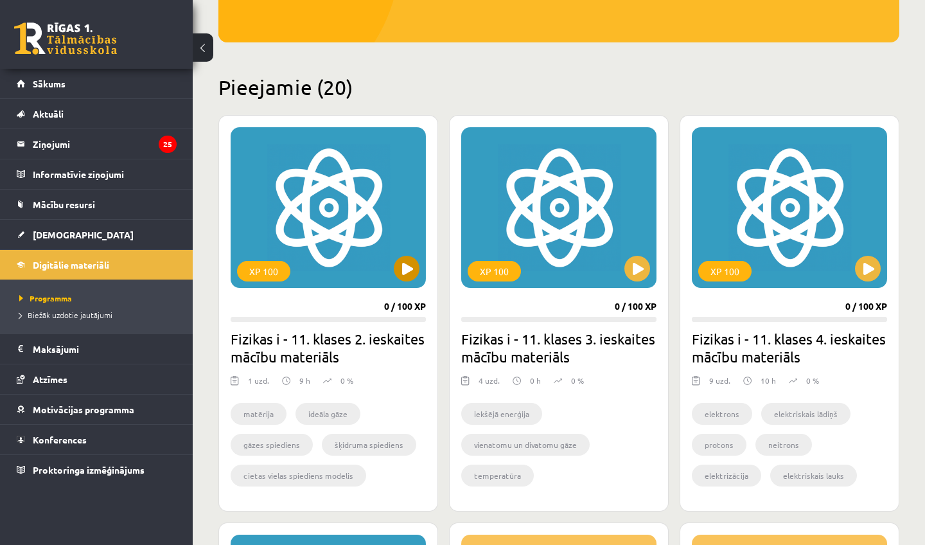
click at [408, 265] on button at bounding box center [407, 269] width 26 height 26
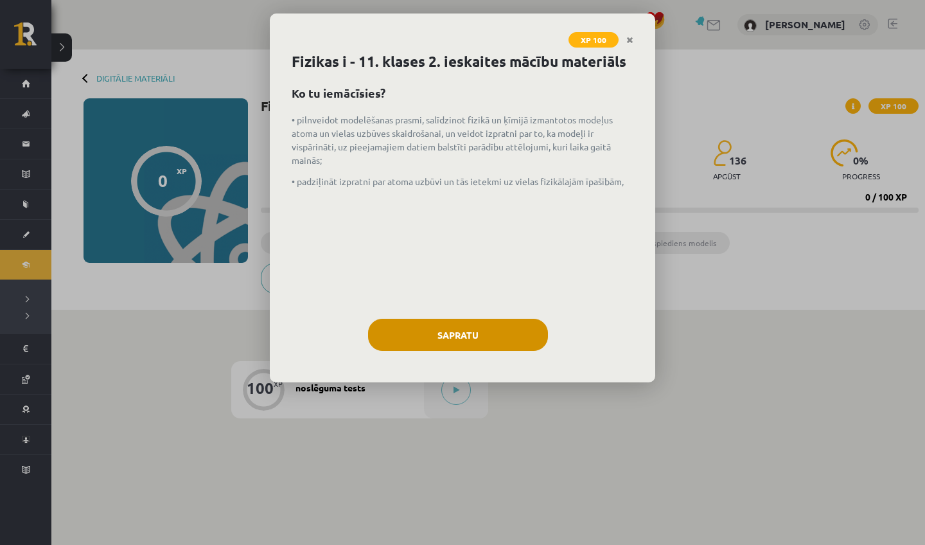
click at [443, 344] on button "Sapratu" at bounding box center [458, 335] width 180 height 32
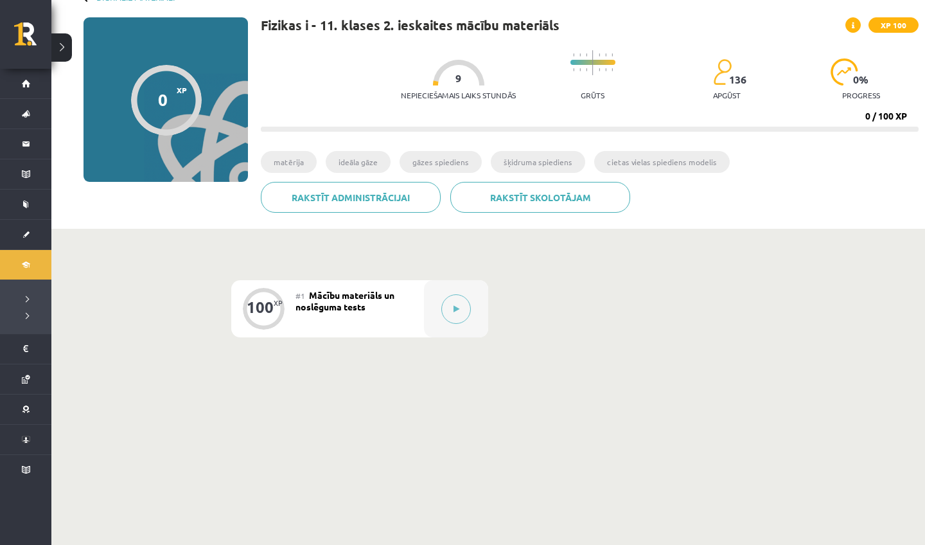
scroll to position [100, 0]
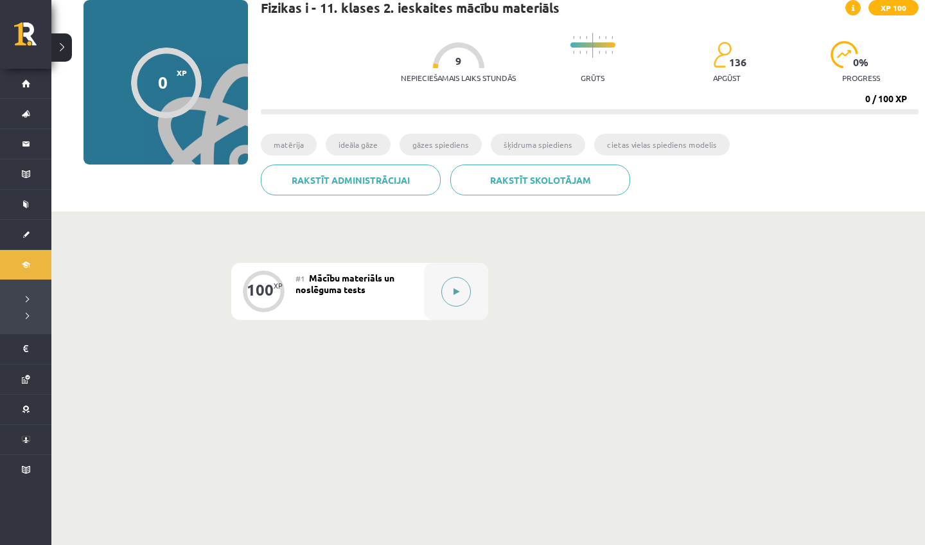
click at [452, 302] on button at bounding box center [456, 292] width 30 height 30
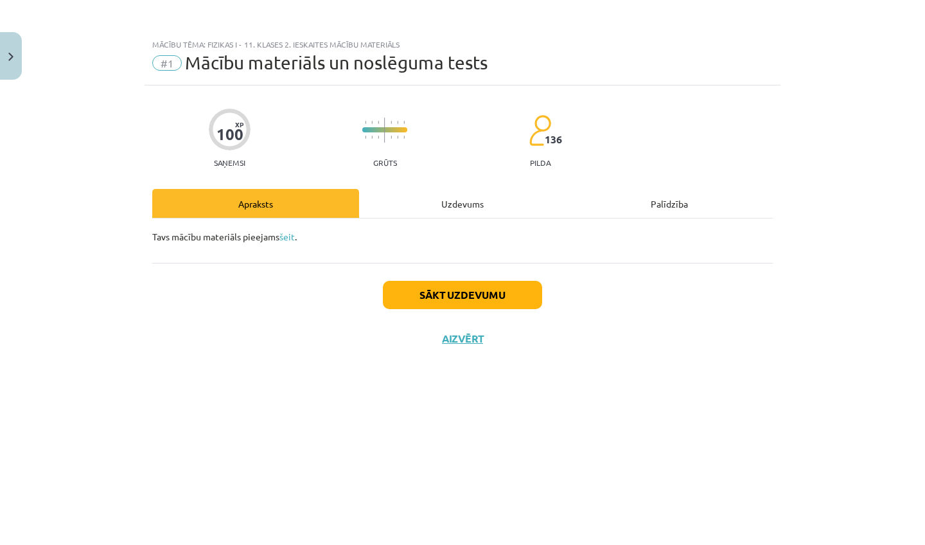
click at [471, 296] on button "Sākt uzdevumu" at bounding box center [462, 295] width 159 height 28
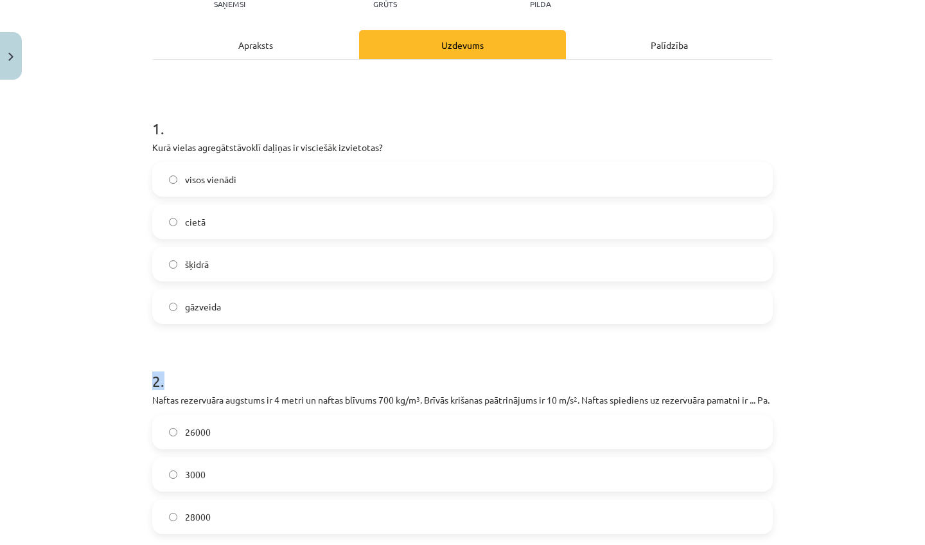
drag, startPoint x: 871, startPoint y: 518, endPoint x: 884, endPoint y: 544, distance: 28.7
click at [884, 544] on div "Mācību tēma: Fizikas i - 11. klases 2. ieskaites mācību materiāls #1 Mācību mat…" at bounding box center [462, 272] width 925 height 545
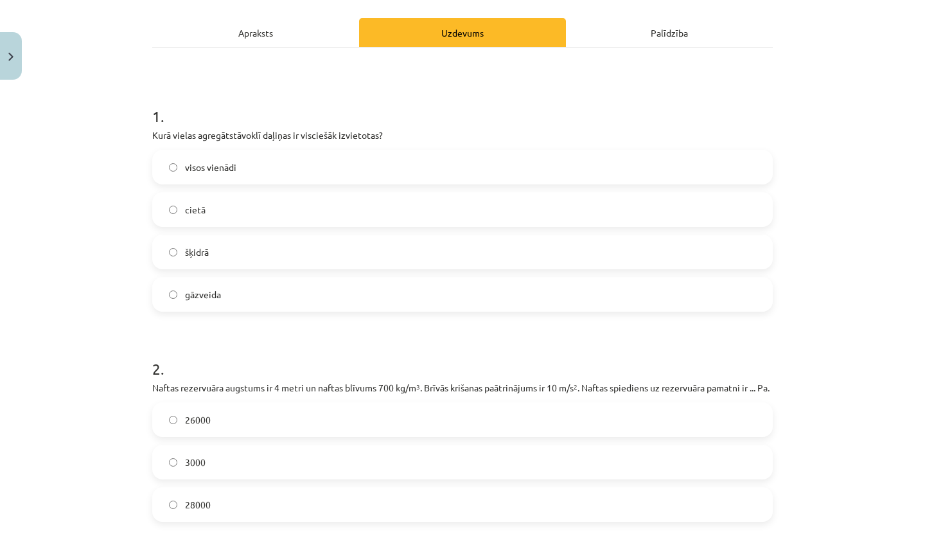
click at [882, 408] on div "Mācību tēma: Fizikas i - 11. klases 2. ieskaites mācību materiāls #1 Mācību mat…" at bounding box center [462, 272] width 925 height 545
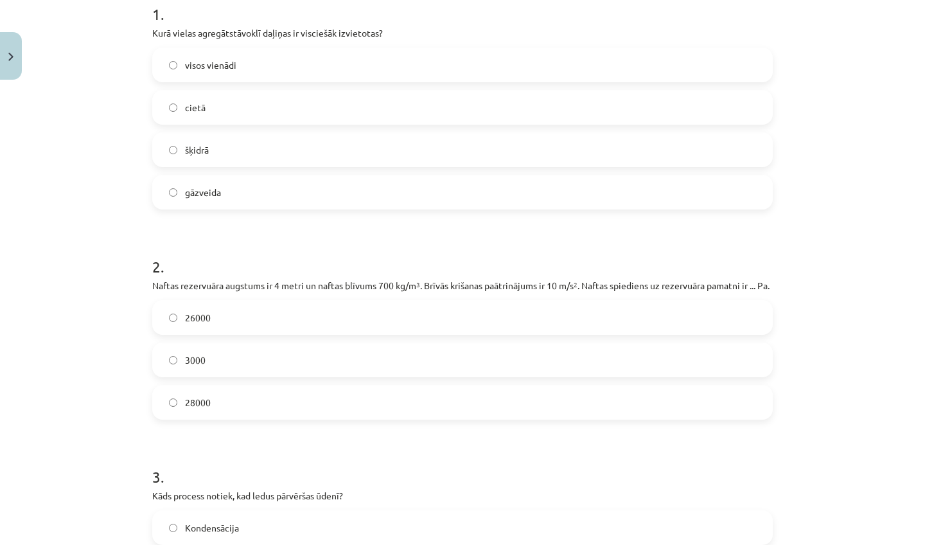
scroll to position [267, 0]
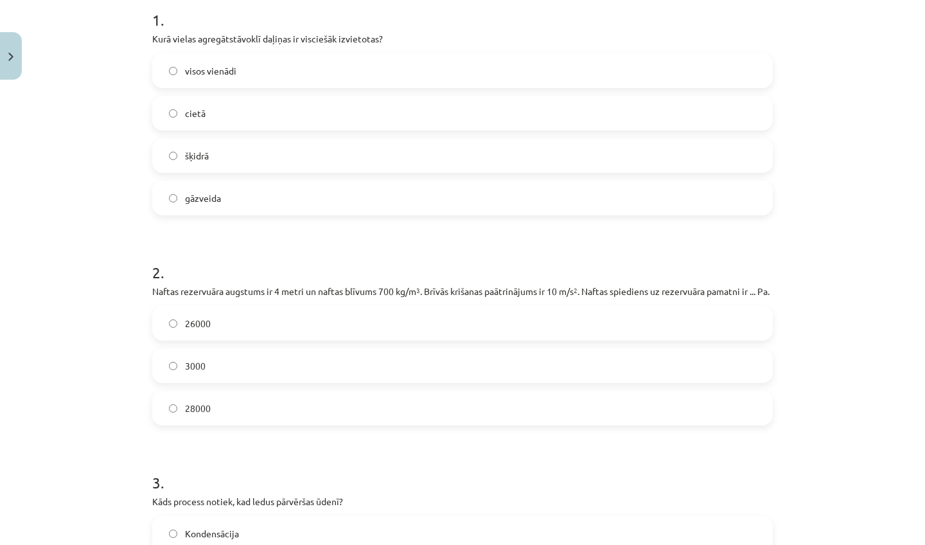
click at [295, 107] on label "cietā" at bounding box center [462, 113] width 618 height 32
click at [232, 424] on label "28000" at bounding box center [462, 408] width 618 height 32
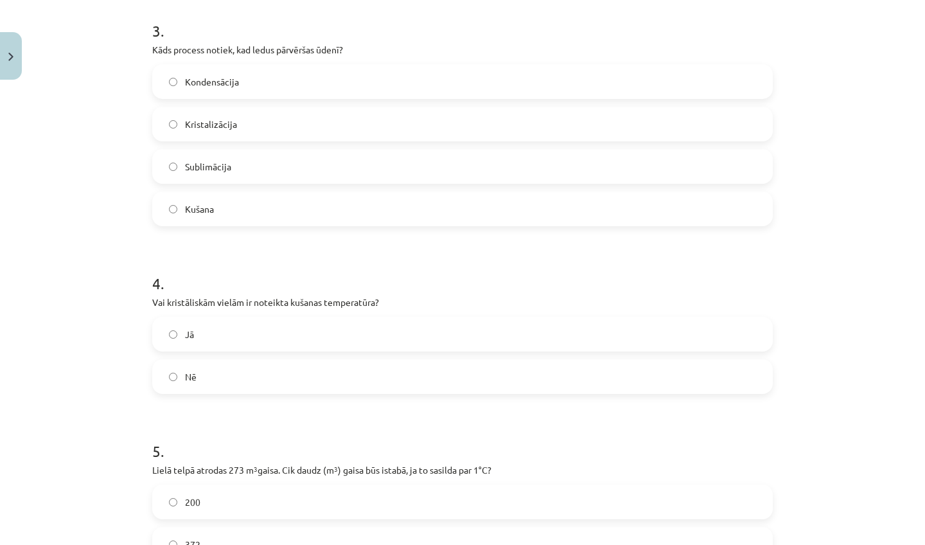
drag, startPoint x: 889, startPoint y: 518, endPoint x: 846, endPoint y: 544, distance: 50.7
click at [846, 544] on div "Mācību tēma: Fizikas i - 11. klases 2. ieskaites mācību materiāls #1 Mācību mat…" at bounding box center [462, 272] width 925 height 545
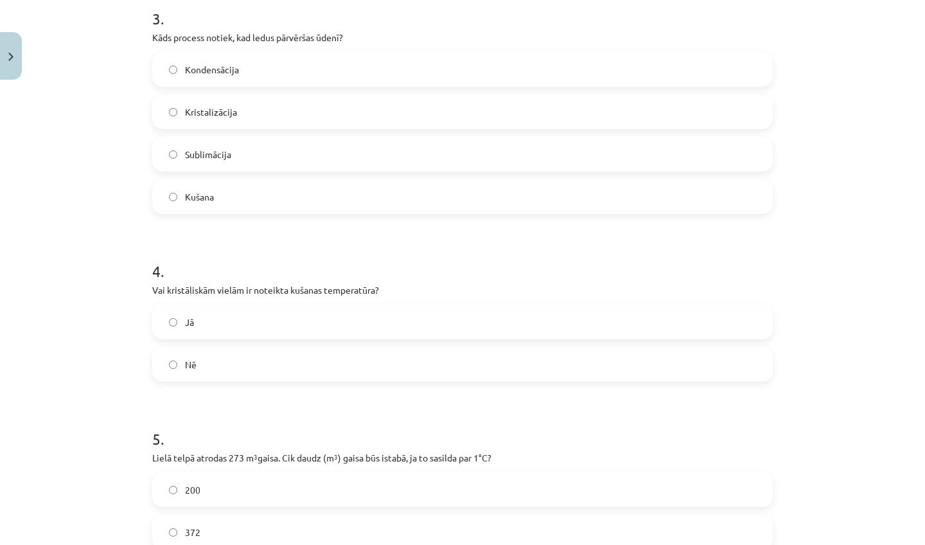
click at [244, 205] on label "Kušana" at bounding box center [462, 196] width 618 height 32
click at [273, 338] on label "Jā" at bounding box center [462, 322] width 618 height 32
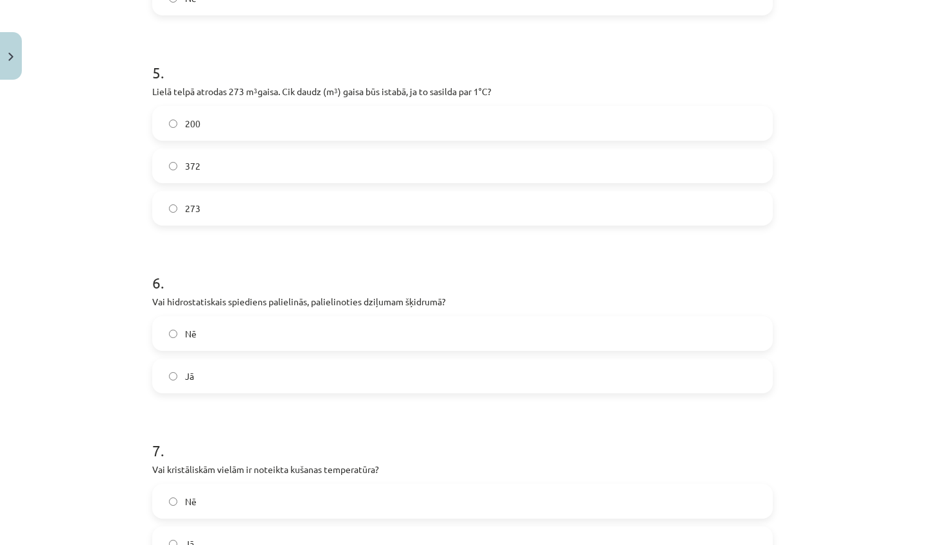
drag, startPoint x: 884, startPoint y: 517, endPoint x: 859, endPoint y: 544, distance: 36.4
click at [859, 544] on div "Mācību tēma: Fizikas i - 11. klases 2. ieskaites mācību materiāls #1 Mācību mat…" at bounding box center [462, 272] width 925 height 545
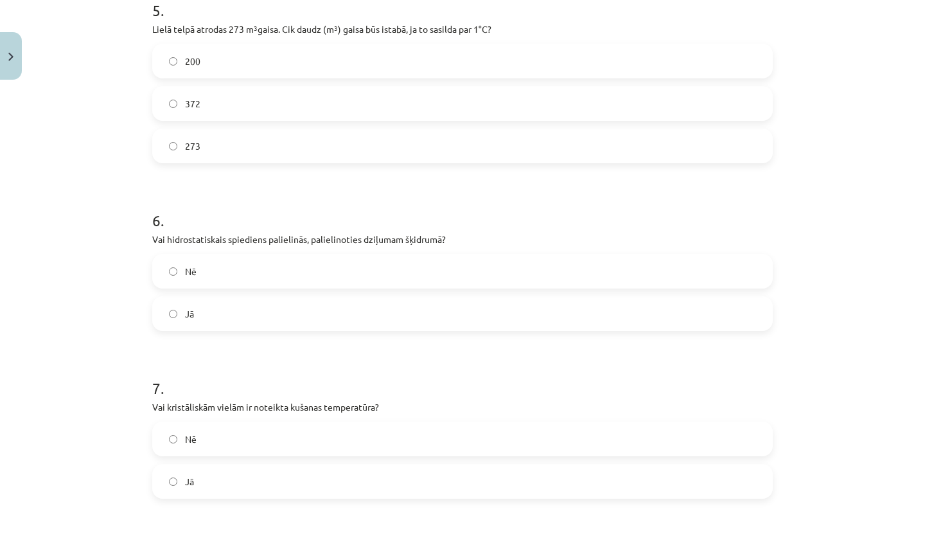
drag, startPoint x: 860, startPoint y: 516, endPoint x: 860, endPoint y: 540, distance: 23.8
click at [860, 540] on div "Mācību tēma: Fizikas i - 11. klases 2. ieskaites mācību materiāls #1 Mācību mat…" at bounding box center [462, 272] width 925 height 545
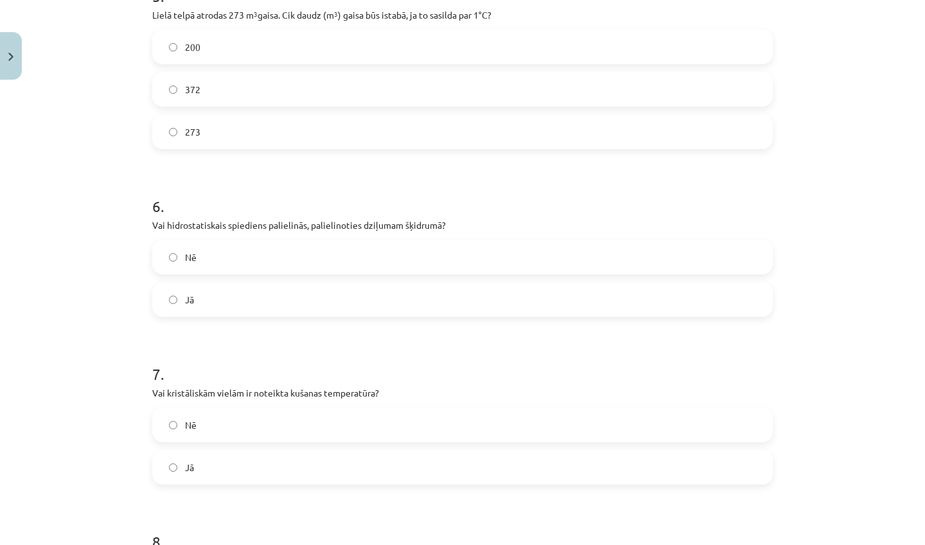
click at [372, 148] on label "273" at bounding box center [462, 132] width 618 height 32
click at [277, 310] on label "Jā" at bounding box center [462, 299] width 618 height 32
click at [233, 483] on label "Jā" at bounding box center [462, 467] width 618 height 32
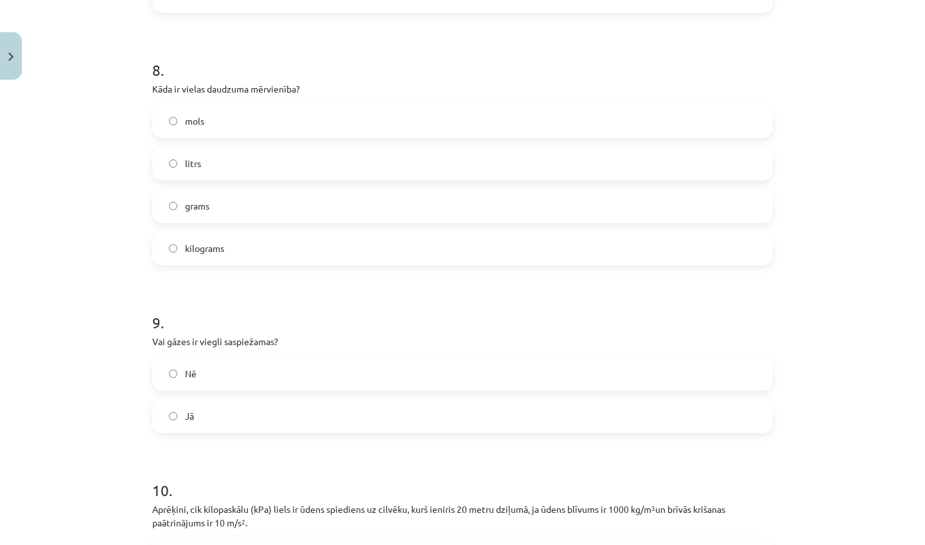
drag, startPoint x: 838, startPoint y: 530, endPoint x: 801, endPoint y: 544, distance: 39.8
click at [801, 544] on div "Mācību tēma: Fizikas i - 11. klases 2. ieskaites mācību materiāls #1 Mācību mat…" at bounding box center [462, 272] width 925 height 545
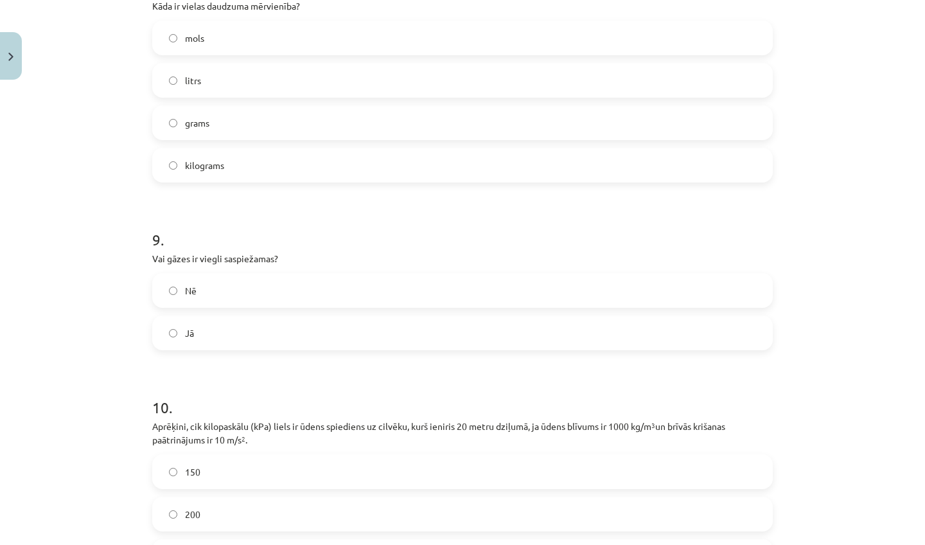
scroll to position [1750, 0]
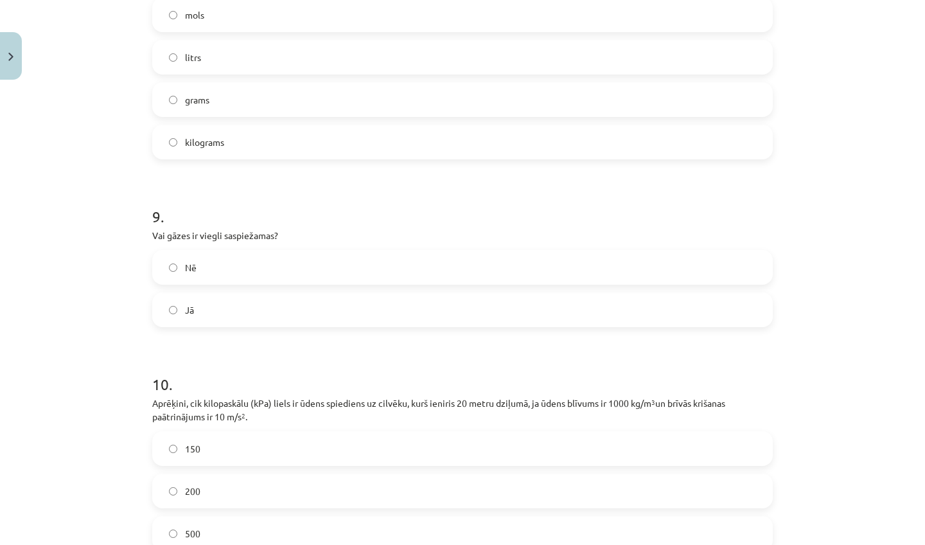
drag, startPoint x: 852, startPoint y: 521, endPoint x: 852, endPoint y: 543, distance: 21.8
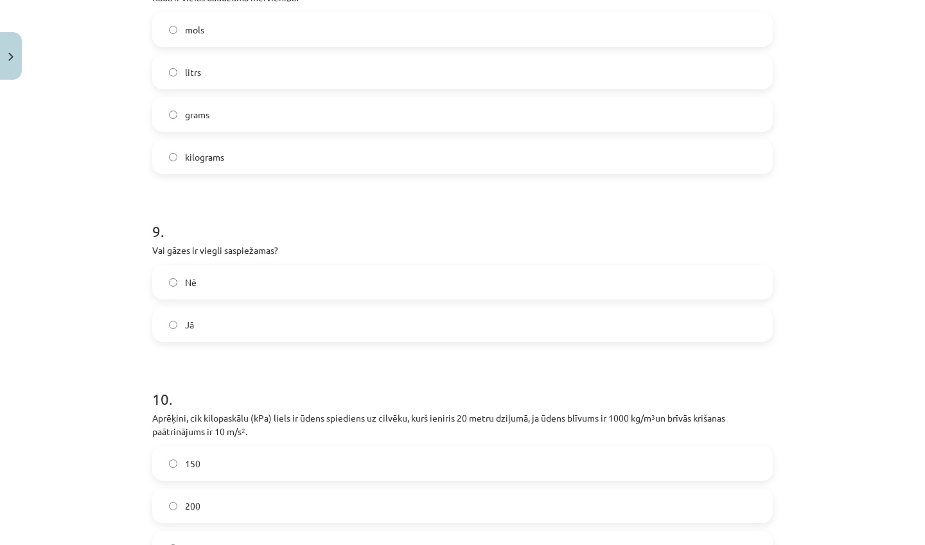
scroll to position [1735, 0]
drag, startPoint x: 815, startPoint y: 23, endPoint x: 803, endPoint y: 8, distance: 18.8
click at [803, 8] on div "Mācību tēma: Fizikas i - 11. klases 2. ieskaites mācību materiāls #1 Mācību mat…" at bounding box center [462, 272] width 925 height 545
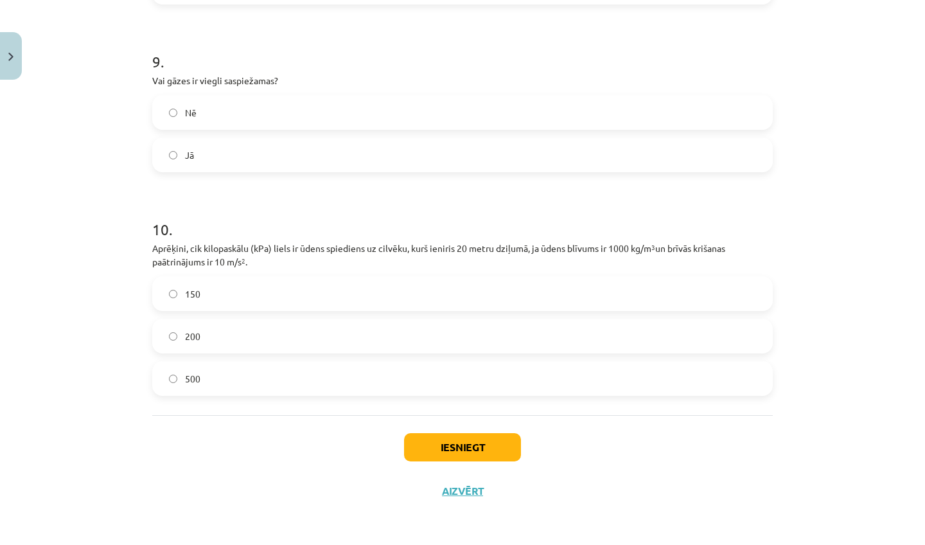
drag, startPoint x: 862, startPoint y: 523, endPoint x: 822, endPoint y: 544, distance: 45.7
click at [822, 544] on div "Mācību tēma: Fizikas i - 11. klases 2. ieskaites mācību materiāls #1 Mācību mat…" at bounding box center [462, 272] width 925 height 545
click at [232, 376] on label "500" at bounding box center [462, 378] width 618 height 32
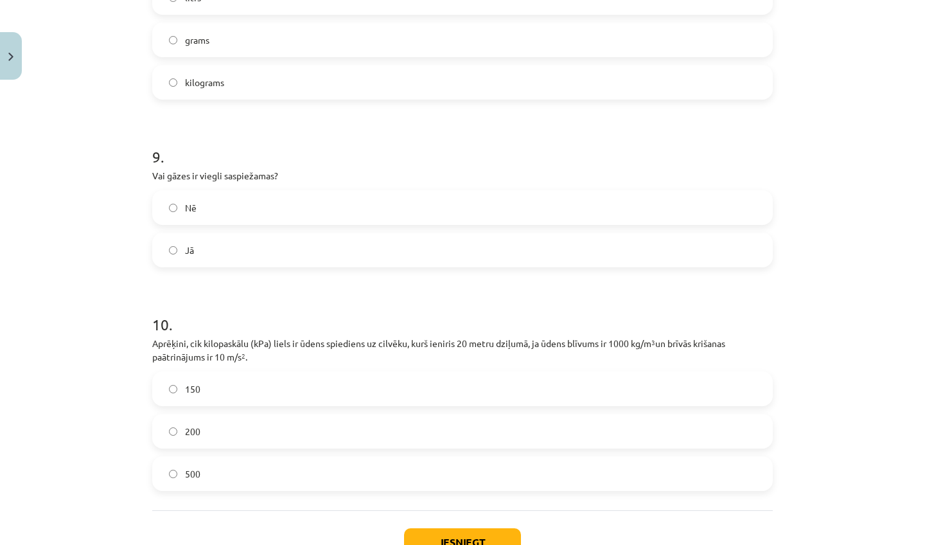
scroll to position [1800, 0]
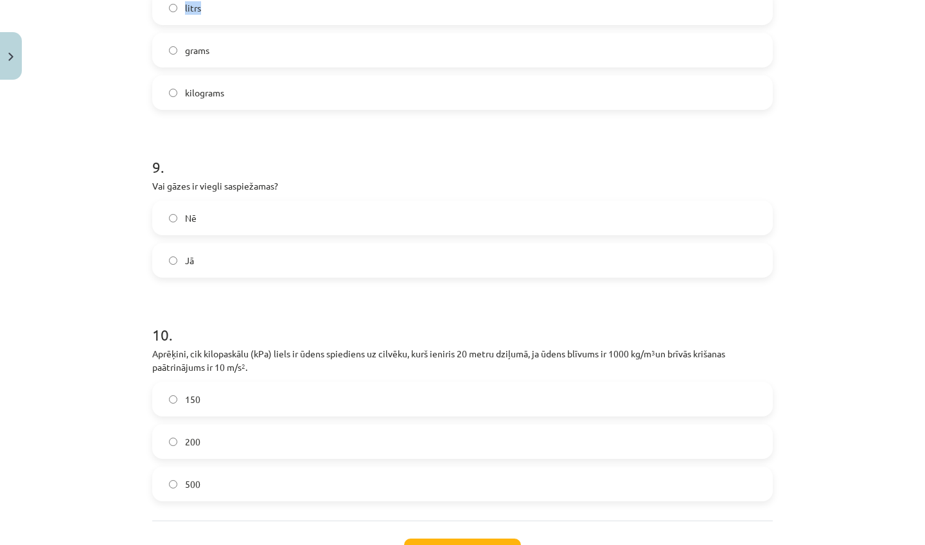
drag, startPoint x: 788, startPoint y: 53, endPoint x: 780, endPoint y: 19, distance: 34.4
click at [780, 19] on div "Mācību tēma: Fizikas i - 11. klases 2. ieskaites mācību materiāls #1 Mācību mat…" at bounding box center [462, 272] width 925 height 545
click at [789, 96] on div "Mācību tēma: Fizikas i - 11. klases 2. ieskaites mācību materiāls #1 Mācību mat…" at bounding box center [462, 272] width 925 height 545
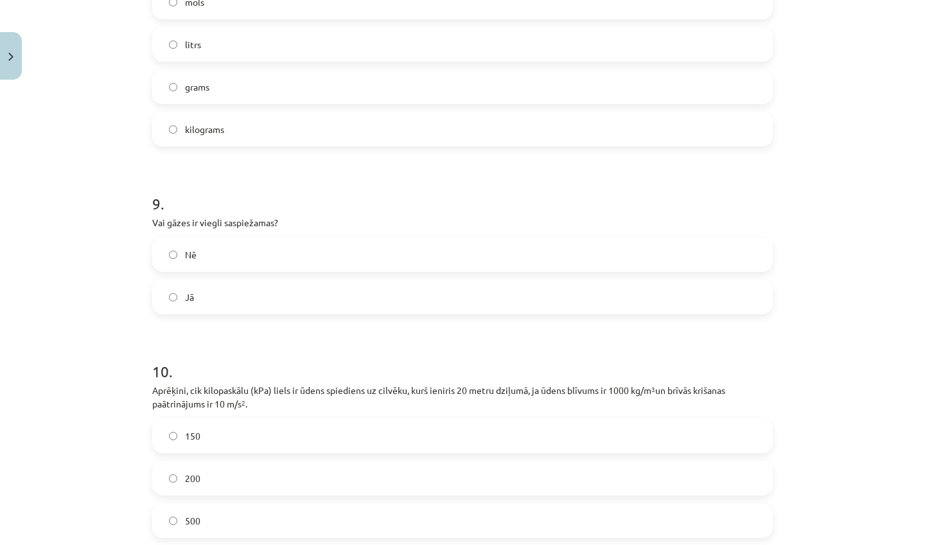
scroll to position [1736, 0]
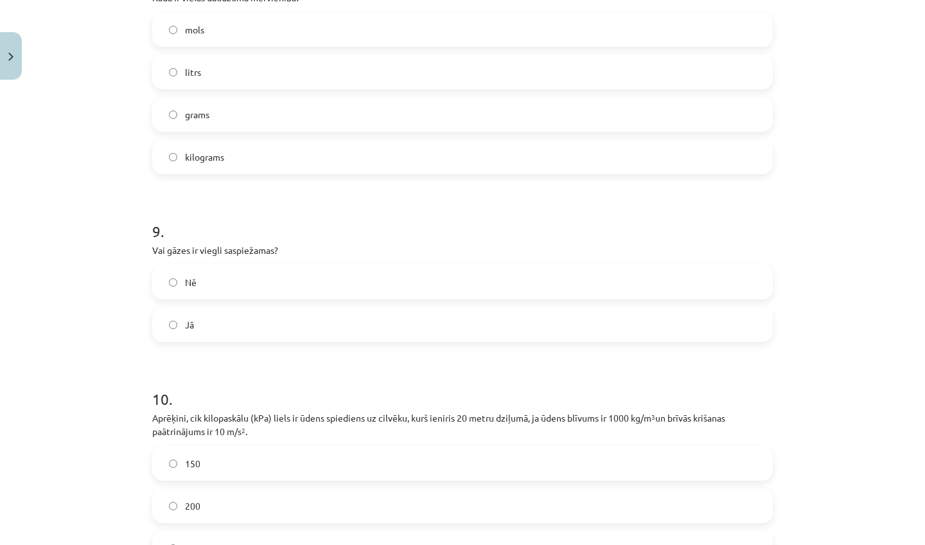
drag, startPoint x: 839, startPoint y: 17, endPoint x: 825, endPoint y: 26, distance: 16.4
click at [825, 26] on div "Mācību tēma: Fizikas i - 11. klases 2. ieskaites mācību materiāls #1 Mācību mat…" at bounding box center [462, 272] width 925 height 545
click at [437, 46] on label "mols" at bounding box center [462, 29] width 618 height 32
click at [353, 337] on label "Jā" at bounding box center [462, 324] width 618 height 32
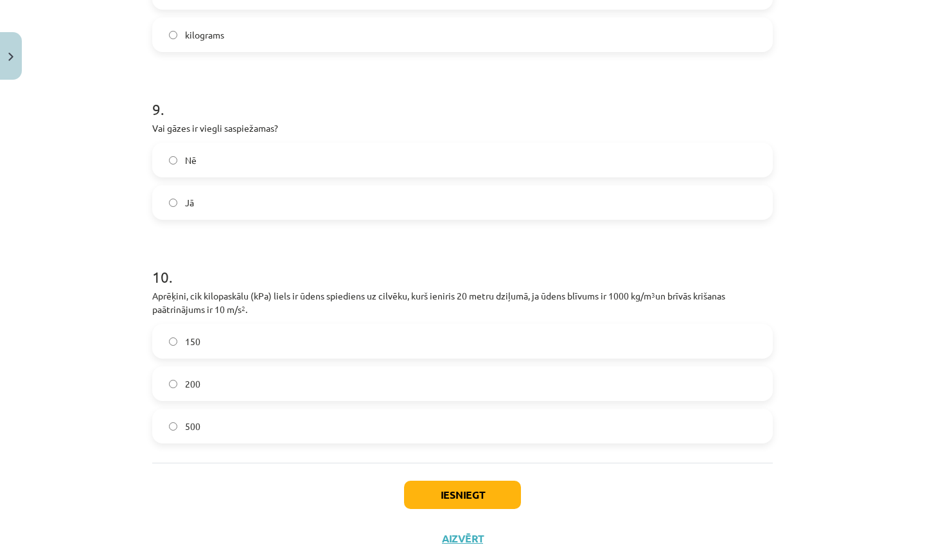
drag, startPoint x: 827, startPoint y: 504, endPoint x: 797, endPoint y: 544, distance: 50.0
click at [797, 544] on div "Mācību tēma: Fizikas i - 11. klases 2. ieskaites mācību materiāls #1 Mācību mat…" at bounding box center [462, 272] width 925 height 545
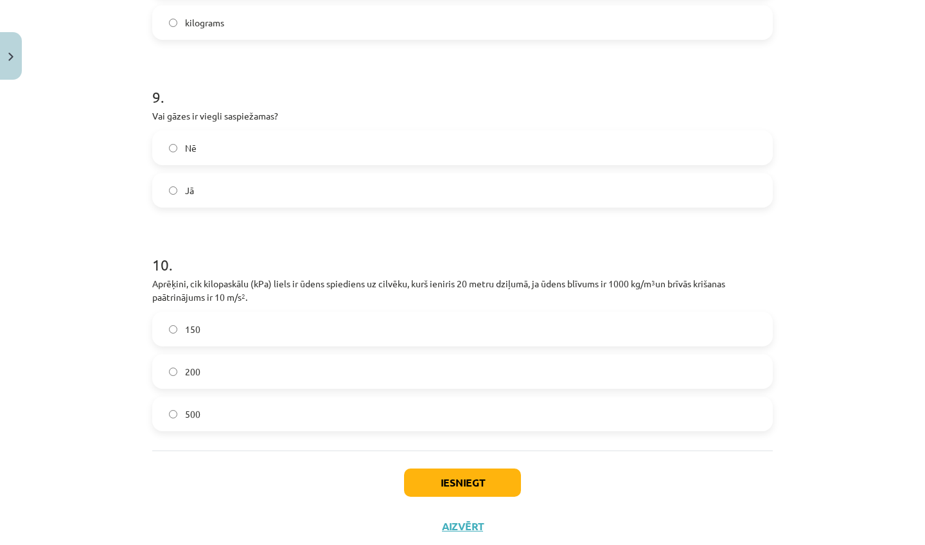
click at [413, 496] on button "Iesniegt" at bounding box center [462, 482] width 117 height 28
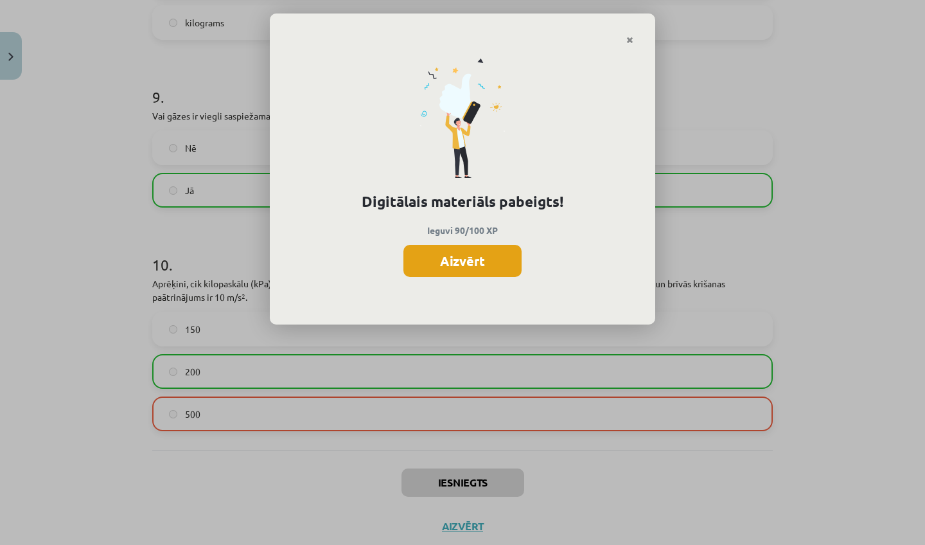
click at [462, 269] on button "Aizvērt" at bounding box center [462, 261] width 118 height 32
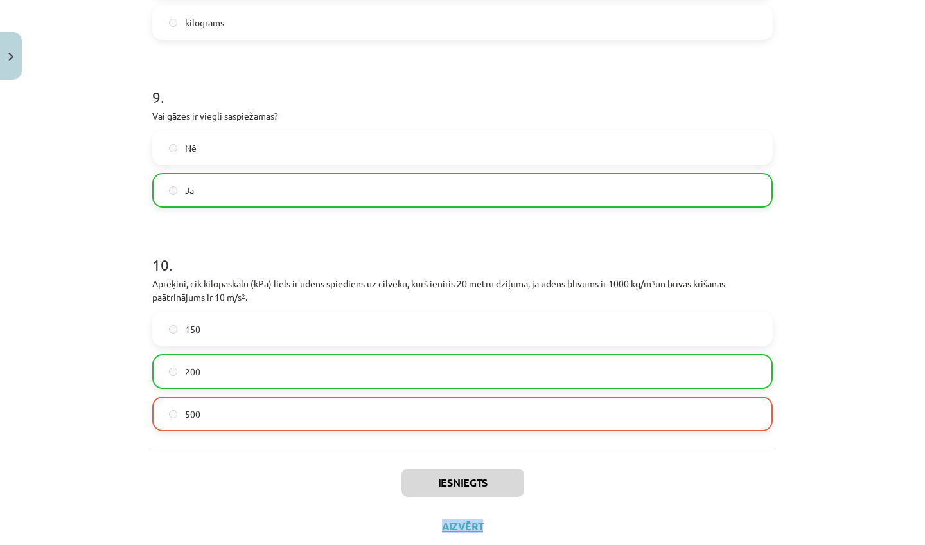
scroll to position [1898, 0]
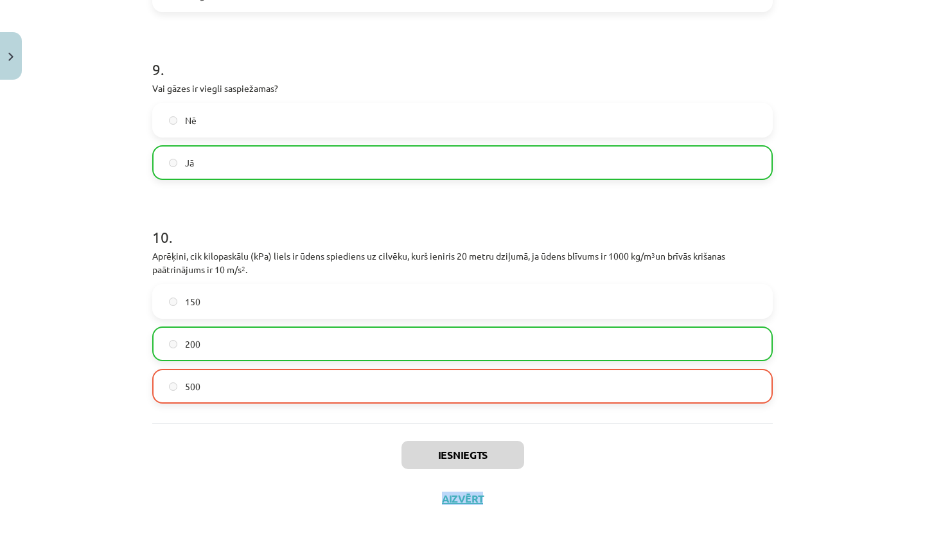
drag, startPoint x: 645, startPoint y: 523, endPoint x: 640, endPoint y: 543, distance: 20.6
click at [640, 543] on div "Mācību tēma: Fizikas i - 11. klases 2. ieskaites mācību materiāls #1 Mācību mat…" at bounding box center [462, 272] width 925 height 545
click at [444, 505] on button "Aizvērt" at bounding box center [462, 498] width 49 height 13
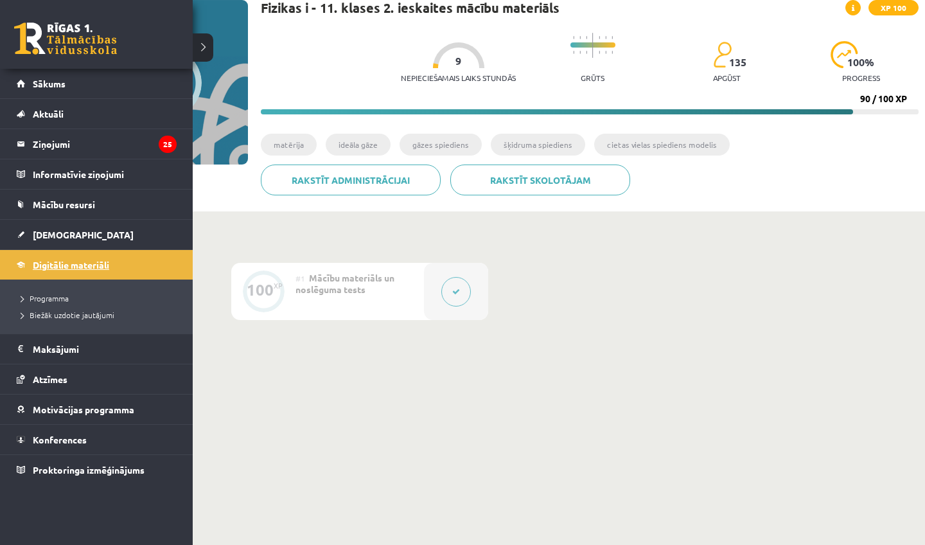
click at [87, 265] on span "Digitālie materiāli" at bounding box center [71, 265] width 76 height 12
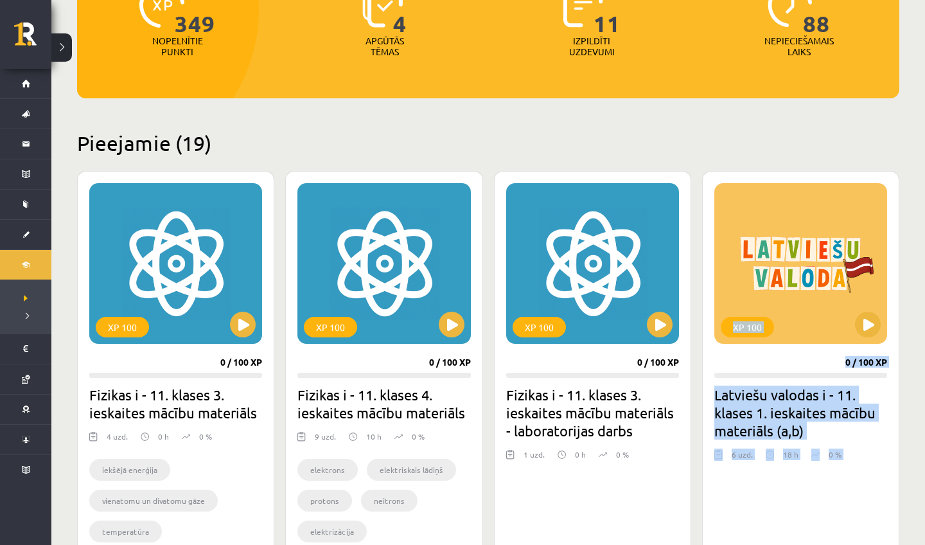
drag, startPoint x: 899, startPoint y: 484, endPoint x: 846, endPoint y: 544, distance: 80.0
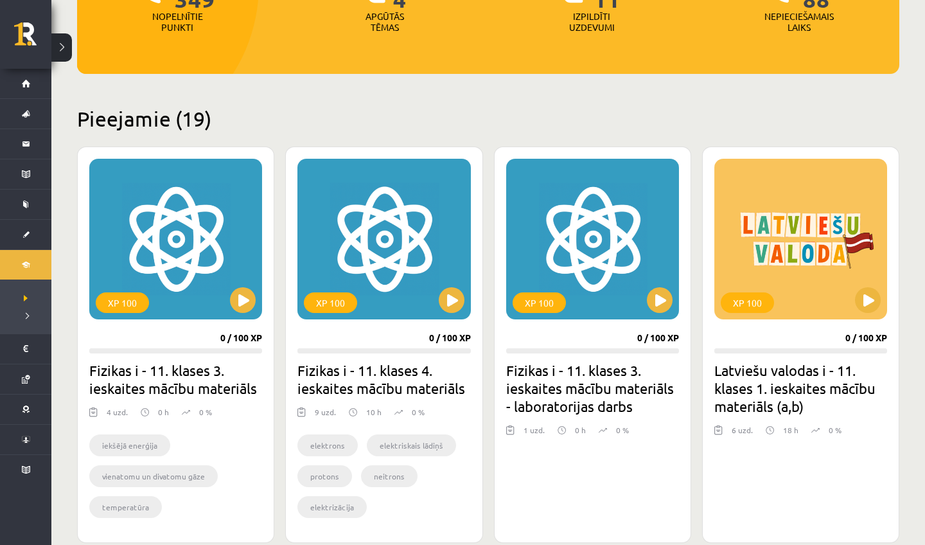
click at [234, 310] on button at bounding box center [243, 300] width 26 height 26
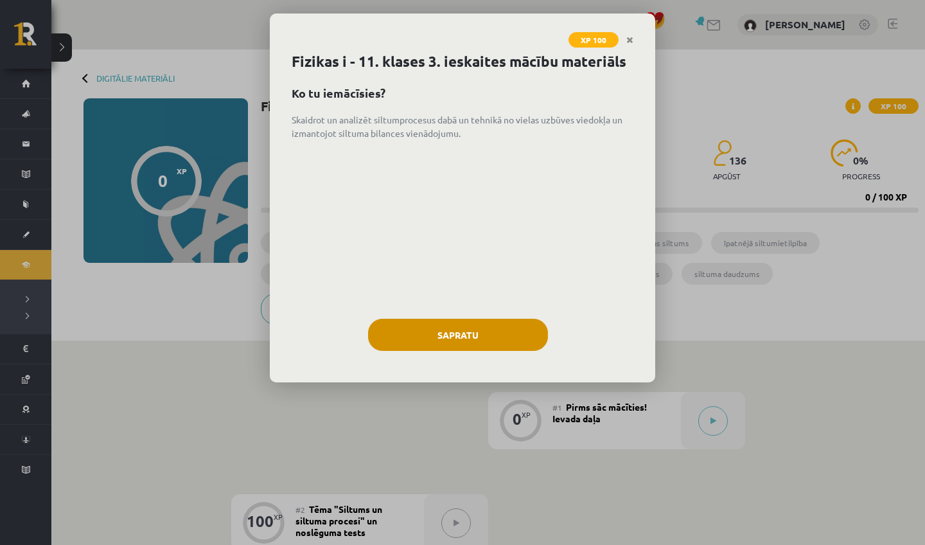
click at [443, 332] on button "Sapratu" at bounding box center [458, 335] width 180 height 32
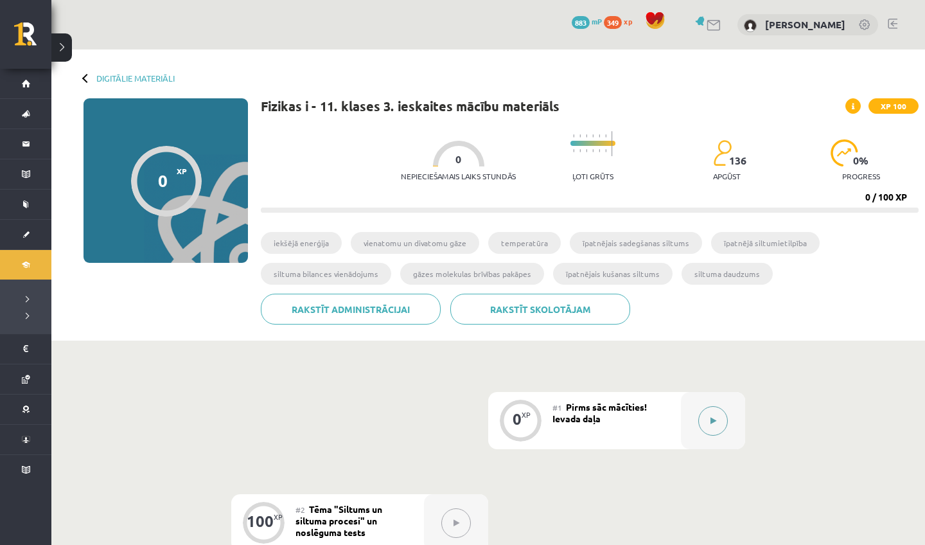
click at [692, 431] on div at bounding box center [713, 420] width 64 height 57
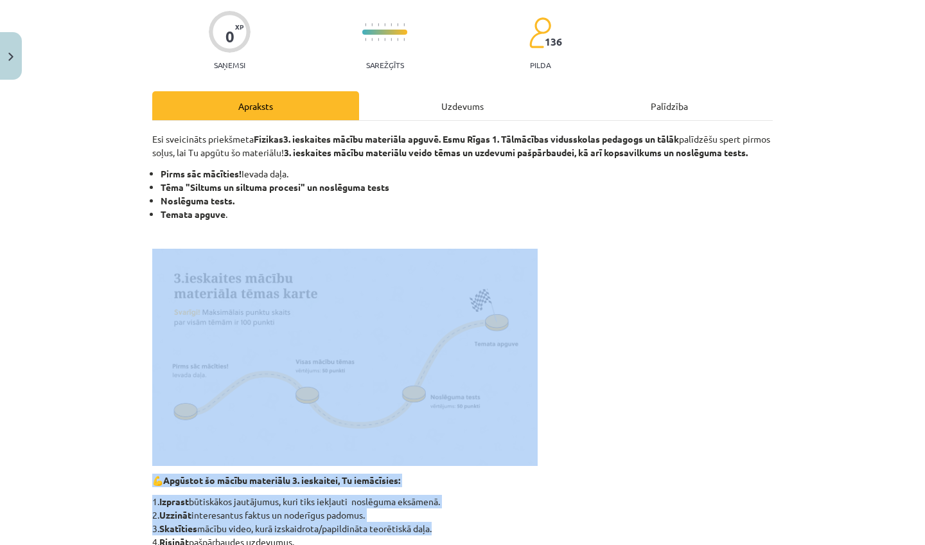
scroll to position [146, 0]
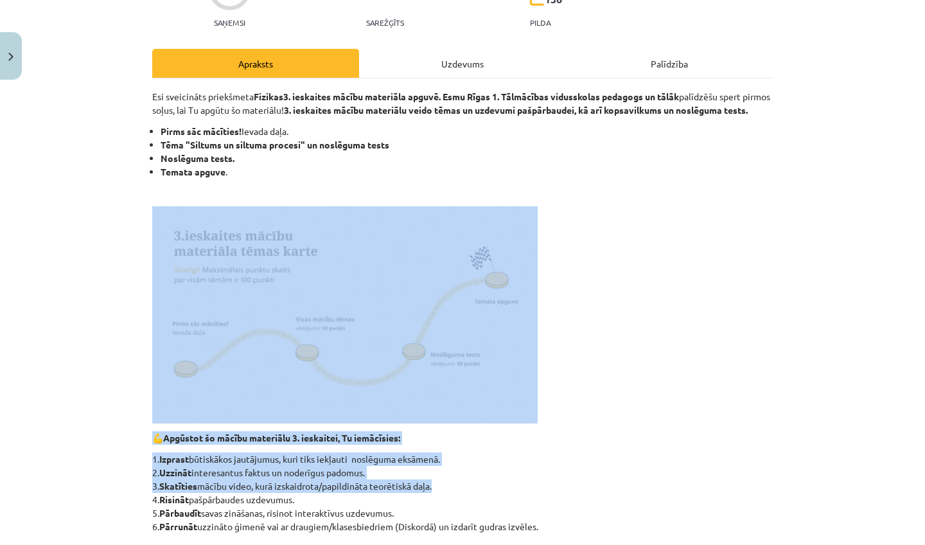
drag, startPoint x: 697, startPoint y: 431, endPoint x: 676, endPoint y: 544, distance: 115.1
click at [676, 544] on div "Esi sveicināts priekšmeta Fizikas 3. ieskaites mācību materiāla apguvē. Esmu Rī…" at bounding box center [462, 455] width 620 height 731
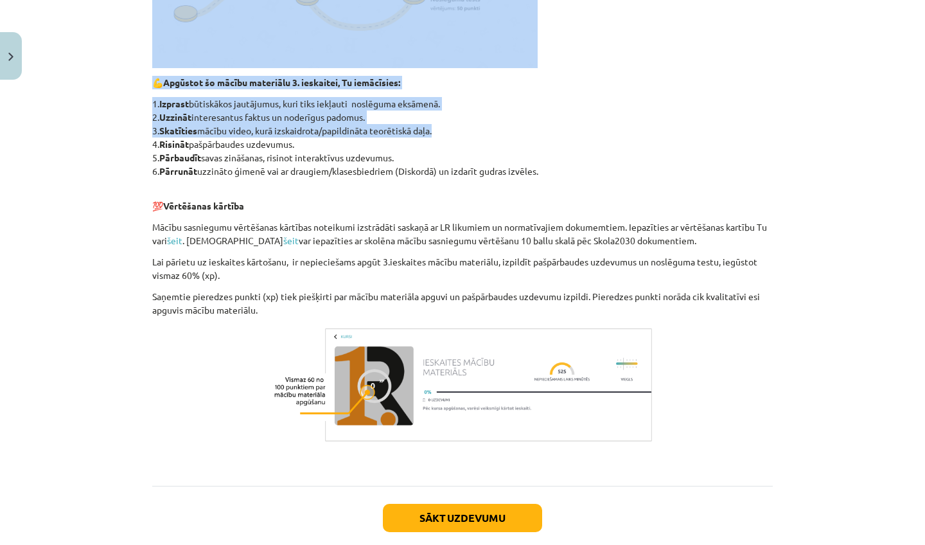
scroll to position [516, 0]
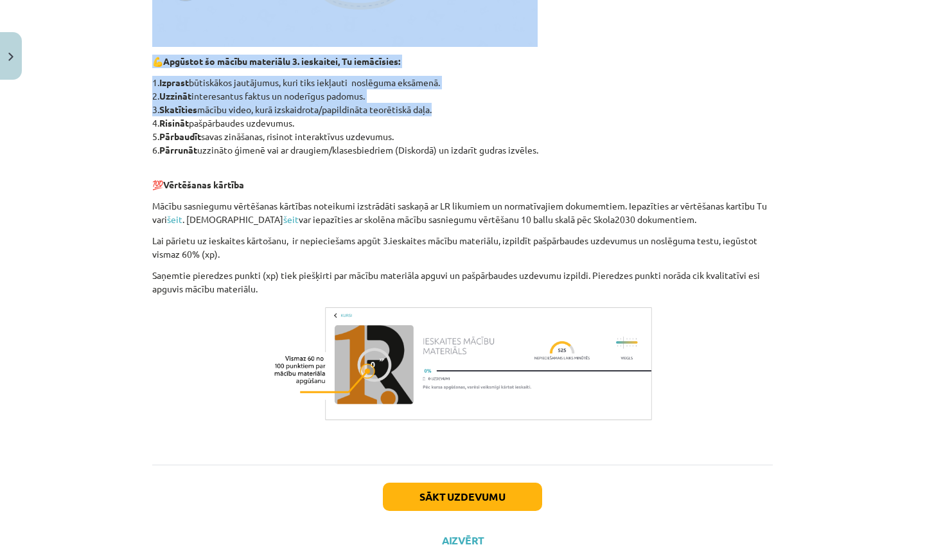
click at [478, 503] on button "Sākt uzdevumu" at bounding box center [462, 496] width 159 height 28
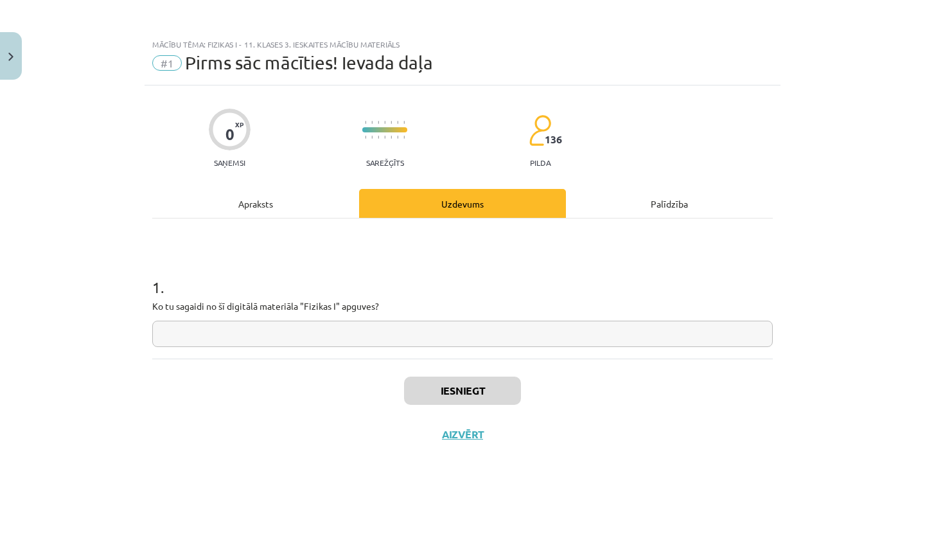
scroll to position [0, 0]
click at [542, 344] on input "text" at bounding box center [462, 333] width 620 height 26
type input "*"
click at [430, 387] on button "Iesniegt" at bounding box center [462, 390] width 117 height 28
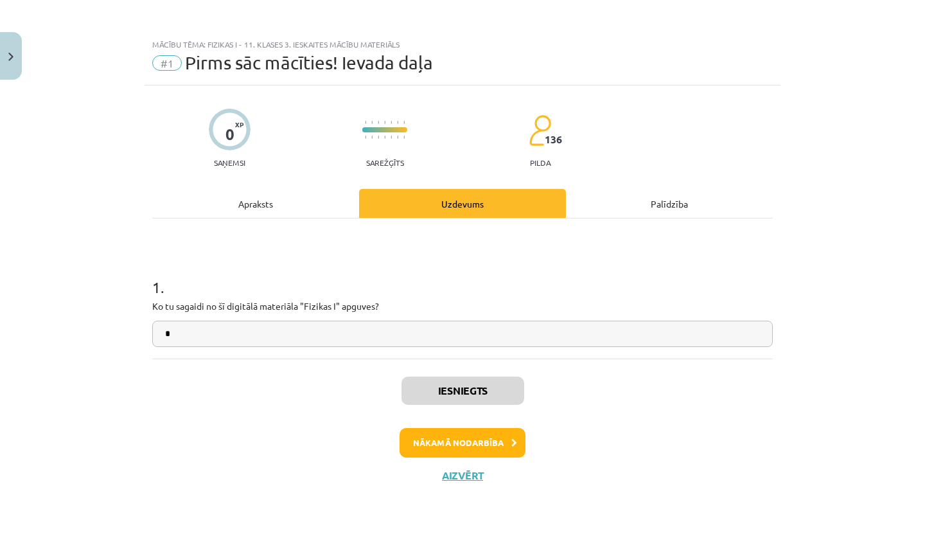
click at [455, 437] on button "Nākamā nodarbība" at bounding box center [462, 443] width 126 height 30
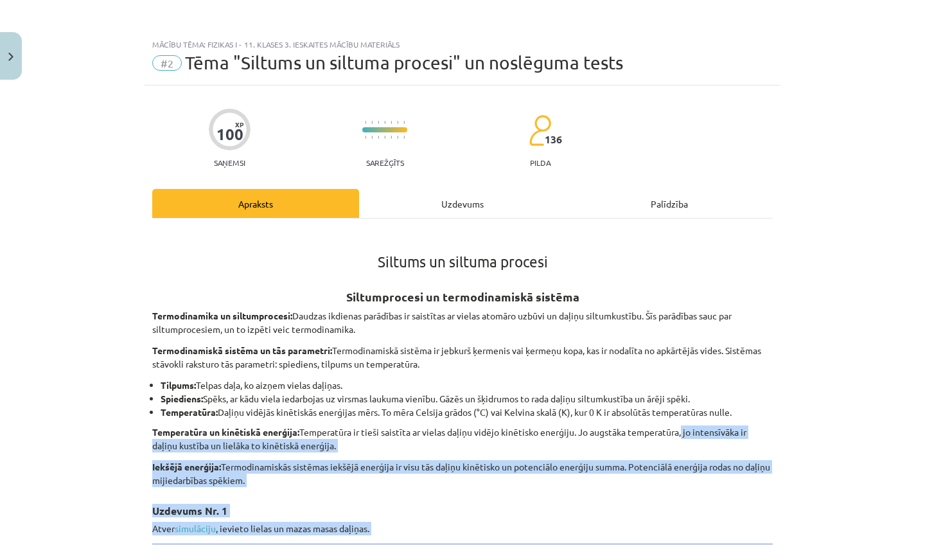
scroll to position [37, 0]
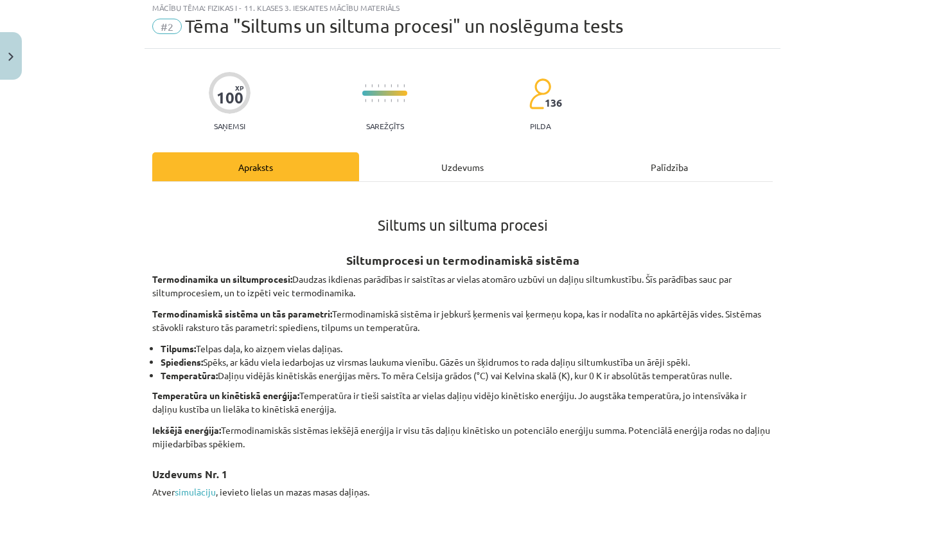
click at [866, 195] on div "Mācību tēma: Fizikas i - 11. klases 3. ieskaites mācību materiāls #2 Tēma "Silt…" at bounding box center [462, 272] width 925 height 545
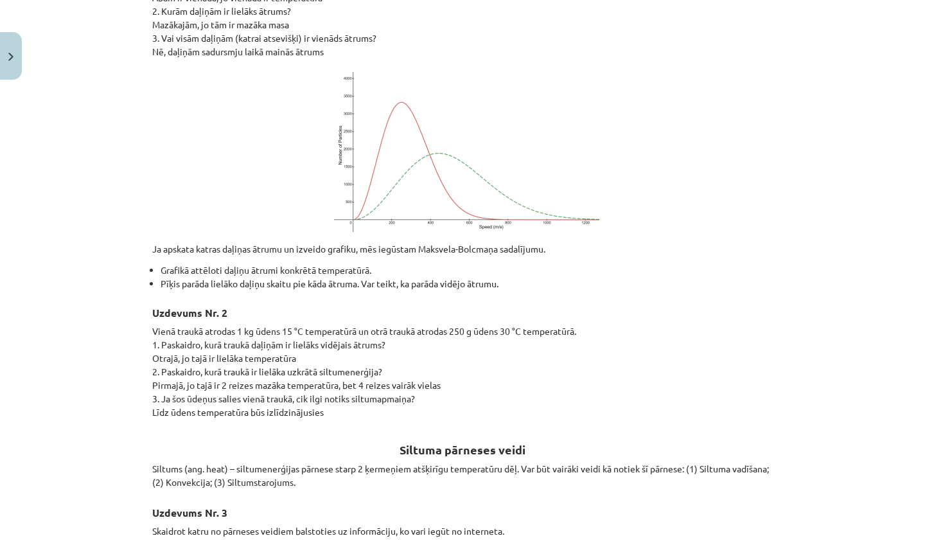
drag, startPoint x: 850, startPoint y: 289, endPoint x: 742, endPoint y: 483, distance: 221.6
click at [679, 544] on div "Mācību tēma: Fizikas i - 11. klases 3. ieskaites mācību materiāls #2 Tēma "Silt…" at bounding box center [462, 272] width 925 height 545
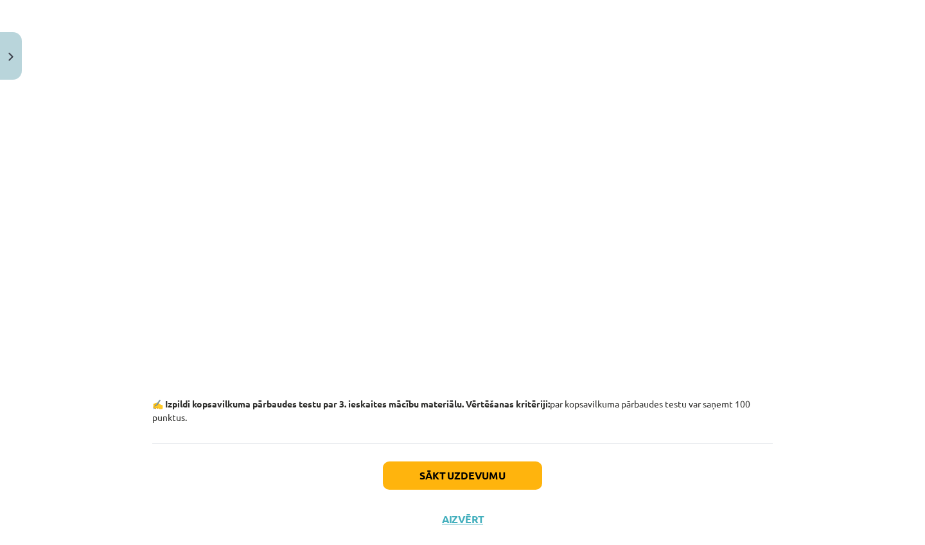
scroll to position [8865, 0]
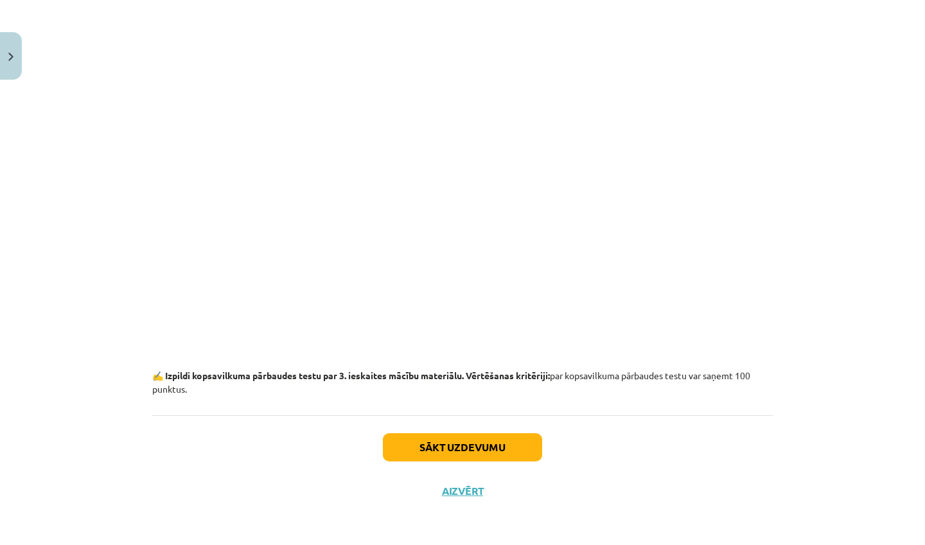
click at [539, 450] on button "Sākt uzdevumu" at bounding box center [462, 447] width 159 height 28
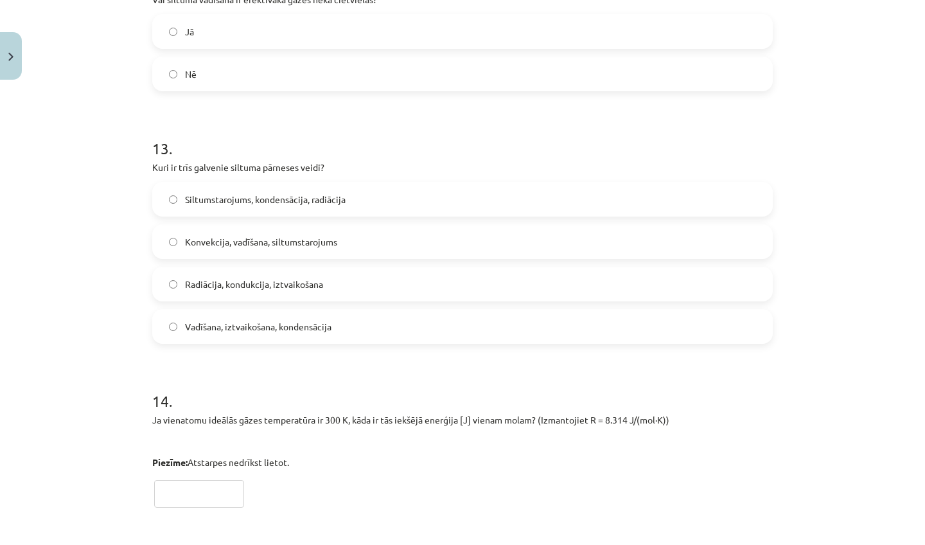
drag, startPoint x: 865, startPoint y: 71, endPoint x: 869, endPoint y: -33, distance: 104.1
click at [869, 0] on html "0 Dāvanas 883 mP 349 xp Viktorija Nikonorova Sākums Aktuāli Kā mācīties eSKOLĀ …" at bounding box center [462, 272] width 925 height 545
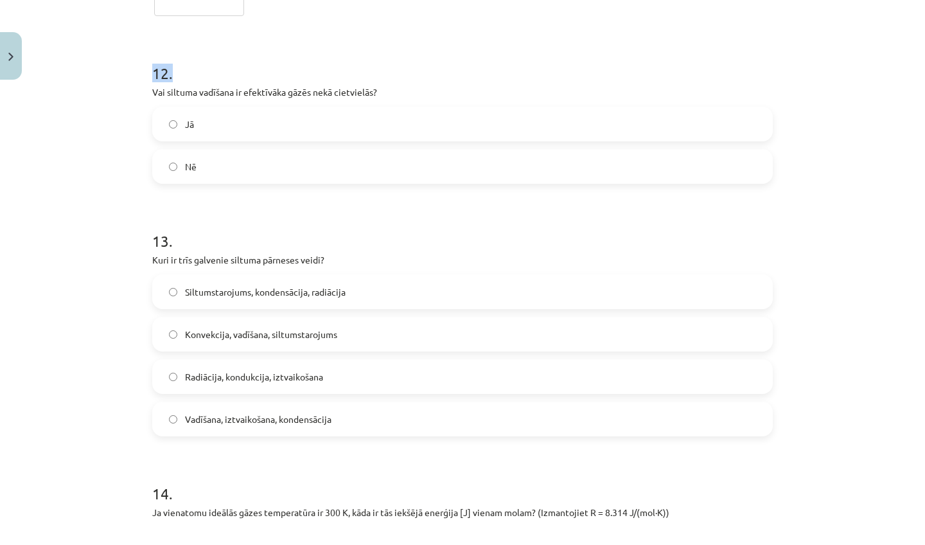
drag, startPoint x: 920, startPoint y: 320, endPoint x: 764, endPoint y: 64, distance: 300.0
click at [764, 64] on div "Mācību tēma: Fizikas i - 11. klases 3. ieskaites mācību materiāls #2 Tēma "Silt…" at bounding box center [462, 272] width 925 height 545
click at [847, 98] on div "Mācību tēma: Fizikas i - 11. klases 3. ieskaites mācību materiāls #2 Tēma "Silt…" at bounding box center [462, 272] width 925 height 545
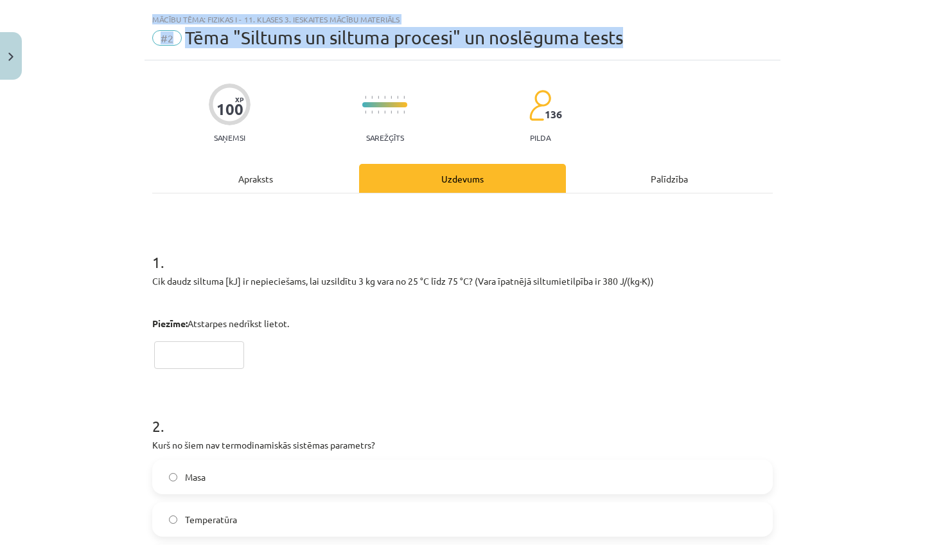
scroll to position [0, 0]
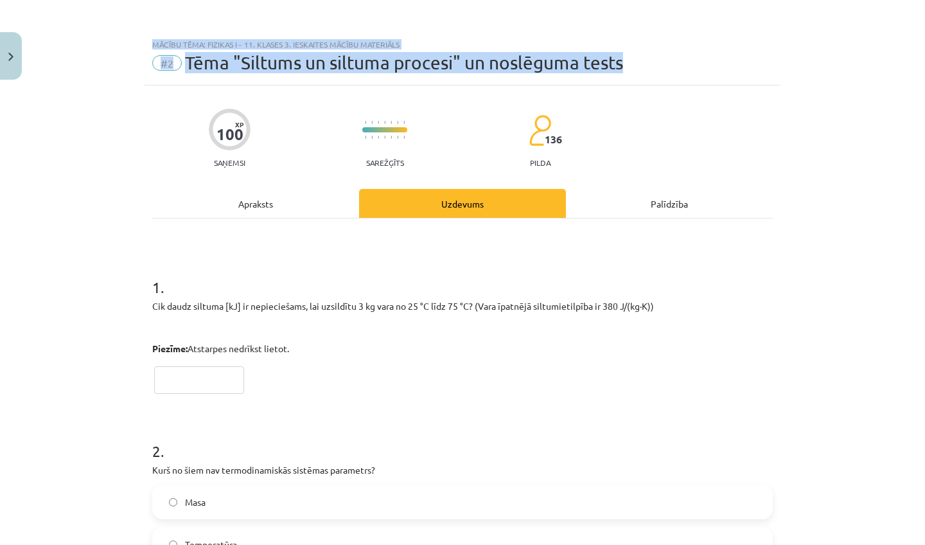
drag, startPoint x: 858, startPoint y: 75, endPoint x: 736, endPoint y: -33, distance: 163.3
click at [736, 0] on html "0 Dāvanas 883 mP 349 xp Viktorija Nikonorova Sākums Aktuāli Kā mācīties eSKOLĀ …" at bounding box center [462, 272] width 925 height 545
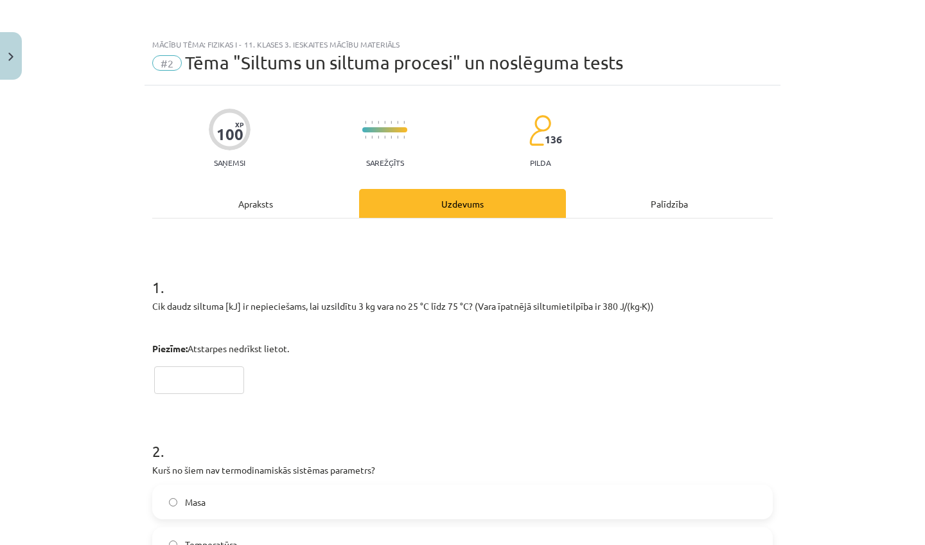
click at [866, 146] on div "Mācību tēma: Fizikas i - 11. klases 3. ieskaites mācību materiāls #2 Tēma "Silt…" at bounding box center [462, 272] width 925 height 545
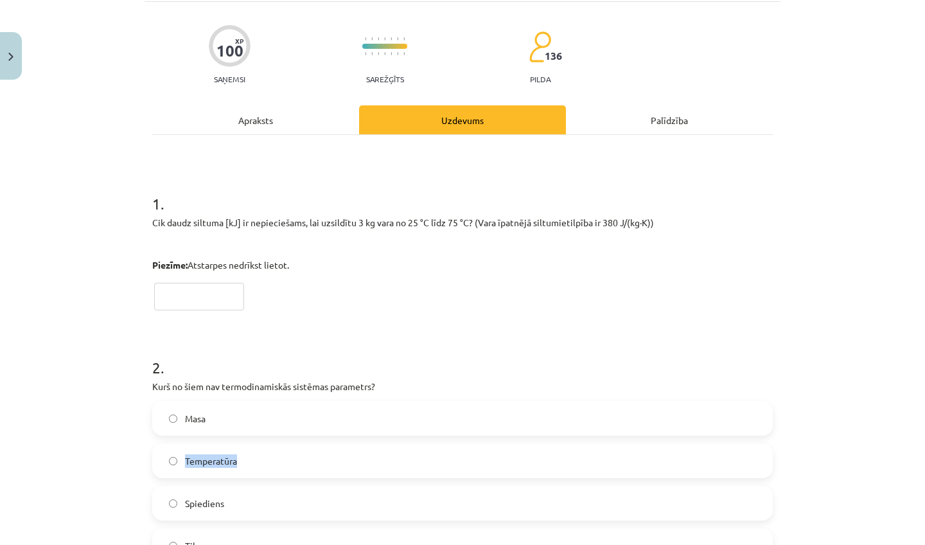
scroll to position [144, 0]
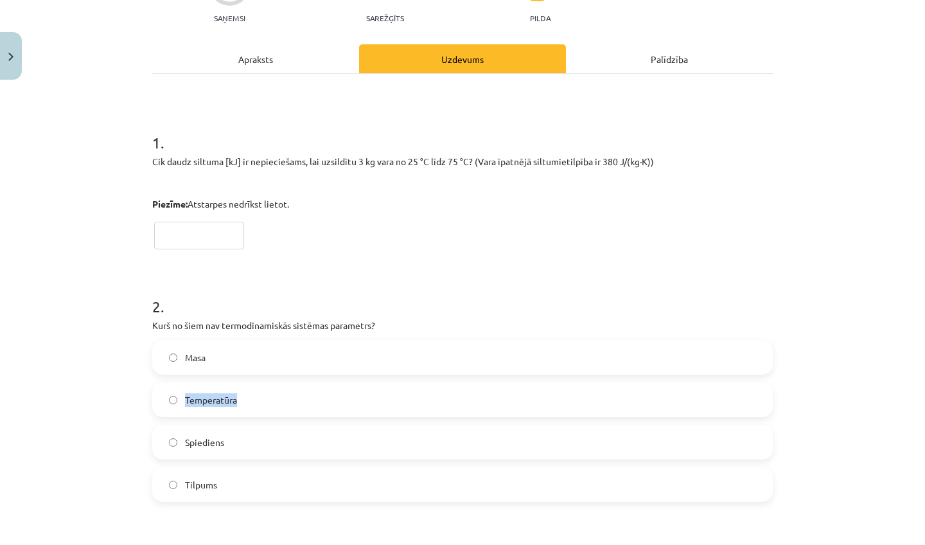
drag, startPoint x: 860, startPoint y: 515, endPoint x: 865, endPoint y: 544, distance: 29.3
click at [865, 544] on div "Mācību tēma: Fizikas i - 11. klases 3. ieskaites mācību materiāls #2 Tēma "Silt…" at bounding box center [462, 272] width 925 height 545
click at [781, 278] on div "Mācību tēma: Fizikas i - 11. klases 3. ieskaites mācību materiāls #2 Tēma "Silt…" at bounding box center [462, 272] width 925 height 545
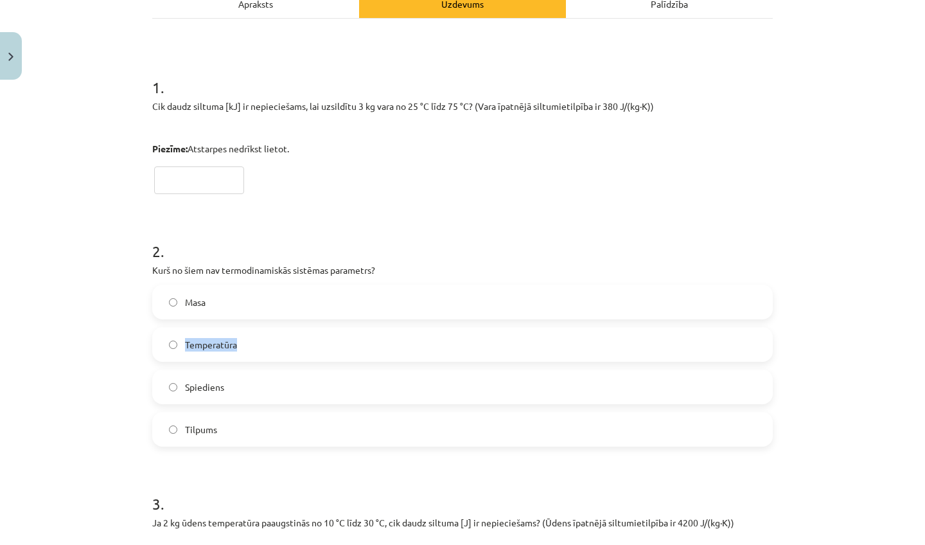
drag, startPoint x: 891, startPoint y: 514, endPoint x: 885, endPoint y: 544, distance: 30.7
click at [885, 544] on div "Mācību tēma: Fizikas i - 11. klases 3. ieskaites mācību materiāls #2 Tēma "Silt…" at bounding box center [462, 272] width 925 height 545
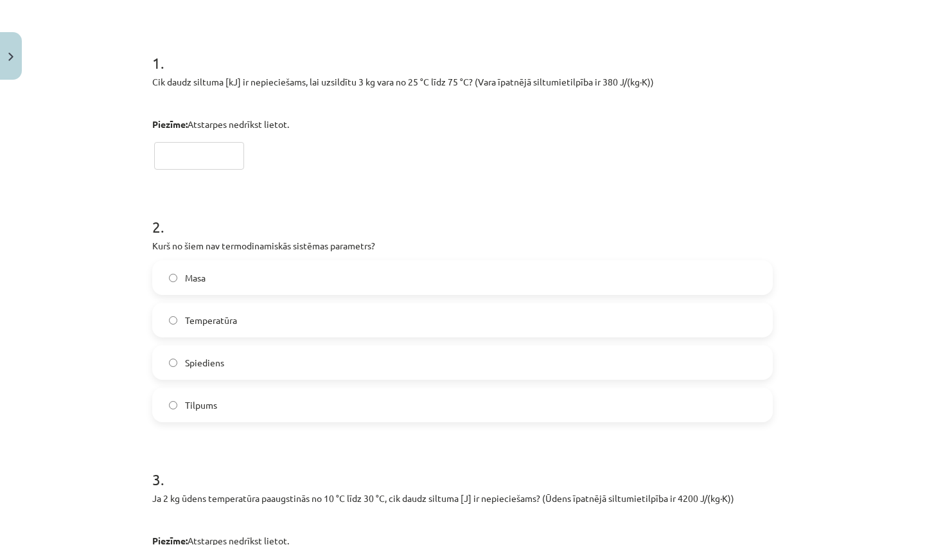
click at [846, 466] on div "Mācību tēma: Fizikas i - 11. klases 3. ieskaites mācību materiāls #2 Tēma "Silt…" at bounding box center [462, 272] width 925 height 545
type input "**"
click at [326, 258] on div "2 . Kurš no šiem nav termodinamiskās sistēmas parametrs? Masa Temperatūra Spied…" at bounding box center [462, 308] width 620 height 227
click at [328, 265] on label "Masa" at bounding box center [462, 277] width 618 height 32
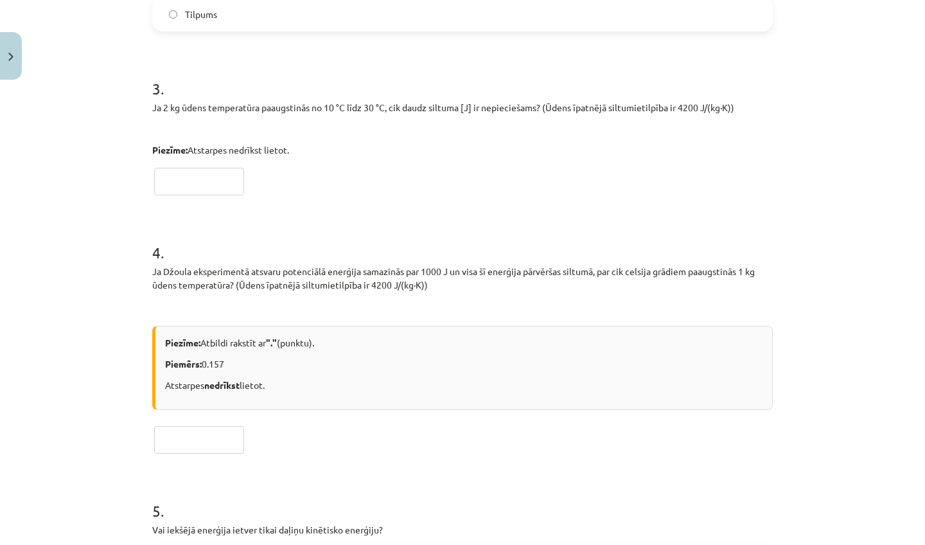
drag, startPoint x: 898, startPoint y: 485, endPoint x: 810, endPoint y: 544, distance: 106.1
click at [810, 544] on div "Mācību tēma: Fizikas i - 11. klases 3. ieskaites mācību materiāls #2 Tēma "Silt…" at bounding box center [462, 272] width 925 height 545
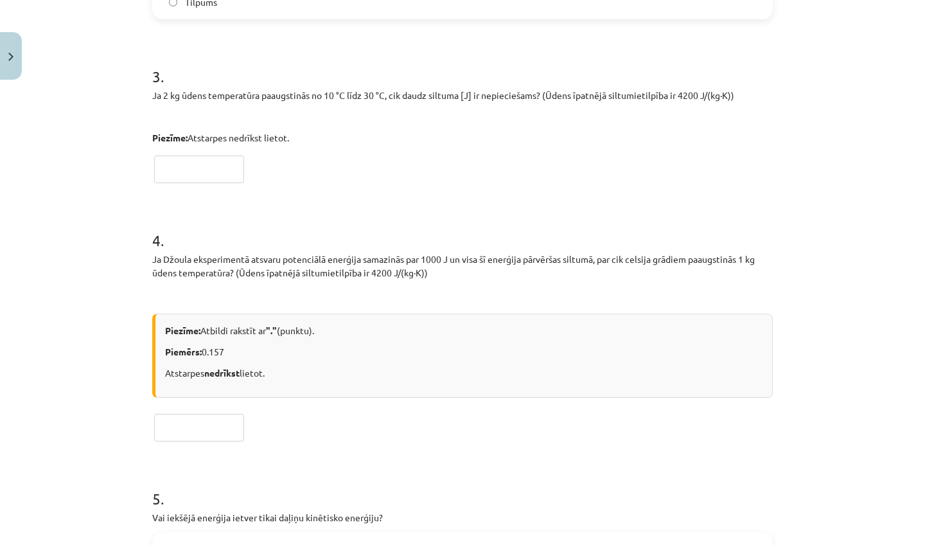
click at [842, 378] on div "Mācību tēma: Fizikas i - 11. klases 3. ieskaites mācību materiāls #2 Tēma "Silt…" at bounding box center [462, 272] width 925 height 545
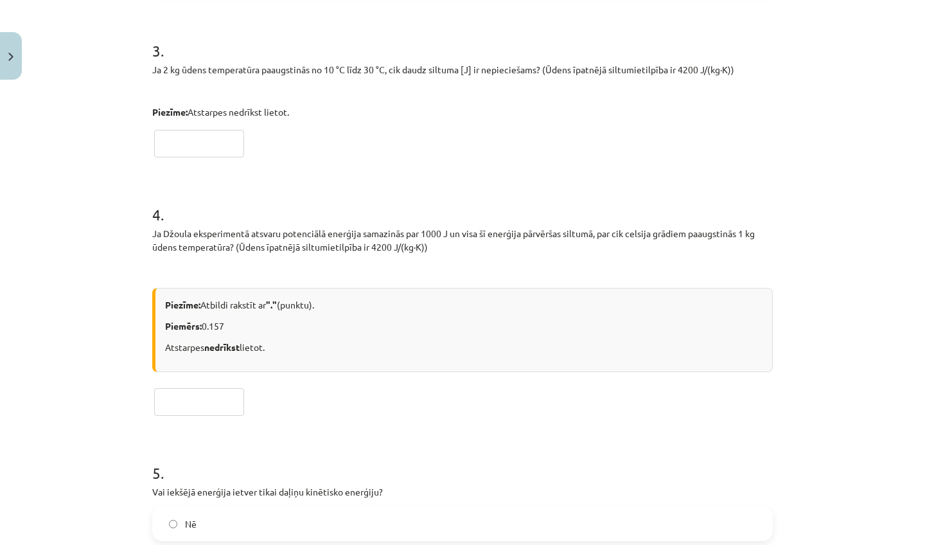
drag, startPoint x: 887, startPoint y: 496, endPoint x: 886, endPoint y: 544, distance: 47.5
click at [886, 544] on div "Mācību tēma: Fizikas i - 11. klases 3. ieskaites mācību materiāls #2 Tēma "Silt…" at bounding box center [462, 272] width 925 height 545
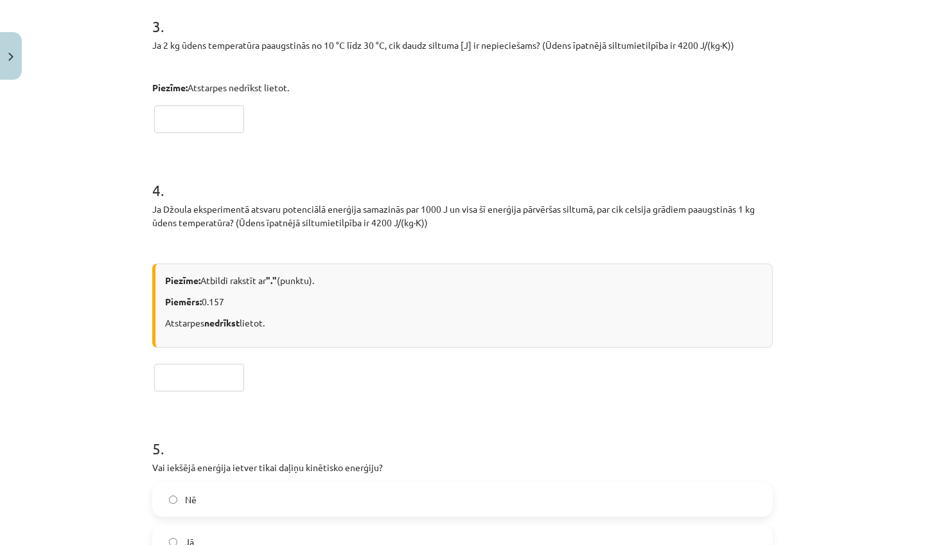
click at [233, 528] on label "Jā" at bounding box center [462, 541] width 618 height 32
click at [234, 118] on input "text" at bounding box center [199, 119] width 90 height 28
type input "******"
type input "*****"
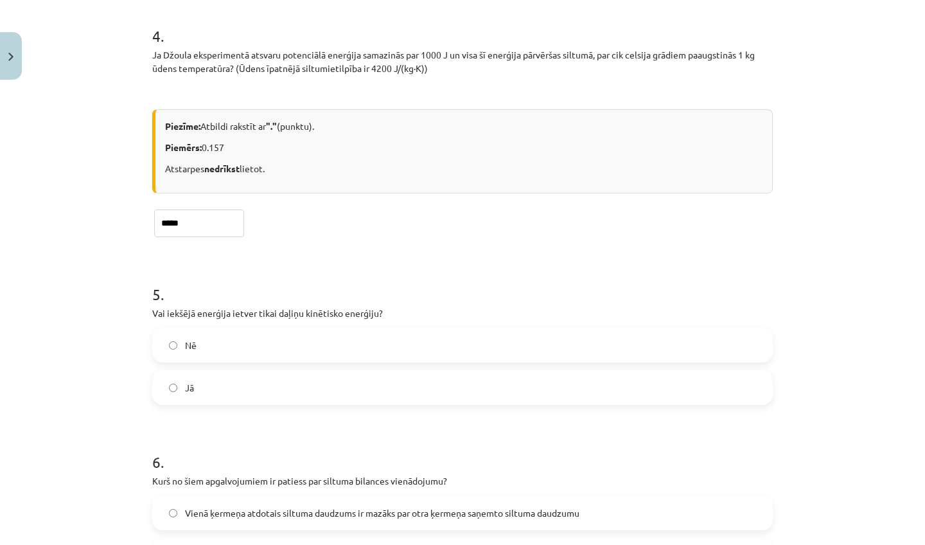
drag, startPoint x: 859, startPoint y: 522, endPoint x: 801, endPoint y: 544, distance: 62.4
click at [801, 544] on div "Mācību tēma: Fizikas i - 11. klases 3. ieskaites mācību materiāls #2 Tēma "Silt…" at bounding box center [462, 272] width 925 height 545
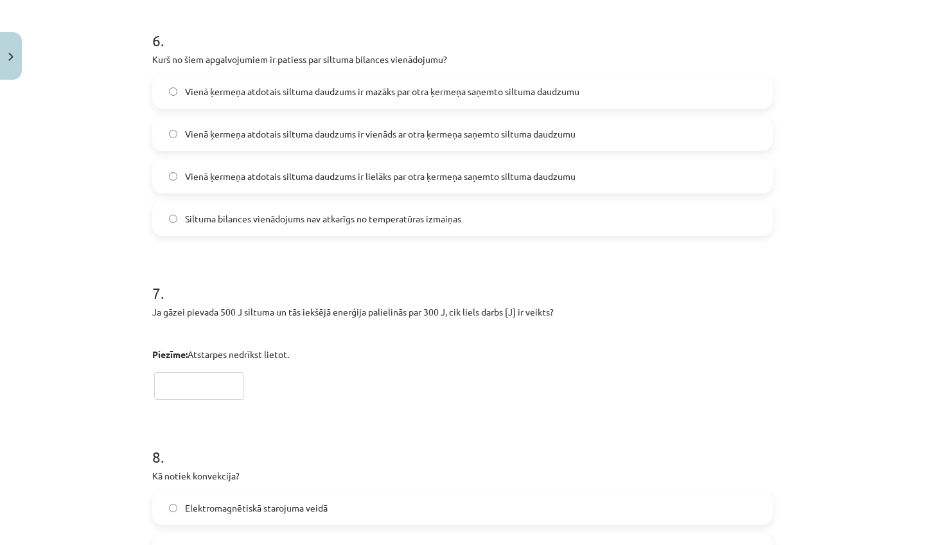
scroll to position [1257, 0]
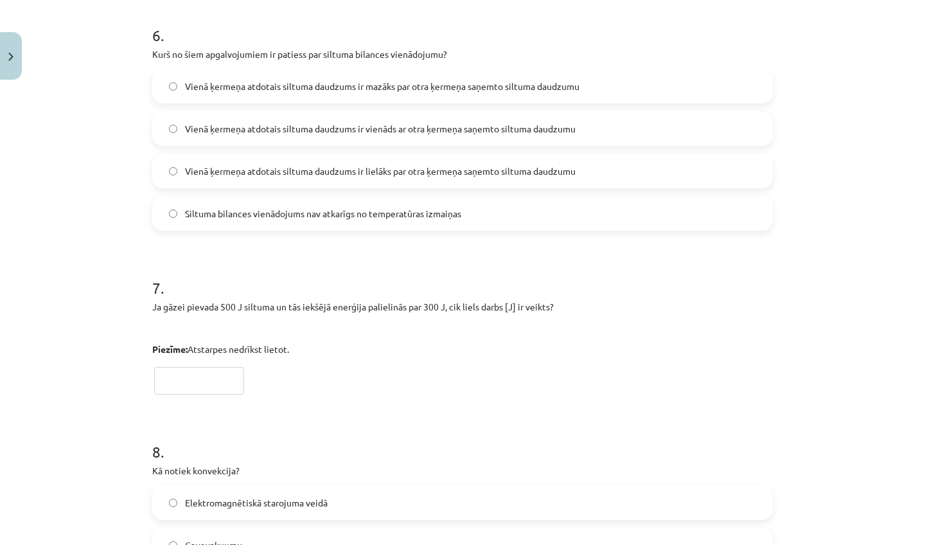
click at [377, 137] on label "Vienā ķermeņa atdotais siltuma daudzums ir vienāds ar otra ķermeņa saņemto silt…" at bounding box center [462, 128] width 618 height 32
type input "***"
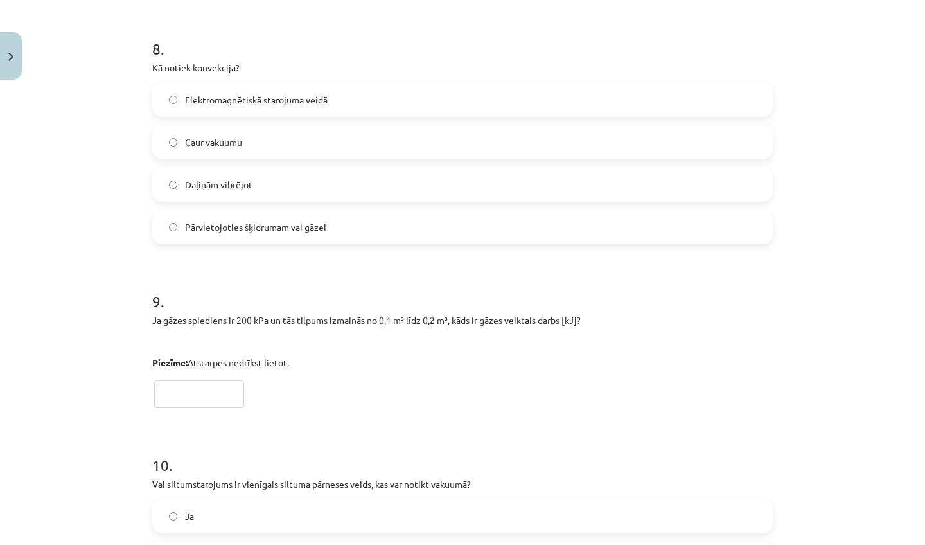
drag, startPoint x: 839, startPoint y: 515, endPoint x: 819, endPoint y: 544, distance: 35.5
click at [819, 544] on div "Mācību tēma: Fizikas i - 11. klases 3. ieskaites mācību materiāls #2 Tēma "Silt…" at bounding box center [462, 272] width 925 height 545
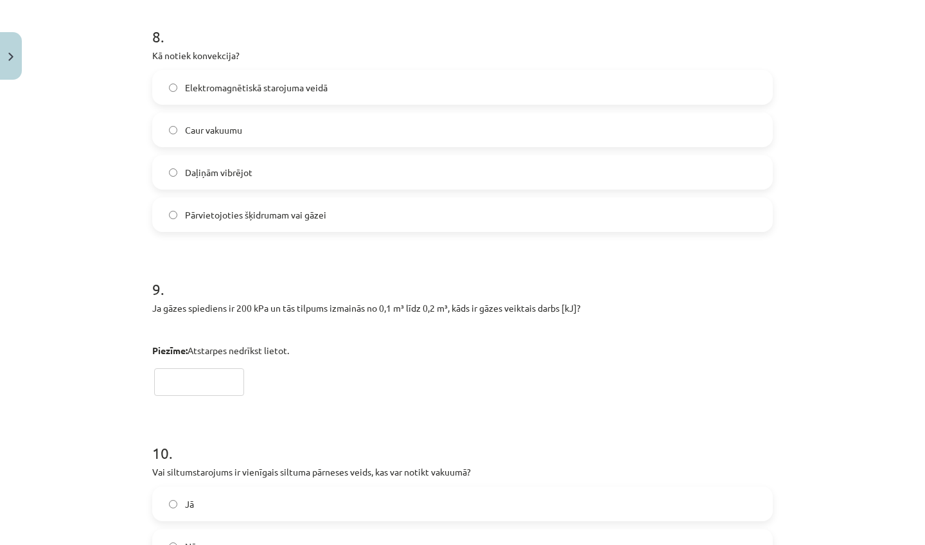
click at [281, 223] on label "Pārvietojoties šķidrumam vai gāzei" at bounding box center [462, 214] width 618 height 32
type input "**"
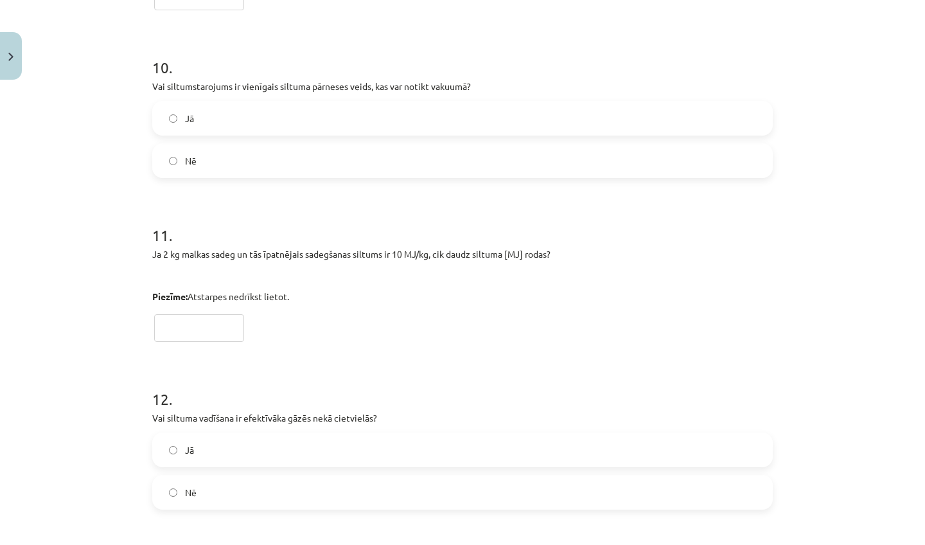
drag, startPoint x: 850, startPoint y: 521, endPoint x: 823, endPoint y: 544, distance: 36.0
click at [823, 544] on div "Mācību tēma: Fizikas i - 11. klases 3. ieskaites mācību materiāls #2 Tēma "Silt…" at bounding box center [462, 272] width 925 height 545
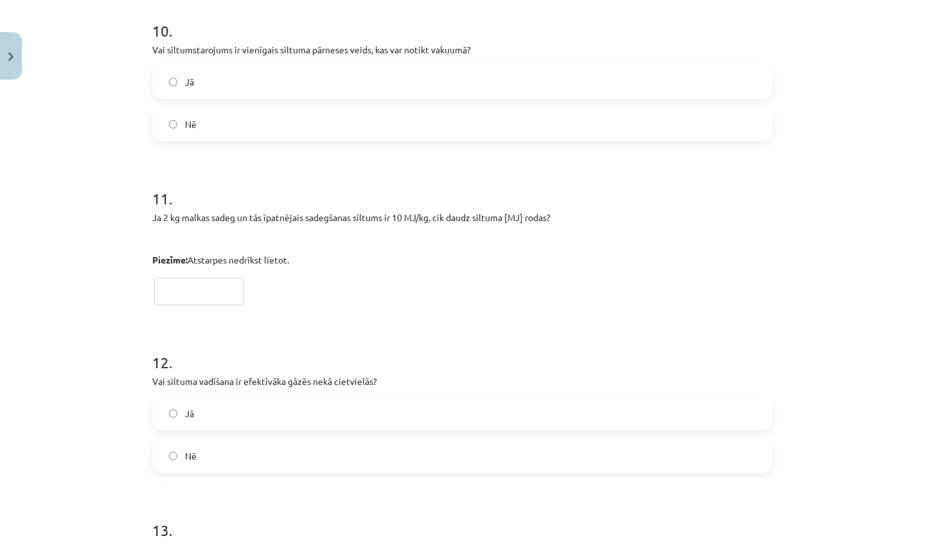
click at [263, 74] on label "Jā" at bounding box center [462, 81] width 618 height 32
type input "**"
click at [332, 339] on h1 "12 ." at bounding box center [462, 351] width 620 height 40
click at [268, 458] on label "Nē" at bounding box center [462, 455] width 618 height 32
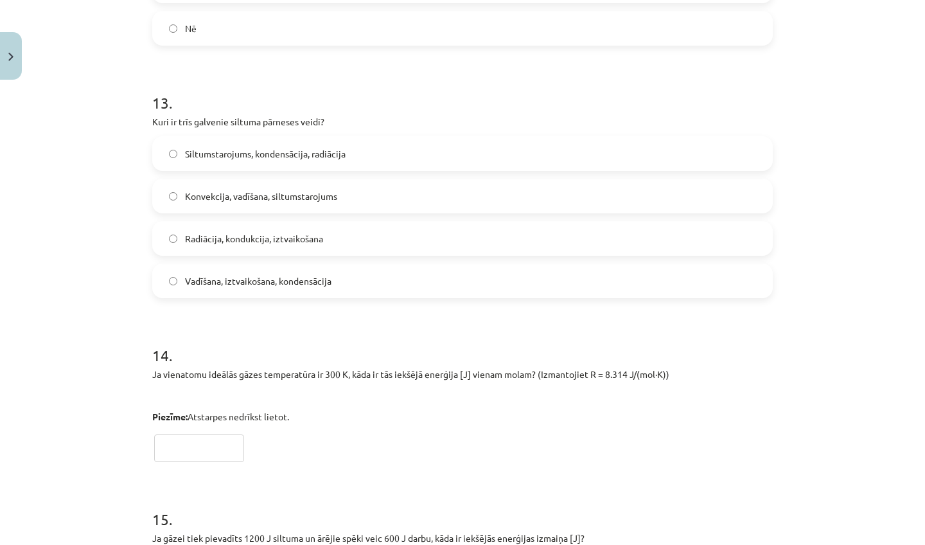
drag, startPoint x: 868, startPoint y: 531, endPoint x: 841, endPoint y: 544, distance: 30.5
click at [841, 544] on div "Mācību tēma: Fizikas i - 11. klases 3. ieskaites mācību materiāls #2 Tēma "Silt…" at bounding box center [462, 272] width 925 height 545
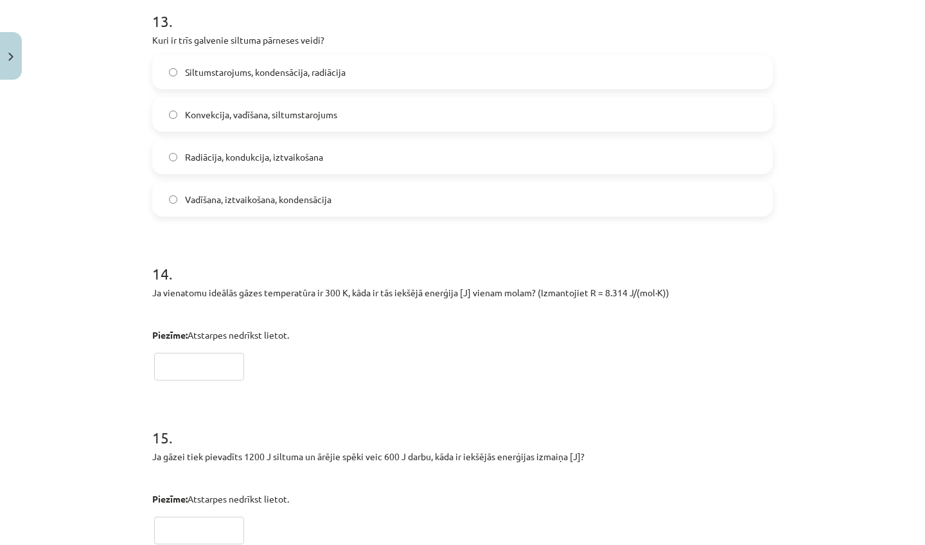
drag, startPoint x: 848, startPoint y: 514, endPoint x: 842, endPoint y: 544, distance: 30.1
click at [842, 544] on div "Mācību tēma: Fizikas i - 11. klases 3. ieskaites mācību materiāls #2 Tēma "Silt…" at bounding box center [462, 272] width 925 height 545
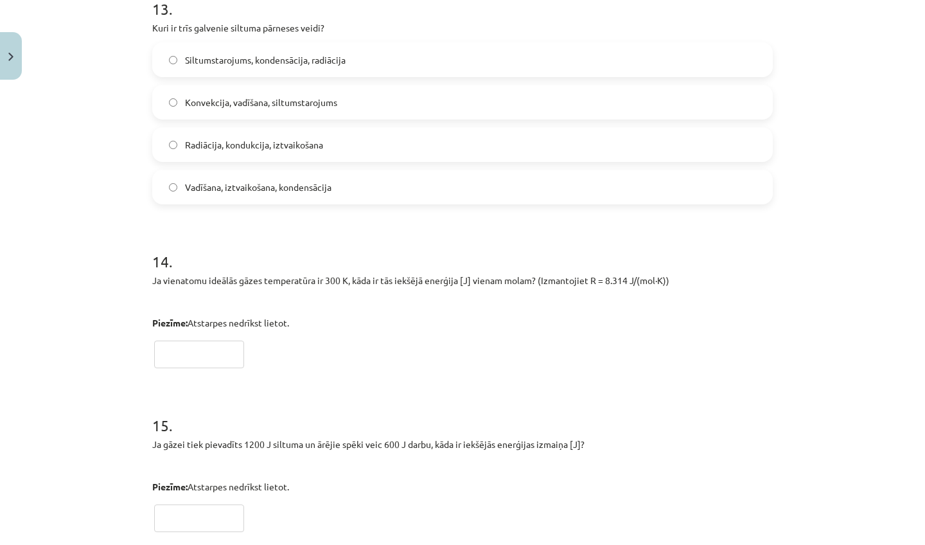
click at [206, 111] on label "Konvekcija, vadīšana, siltumstarojums" at bounding box center [462, 102] width 618 height 32
type input "****"
type input "***"
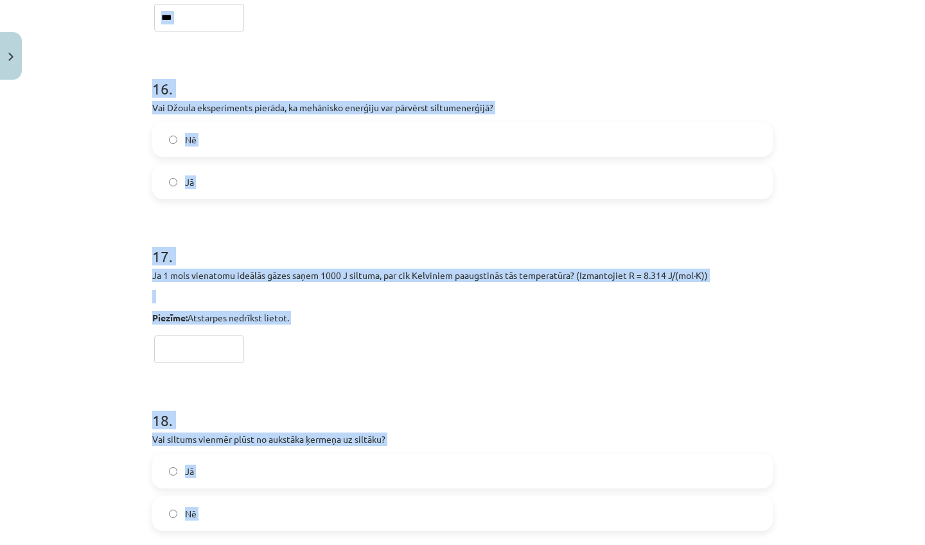
drag, startPoint x: 701, startPoint y: 511, endPoint x: 670, endPoint y: 544, distance: 45.4
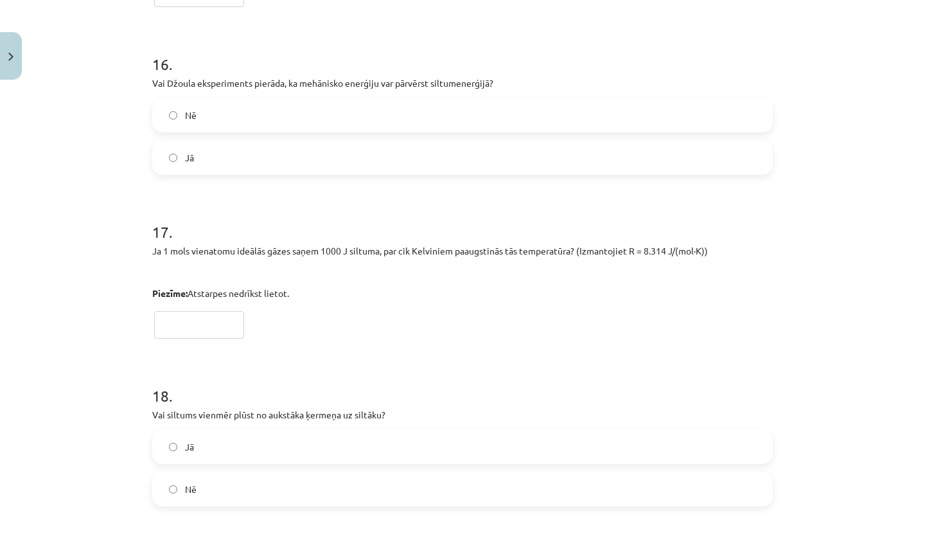
click at [876, 469] on div "Mācību tēma: Fizikas i - 11. klases 3. ieskaites mācību materiāls #2 Tēma "Silt…" at bounding box center [462, 272] width 925 height 545
drag, startPoint x: 884, startPoint y: 518, endPoint x: 884, endPoint y: 528, distance: 9.6
click at [884, 528] on div "Mācību tēma: Fizikas i - 11. klases 3. ieskaites mācību materiāls #2 Tēma "Silt…" at bounding box center [462, 272] width 925 height 545
click at [861, 532] on div "Mācību tēma: Fizikas i - 11. klases 3. ieskaites mācību materiāls #2 Tēma "Silt…" at bounding box center [462, 272] width 925 height 545
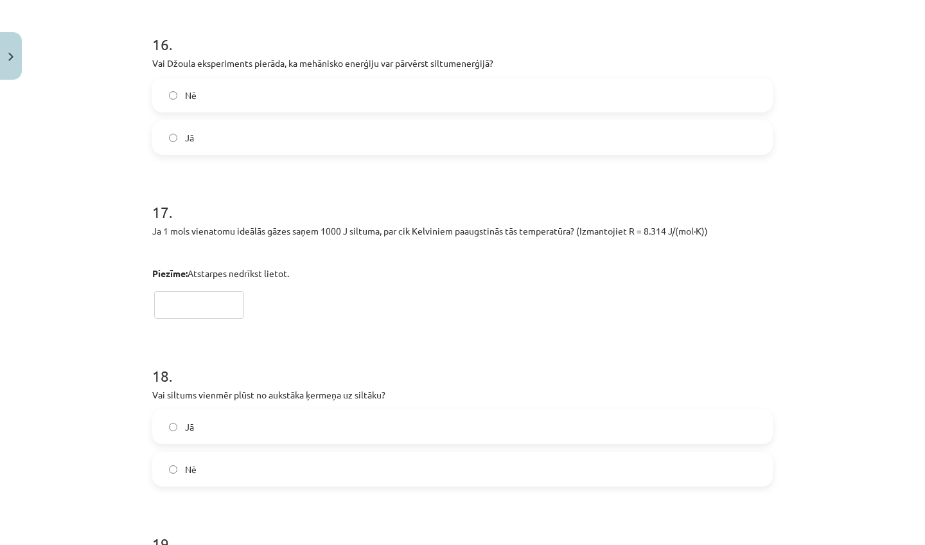
click at [861, 537] on div "Mācību tēma: Fizikas i - 11. klases 3. ieskaites mācību materiāls #2 Tēma "Silt…" at bounding box center [462, 272] width 925 height 545
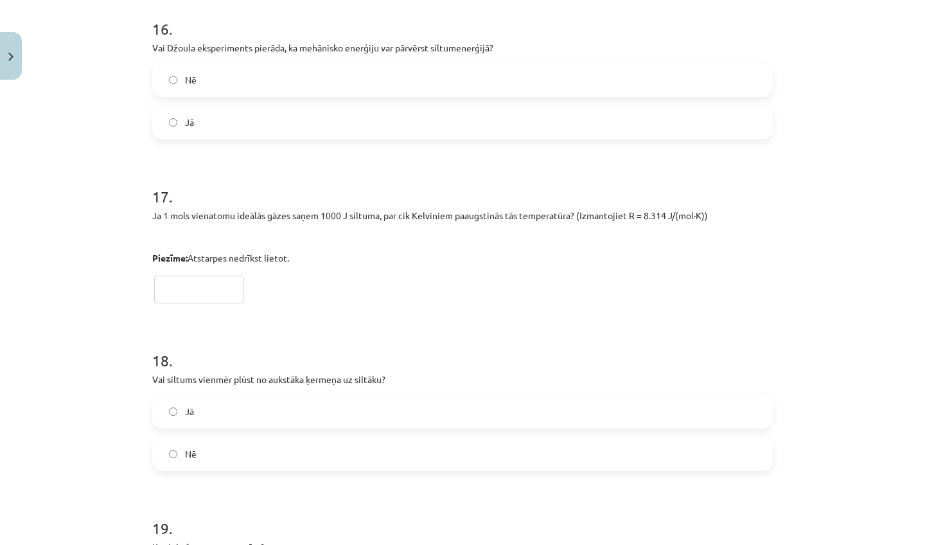
click at [861, 537] on div "Mācību tēma: Fizikas i - 11. klases 3. ieskaites mācību materiāls #2 Tēma "Silt…" at bounding box center [462, 272] width 925 height 545
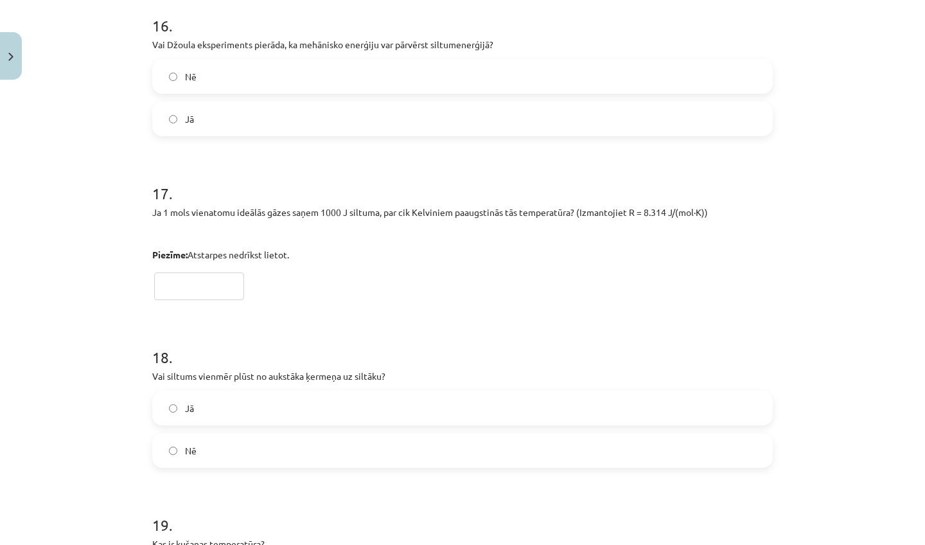
click at [860, 451] on div "Mācību tēma: Fizikas i - 11. klases 3. ieskaites mācību materiāls #2 Tēma "Silt…" at bounding box center [462, 272] width 925 height 545
click at [198, 114] on label "Jā" at bounding box center [462, 119] width 618 height 32
click at [186, 284] on input "text" at bounding box center [199, 286] width 90 height 28
type input "****"
click at [223, 400] on label "Jā" at bounding box center [462, 408] width 618 height 32
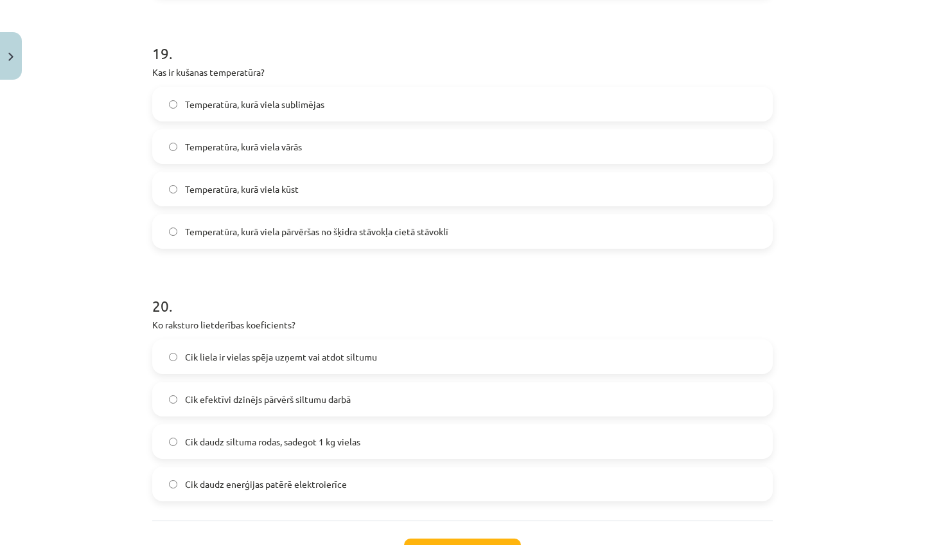
drag, startPoint x: 875, startPoint y: 534, endPoint x: 841, endPoint y: 544, distance: 34.9
click at [841, 544] on div "Mācību tēma: Fizikas i - 11. klases 3. ieskaites mācību materiāls #2 Tēma "Silt…" at bounding box center [462, 272] width 925 height 545
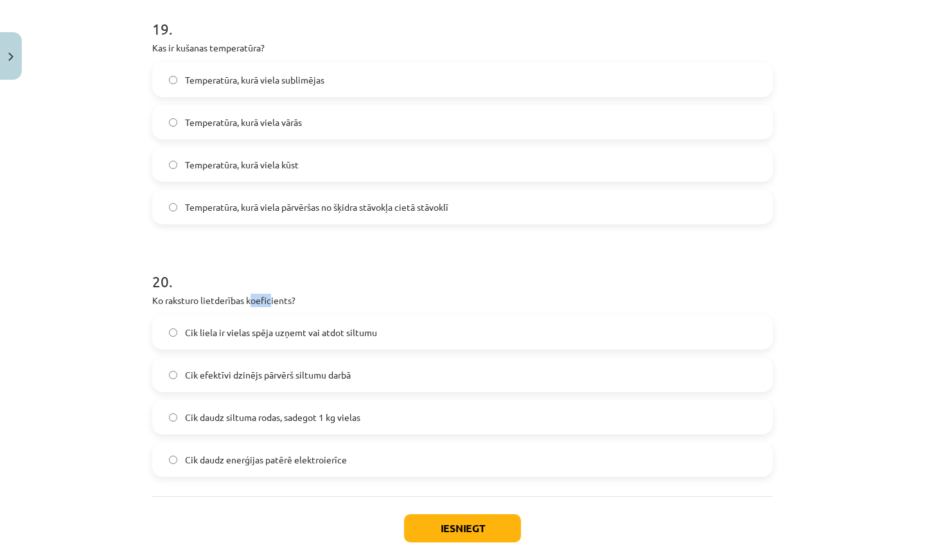
drag, startPoint x: 252, startPoint y: 297, endPoint x: 271, endPoint y: 300, distance: 19.4
click at [271, 300] on p "Ko raksturo lietderības koeficients?" at bounding box center [462, 299] width 620 height 13
drag, startPoint x: 293, startPoint y: 301, endPoint x: 173, endPoint y: 289, distance: 120.6
click at [173, 289] on div "20 . Ko raksturo lietderības koeficients? Cik liela ir vielas spēja uzņemt vai …" at bounding box center [462, 363] width 620 height 227
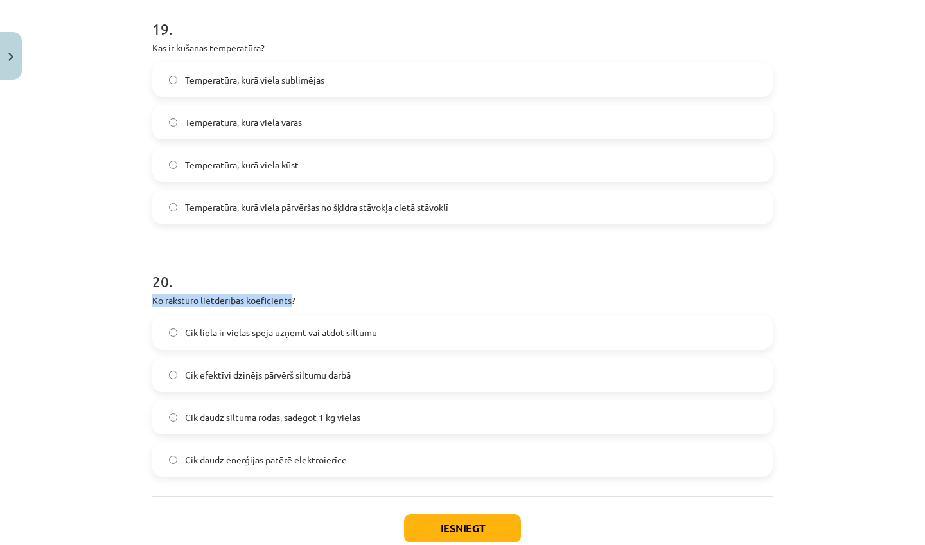
click at [173, 289] on h1 "20 ." at bounding box center [462, 270] width 620 height 40
click at [232, 160] on span "Temperatūra, kurā viela kūst" at bounding box center [242, 164] width 114 height 13
click at [238, 371] on span "Cik efektīvi dzinējs pārvērš siltumu darbā" at bounding box center [268, 374] width 166 height 13
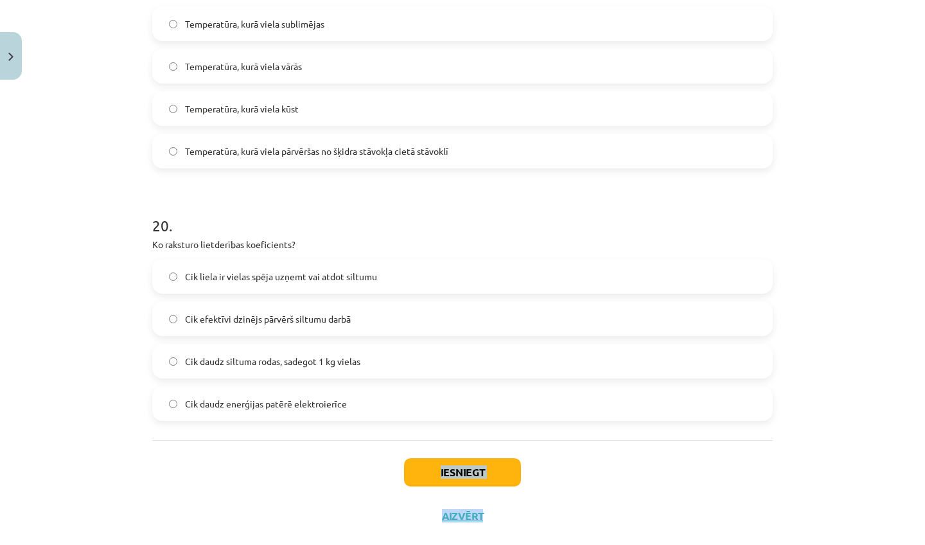
drag, startPoint x: 310, startPoint y: 510, endPoint x: 292, endPoint y: 544, distance: 38.5
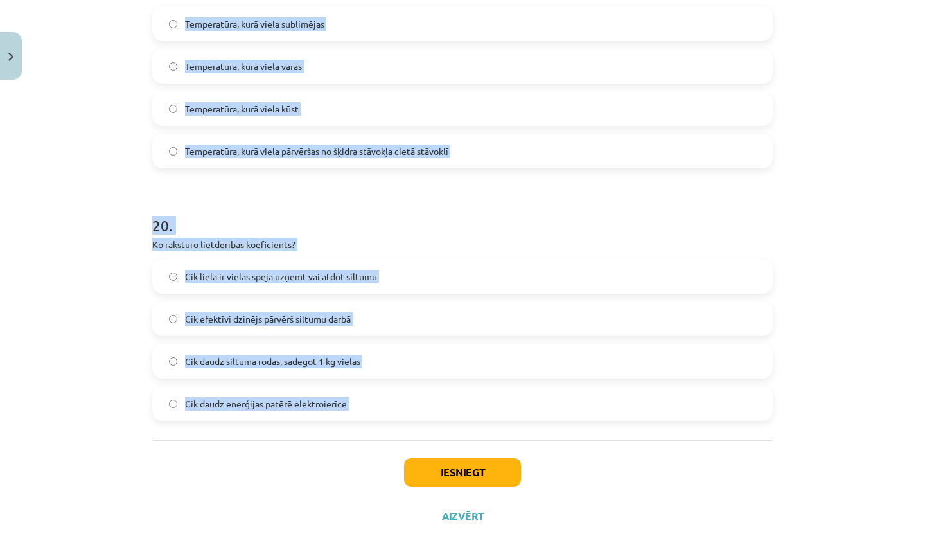
click at [292, 544] on div "Mācību tēma: Fizikas i - 11. klases 3. ieskaites mācību materiāls #2 Tēma "Silt…" at bounding box center [462, 272] width 925 height 545
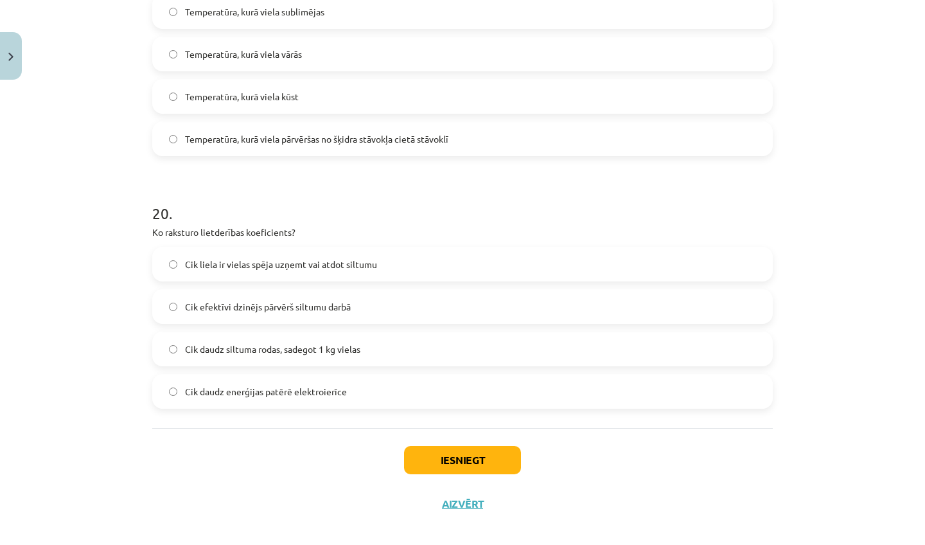
click at [290, 506] on div "Iesniegt Aizvērt" at bounding box center [462, 473] width 620 height 90
click at [426, 461] on button "Iesniegt" at bounding box center [462, 460] width 117 height 28
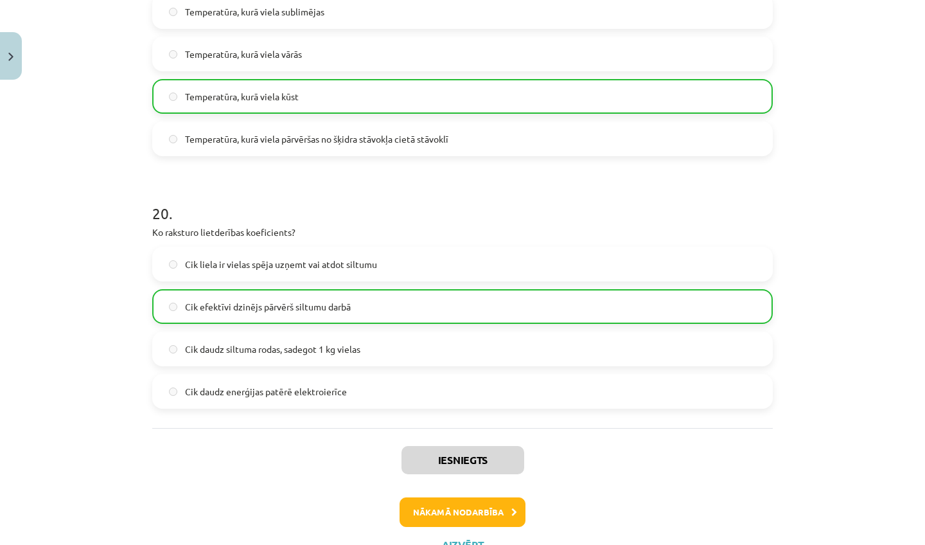
click at [436, 514] on button "Nākamā nodarbība" at bounding box center [462, 512] width 126 height 30
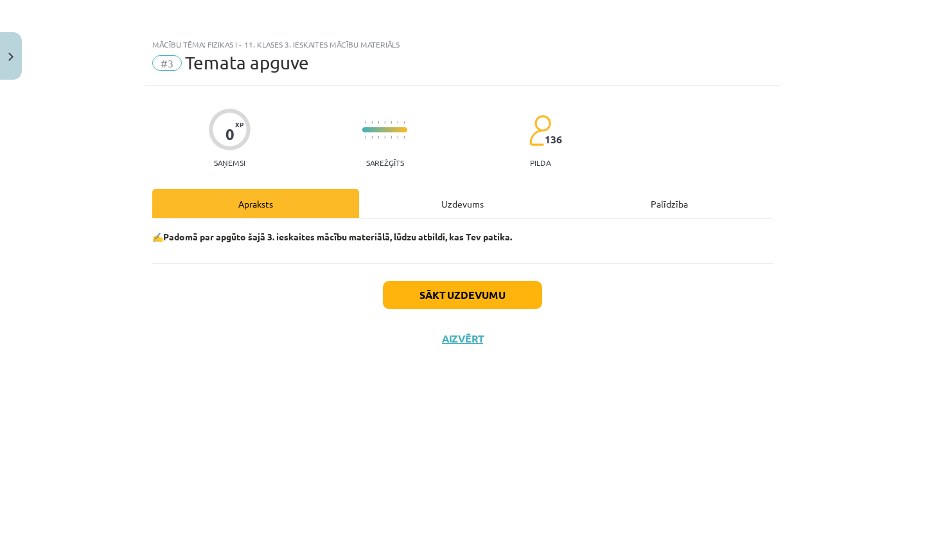
scroll to position [0, 0]
click at [423, 300] on button "Sākt uzdevumu" at bounding box center [462, 295] width 159 height 28
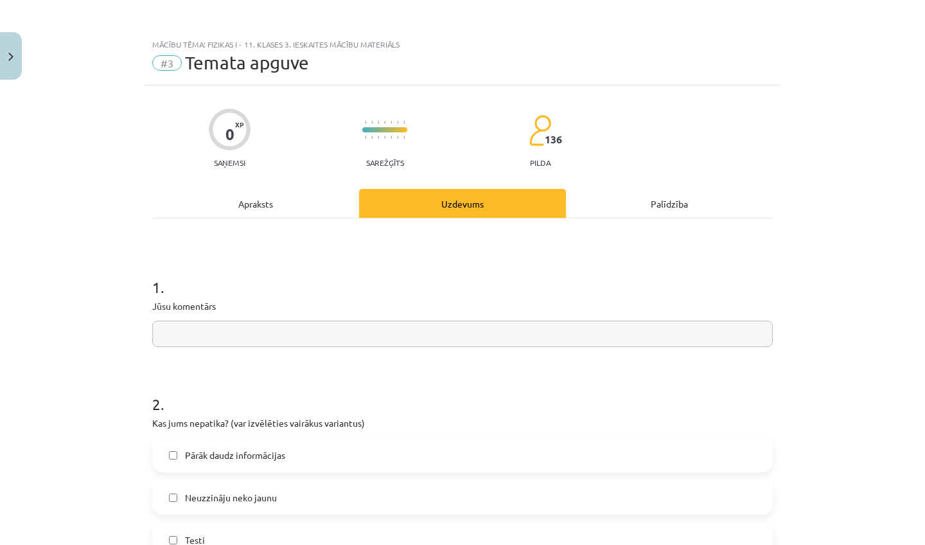
click at [396, 327] on input "text" at bounding box center [462, 333] width 620 height 26
type input "*"
click at [286, 487] on label "Neuzzināju neko jaunu" at bounding box center [462, 497] width 618 height 32
click at [285, 460] on span "Pārāk daudz informācijas" at bounding box center [235, 454] width 100 height 13
click at [293, 496] on label "Neuzzināju neko jaunu" at bounding box center [462, 497] width 618 height 32
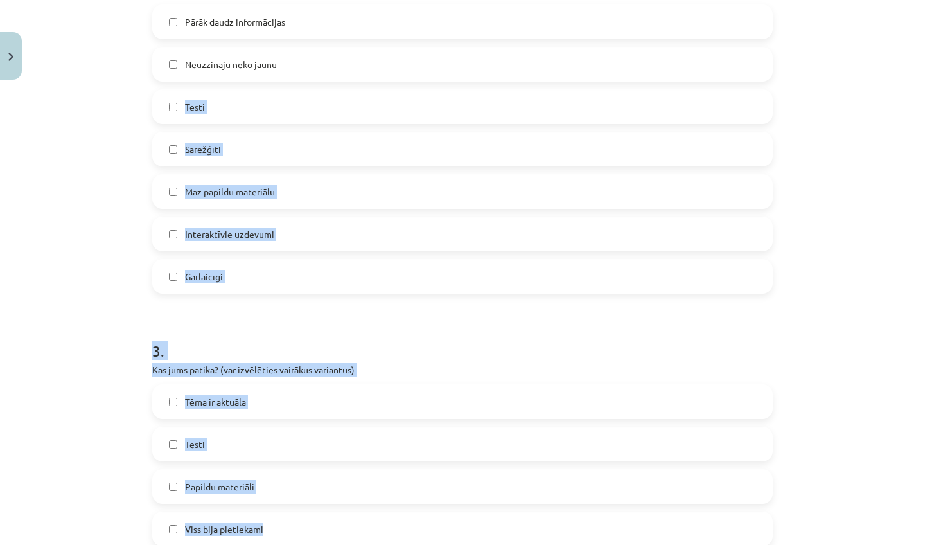
drag, startPoint x: 819, startPoint y: 509, endPoint x: 776, endPoint y: 544, distance: 55.8
click at [776, 544] on div "Mācību tēma: Fizikas i - 11. klases 3. ieskaites mācību materiāls #3 Temata apg…" at bounding box center [462, 272] width 925 height 545
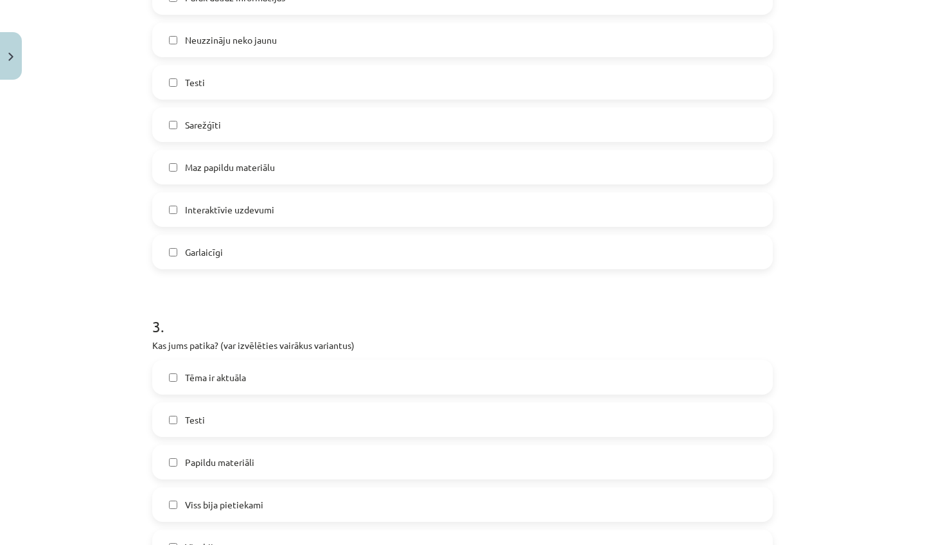
click at [826, 446] on div "Mācību tēma: Fizikas i - 11. klases 3. ieskaites mācību materiāls #3 Temata apg…" at bounding box center [462, 272] width 925 height 545
click at [240, 421] on label "Testi" at bounding box center [462, 419] width 618 height 32
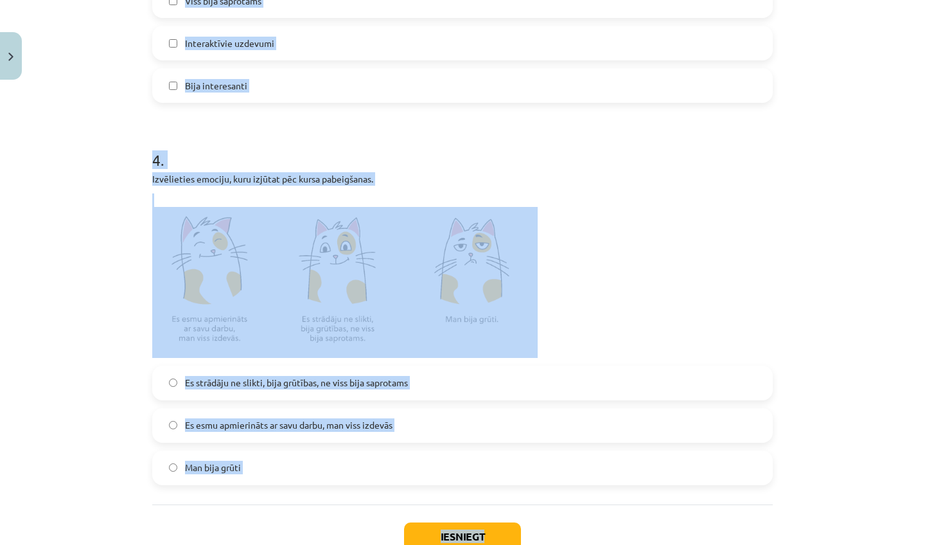
drag, startPoint x: 821, startPoint y: 526, endPoint x: 774, endPoint y: 544, distance: 50.2
click at [774, 544] on div "Mācību tēma: Fizikas i - 11. klases 3. ieskaites mācību materiāls #3 Temata apg…" at bounding box center [462, 272] width 925 height 545
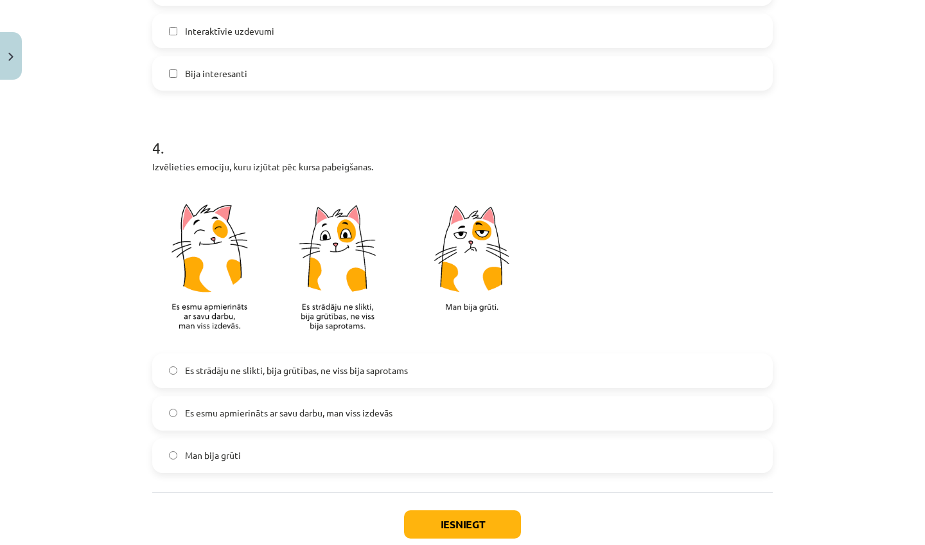
click at [784, 475] on div "Mācību tēma: Fizikas i - 11. klases 3. ieskaites mācību materiāls #3 Temata apg…" at bounding box center [462, 272] width 925 height 545
click at [319, 406] on span "Es esmu apmierināts ar savu darbu, man viss izdevās" at bounding box center [288, 412] width 207 height 13
click at [343, 359] on label "Es strādāju ne slikti, bija grūtības, ne viss bija saprotams" at bounding box center [462, 370] width 618 height 32
click at [424, 527] on button "Iesniegt" at bounding box center [462, 524] width 117 height 28
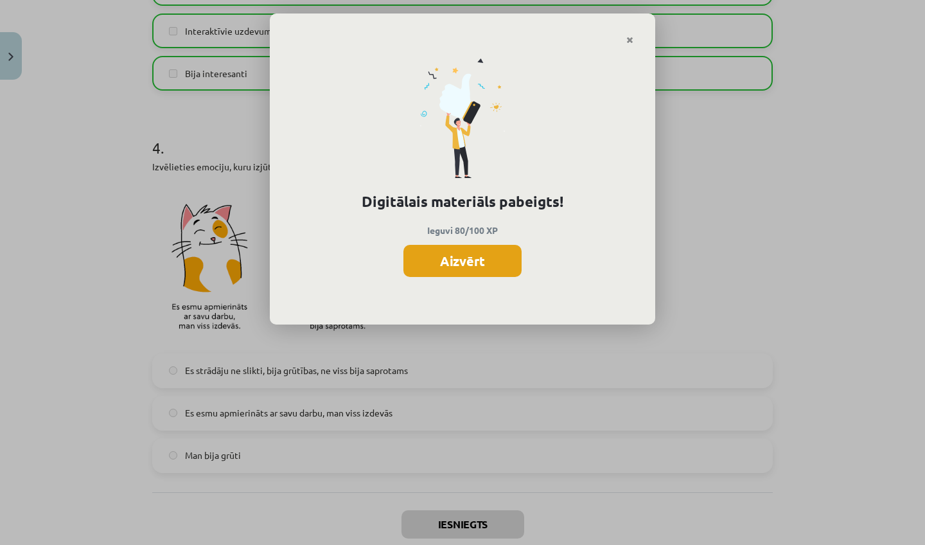
click at [471, 261] on button "Aizvērt" at bounding box center [462, 261] width 118 height 32
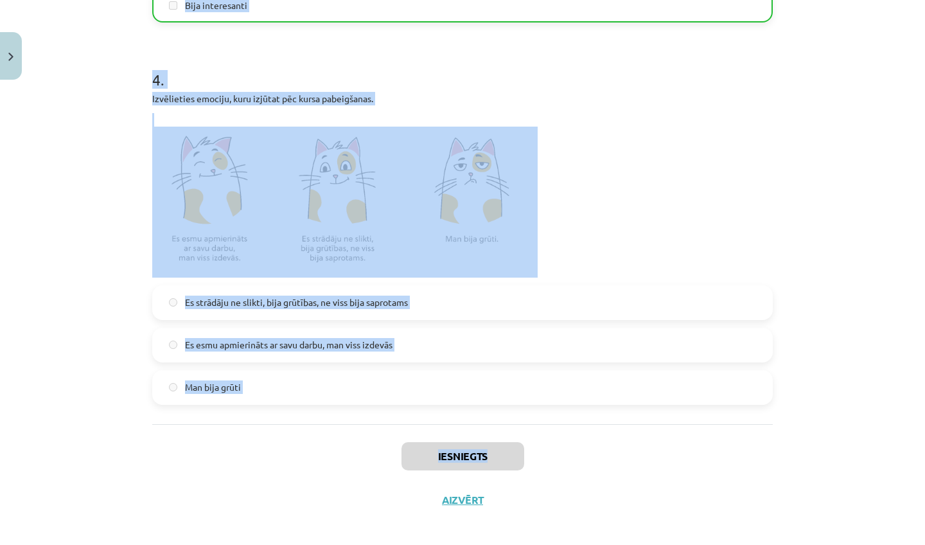
drag, startPoint x: 570, startPoint y: 528, endPoint x: 551, endPoint y: 544, distance: 25.1
click at [551, 544] on div "Mācību tēma: Fizikas i - 11. klases 3. ieskaites mācību materiāls #3 Temata apg…" at bounding box center [462, 272] width 925 height 545
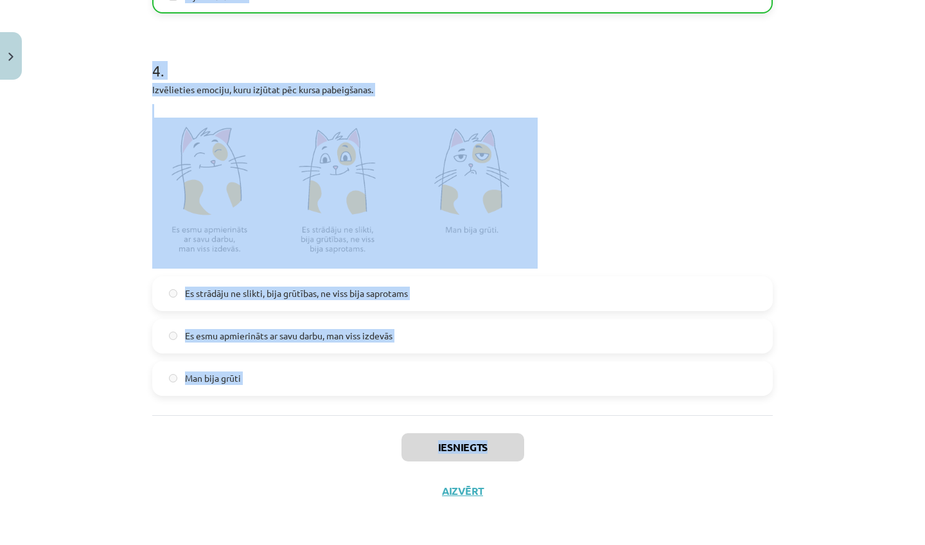
click at [466, 489] on button "Aizvērt" at bounding box center [462, 490] width 49 height 13
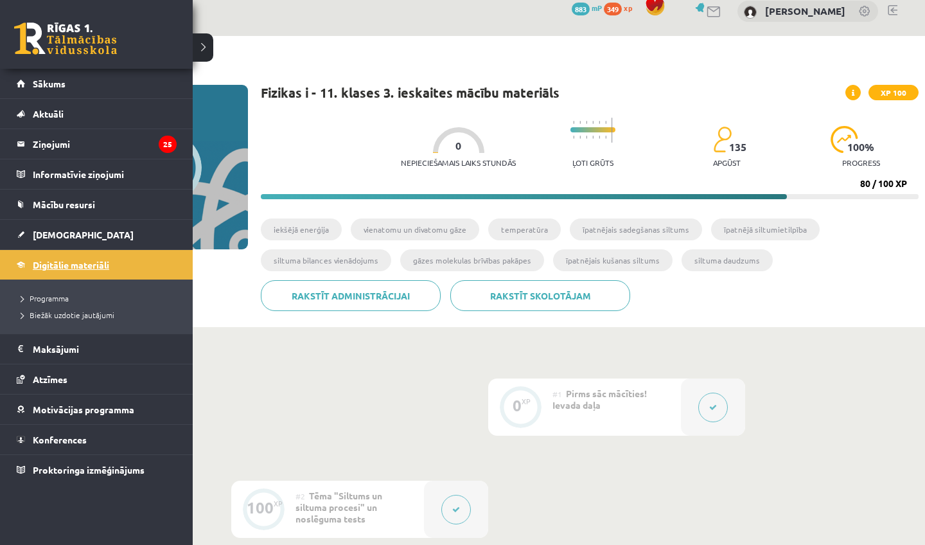
click at [51, 258] on link "Digitālie materiāli" at bounding box center [97, 265] width 160 height 30
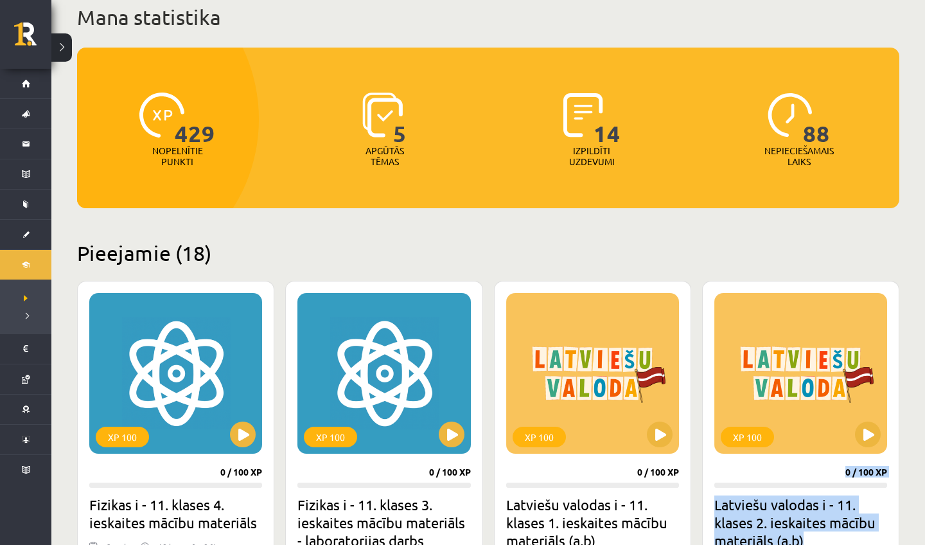
drag, startPoint x: 918, startPoint y: 530, endPoint x: 893, endPoint y: 544, distance: 27.9
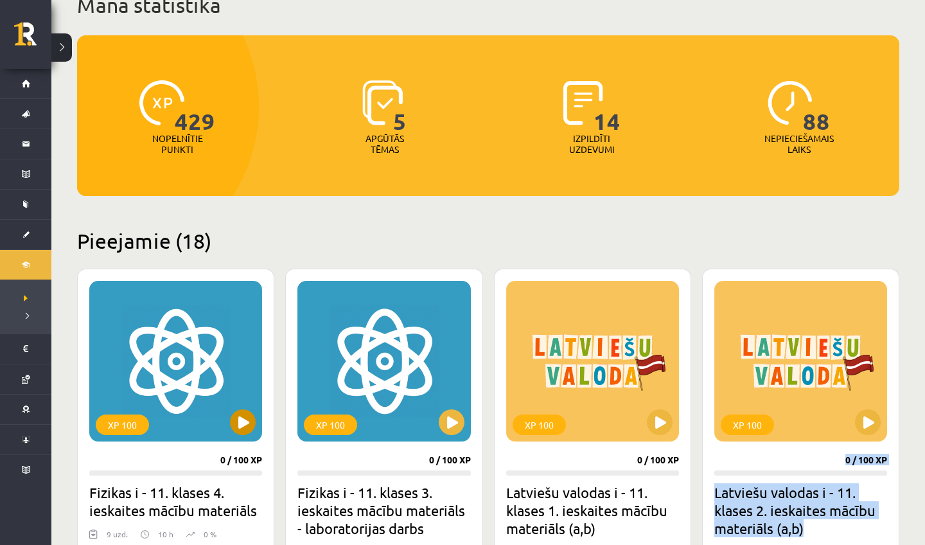
click at [237, 424] on button at bounding box center [243, 422] width 26 height 26
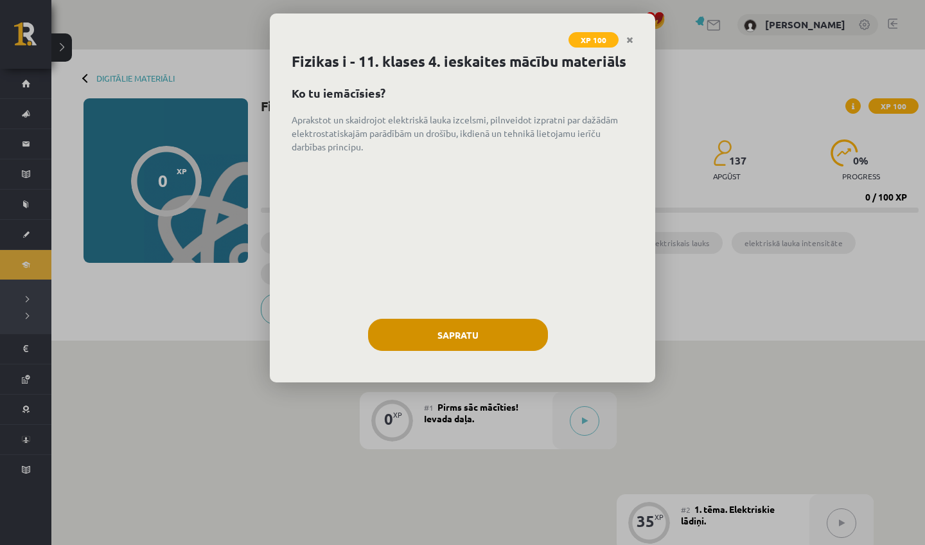
click at [484, 320] on button "Sapratu" at bounding box center [458, 335] width 180 height 32
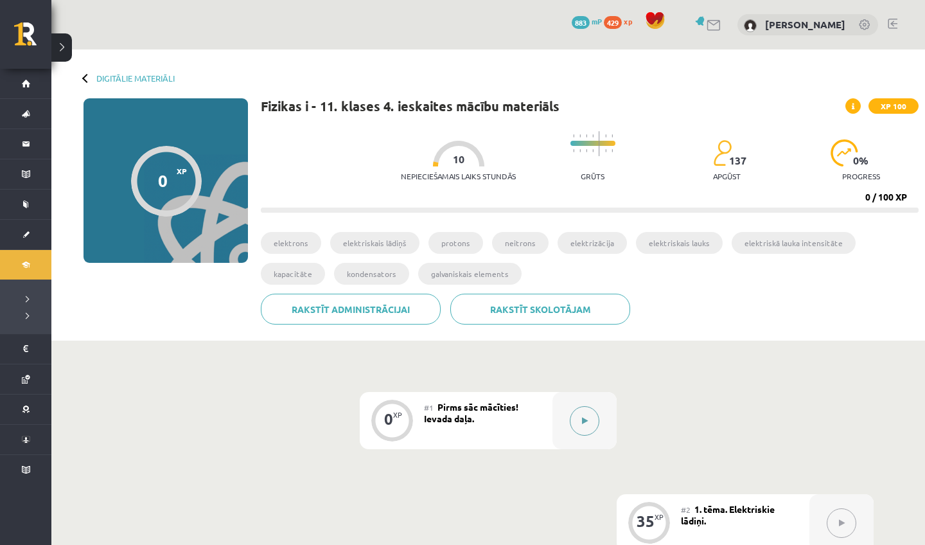
click at [574, 426] on button at bounding box center [585, 421] width 30 height 30
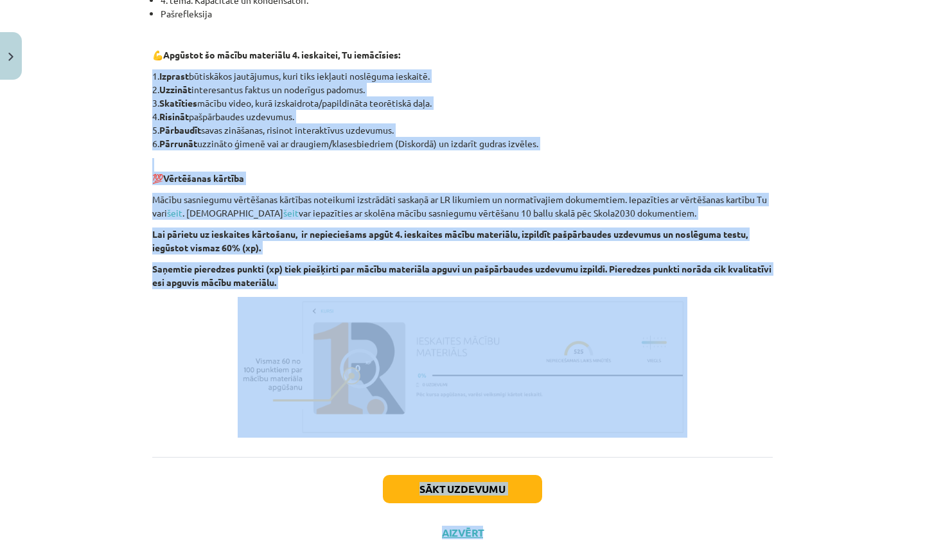
scroll to position [408, 0]
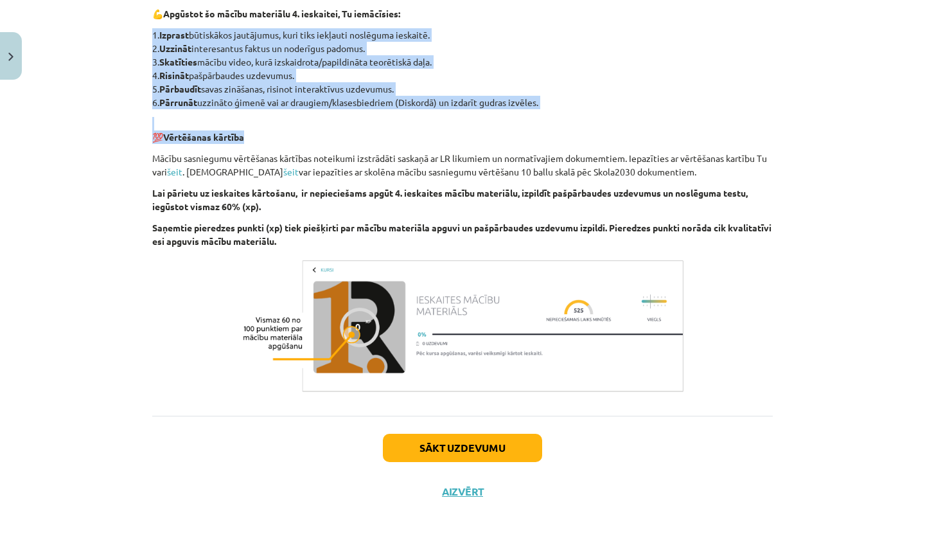
drag, startPoint x: 574, startPoint y: 426, endPoint x: 476, endPoint y: 544, distance: 153.3
click at [476, 544] on div "Mācību tēma: Fizikas i - 11. klases 4. ieskaites mācību materiāls #1 Pirms sāc …" at bounding box center [462, 272] width 925 height 545
click at [453, 457] on button "Sākt uzdevumu" at bounding box center [462, 447] width 159 height 28
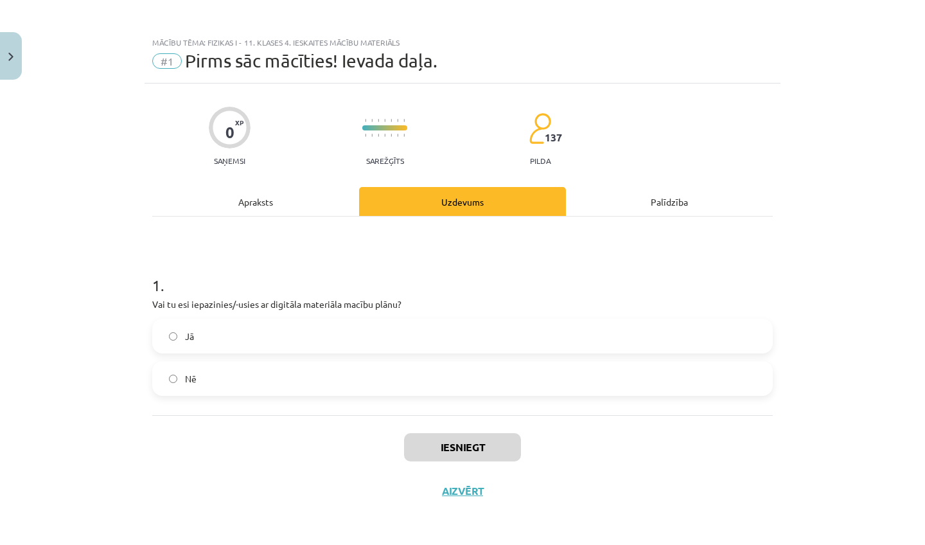
scroll to position [4, 0]
click at [366, 324] on label "Jā" at bounding box center [462, 336] width 618 height 32
click at [453, 452] on button "Iesniegt" at bounding box center [462, 447] width 117 height 28
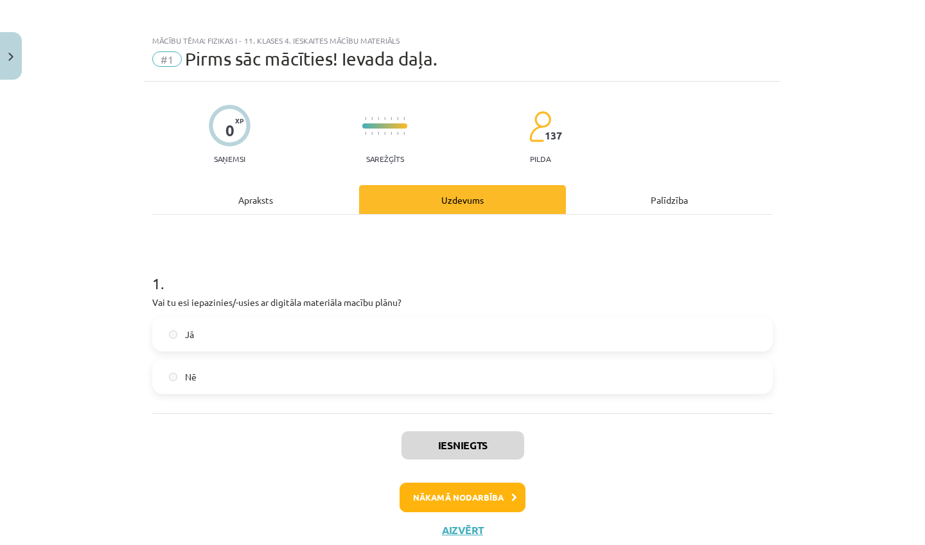
click at [471, 498] on button "Nākamā nodarbība" at bounding box center [462, 497] width 126 height 30
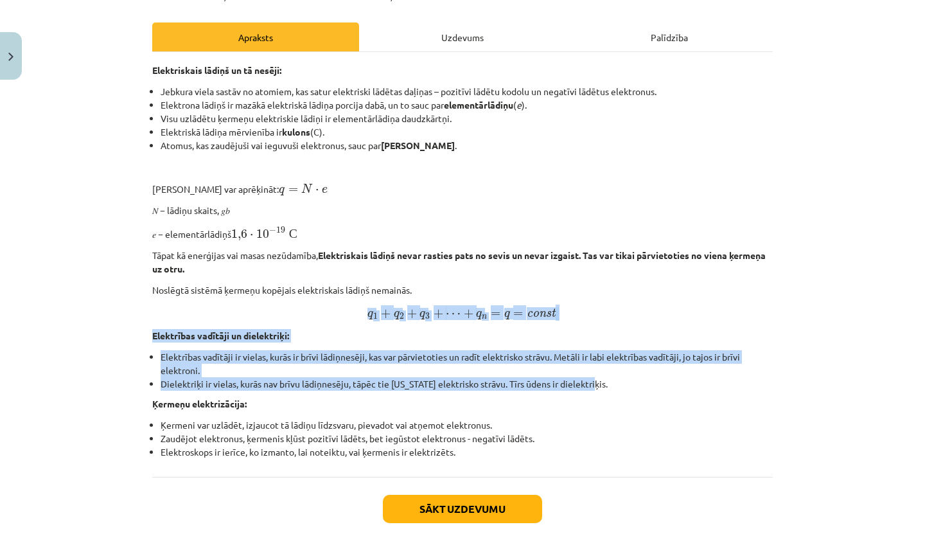
scroll to position [191, 0]
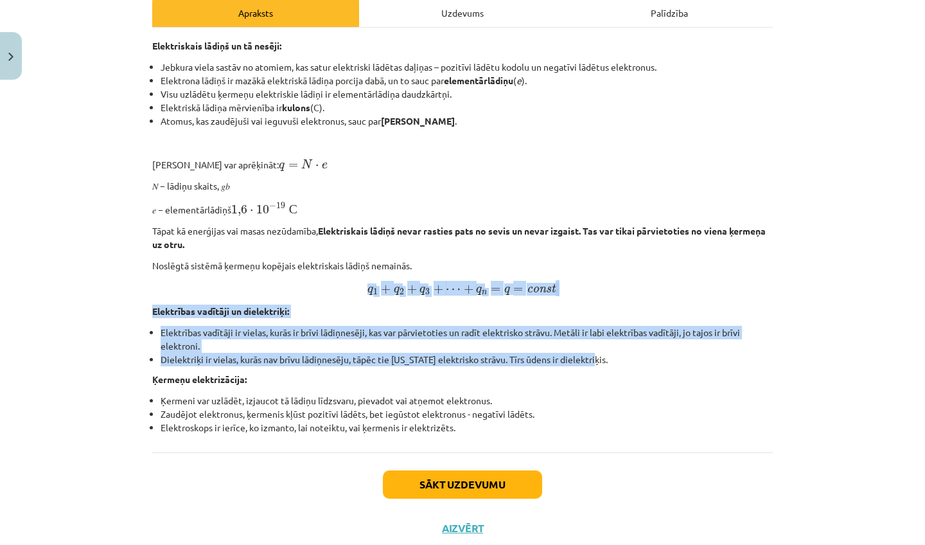
drag, startPoint x: 862, startPoint y: 455, endPoint x: 787, endPoint y: 544, distance: 116.7
click at [787, 544] on div "Mācību tēma: Fizikas i - 11. klases 4. ieskaites mācību materiāls #2 1. tēma. E…" at bounding box center [462, 272] width 925 height 545
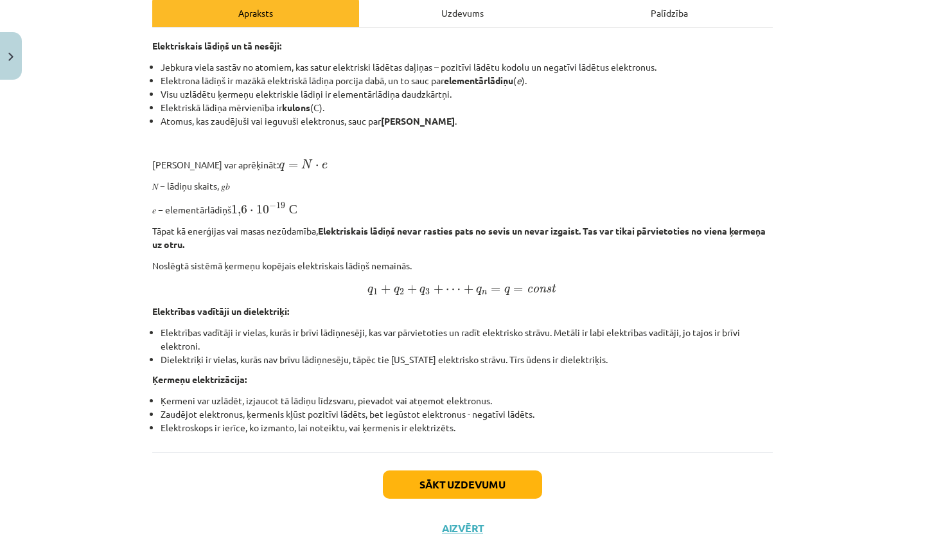
click at [798, 443] on div "Mācību tēma: Fizikas i - 11. klases 4. ieskaites mācību materiāls #2 1. tēma. E…" at bounding box center [462, 272] width 925 height 545
click at [498, 474] on button "Sākt uzdevumu" at bounding box center [462, 484] width 159 height 28
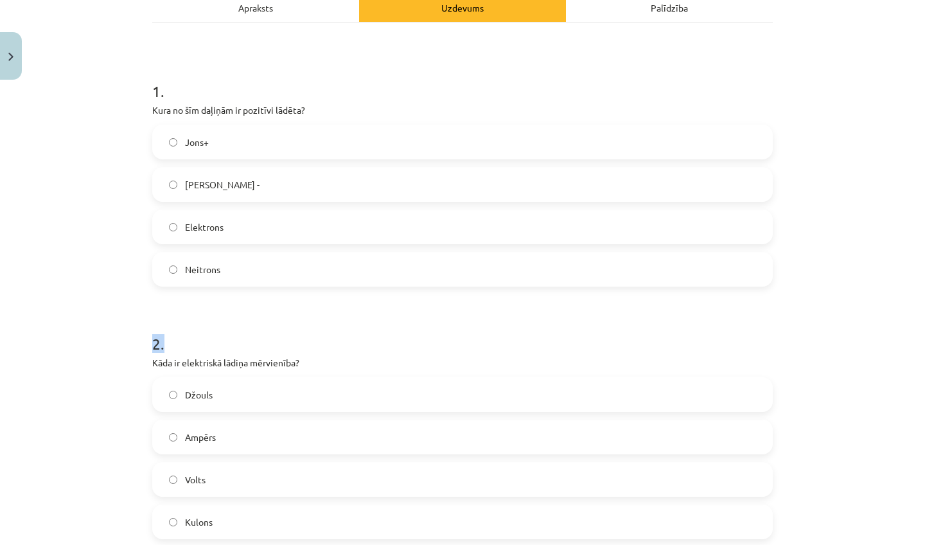
scroll to position [241, 0]
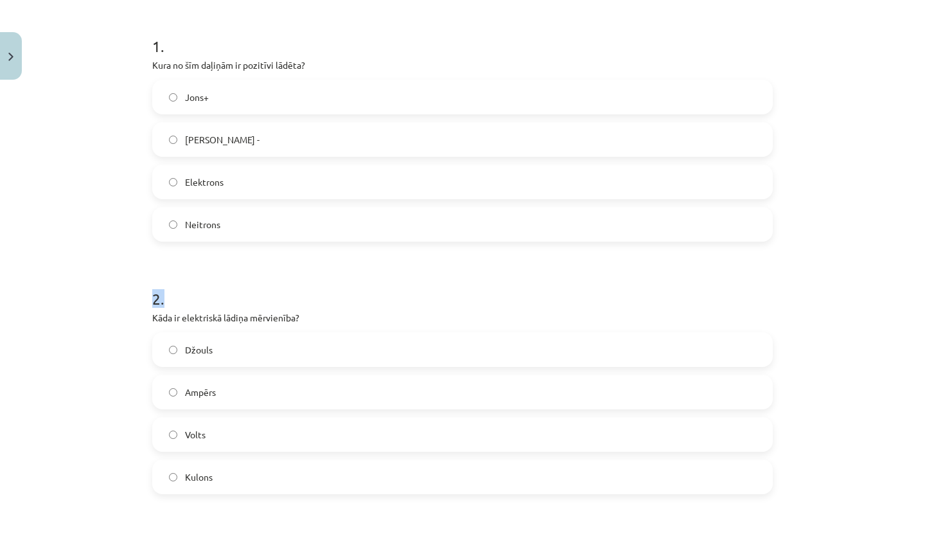
drag, startPoint x: 852, startPoint y: 530, endPoint x: 839, endPoint y: 541, distance: 17.8
click at [839, 541] on div "Mācību tēma: Fizikas i - 11. klases 4. ieskaites mācību materiāls #2 1. tēma. E…" at bounding box center [462, 272] width 925 height 545
click at [839, 485] on div "Mācību tēma: Fizikas i - 11. klases 4. ieskaites mācību materiāls #2 1. tēma. E…" at bounding box center [462, 272] width 925 height 545
click at [241, 102] on label "Jons+" at bounding box center [462, 97] width 618 height 32
click at [258, 487] on label "Kulons" at bounding box center [462, 476] width 618 height 32
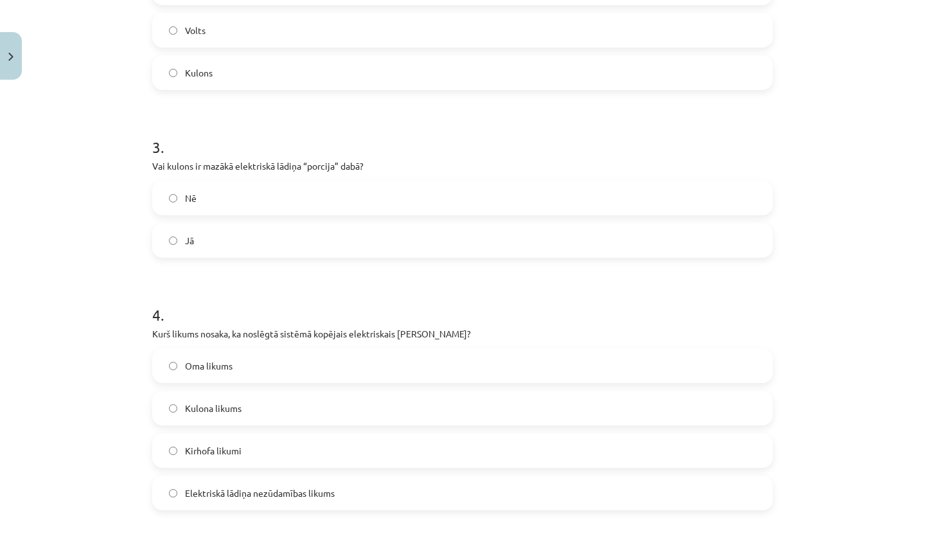
scroll to position [669, 0]
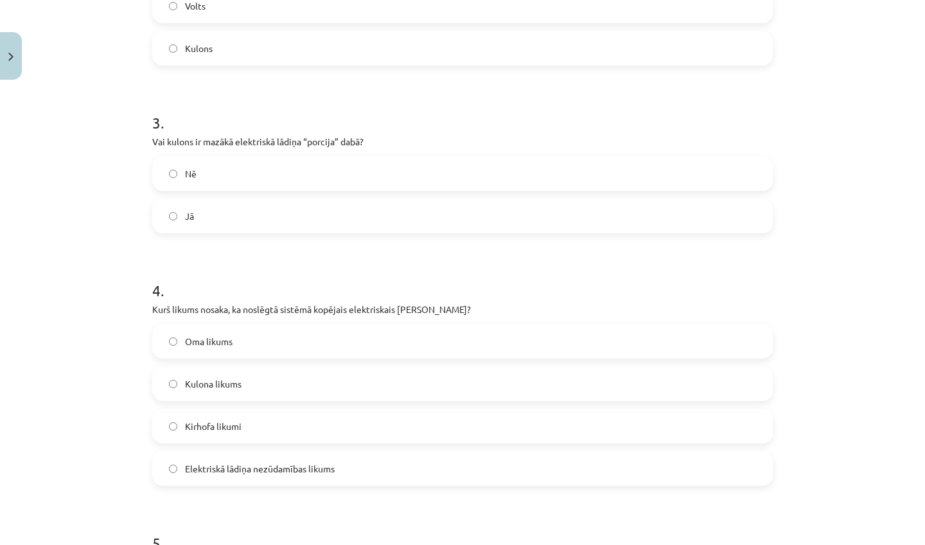
drag, startPoint x: 870, startPoint y: 530, endPoint x: 836, endPoint y: 544, distance: 36.6
click at [836, 544] on div "Mācību tēma: Fizikas i - 11. klases 4. ieskaites mācību materiāls #2 1. tēma. E…" at bounding box center [462, 272] width 925 height 545
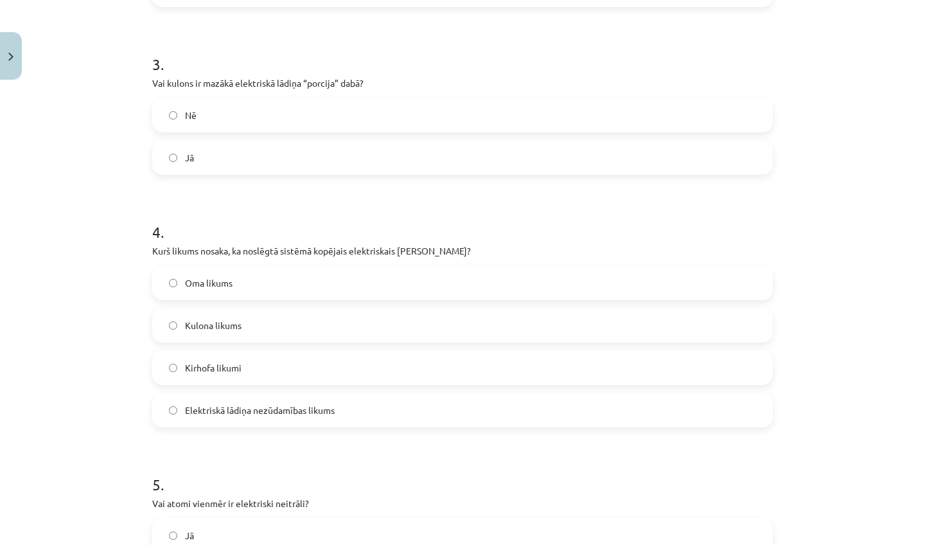
scroll to position [764, 0]
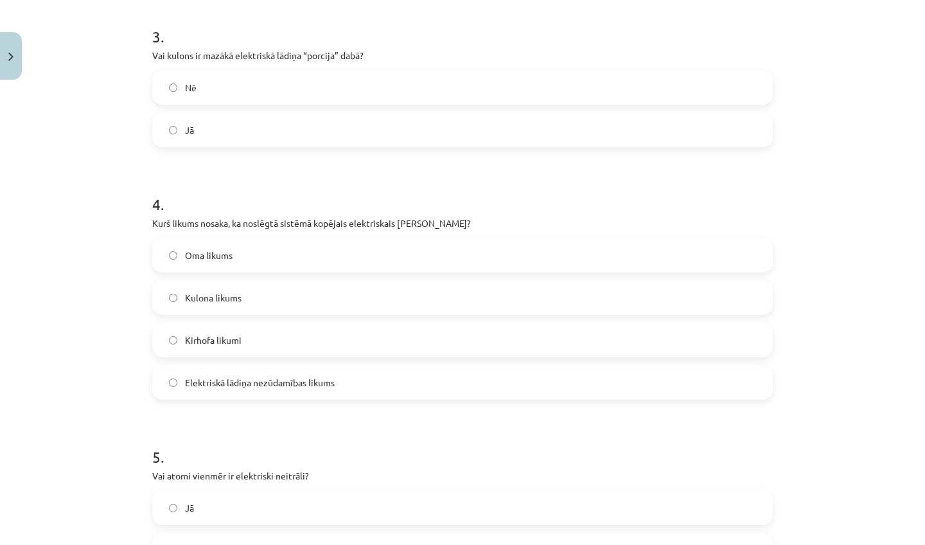
drag, startPoint x: 842, startPoint y: 523, endPoint x: 839, endPoint y: 544, distance: 20.7
click at [839, 544] on div "Mācību tēma: Fizikas i - 11. klases 4. ieskaites mācību materiāls #2 1. tēma. E…" at bounding box center [462, 272] width 925 height 545
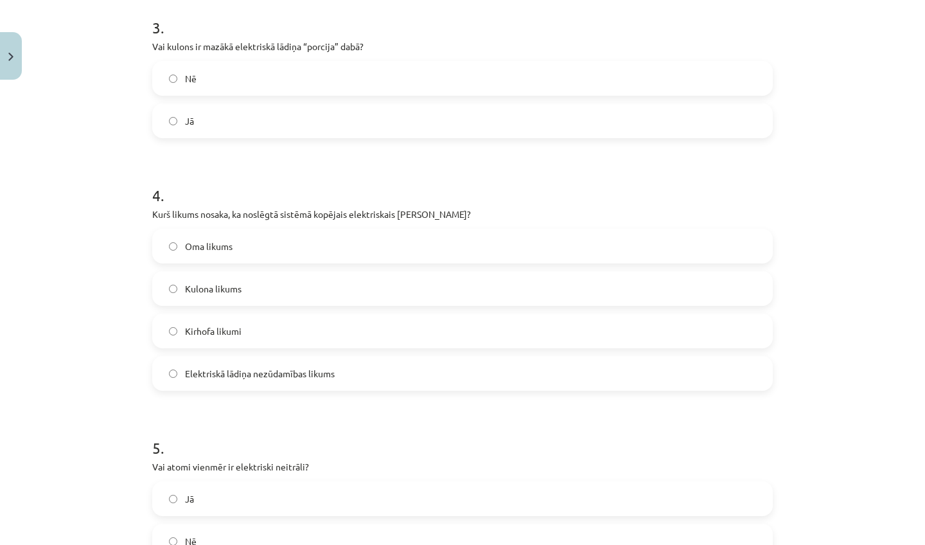
click at [839, 544] on div "Mācību tēma: Fizikas i - 11. klases 4. ieskaites mācību materiāls #2 1. tēma. E…" at bounding box center [462, 272] width 925 height 545
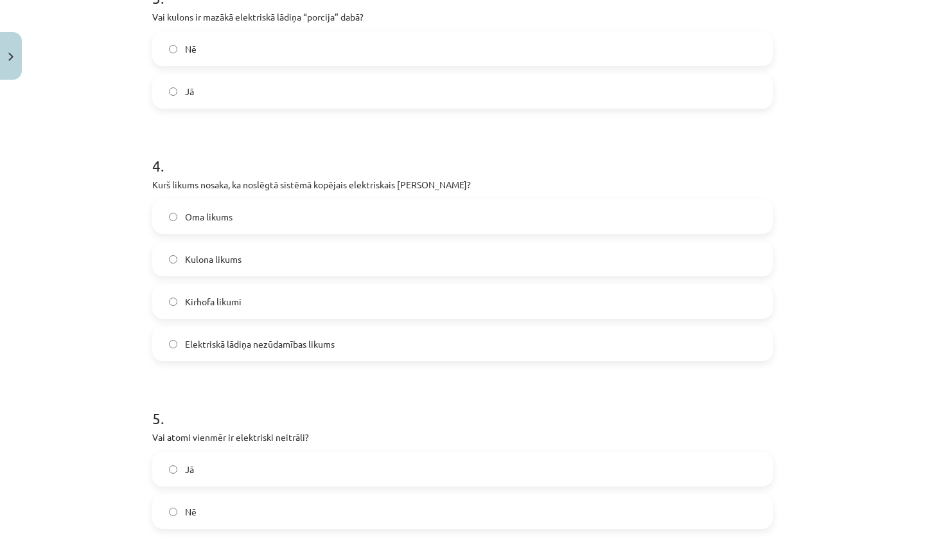
scroll to position [817, 0]
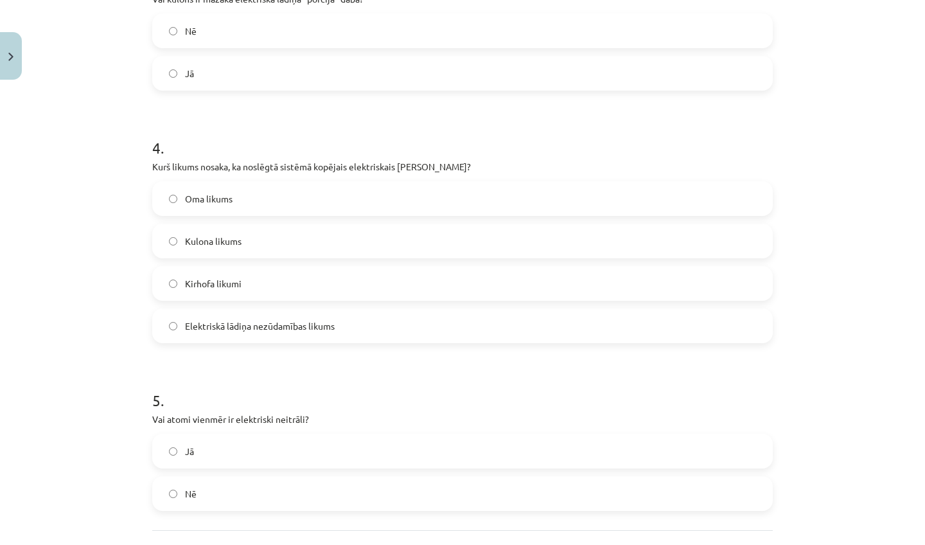
drag, startPoint x: 866, startPoint y: 520, endPoint x: 866, endPoint y: 541, distance: 20.6
click at [866, 541] on div "Mācību tēma: Fizikas i - 11. klases 4. ieskaites mācību materiāls #2 1. tēma. E…" at bounding box center [462, 272] width 925 height 545
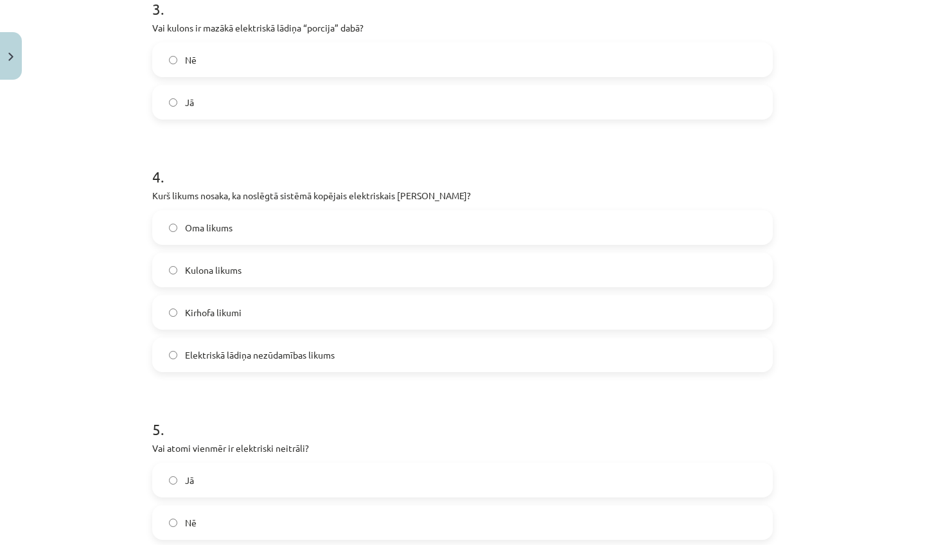
scroll to position [786, 0]
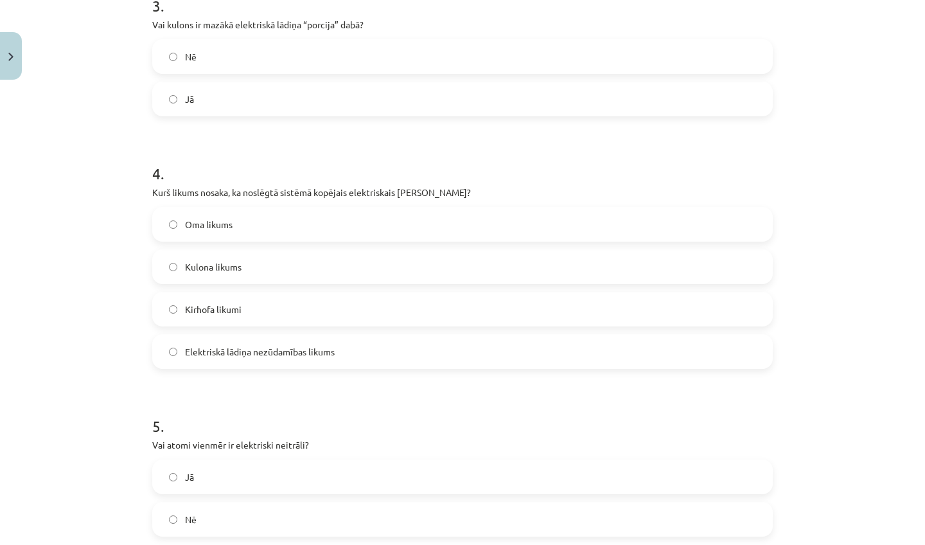
click at [219, 57] on label "Nē" at bounding box center [462, 56] width 618 height 32
click at [225, 351] on span "Elektriskā lādiņa nezūdamības likums" at bounding box center [260, 351] width 150 height 13
click at [234, 519] on label "Nē" at bounding box center [462, 519] width 618 height 32
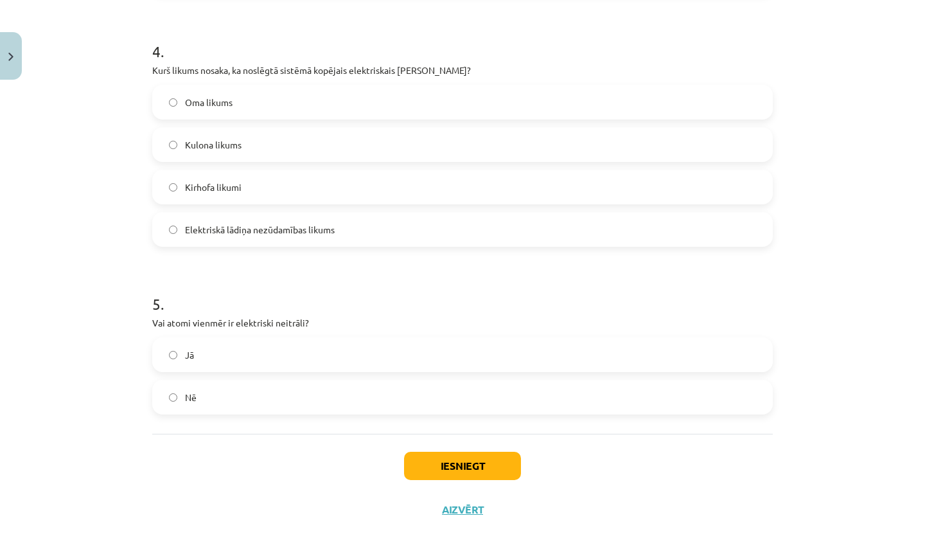
drag, startPoint x: 821, startPoint y: 515, endPoint x: 767, endPoint y: 544, distance: 61.2
click at [767, 544] on div "Mācību tēma: Fizikas i - 11. klases 4. ieskaites mācību materiāls #2 1. tēma. E…" at bounding box center [462, 272] width 925 height 545
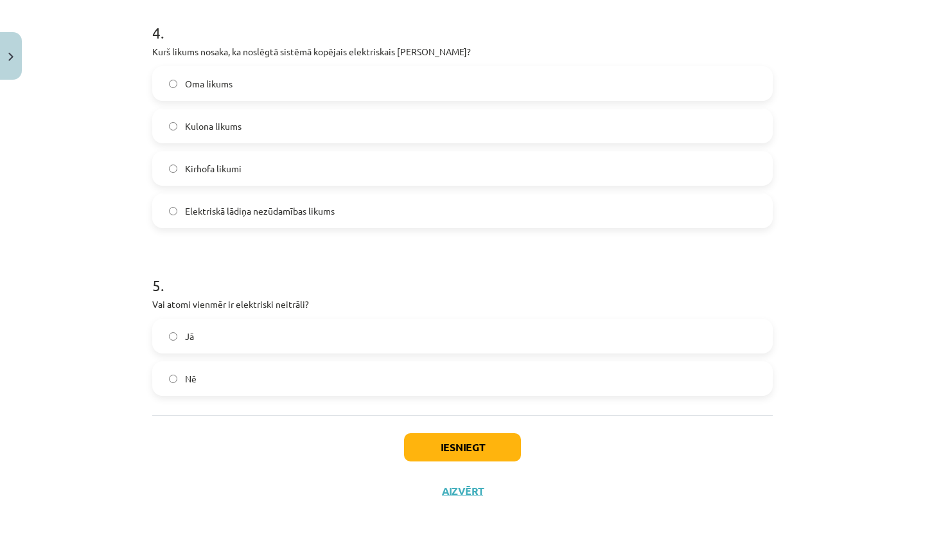
click at [455, 444] on button "Iesniegt" at bounding box center [462, 447] width 117 height 28
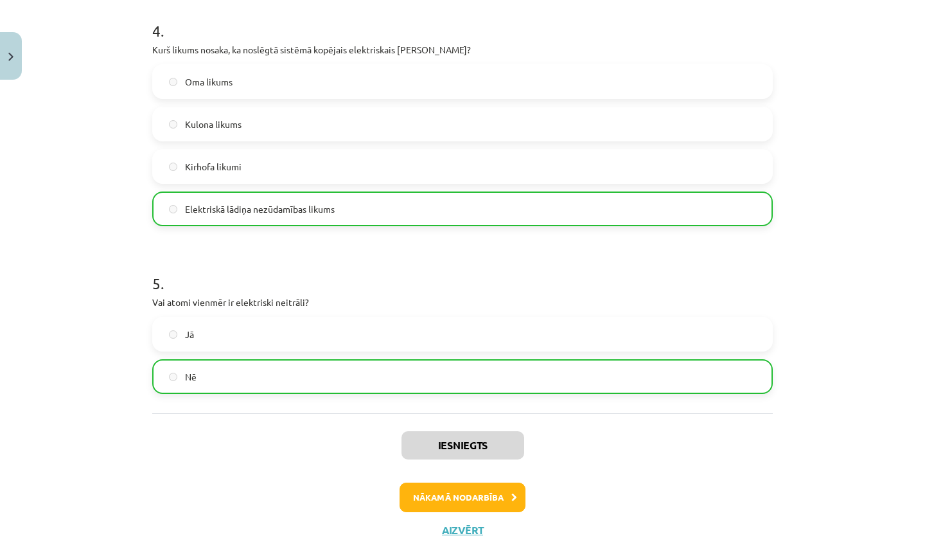
click at [451, 496] on button "Nākamā nodarbība" at bounding box center [462, 497] width 126 height 30
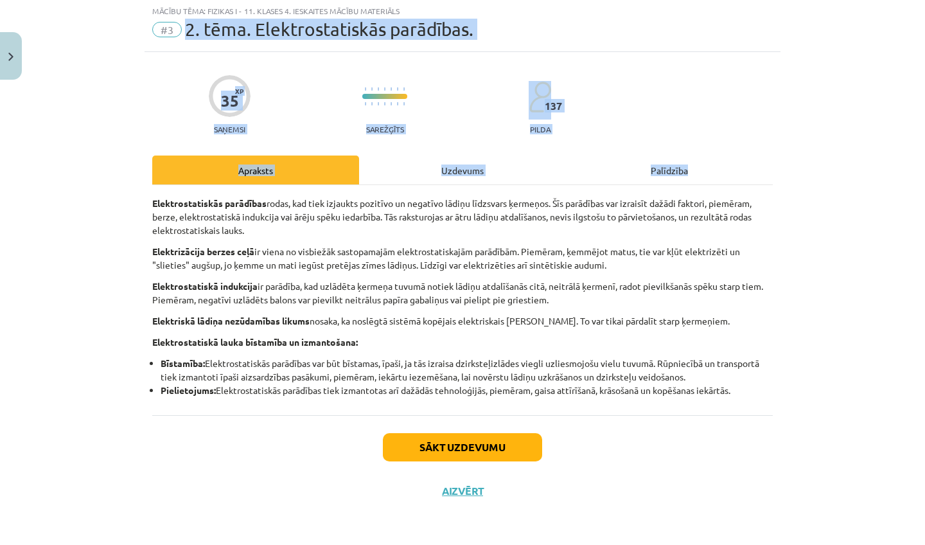
scroll to position [35, 0]
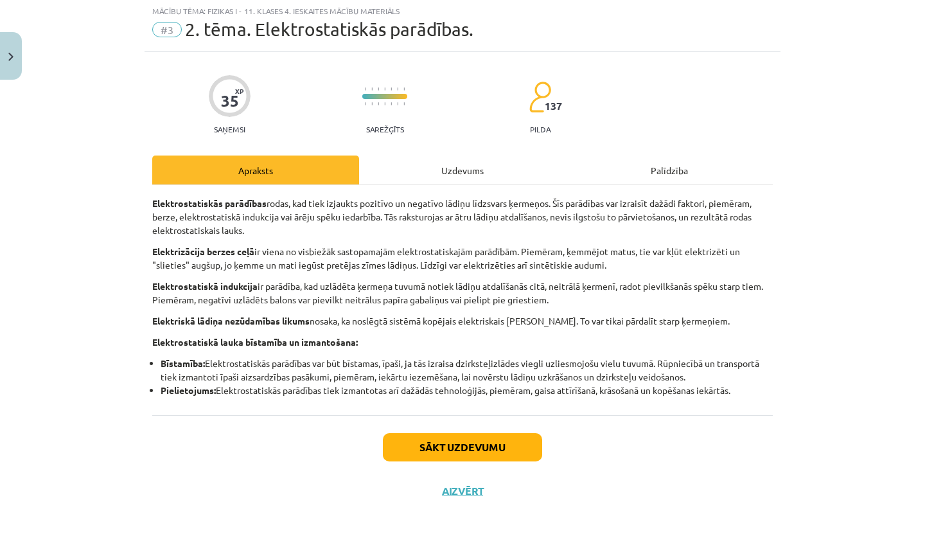
click at [357, 502] on div "Sākt uzdevumu Aizvērt" at bounding box center [462, 460] width 620 height 90
click at [408, 441] on button "Sākt uzdevumu" at bounding box center [462, 447] width 159 height 28
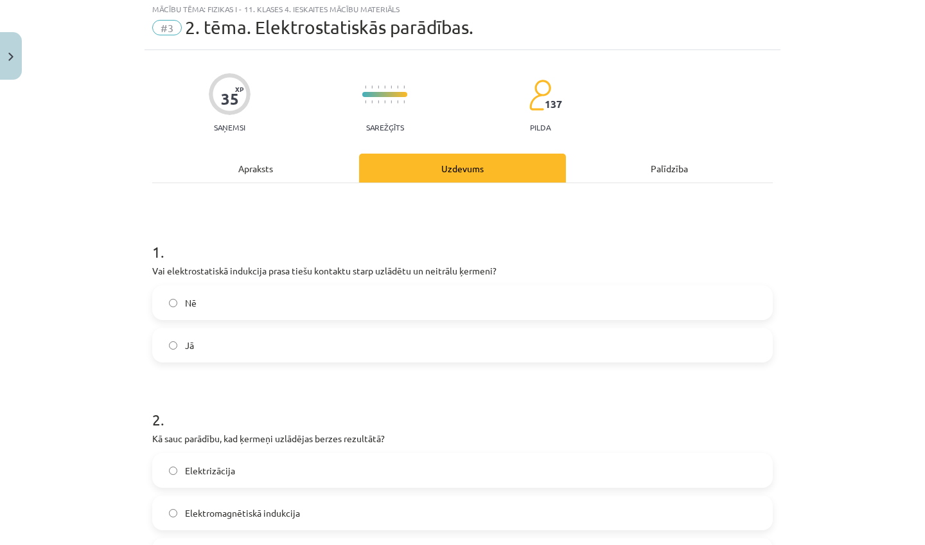
scroll to position [32, 0]
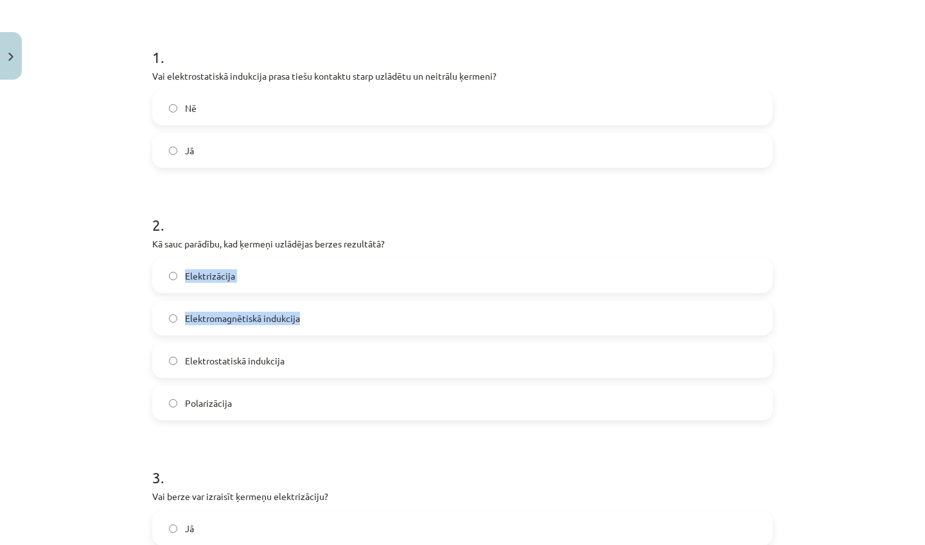
drag, startPoint x: 850, startPoint y: 498, endPoint x: 841, endPoint y: 544, distance: 46.4
click at [841, 544] on div "Mācību tēma: Fizikas i - 11. klases 4. ieskaites mācību materiāls #3 2. tēma. E…" at bounding box center [462, 272] width 925 height 545
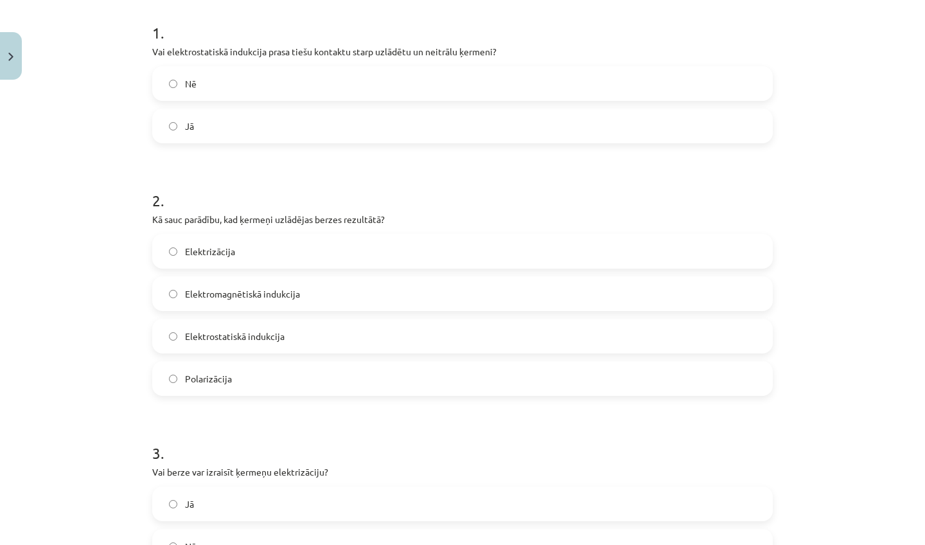
click at [853, 436] on div "Mācību tēma: Fizikas i - 11. klases 4. ieskaites mācību materiāls #3 2. tēma. E…" at bounding box center [462, 272] width 925 height 545
click at [426, 85] on label "Nē" at bounding box center [462, 83] width 618 height 32
click at [290, 258] on label "Elektrizācija" at bounding box center [462, 251] width 618 height 32
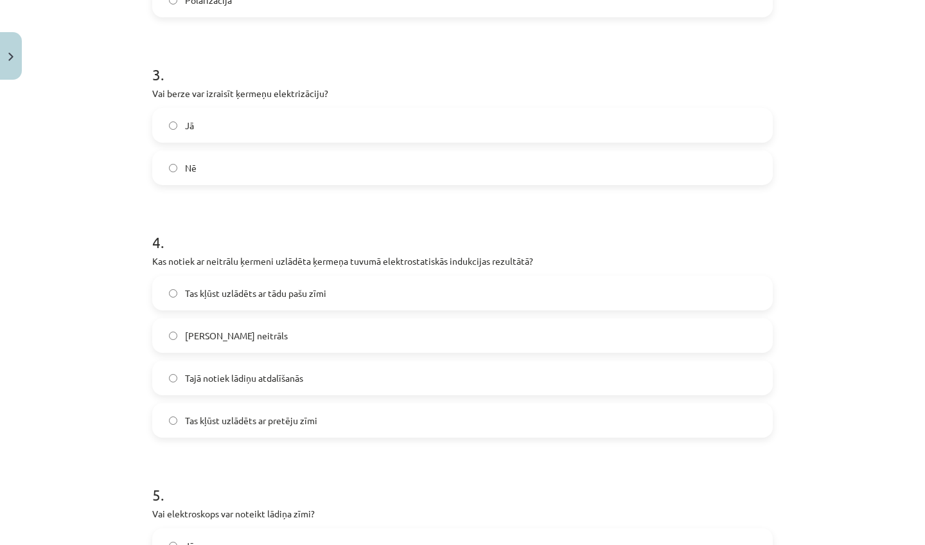
drag, startPoint x: 864, startPoint y: 517, endPoint x: 839, endPoint y: 544, distance: 36.8
click at [839, 544] on div "Mācību tēma: Fizikas i - 11. klases 4. ieskaites mācību materiāls #3 2. tēma. E…" at bounding box center [462, 272] width 925 height 545
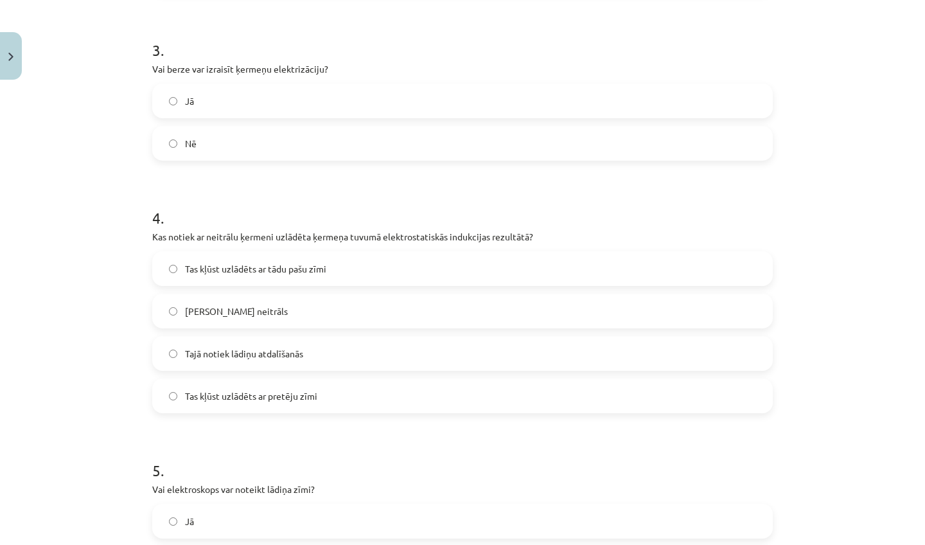
click at [496, 111] on label "Jā" at bounding box center [462, 101] width 618 height 32
click at [365, 355] on label "Tajā notiek lādiņu atdalīšanās" at bounding box center [462, 353] width 618 height 32
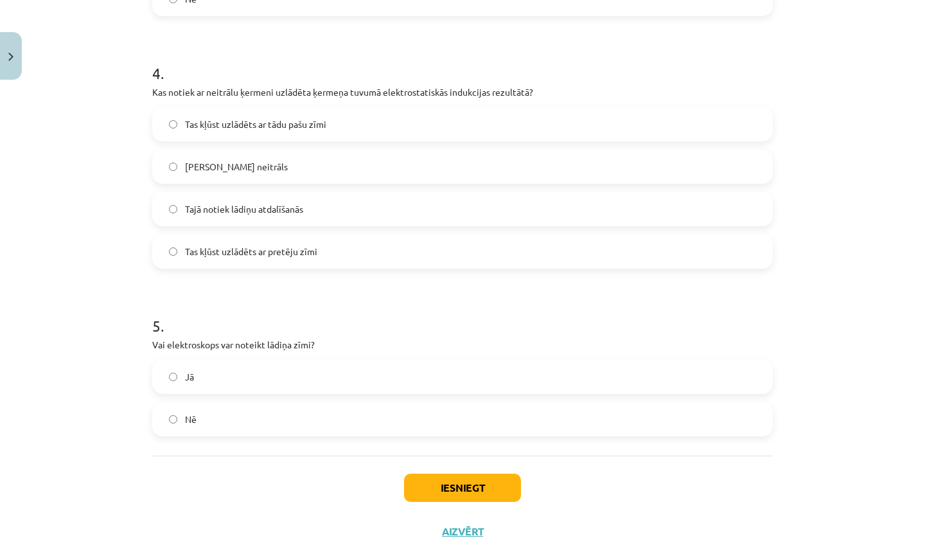
scroll to position [844, 0]
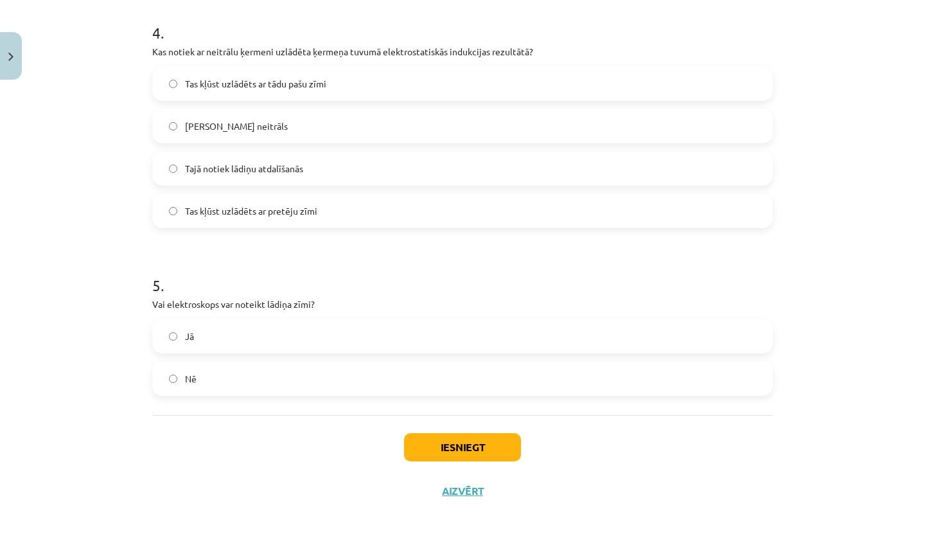
drag, startPoint x: 831, startPoint y: 519, endPoint x: 815, endPoint y: 544, distance: 29.7
click at [815, 544] on div "Mācību tēma: Fizikas i - 11. klases 4. ieskaites mācību materiāls #3 2. tēma. E…" at bounding box center [462, 272] width 925 height 545
click at [225, 338] on label "Jā" at bounding box center [462, 336] width 618 height 32
click at [487, 441] on button "Iesniegt" at bounding box center [462, 447] width 117 height 28
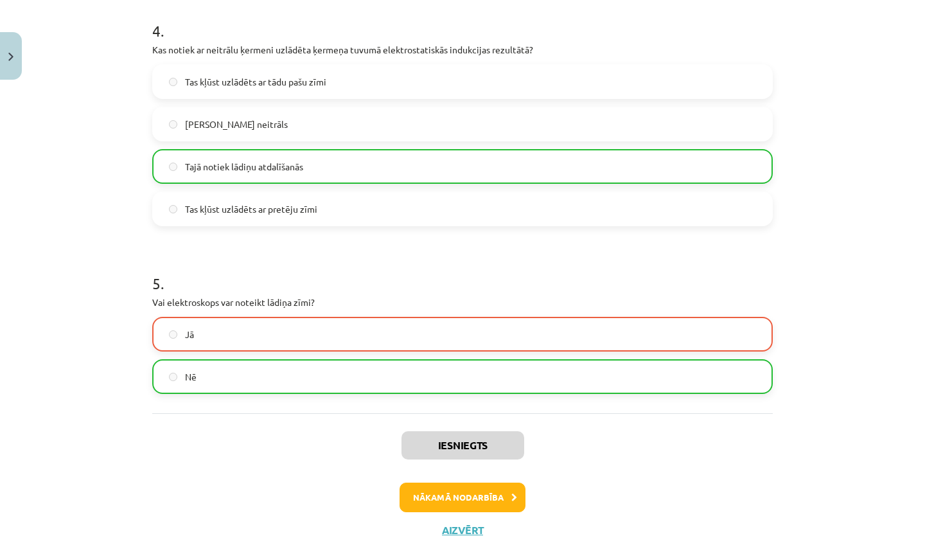
click at [462, 496] on button "Nākamā nodarbība" at bounding box center [462, 497] width 126 height 30
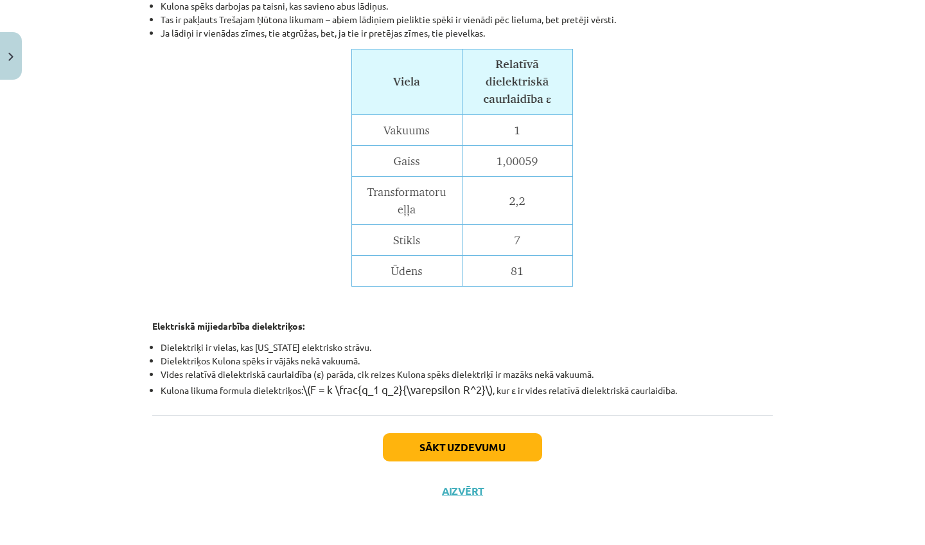
scroll to position [563, 0]
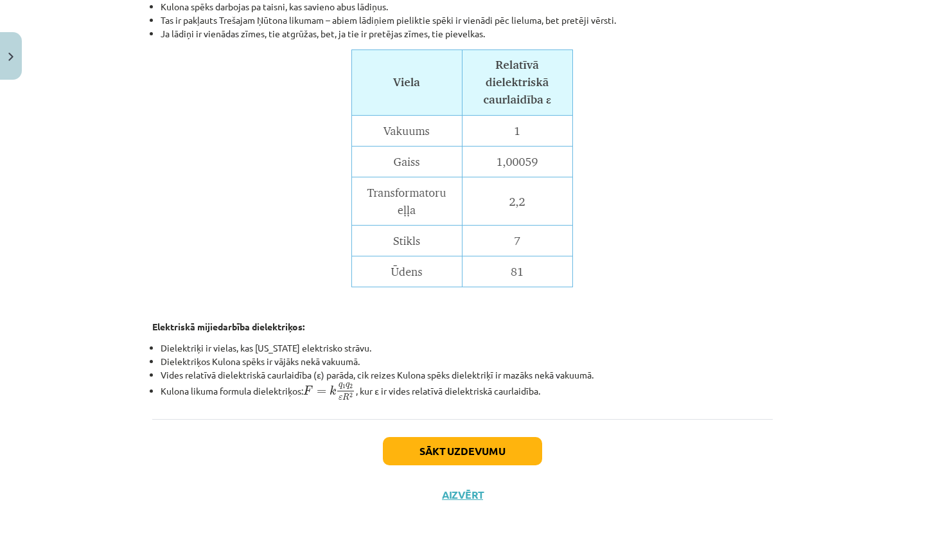
click at [458, 450] on button "Sākt uzdevumu" at bounding box center [462, 451] width 159 height 28
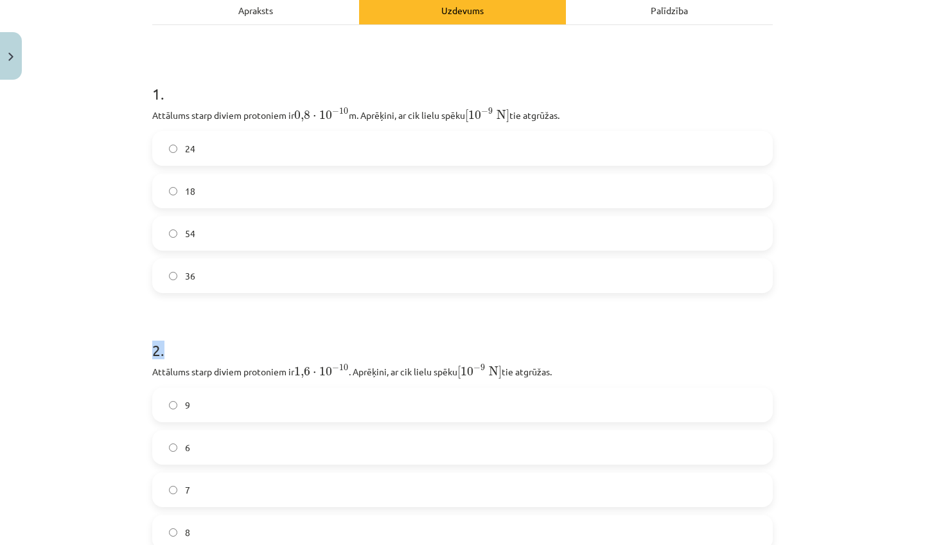
scroll to position [218, 0]
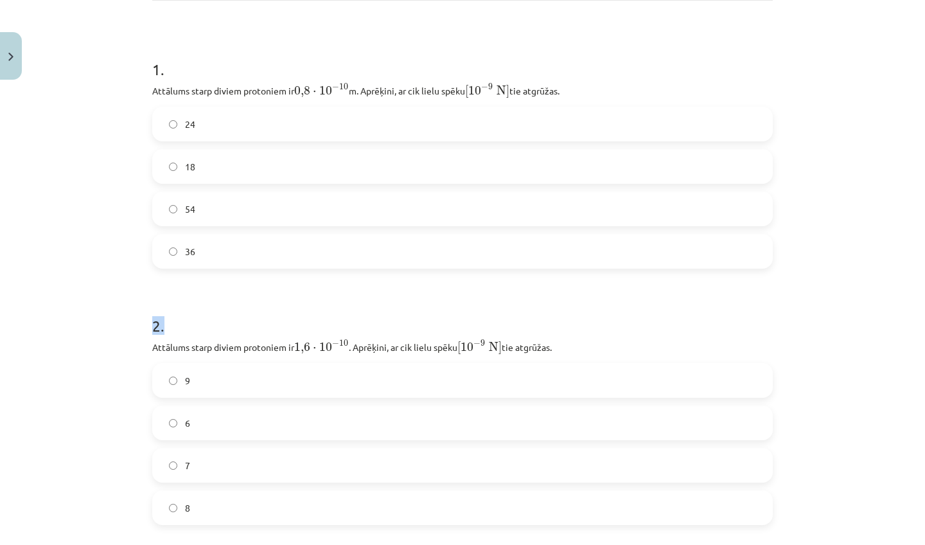
drag, startPoint x: 878, startPoint y: 525, endPoint x: 872, endPoint y: 544, distance: 20.1
click at [872, 544] on div "Mācību tēma: Fizikas i - 11. klases 4. ieskaites mācību materiāls #4 3. tēma. K…" at bounding box center [462, 272] width 925 height 545
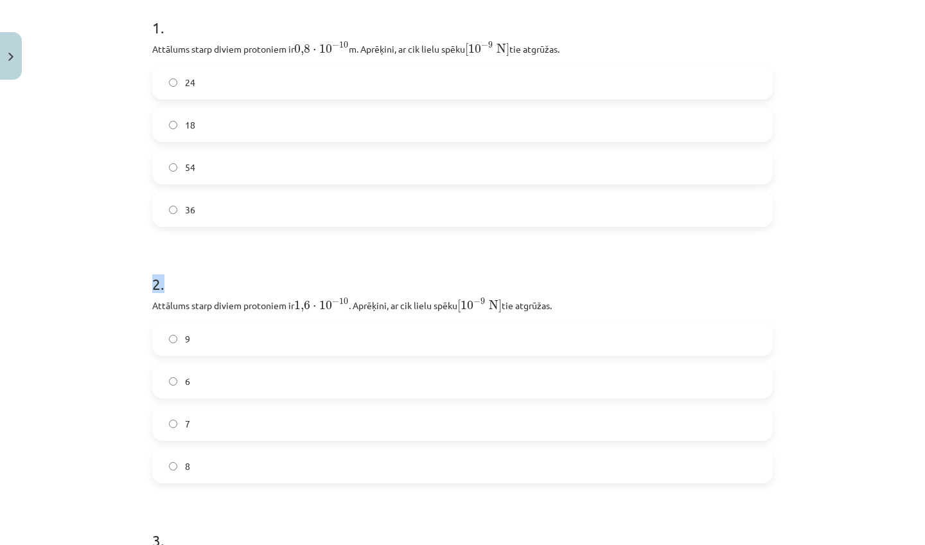
scroll to position [245, 0]
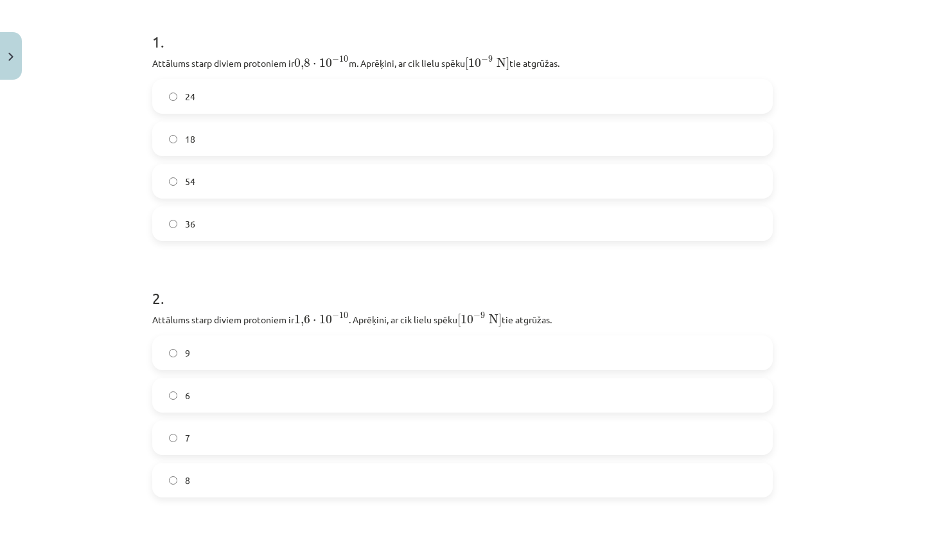
click at [889, 211] on div "Mācību tēma: Fizikas i - 11. klases 4. ieskaites mācību materiāls #4 3. tēma. K…" at bounding box center [462, 272] width 925 height 545
click at [230, 221] on label "36" at bounding box center [462, 223] width 618 height 32
click at [238, 349] on label "9" at bounding box center [462, 352] width 618 height 32
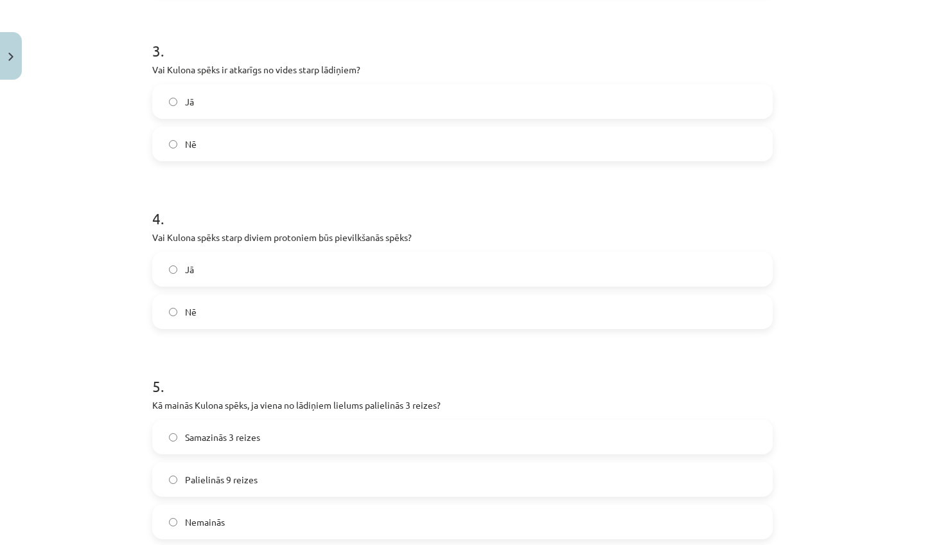
drag, startPoint x: 842, startPoint y: 519, endPoint x: 805, endPoint y: 544, distance: 44.3
click at [805, 544] on div "Mācību tēma: Fizikas i - 11. klases 4. ieskaites mācību materiāls #4 3. tēma. K…" at bounding box center [462, 272] width 925 height 545
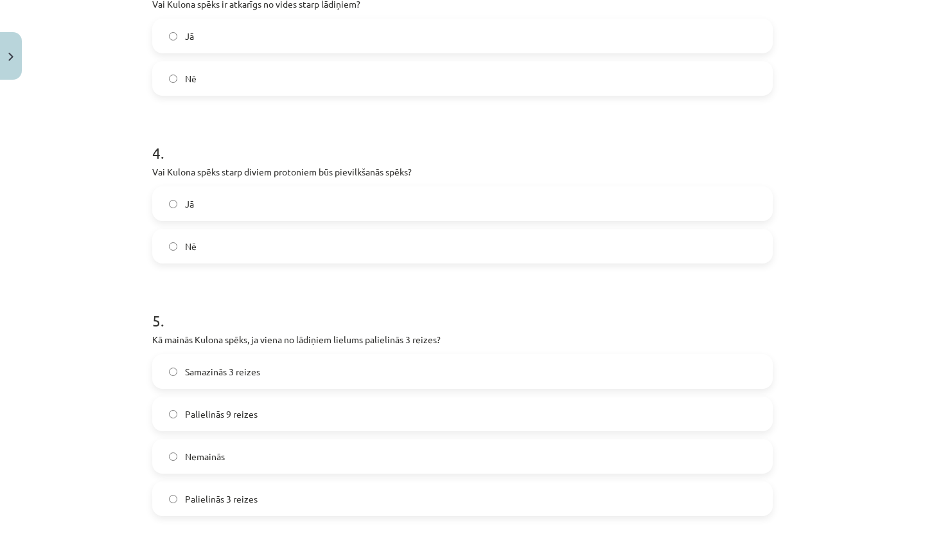
scroll to position [875, 0]
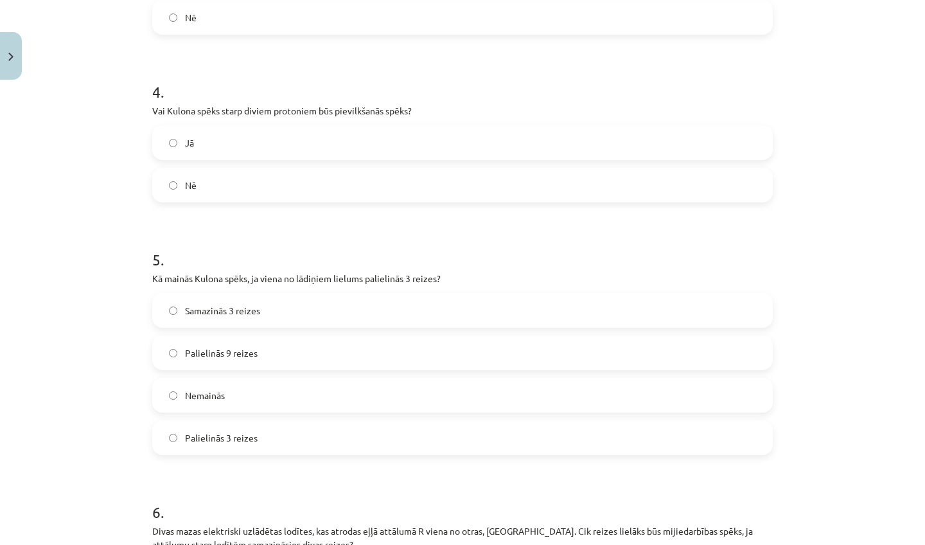
drag, startPoint x: 839, startPoint y: 525, endPoint x: 833, endPoint y: 544, distance: 20.1
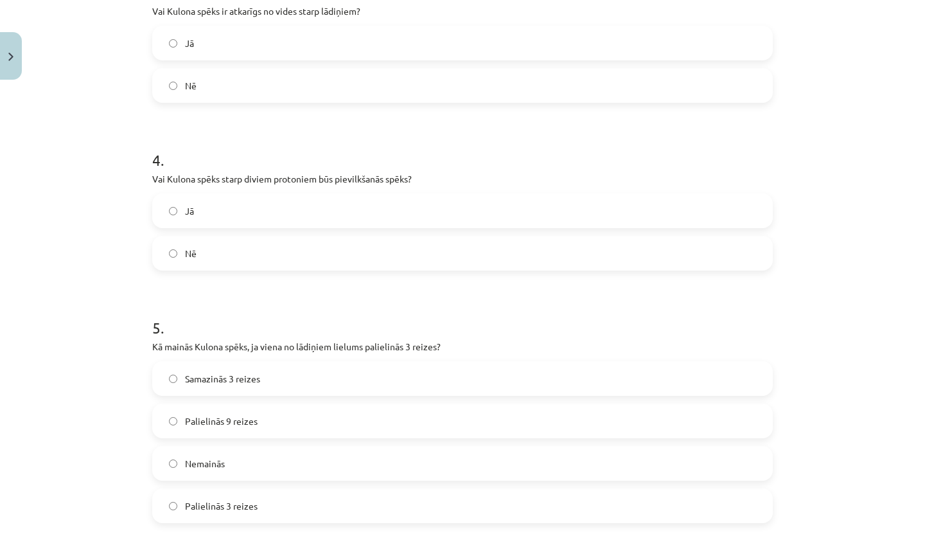
scroll to position [791, 0]
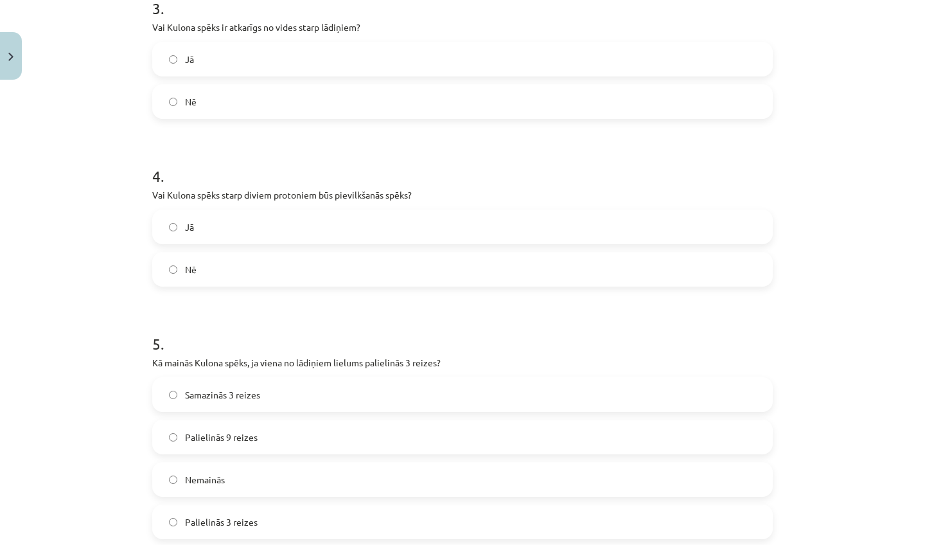
click at [317, 64] on label "Jā" at bounding box center [462, 59] width 618 height 32
click at [231, 266] on label "Nē" at bounding box center [462, 269] width 618 height 32
click at [225, 526] on span "Palielinās 3 reizes" at bounding box center [221, 521] width 73 height 13
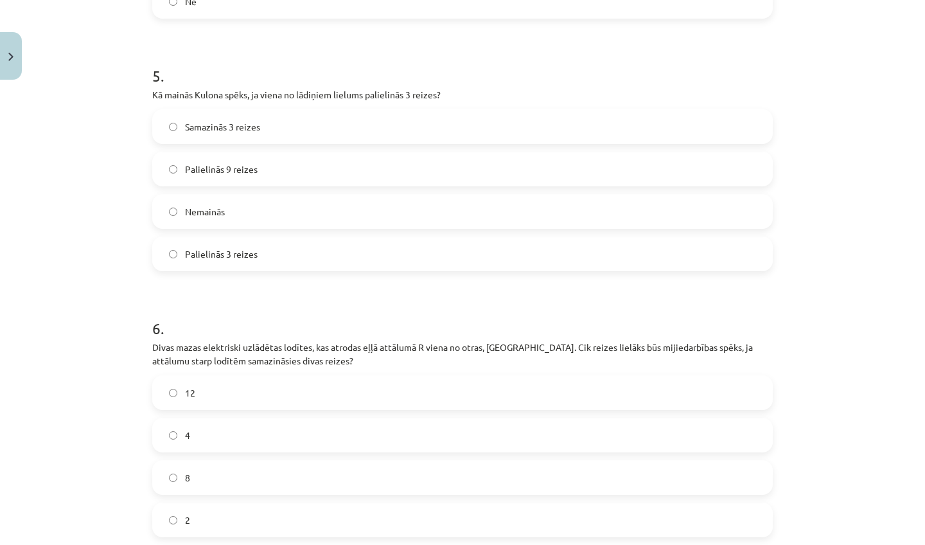
scroll to position [1095, 0]
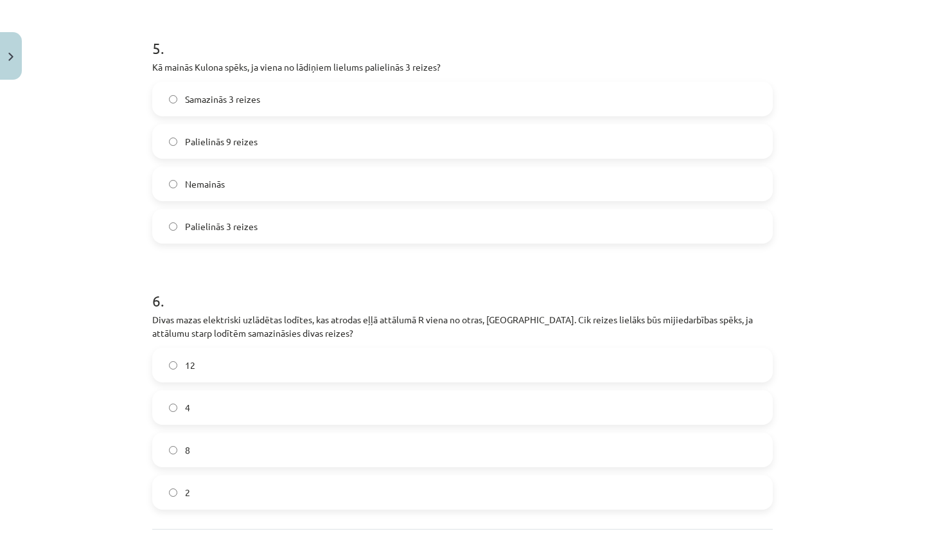
drag, startPoint x: 849, startPoint y: 539, endPoint x: 819, endPoint y: 544, distance: 30.5
click at [819, 544] on div "Mācību tēma: Fizikas i - 11. klases 4. ieskaites mācību materiāls #4 3. tēma. K…" at bounding box center [462, 272] width 925 height 545
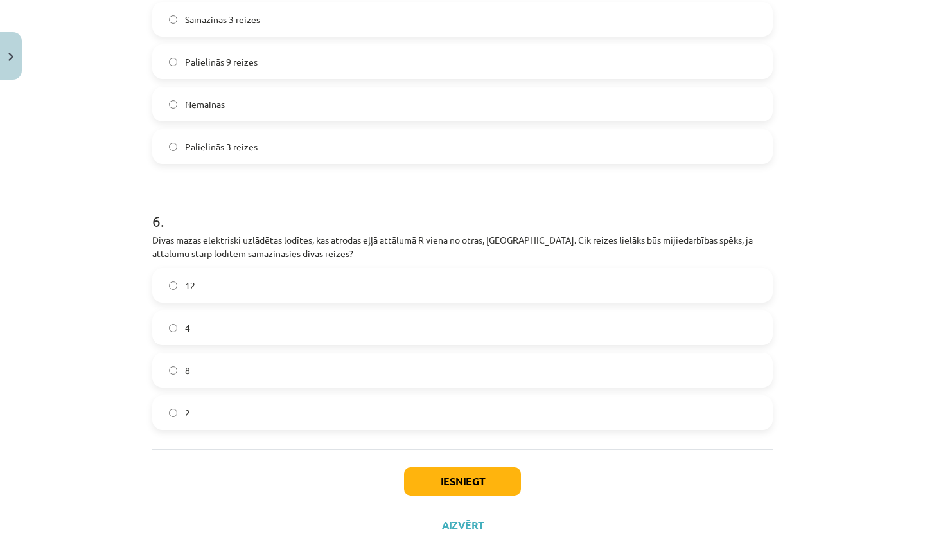
drag, startPoint x: 855, startPoint y: 535, endPoint x: 847, endPoint y: 544, distance: 12.3
click at [847, 544] on div "Mācību tēma: Fizikas i - 11. klases 4. ieskaites mācību materiāls #4 3. tēma. K…" at bounding box center [462, 272] width 925 height 545
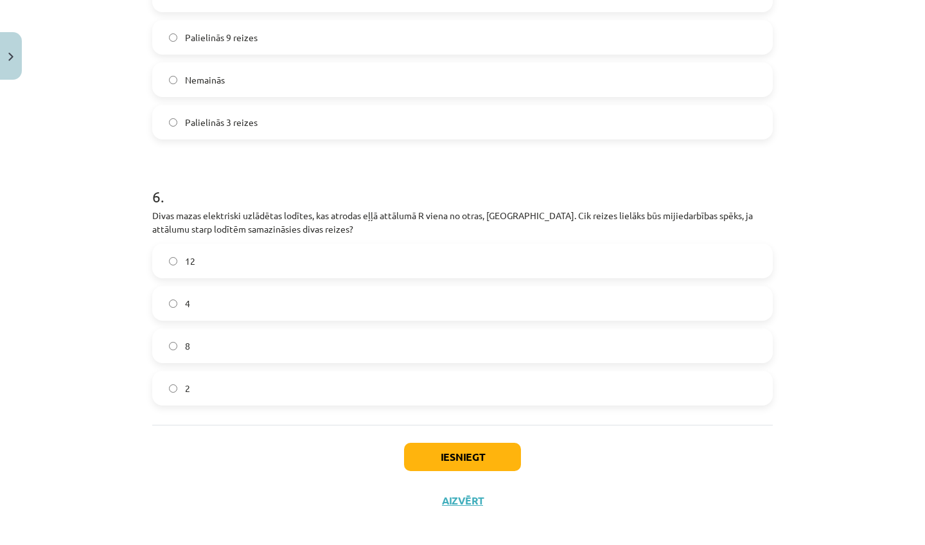
click at [236, 265] on label "12" at bounding box center [462, 261] width 618 height 32
click at [466, 453] on button "Iesniegt" at bounding box center [462, 456] width 117 height 28
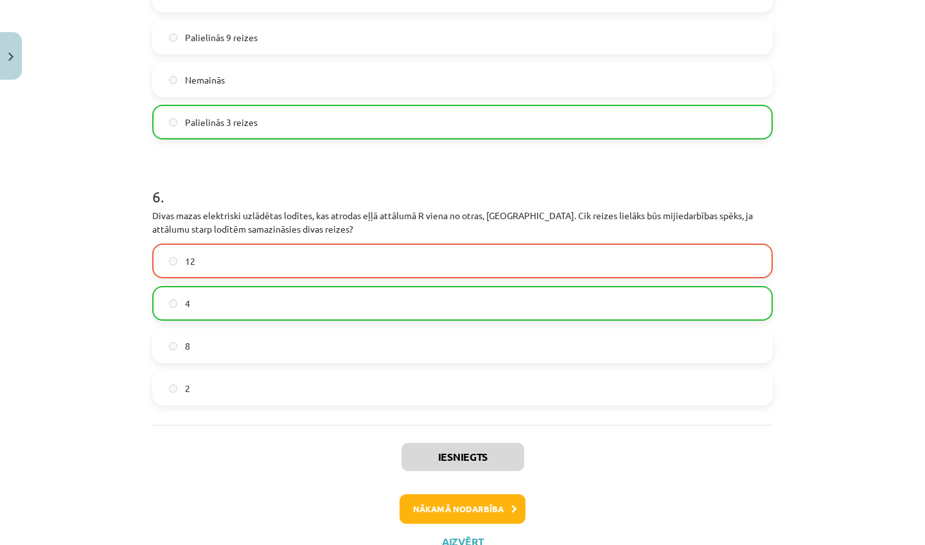
click at [430, 505] on button "Nākamā nodarbība" at bounding box center [462, 509] width 126 height 30
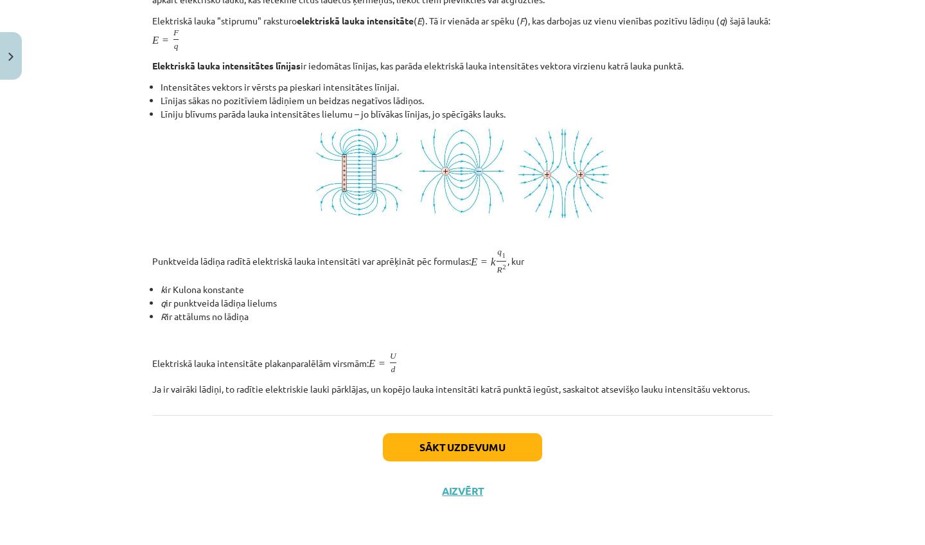
scroll to position [225, 0]
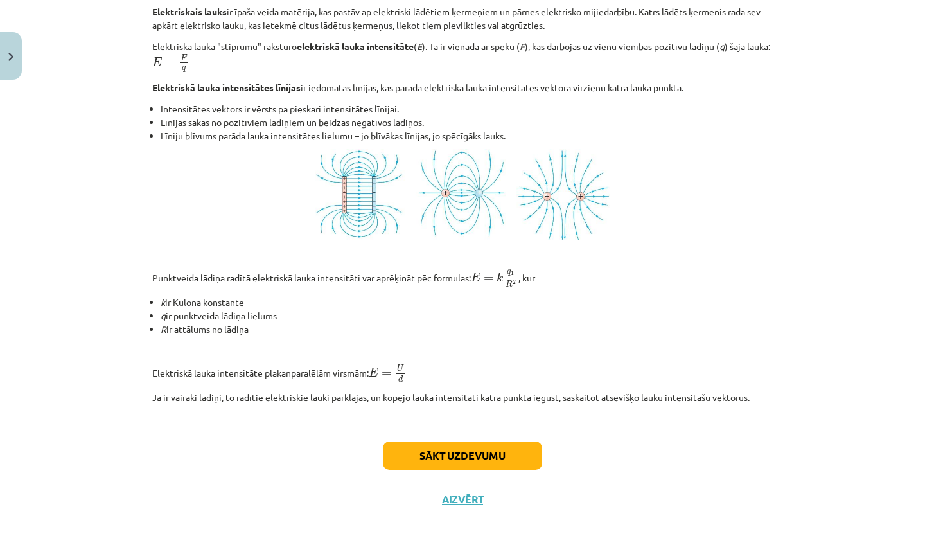
click at [430, 458] on button "Sākt uzdevumu" at bounding box center [462, 455] width 159 height 28
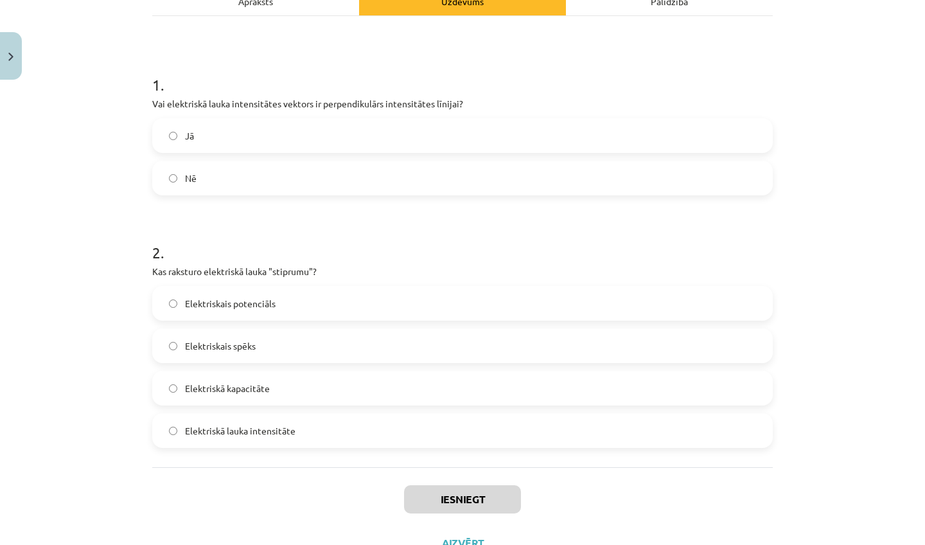
scroll to position [202, 0]
click at [192, 172] on span "Nē" at bounding box center [191, 177] width 12 height 13
click at [250, 433] on span "Elektriskā lauka intensitāte" at bounding box center [240, 430] width 110 height 13
click at [433, 498] on button "Iesniegt" at bounding box center [462, 499] width 117 height 28
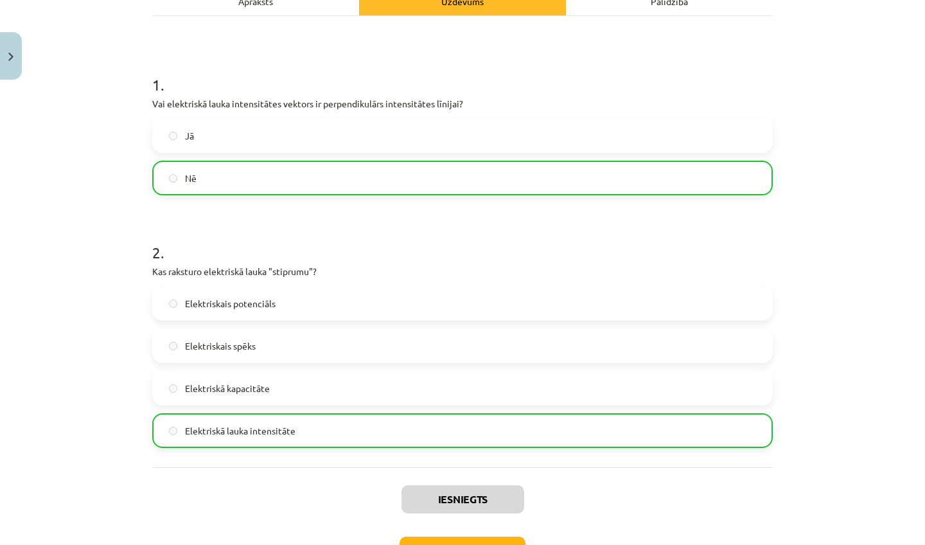
click at [587, 537] on div "Iesniegts Nākamā nodarbība Aizvērt" at bounding box center [462, 532] width 620 height 131
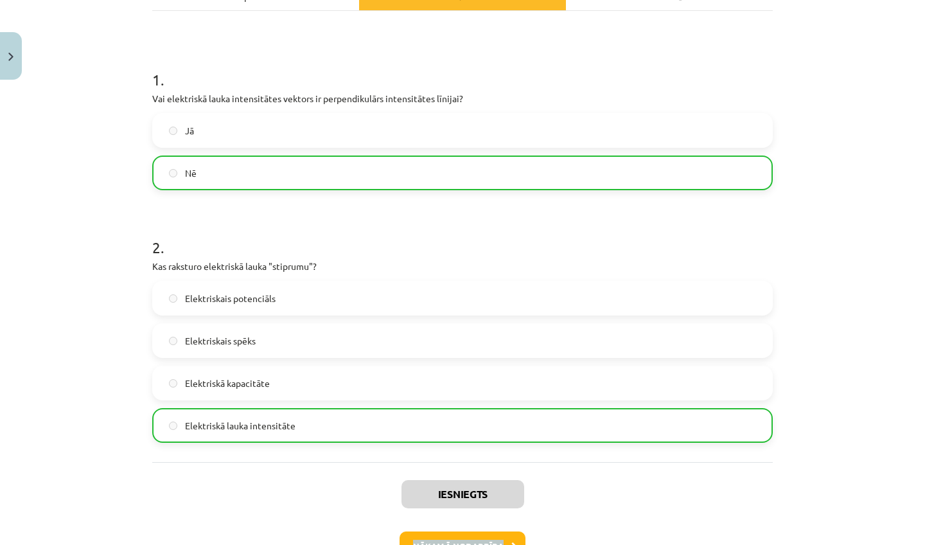
click at [516, 539] on button "Nākamā nodarbība" at bounding box center [462, 546] width 126 height 30
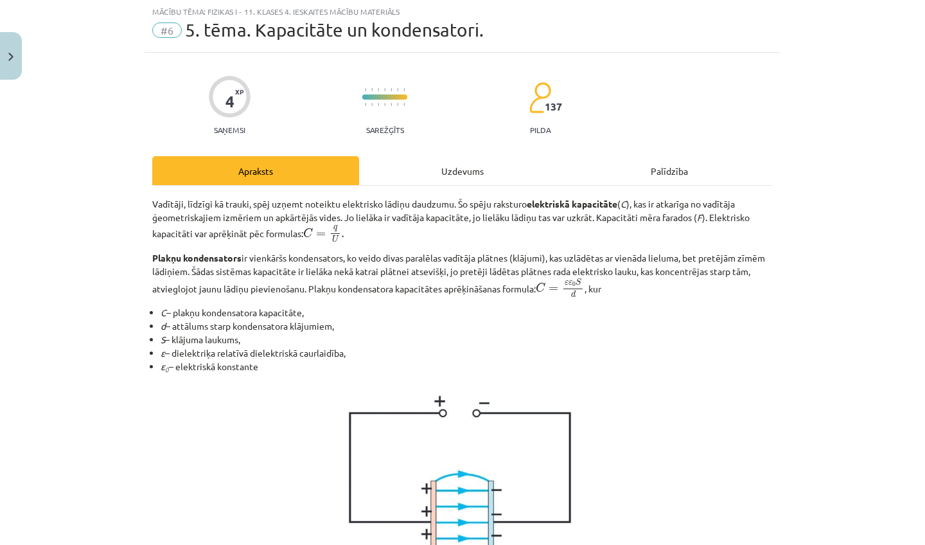
scroll to position [32, 0]
drag, startPoint x: 768, startPoint y: 501, endPoint x: 780, endPoint y: 401, distance: 100.9
click at [780, 401] on div "Mācību tēma: Fizikas i - 11. klases 4. ieskaites mācību materiāls #6 5. tēma. K…" at bounding box center [462, 272] width 925 height 545
click at [810, 247] on div "Mācību tēma: Fizikas i - 11. klases 4. ieskaites mācību materiāls #6 5. tēma. K…" at bounding box center [462, 272] width 925 height 545
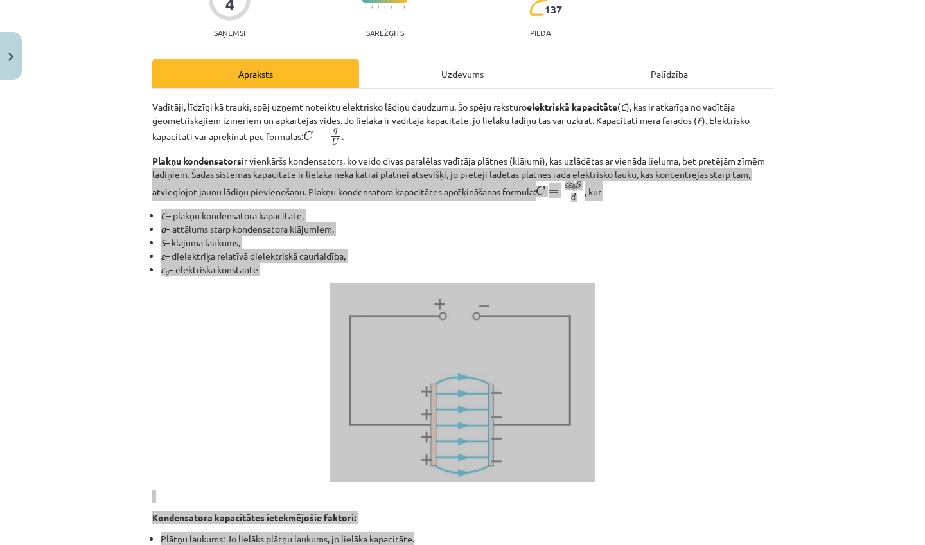
drag, startPoint x: 770, startPoint y: 262, endPoint x: 751, endPoint y: 544, distance: 282.5
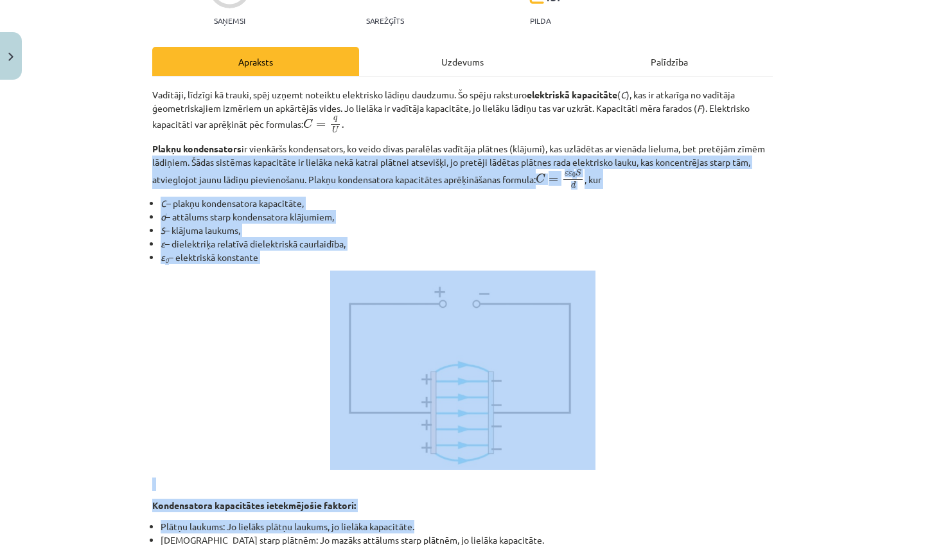
click at [808, 458] on div "Mācību tēma: Fizikas i - 11. klases 4. ieskaites mācību materiāls #6 5. tēma. K…" at bounding box center [462, 272] width 925 height 545
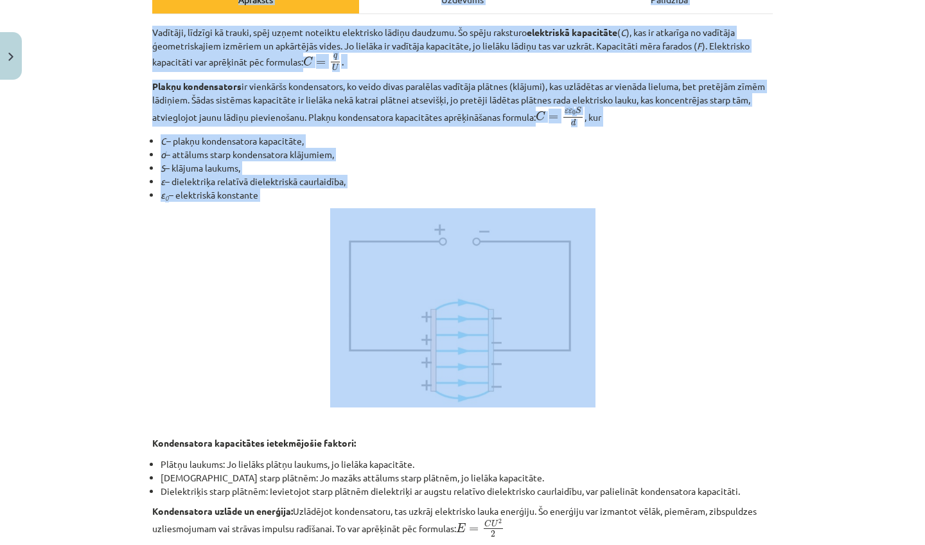
scroll to position [179, 0]
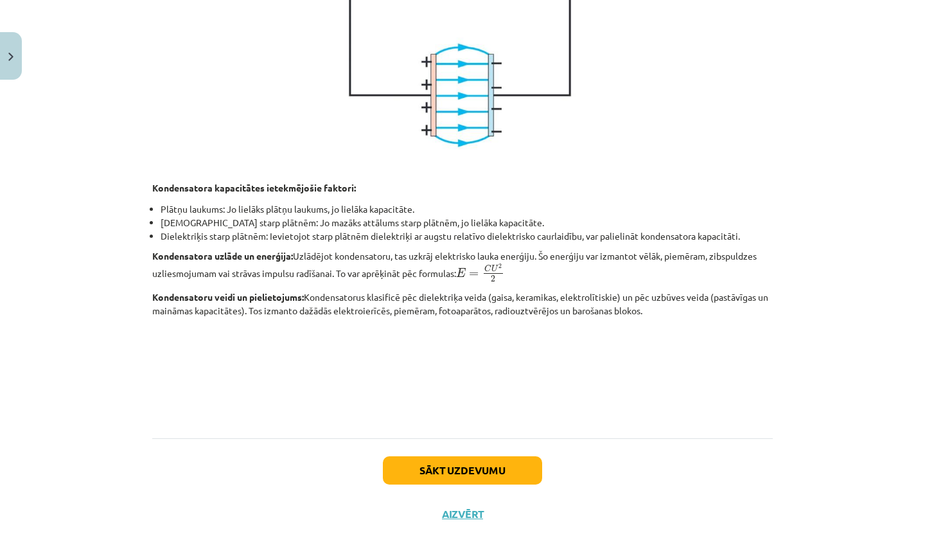
drag, startPoint x: 683, startPoint y: 69, endPoint x: 822, endPoint y: 544, distance: 495.0
click at [822, 544] on div "Mācību tēma: Fizikas i - 11. klases 4. ieskaites mācību materiāls #6 5. tēma. K…" at bounding box center [462, 272] width 925 height 545
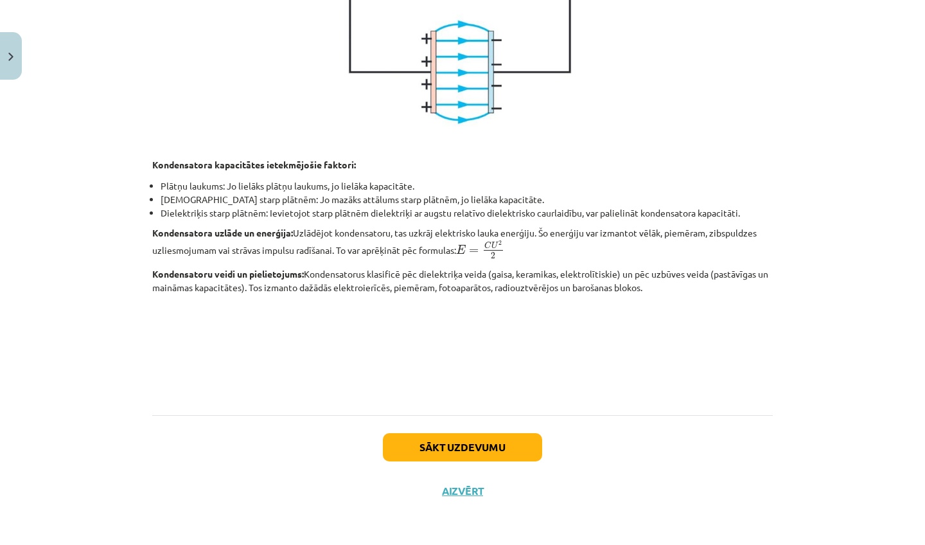
scroll to position [175, 0]
click at [519, 447] on button "Sākt uzdevumu" at bounding box center [462, 447] width 159 height 28
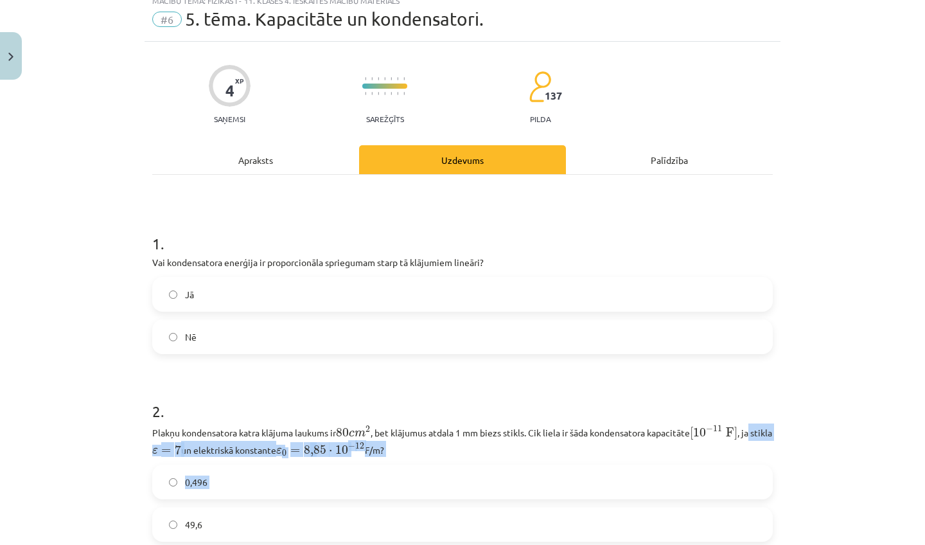
scroll to position [80, 0]
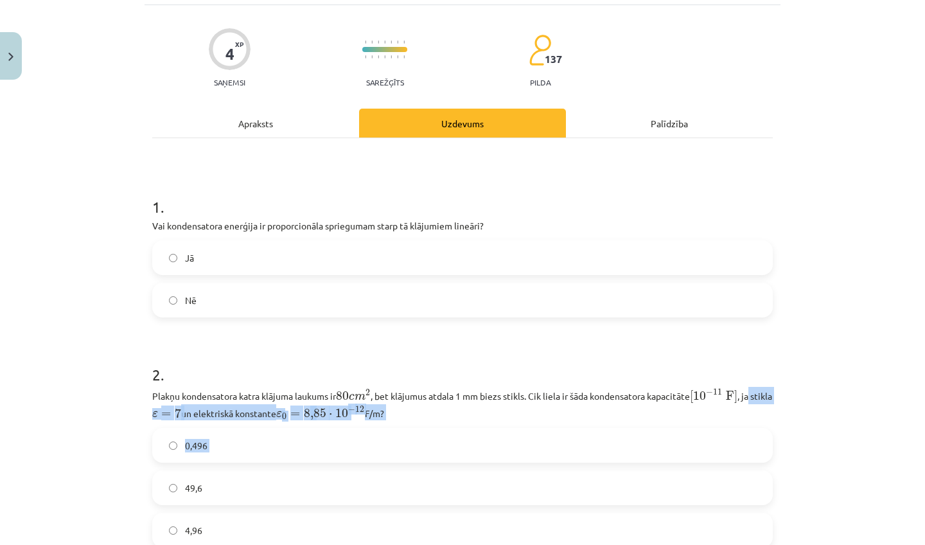
drag, startPoint x: 863, startPoint y: 467, endPoint x: 873, endPoint y: 544, distance: 77.1
click at [873, 544] on div "Mācību tēma: Fizikas i - 11. klases 4. ieskaites mācību materiāls #6 5. tēma. K…" at bounding box center [462, 272] width 925 height 545
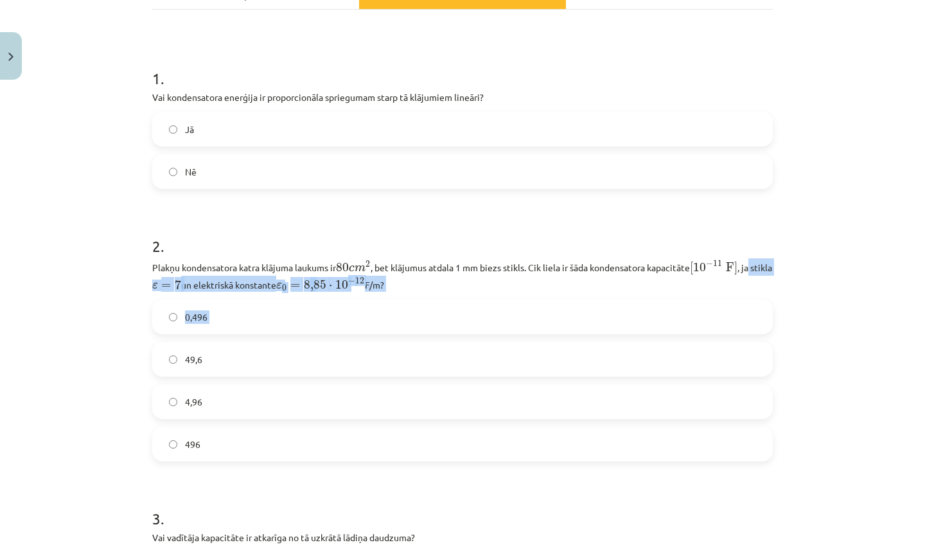
scroll to position [204, 0]
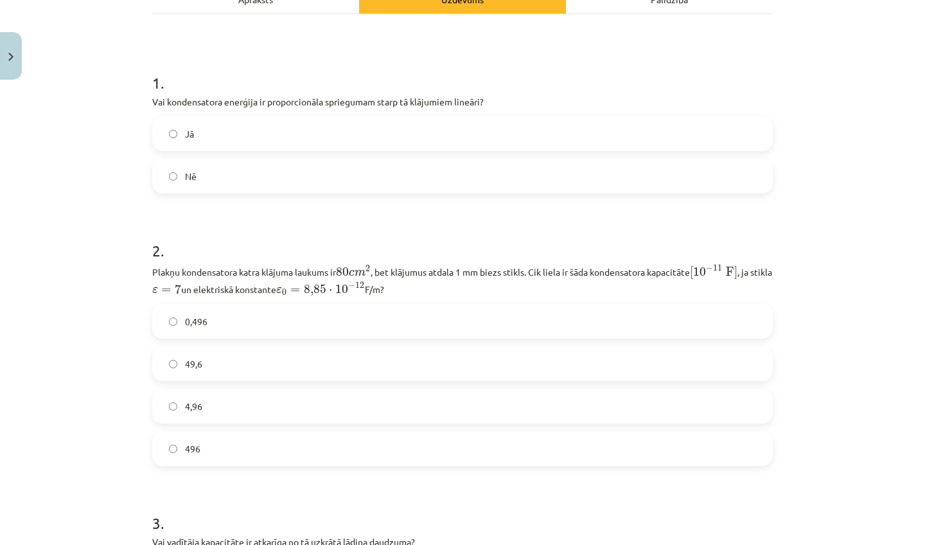
click at [871, 266] on div "Mācību tēma: Fizikas i - 11. klases 4. ieskaites mācību materiāls #6 5. tēma. K…" at bounding box center [462, 272] width 925 height 545
click at [189, 179] on span "Nē" at bounding box center [191, 176] width 12 height 13
click at [229, 367] on label "49,6" at bounding box center [462, 363] width 618 height 32
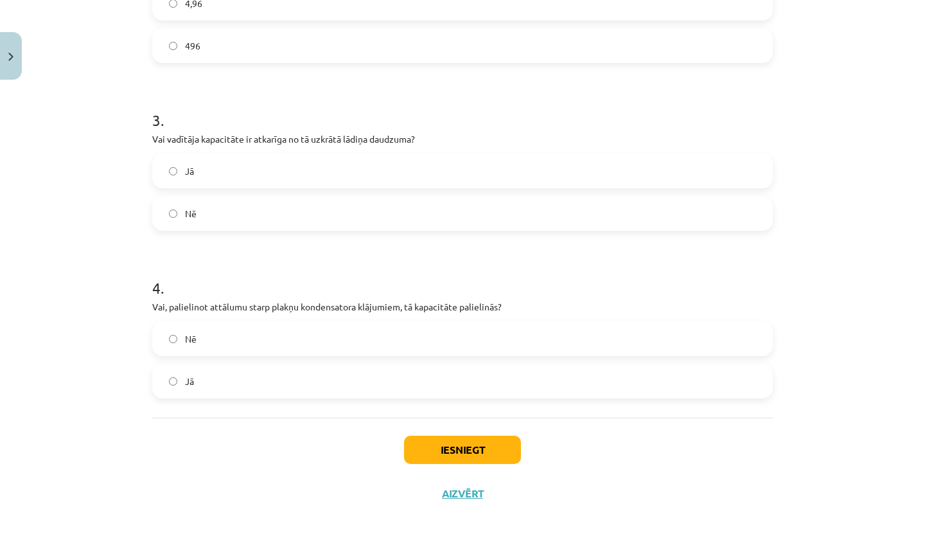
drag, startPoint x: 877, startPoint y: 505, endPoint x: 815, endPoint y: 544, distance: 72.7
click at [815, 544] on div "Mācību tēma: Fizikas i - 11. klases 4. ieskaites mācību materiāls #6 5. tēma. K…" at bounding box center [462, 272] width 925 height 545
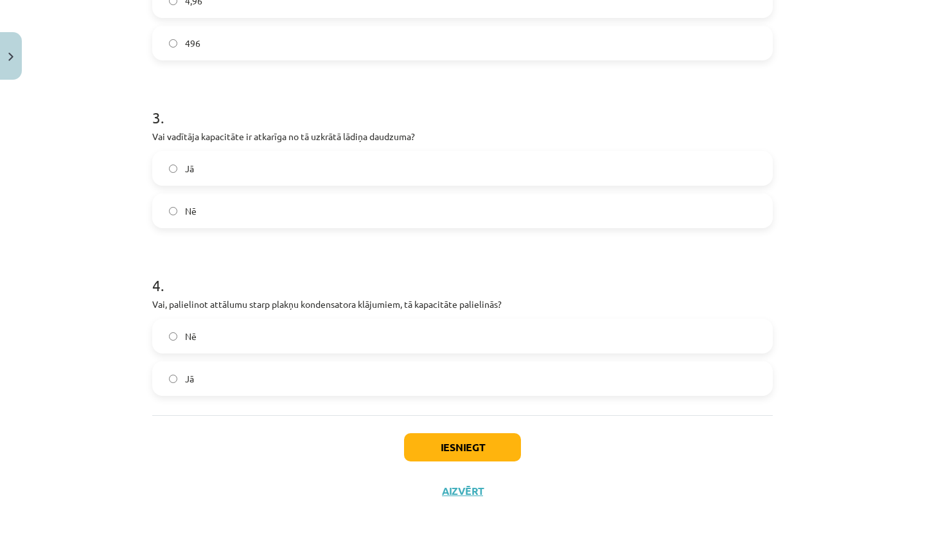
click at [527, 218] on label "Nē" at bounding box center [462, 211] width 618 height 32
click at [426, 349] on label "Nē" at bounding box center [462, 336] width 618 height 32
click at [457, 446] on button "Iesniegt" at bounding box center [462, 447] width 117 height 28
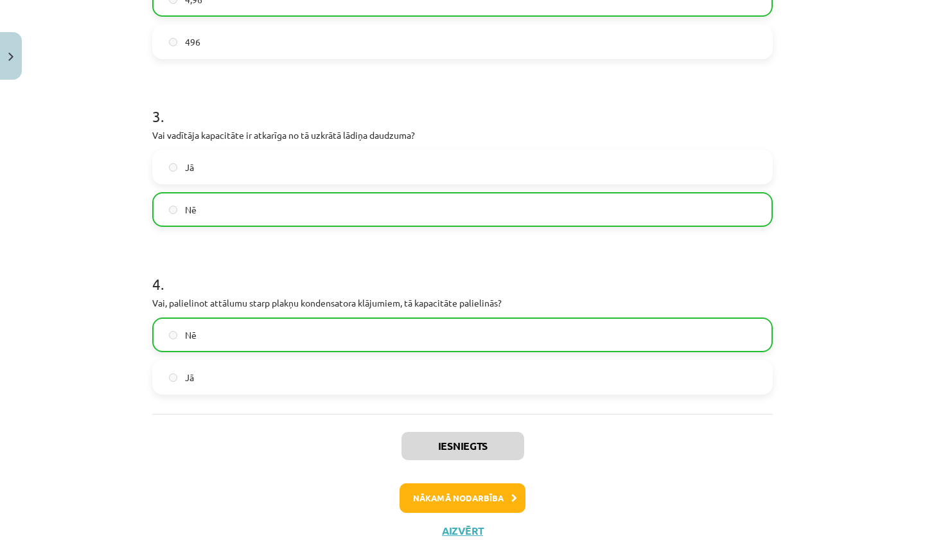
click at [449, 501] on button "Nākamā nodarbība" at bounding box center [462, 498] width 126 height 30
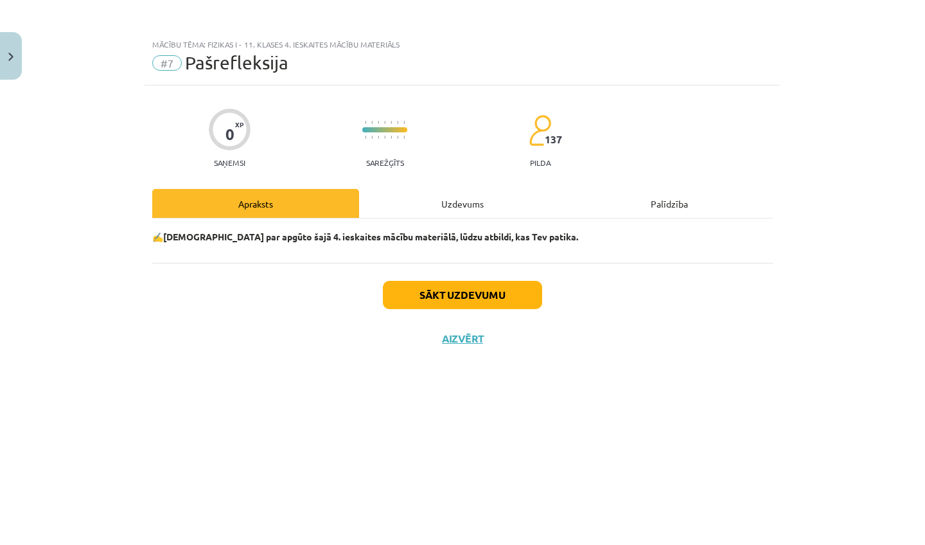
click at [467, 301] on button "Sākt uzdevumu" at bounding box center [462, 295] width 159 height 28
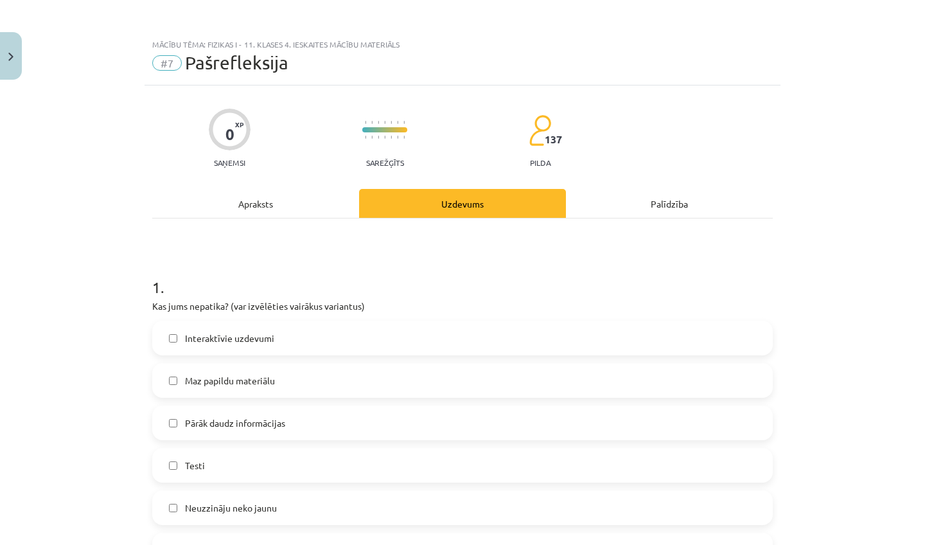
click at [394, 422] on label "Pārāk daudz informācijas" at bounding box center [462, 422] width 618 height 32
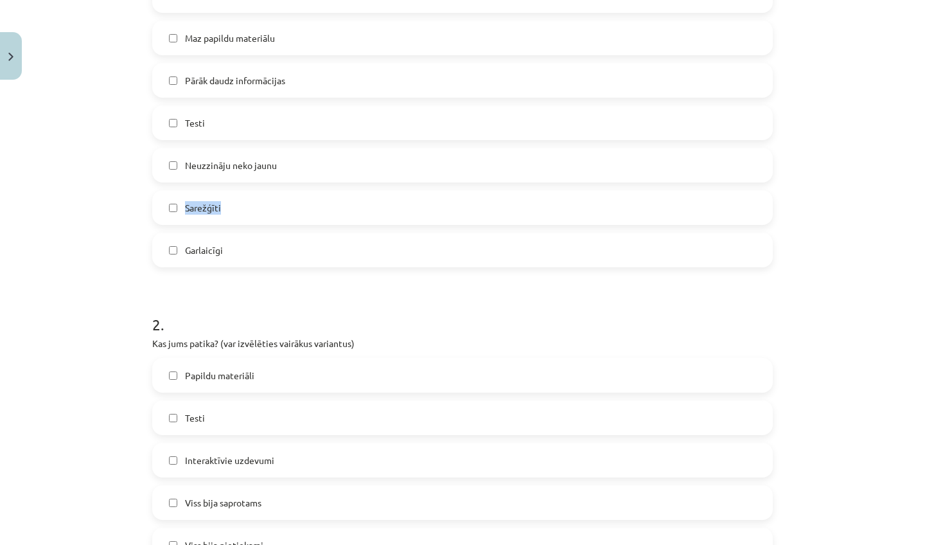
drag, startPoint x: 821, startPoint y: 518, endPoint x: 791, endPoint y: 544, distance: 39.6
click at [791, 544] on div "Mācību tēma: Fizikas i - 11. klases 4. ieskaites mācību materiāls #7 Pašrefleks…" at bounding box center [462, 272] width 925 height 545
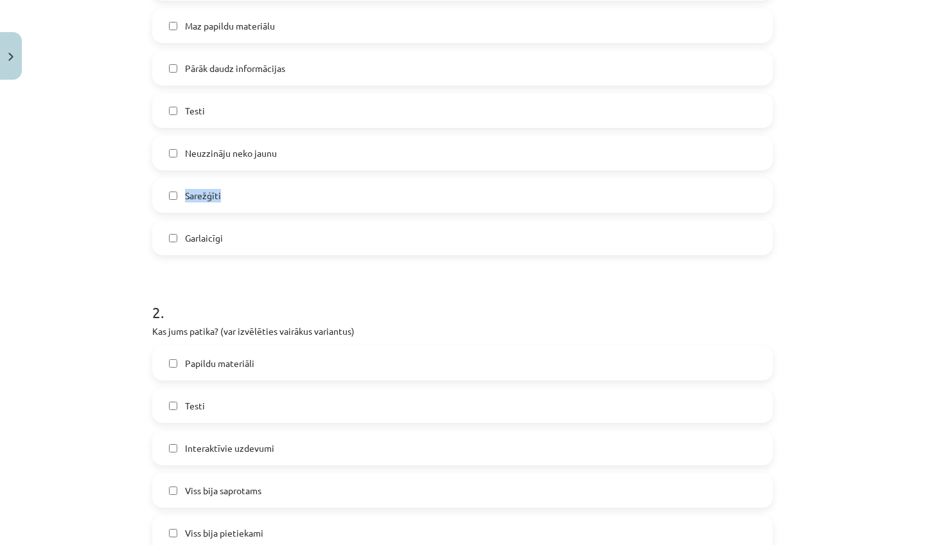
click at [443, 206] on label "Sarežģīti" at bounding box center [462, 195] width 618 height 32
click at [419, 244] on label "Garlaicīgi" at bounding box center [462, 238] width 618 height 32
click at [276, 406] on label "Testi" at bounding box center [462, 405] width 618 height 32
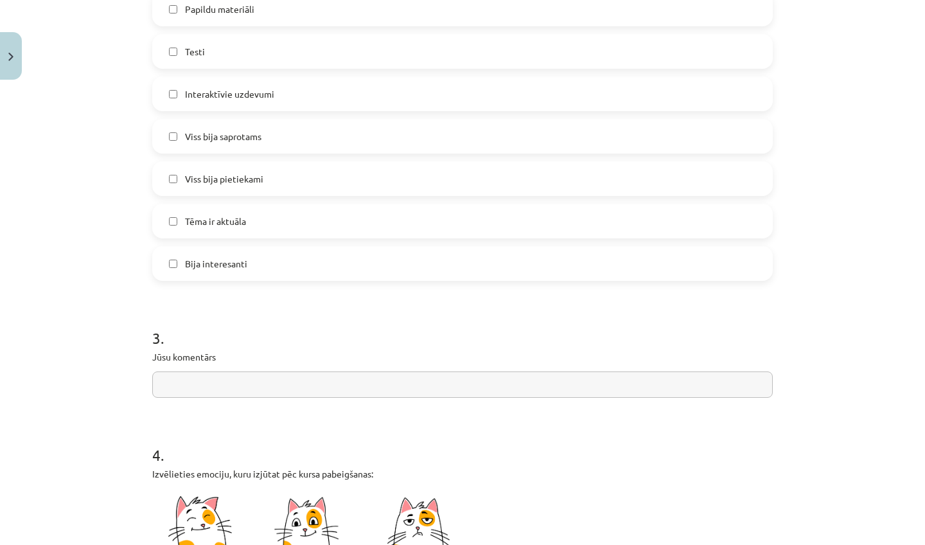
scroll to position [733, 0]
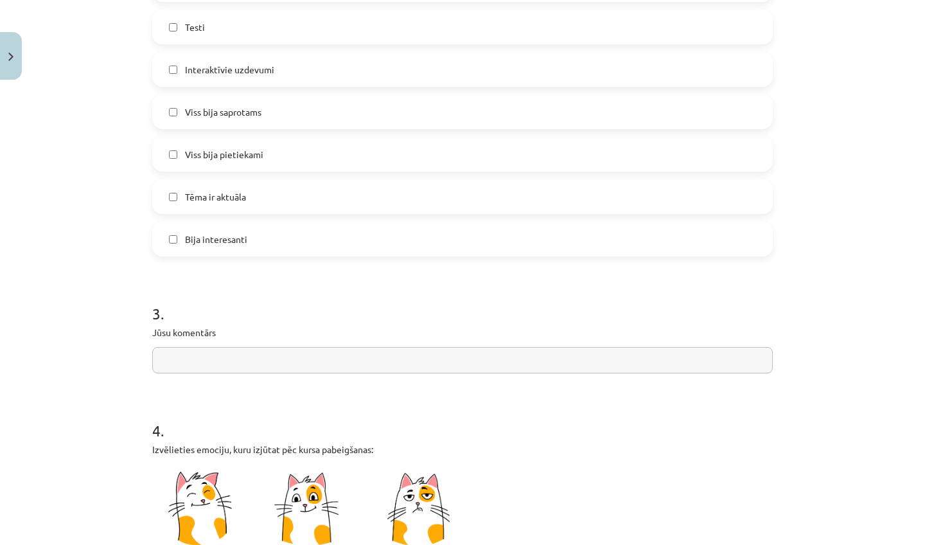
drag, startPoint x: 824, startPoint y: 496, endPoint x: 839, endPoint y: 544, distance: 50.4
click at [839, 544] on div "Mācību tēma: Fizikas i - 11. klases 4. ieskaites mācību materiāls #7 Pašrefleks…" at bounding box center [462, 272] width 925 height 545
click at [582, 365] on input "text" at bounding box center [462, 360] width 620 height 26
type input "*"
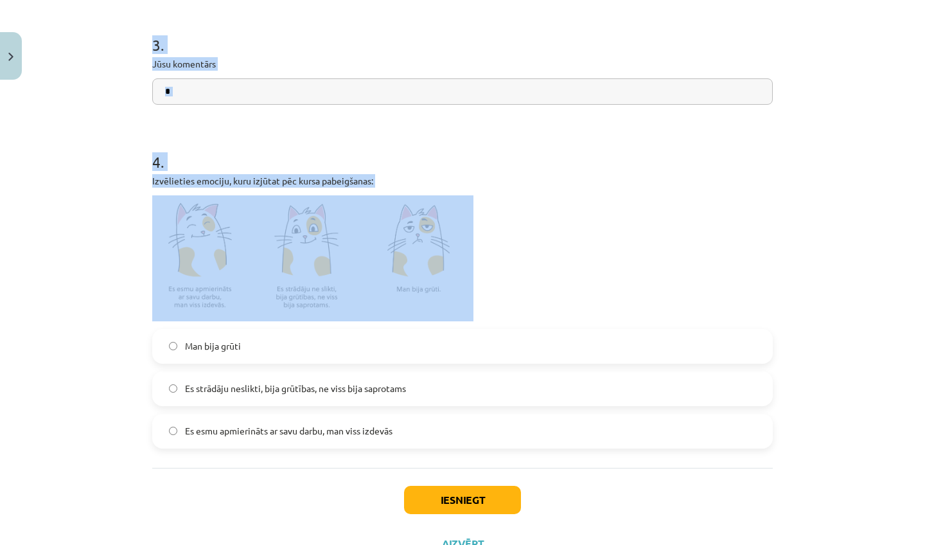
drag, startPoint x: 759, startPoint y: 470, endPoint x: 787, endPoint y: 544, distance: 78.8
click at [787, 544] on div "Mācību tēma: Fizikas i - 11. klases 4. ieskaites mācību materiāls #7 Pašrefleks…" at bounding box center [462, 272] width 925 height 545
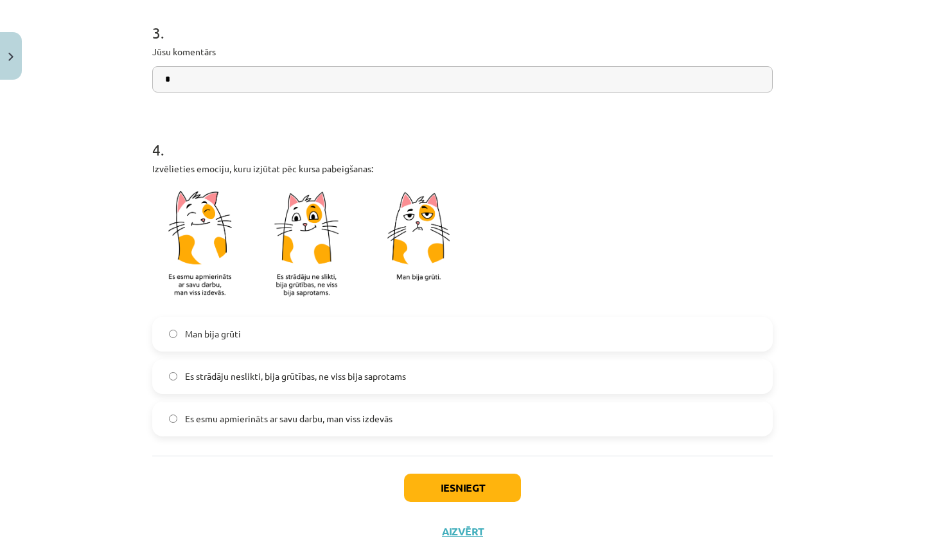
click at [303, 392] on div "Es strādāju neslikti, bija grūtības, ne viss bija saprotams" at bounding box center [462, 376] width 620 height 35
click at [296, 385] on label "Es strādāju neslikti, bija grūtības, ne viss bija saprotams" at bounding box center [462, 376] width 618 height 32
click at [473, 494] on button "Iesniegt" at bounding box center [462, 487] width 117 height 28
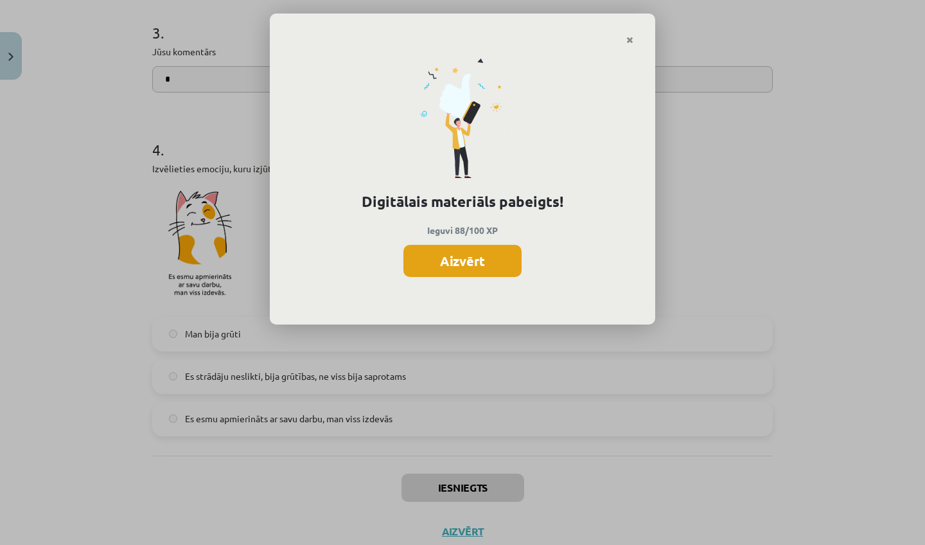
click at [480, 264] on button "Aizvērt" at bounding box center [462, 261] width 118 height 32
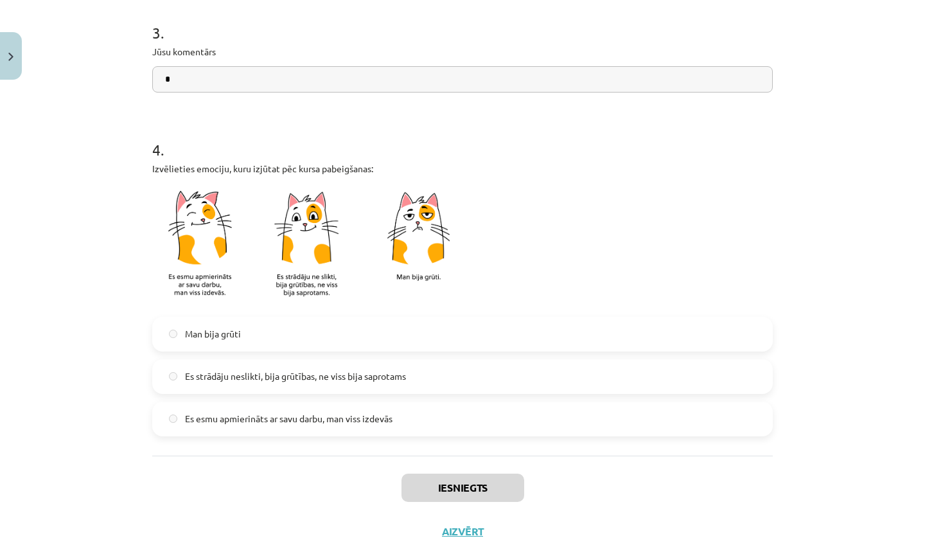
click at [466, 529] on button "Aizvērt" at bounding box center [462, 531] width 49 height 13
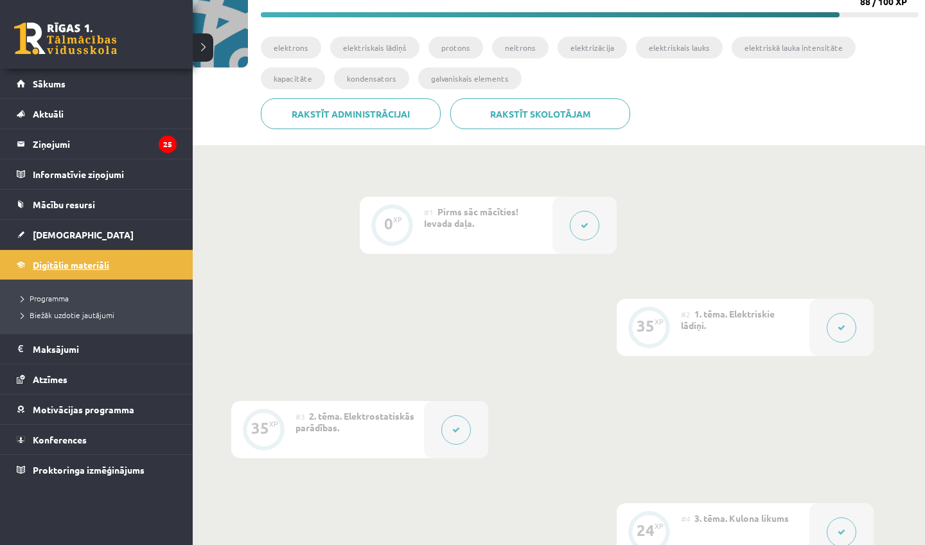
click at [66, 266] on span "Digitālie materiāli" at bounding box center [71, 265] width 76 height 12
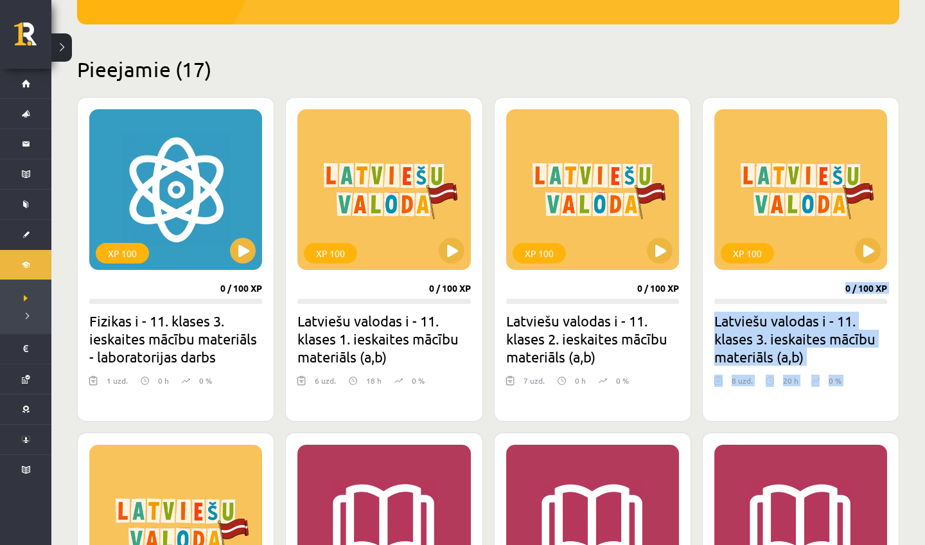
scroll to position [306, 0]
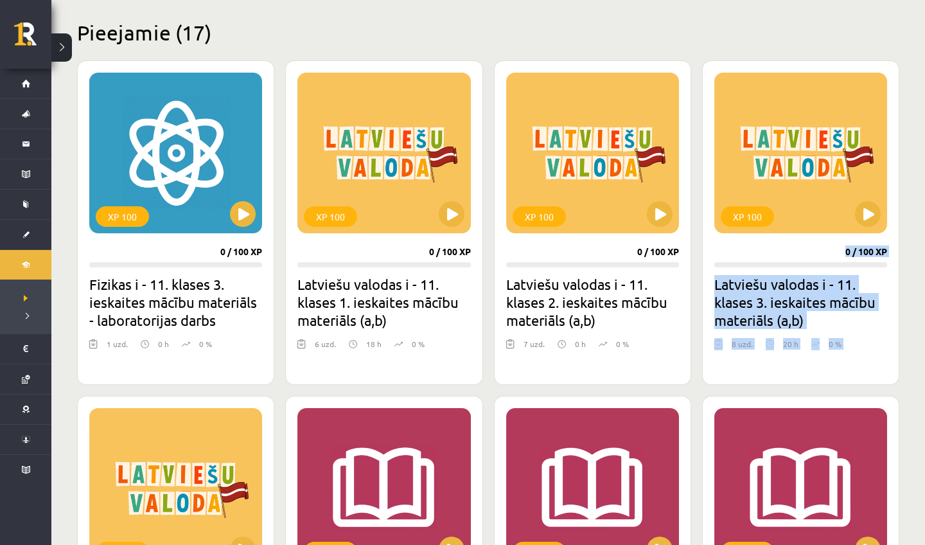
drag, startPoint x: 898, startPoint y: 532, endPoint x: 900, endPoint y: 544, distance: 11.8
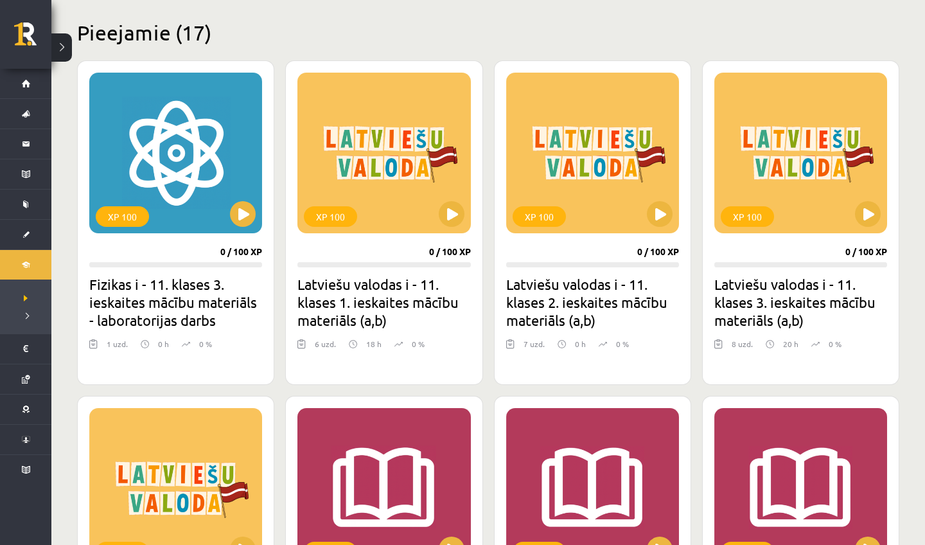
click at [248, 220] on button at bounding box center [243, 214] width 26 height 26
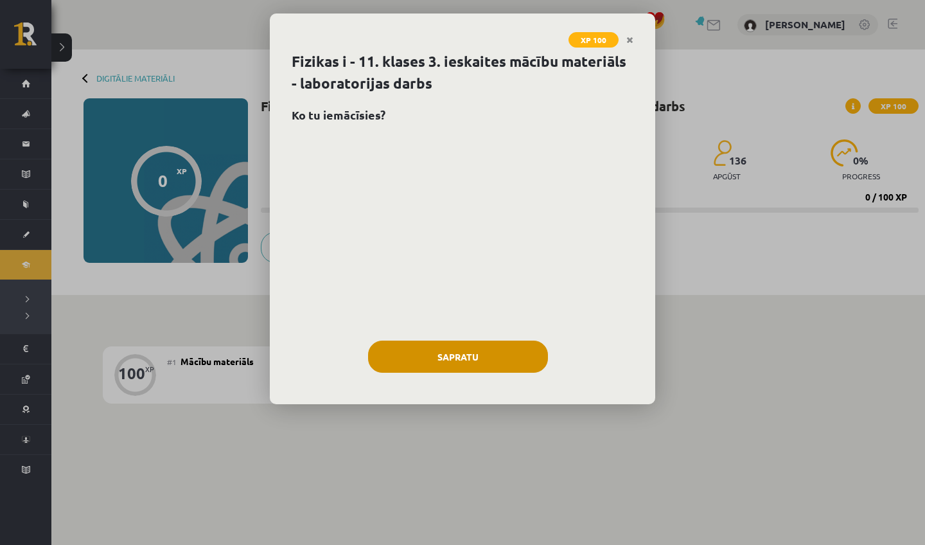
click at [440, 369] on button "Sapratu" at bounding box center [458, 356] width 180 height 32
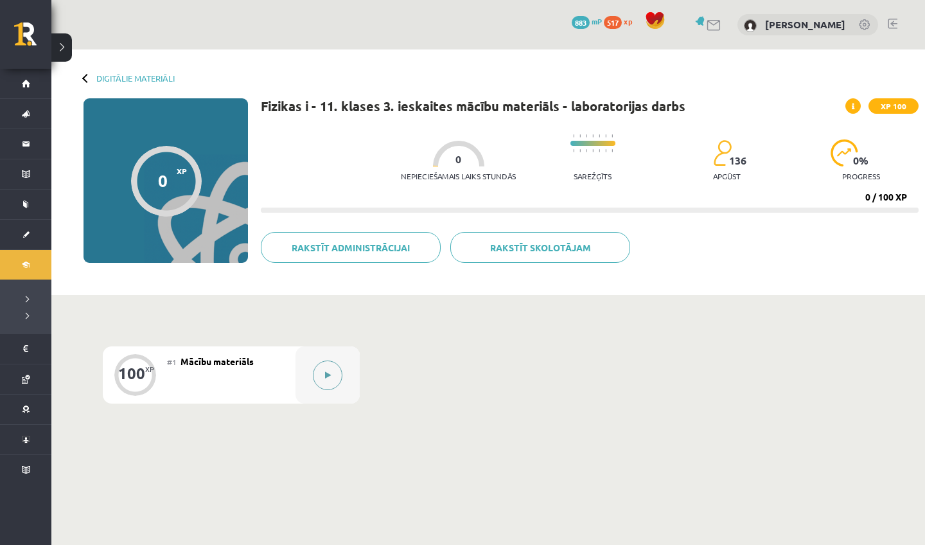
click at [335, 378] on button at bounding box center [328, 375] width 30 height 30
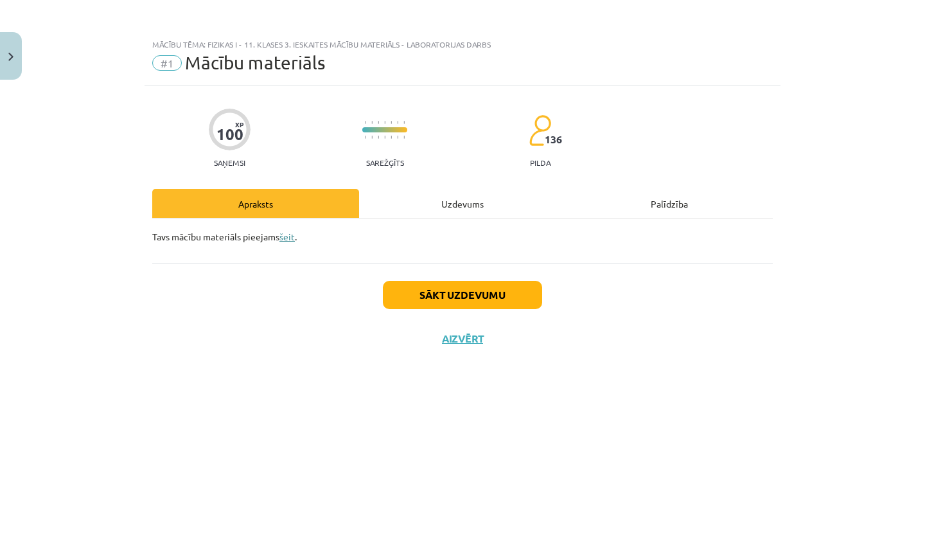
click at [288, 238] on link "šeit" at bounding box center [286, 237] width 15 height 12
click at [439, 295] on button "Sākt uzdevumu" at bounding box center [462, 295] width 159 height 28
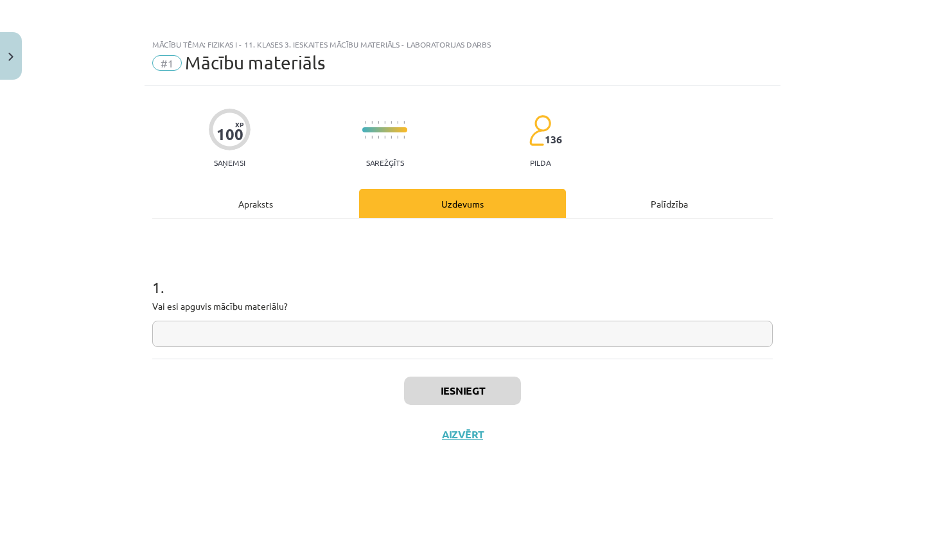
click at [424, 333] on input "text" at bounding box center [462, 333] width 620 height 26
type input "**"
click at [428, 388] on button "Iesniegt" at bounding box center [462, 390] width 117 height 28
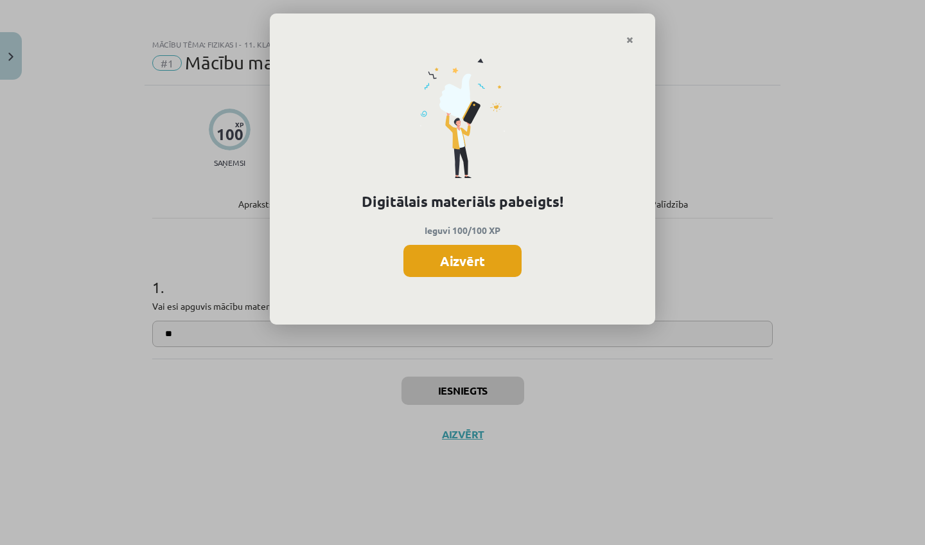
click at [489, 247] on button "Aizvērt" at bounding box center [462, 261] width 118 height 32
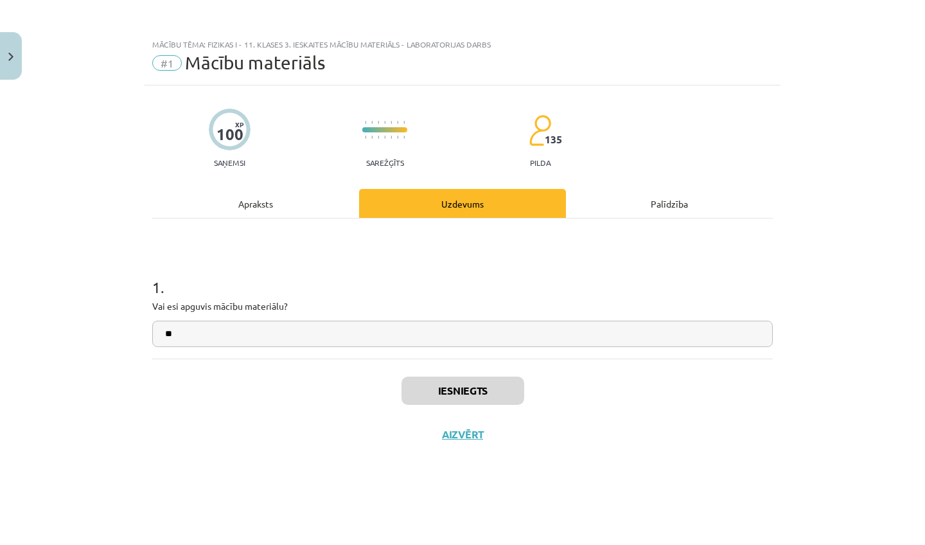
click at [451, 434] on button "Aizvērt" at bounding box center [462, 434] width 49 height 13
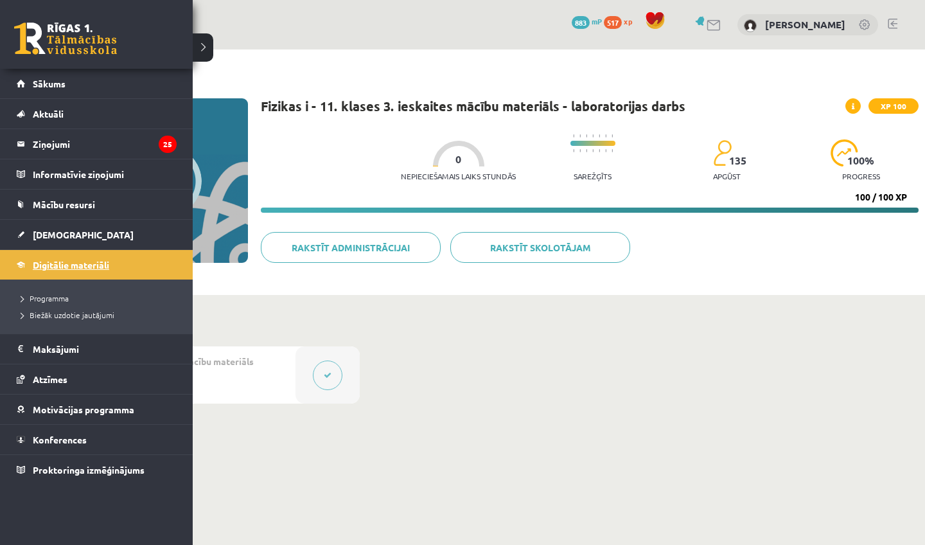
click at [49, 264] on span "Digitālie materiāli" at bounding box center [71, 265] width 76 height 12
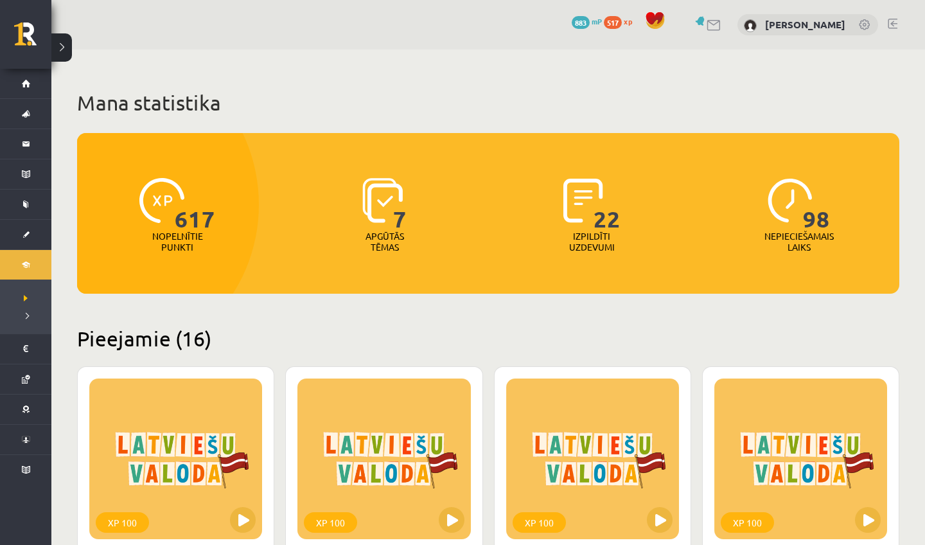
click at [624, 23] on span "xp" at bounding box center [628, 21] width 8 height 10
click at [645, 13] on span at bounding box center [654, 20] width 19 height 19
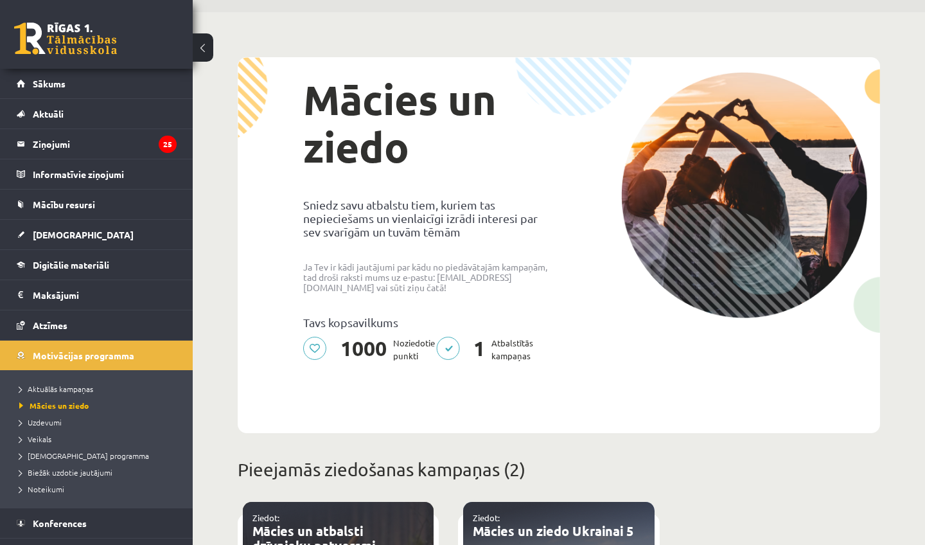
scroll to position [35, 0]
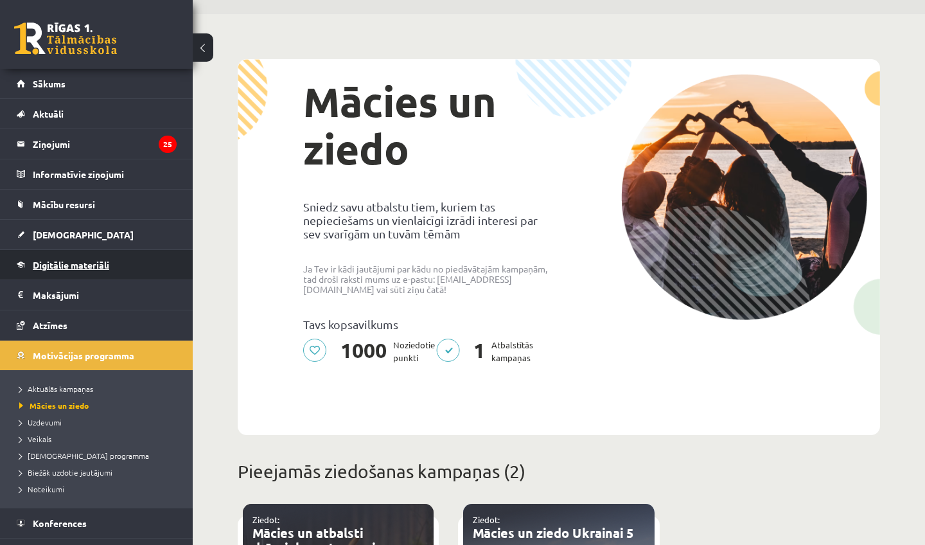
click at [78, 262] on span "Digitālie materiāli" at bounding box center [71, 265] width 76 height 12
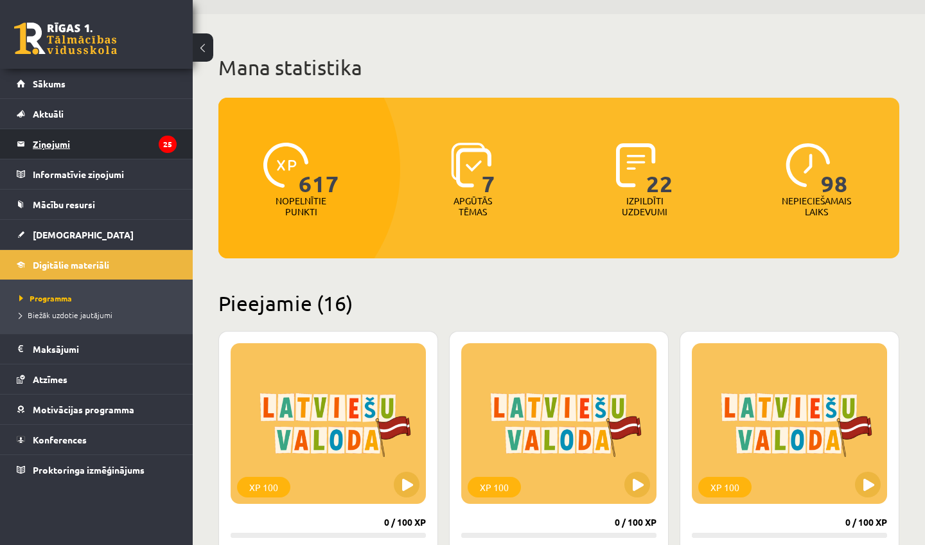
click at [93, 151] on legend "Ziņojumi 25" at bounding box center [105, 144] width 144 height 30
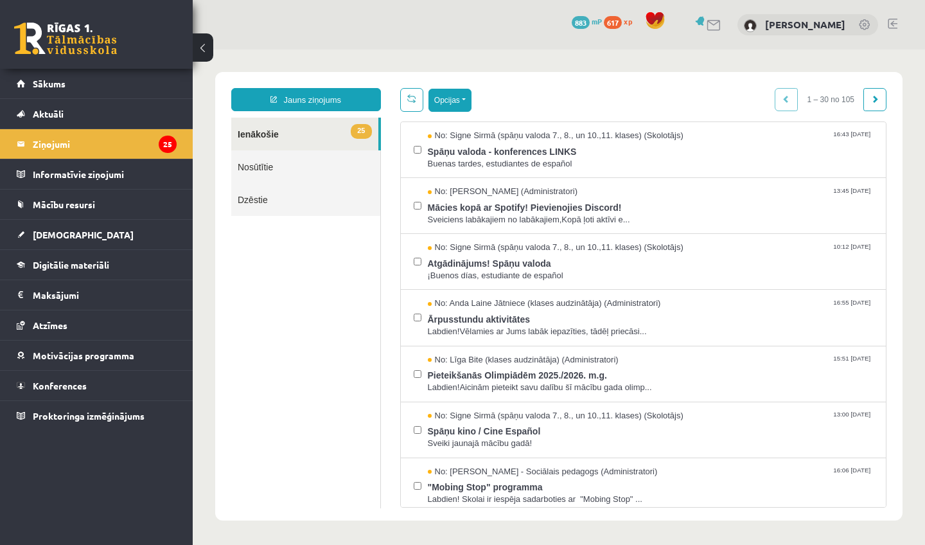
click at [457, 100] on button "Opcijas" at bounding box center [449, 100] width 43 height 23
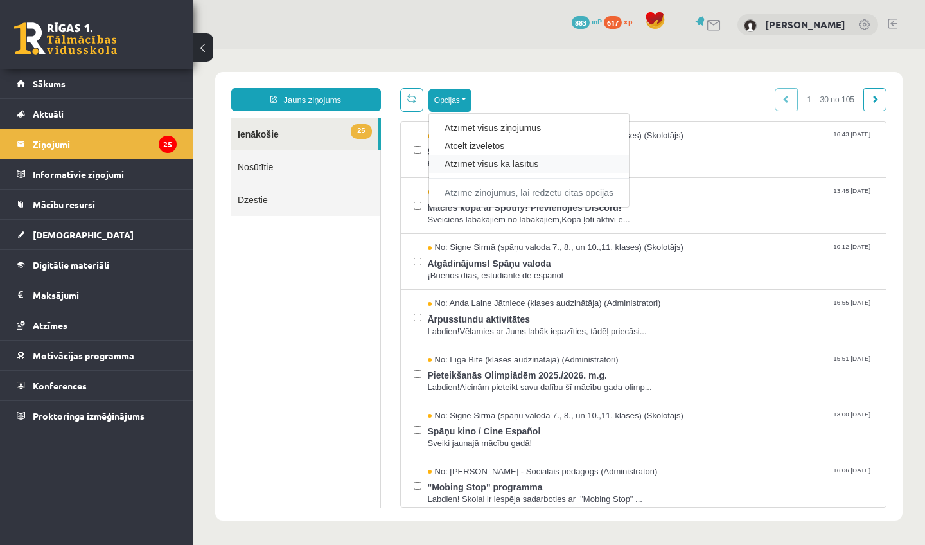
click at [474, 167] on link "Atzīmēt visus kā lasītus" at bounding box center [528, 163] width 169 height 13
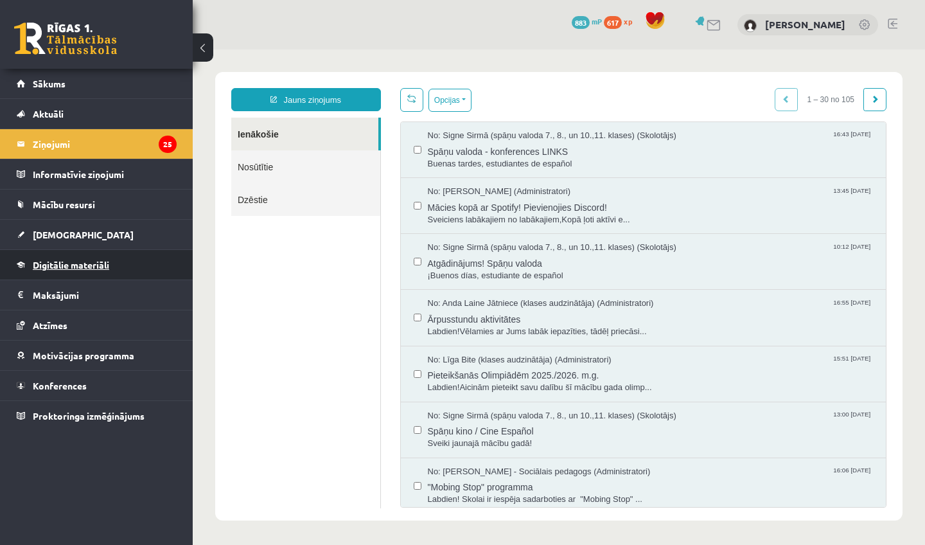
click at [74, 261] on span "Digitālie materiāli" at bounding box center [71, 265] width 76 height 12
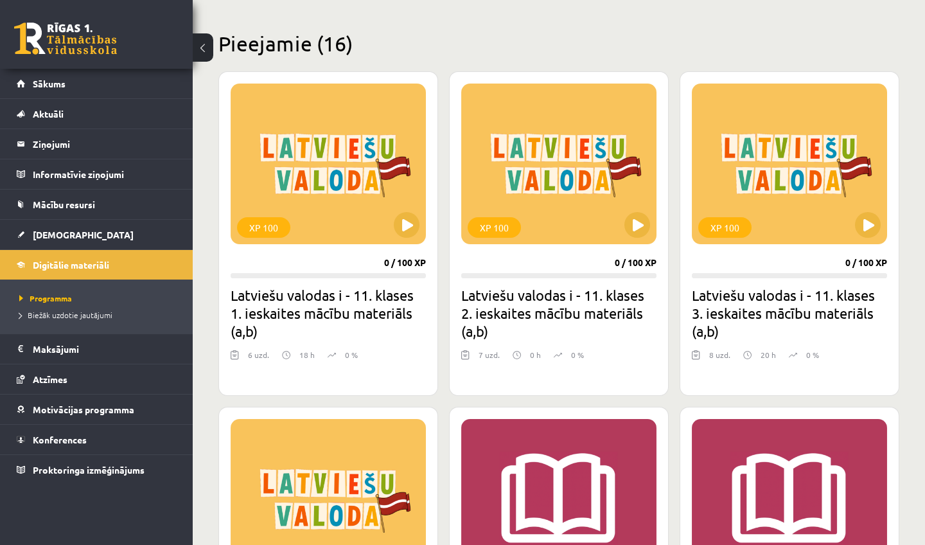
scroll to position [293, 0]
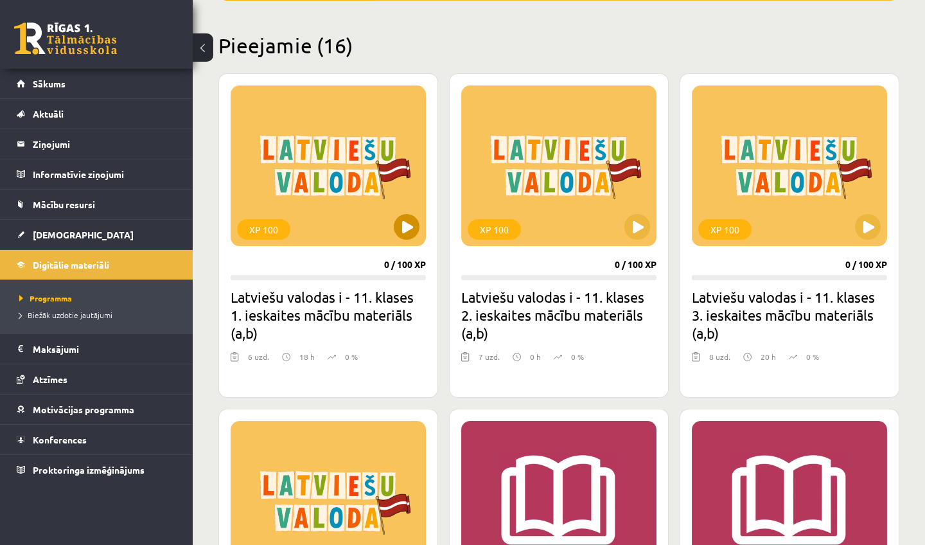
click at [396, 222] on button at bounding box center [407, 227] width 26 height 26
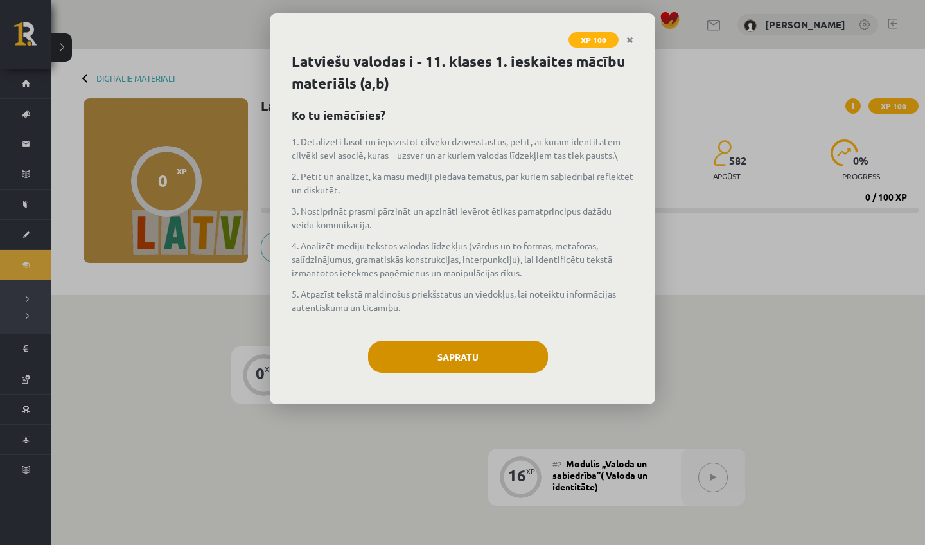
click at [451, 359] on button "Sapratu" at bounding box center [458, 356] width 180 height 32
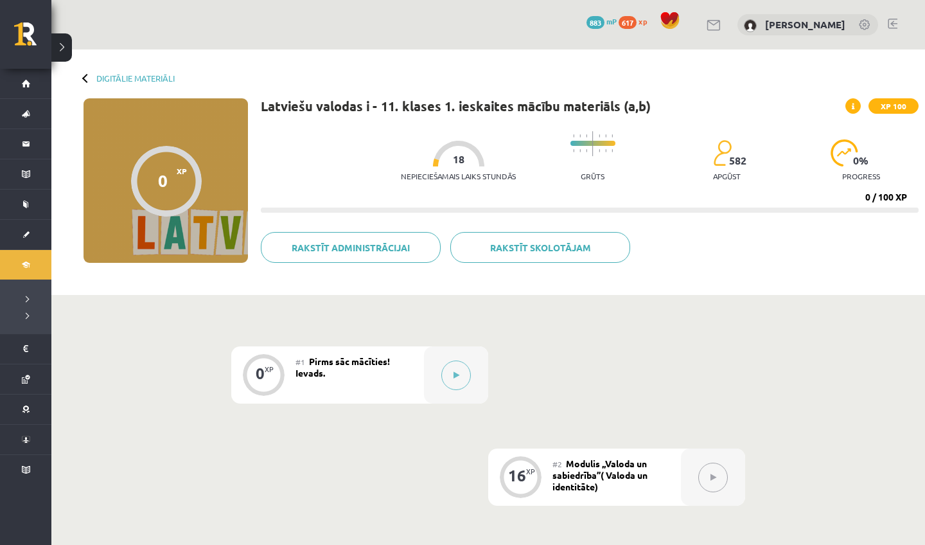
click at [451, 359] on div at bounding box center [456, 374] width 64 height 57
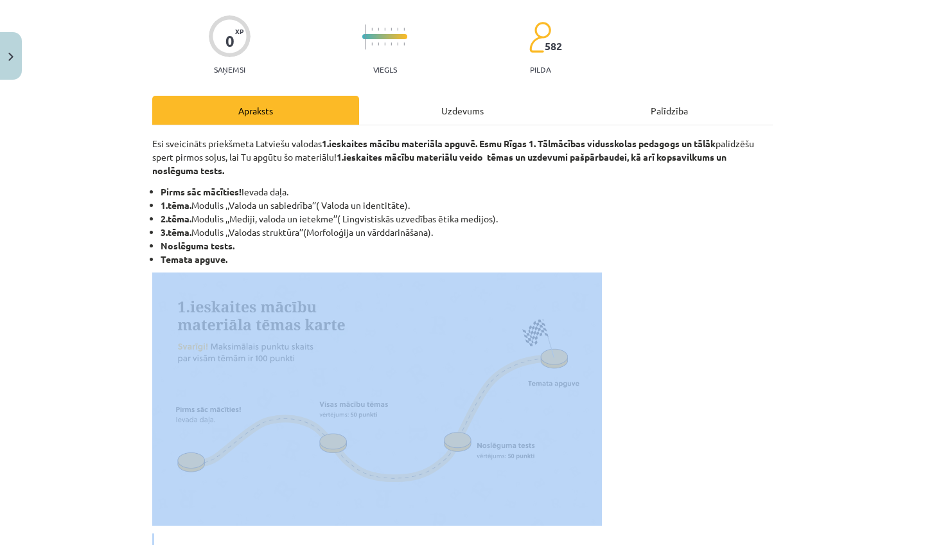
scroll to position [130, 0]
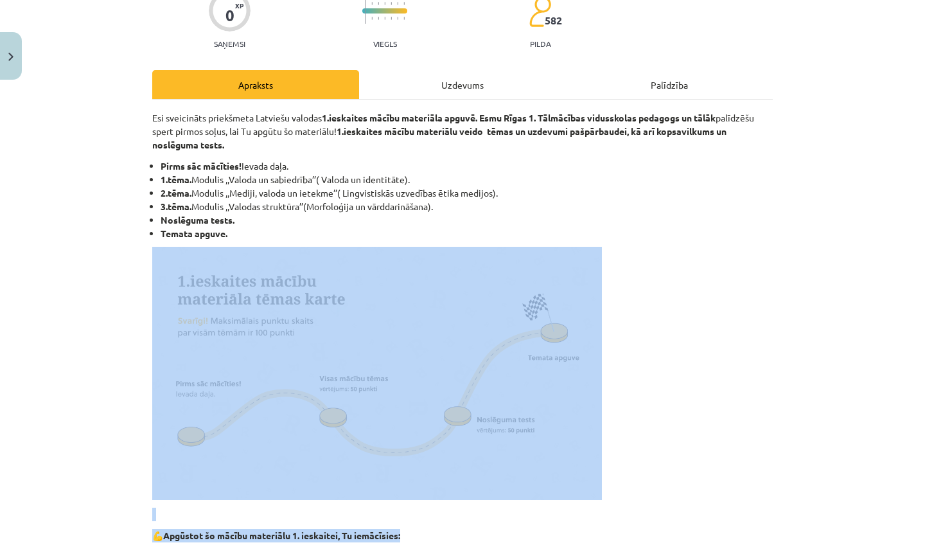
drag, startPoint x: 811, startPoint y: 489, endPoint x: 743, endPoint y: 544, distance: 87.7
click at [743, 544] on div "Mācību tēma: Latviešu valodas i - 11. klases 1. ieskaites mācību materiāls (a,b…" at bounding box center [462, 272] width 925 height 545
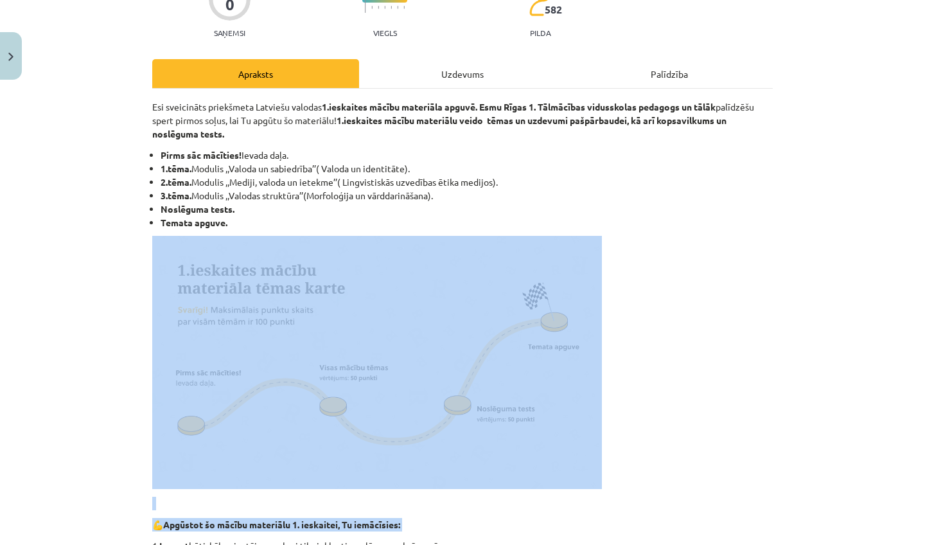
scroll to position [494, 0]
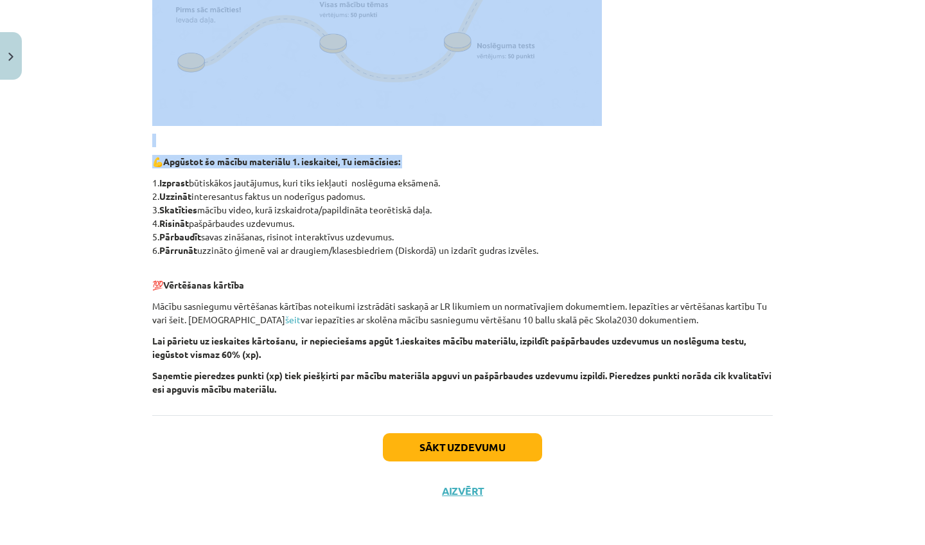
click at [466, 448] on button "Sākt uzdevumu" at bounding box center [462, 447] width 159 height 28
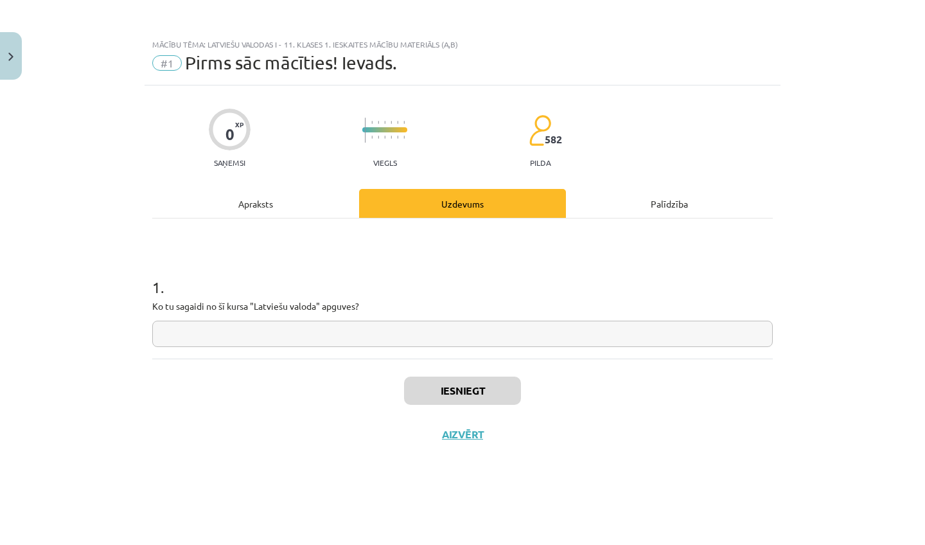
click at [411, 342] on input "text" at bounding box center [462, 333] width 620 height 26
type input "*"
click at [458, 382] on button "Iesniegt" at bounding box center [462, 390] width 117 height 28
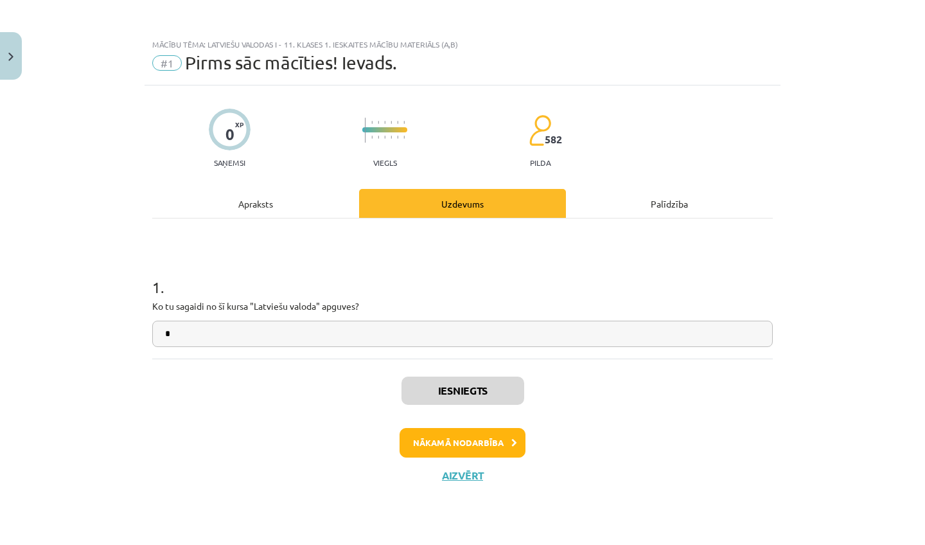
click at [464, 441] on button "Nākamā nodarbība" at bounding box center [462, 443] width 126 height 30
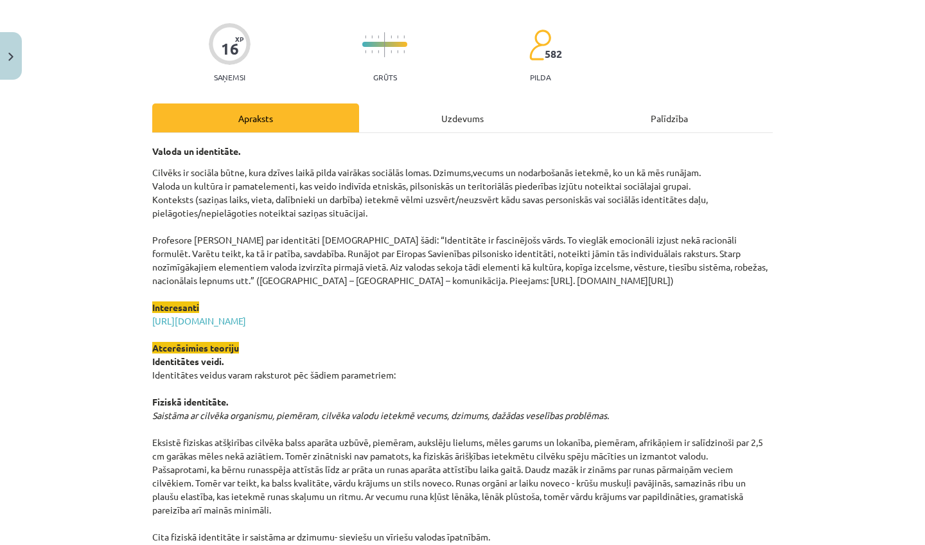
drag, startPoint x: 753, startPoint y: 440, endPoint x: 704, endPoint y: 544, distance: 115.2
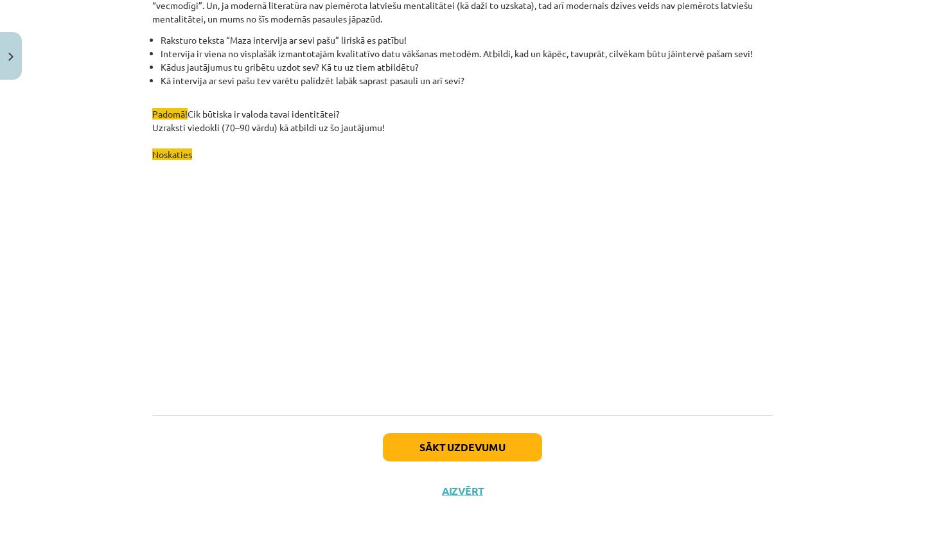
click at [490, 442] on button "Sākt uzdevumu" at bounding box center [462, 447] width 159 height 28
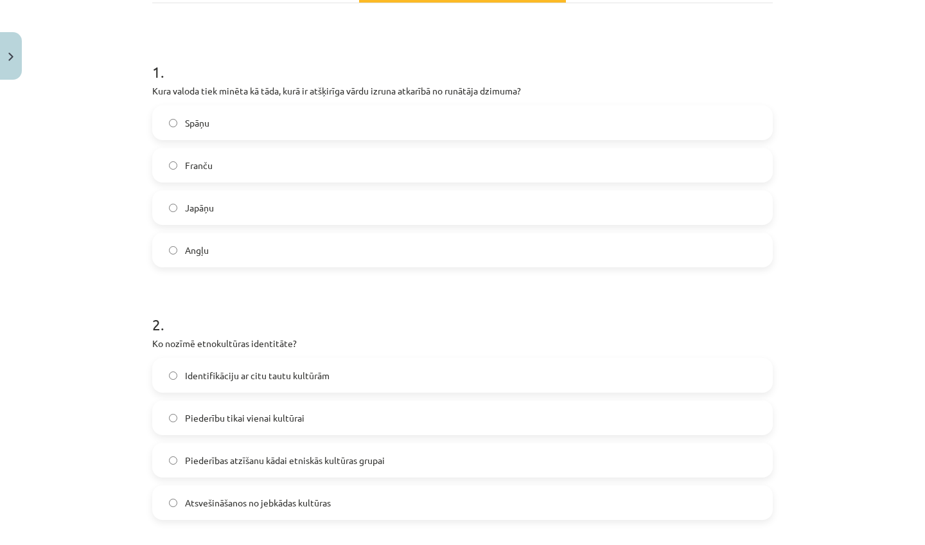
scroll to position [217, 0]
click at [311, 212] on label "Japāņu" at bounding box center [462, 205] width 618 height 32
click at [275, 466] on label "Piederības atzīšanu kādai etniskās kultūras grupai" at bounding box center [462, 458] width 618 height 32
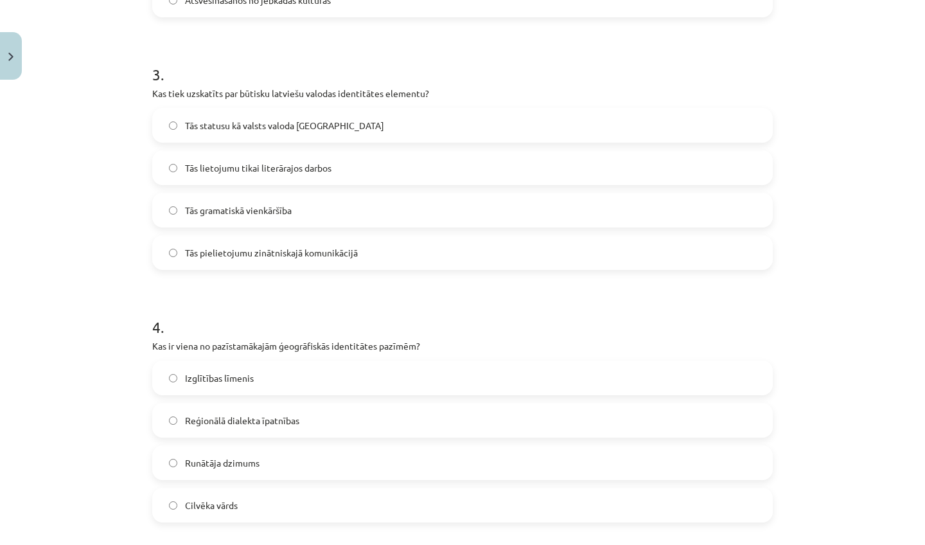
drag, startPoint x: 834, startPoint y: 528, endPoint x: 814, endPoint y: 544, distance: 25.2
click at [814, 544] on div "Mācību tēma: Latviešu valodas i - 11. klases 1. ieskaites mācību materiāls (a,b…" at bounding box center [462, 272] width 925 height 545
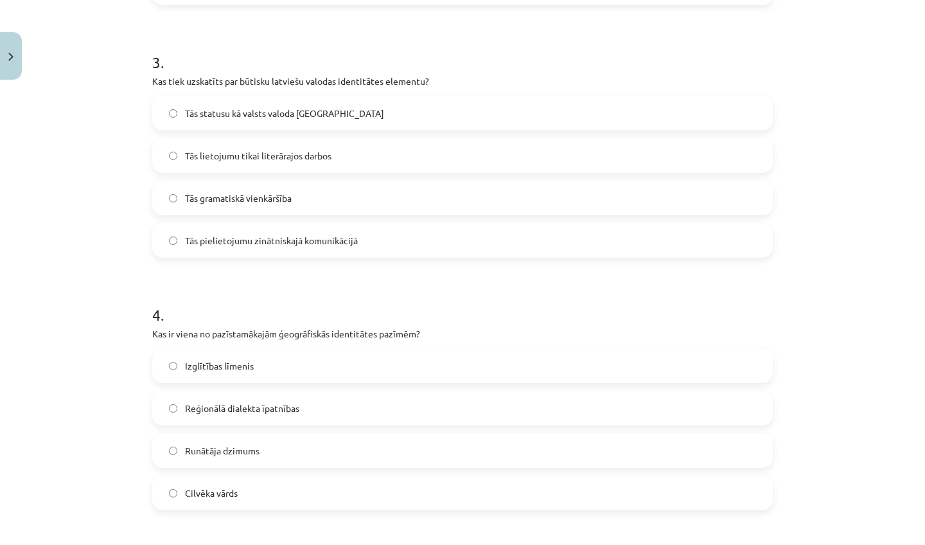
click at [347, 114] on label "Tās statusu kā valsts valoda [GEOGRAPHIC_DATA]" at bounding box center [462, 113] width 618 height 32
click at [326, 411] on label "Reģionālā dialekta īpatnības" at bounding box center [462, 408] width 618 height 32
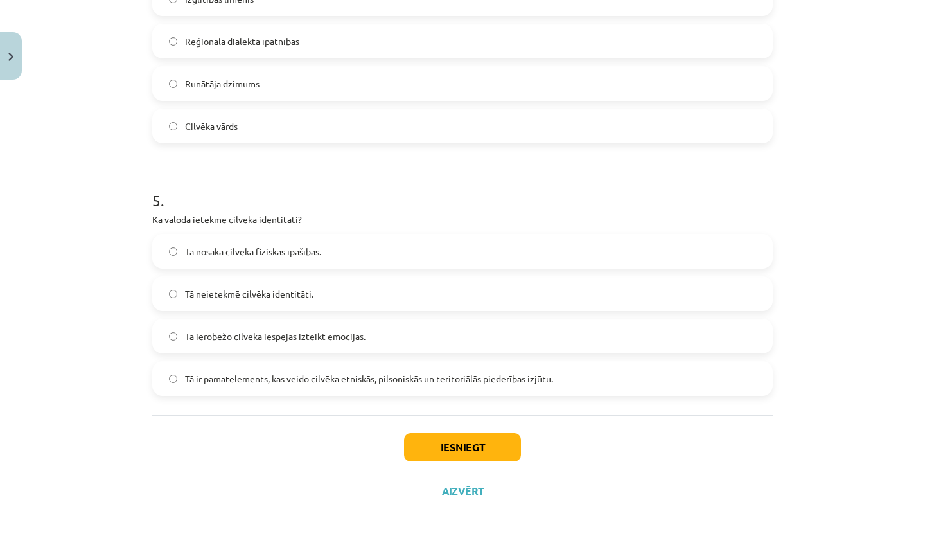
scroll to position [119, 0]
drag, startPoint x: 840, startPoint y: 519, endPoint x: 834, endPoint y: 544, distance: 25.9
click at [834, 544] on div "Mācību tēma: Latviešu valodas i - 11. klases 1. ieskaites mācību materiāls (a,b…" at bounding box center [462, 272] width 925 height 545
click at [312, 386] on label "Tā ir pamatelements, kas veido cilvēka etniskās, pilsoniskās un teritoriālās pi…" at bounding box center [462, 378] width 618 height 32
click at [496, 453] on button "Iesniegt" at bounding box center [462, 447] width 117 height 28
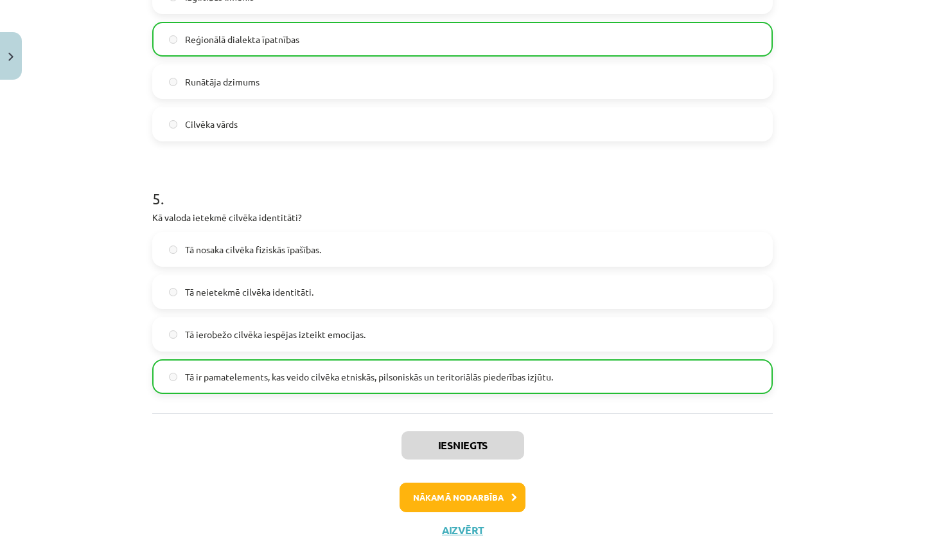
click at [472, 503] on button "Nākamā nodarbība" at bounding box center [462, 497] width 126 height 30
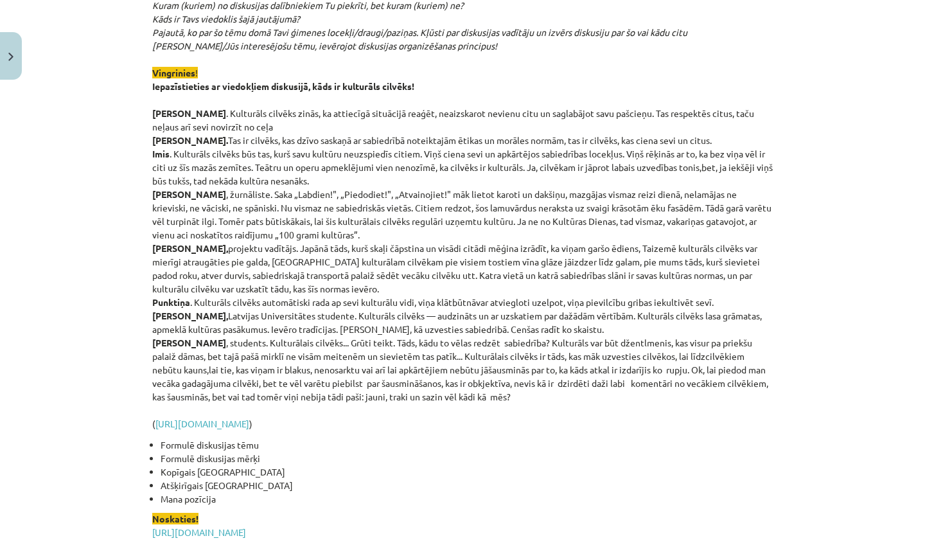
scroll to position [3011, 0]
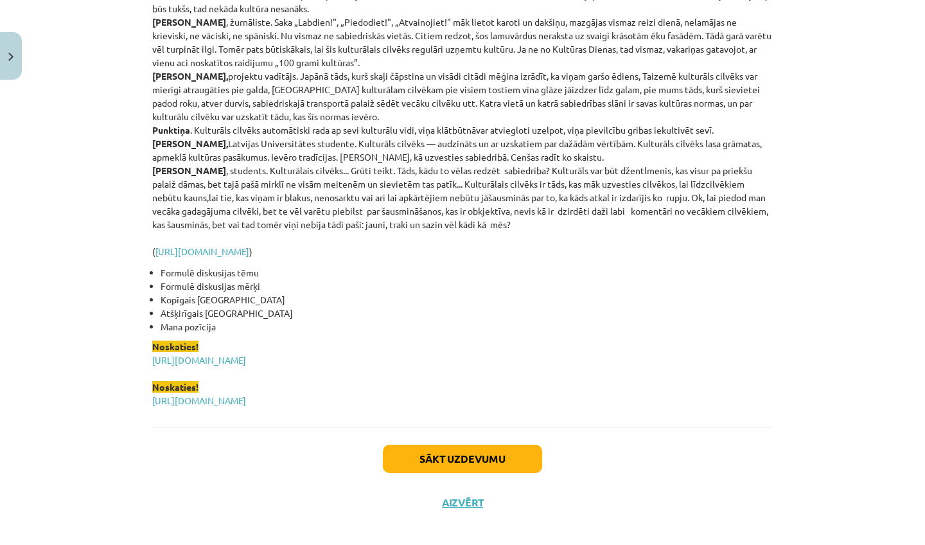
click at [455, 444] on button "Sākt uzdevumu" at bounding box center [462, 458] width 159 height 28
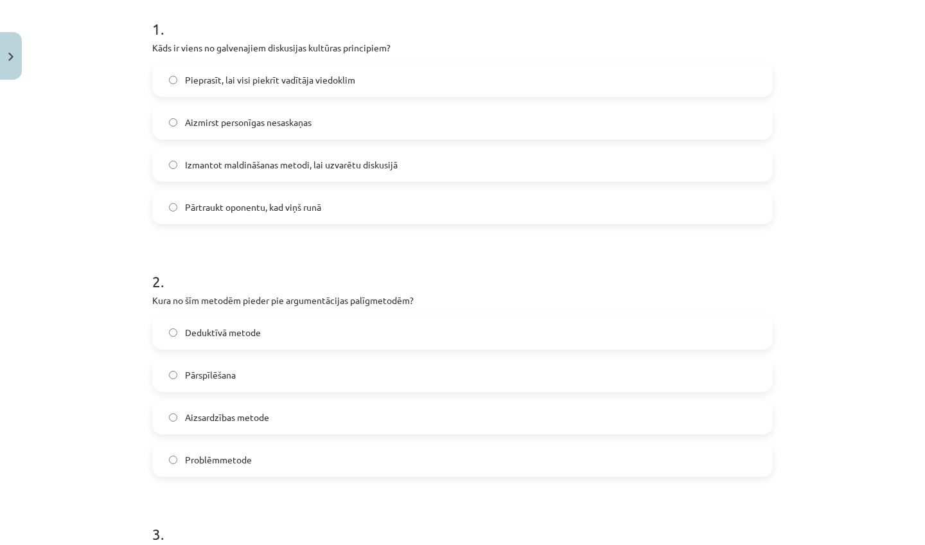
scroll to position [283, 0]
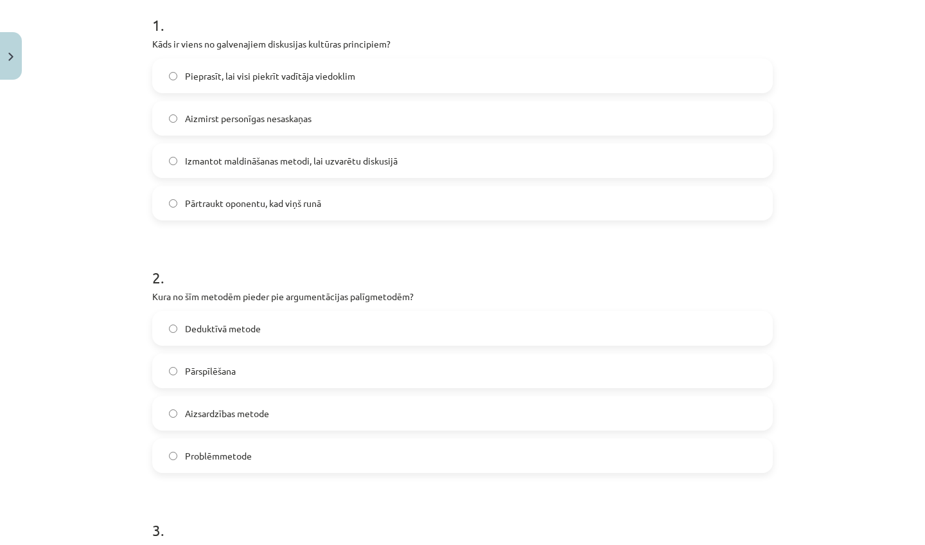
click at [239, 123] on span "Aizmirst personīgas nesaskaņas" at bounding box center [248, 118] width 127 height 13
click at [262, 381] on label "Pārspīlēšana" at bounding box center [462, 370] width 618 height 32
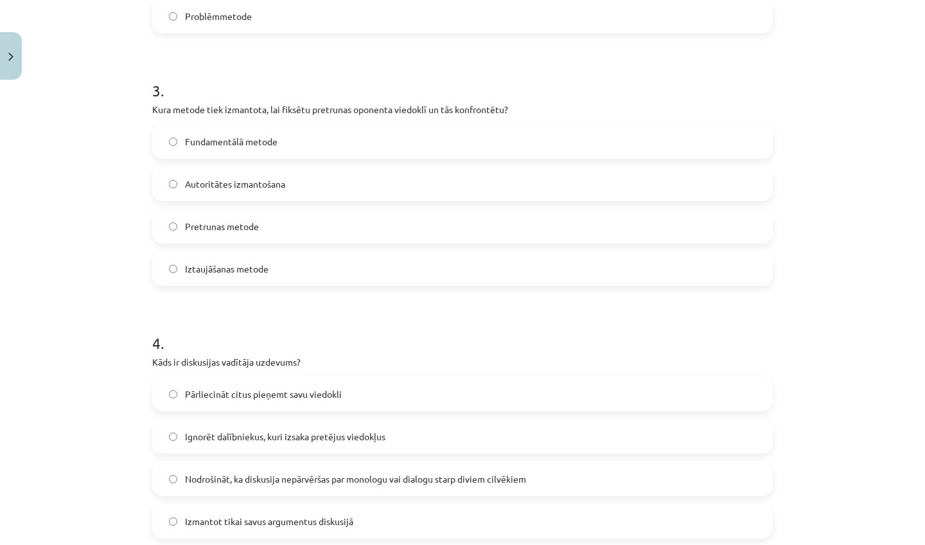
scroll to position [771, 0]
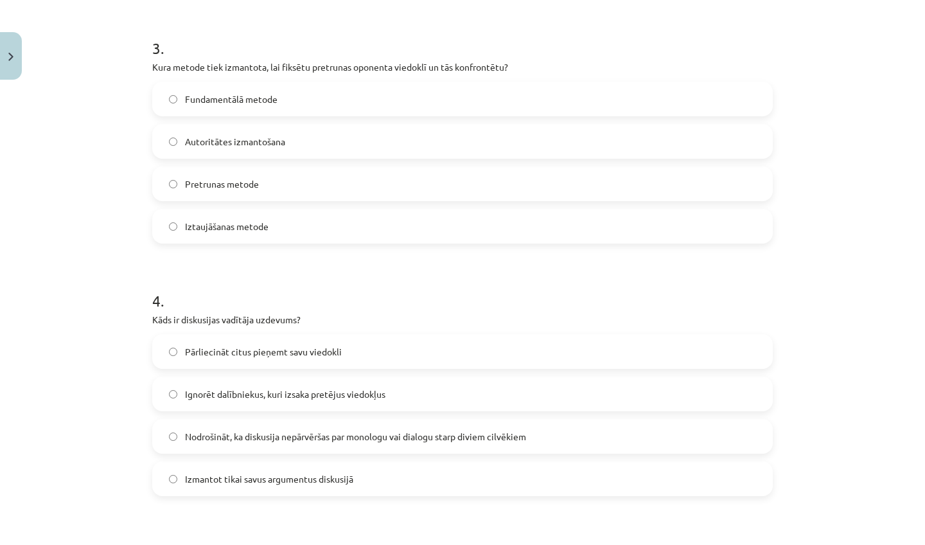
drag, startPoint x: 871, startPoint y: 527, endPoint x: 832, endPoint y: 544, distance: 42.0
click at [832, 544] on div "Mācību tēma: Latviešu valodas i - 11. klases 1. ieskaites mācību materiāls (a,b…" at bounding box center [462, 272] width 925 height 545
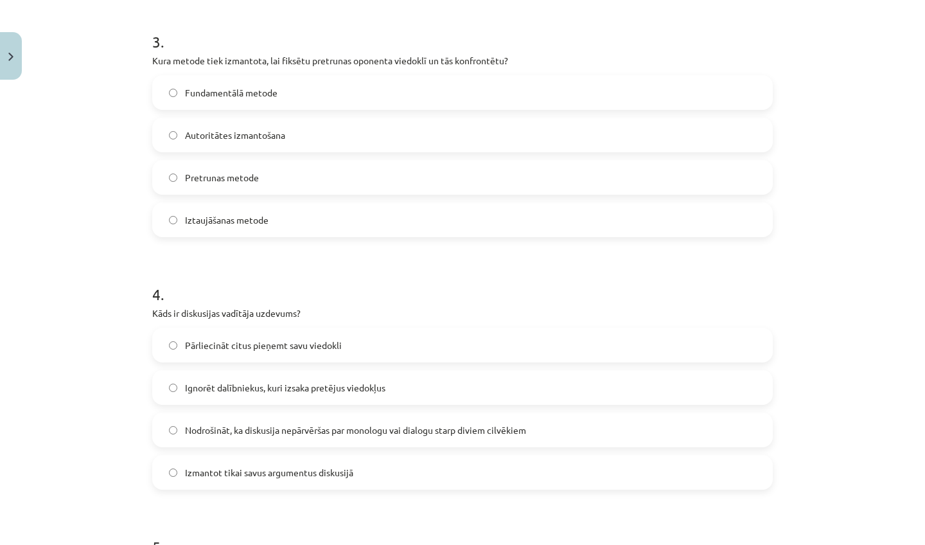
click at [330, 175] on label "Pretrunas metode" at bounding box center [462, 177] width 618 height 32
click at [310, 421] on label "Nodrošināt, ka diskusija nepārvēršas par monologu vai dialogu starp diviem cilv…" at bounding box center [462, 430] width 618 height 32
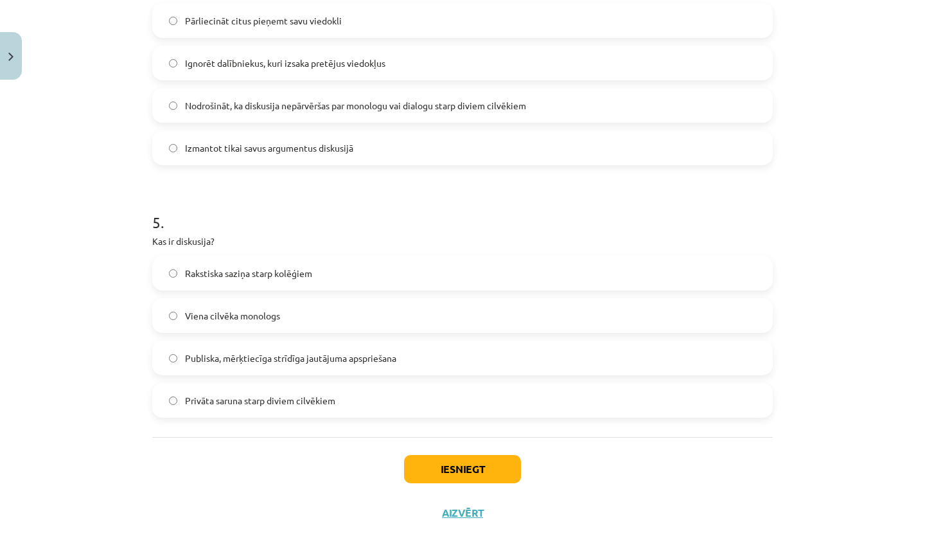
scroll to position [1119, 0]
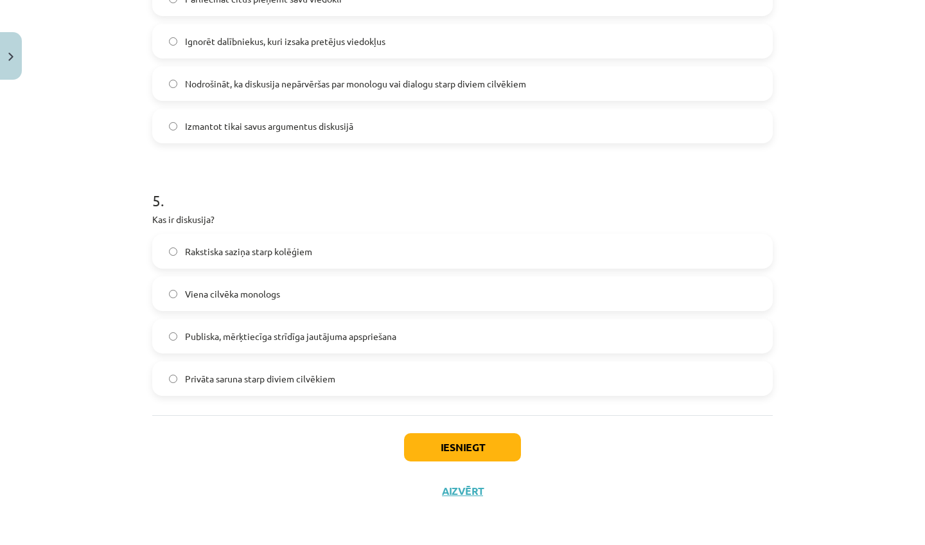
drag, startPoint x: 837, startPoint y: 527, endPoint x: 809, endPoint y: 544, distance: 32.3
click at [809, 544] on div "Mācību tēma: Latviešu valodas i - 11. klases 1. ieskaites mācību materiāls (a,b…" at bounding box center [462, 272] width 925 height 545
click at [253, 385] on label "Privāta saruna starp diviem cilvēkiem" at bounding box center [462, 378] width 618 height 32
click at [442, 448] on button "Iesniegt" at bounding box center [462, 447] width 117 height 28
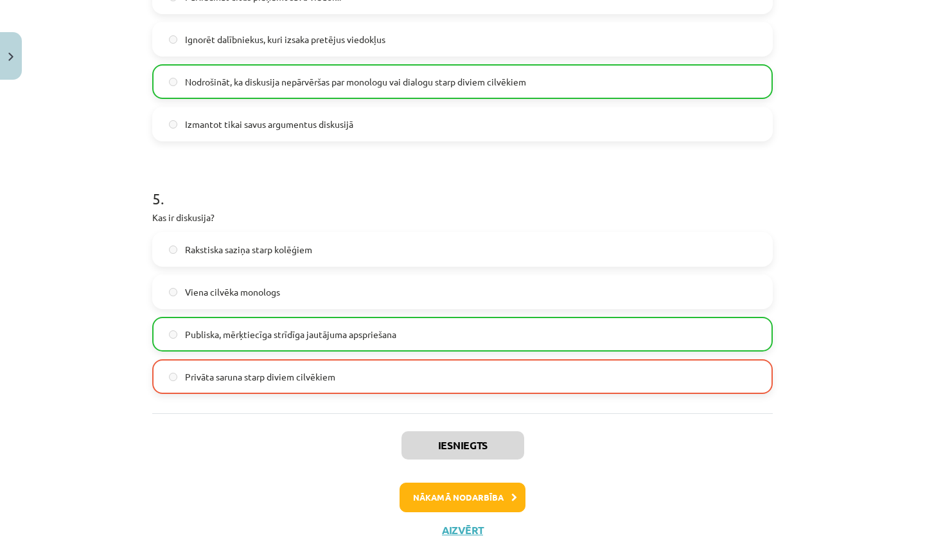
click at [430, 489] on button "Nākamā nodarbība" at bounding box center [462, 497] width 126 height 30
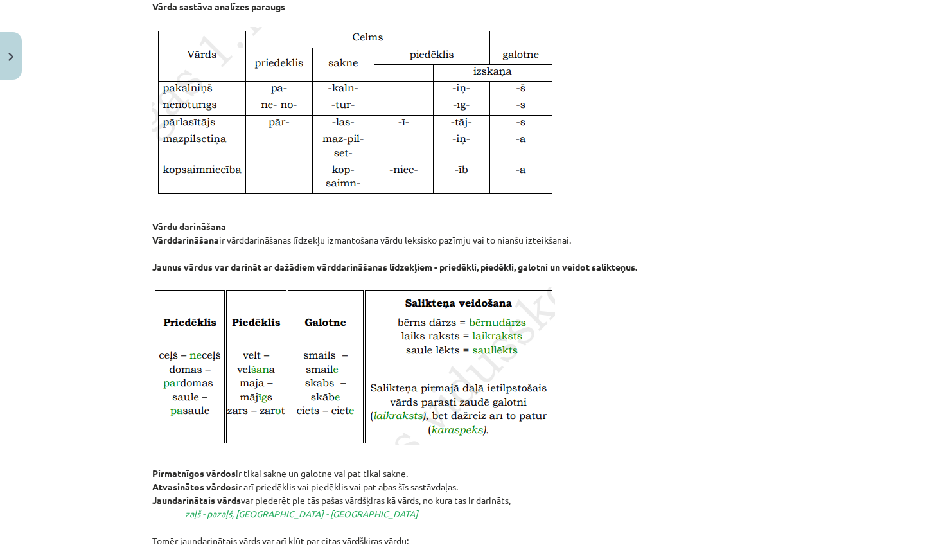
scroll to position [32, 0]
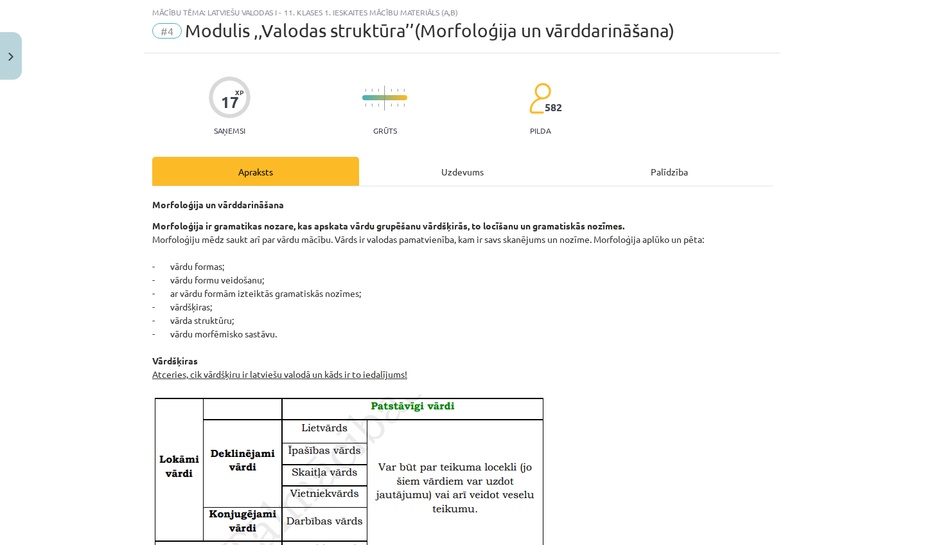
drag, startPoint x: 641, startPoint y: 423, endPoint x: 614, endPoint y: 516, distance: 97.6
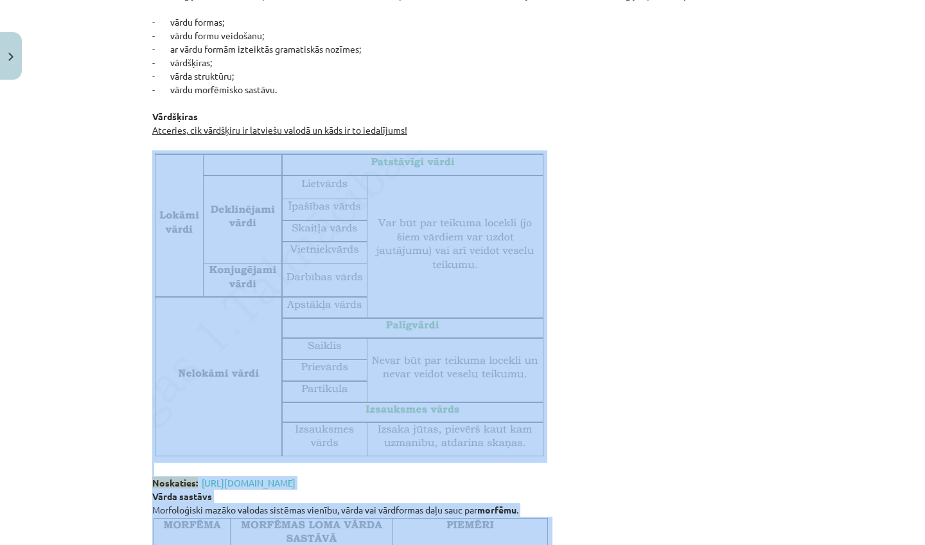
scroll to position [313, 0]
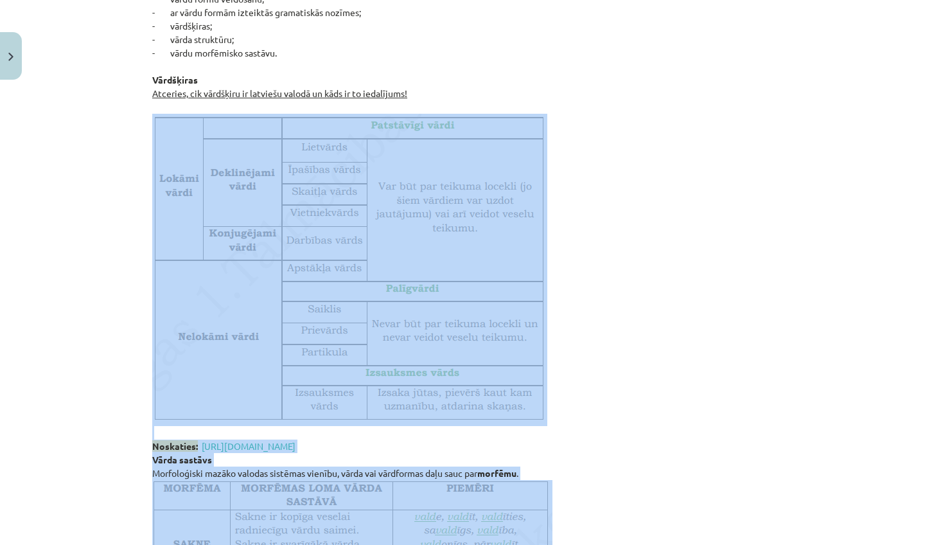
drag, startPoint x: 733, startPoint y: 452, endPoint x: 634, endPoint y: 544, distance: 134.9
click at [634, 544] on p "Morfoloģija ir gramatikas nozare, kas apskata vārdu grupēšanu vārdšķirās, to lo…" at bounding box center [462, 471] width 620 height 1066
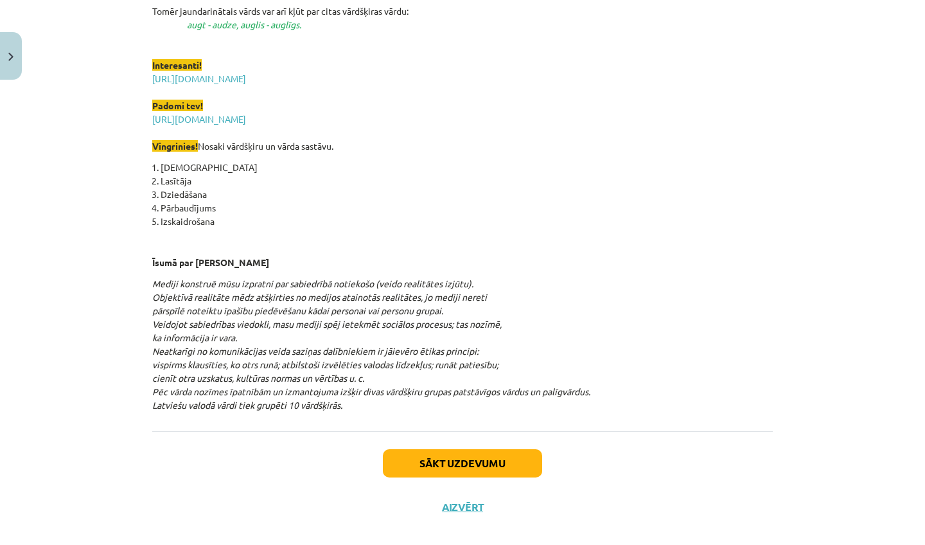
scroll to position [1666, 0]
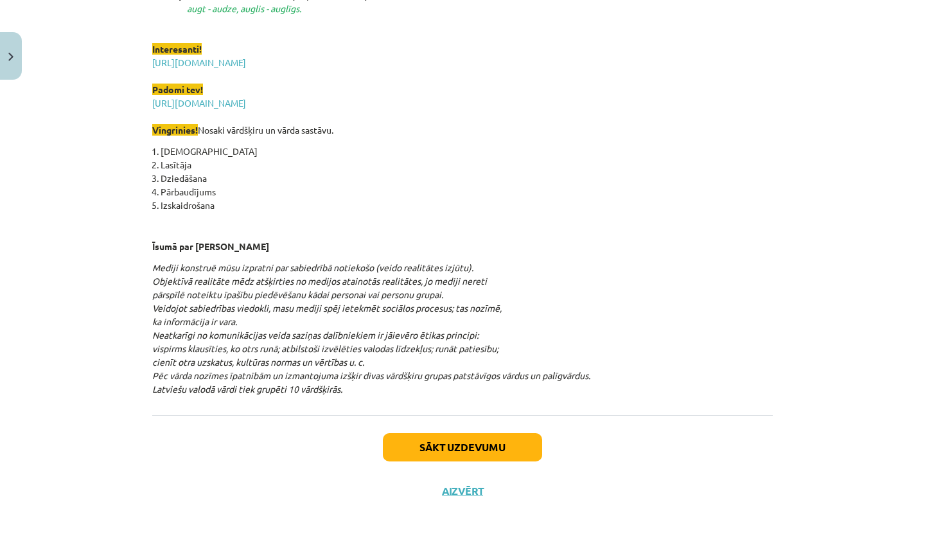
click at [419, 435] on button "Sākt uzdevumu" at bounding box center [462, 447] width 159 height 28
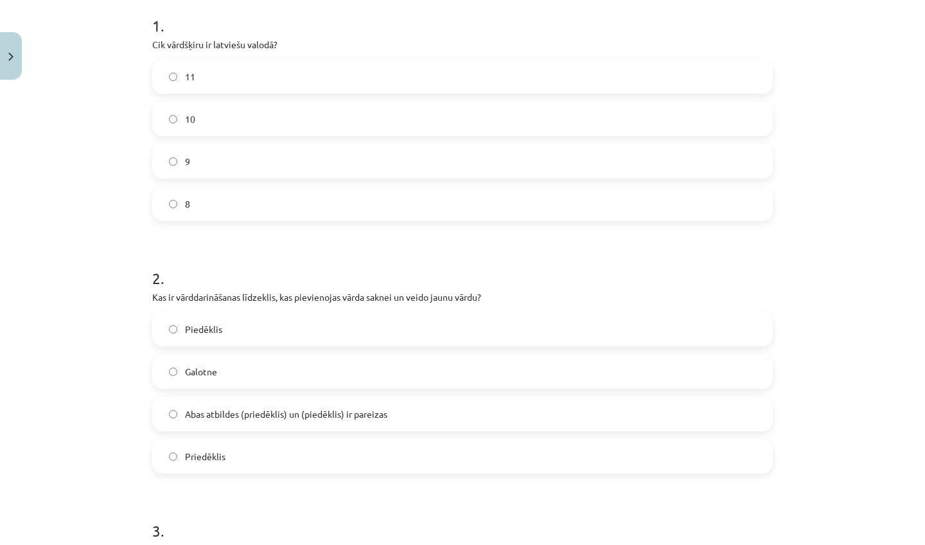
scroll to position [248, 0]
